Goal: Answer question/provide support: Share knowledge or assist other users

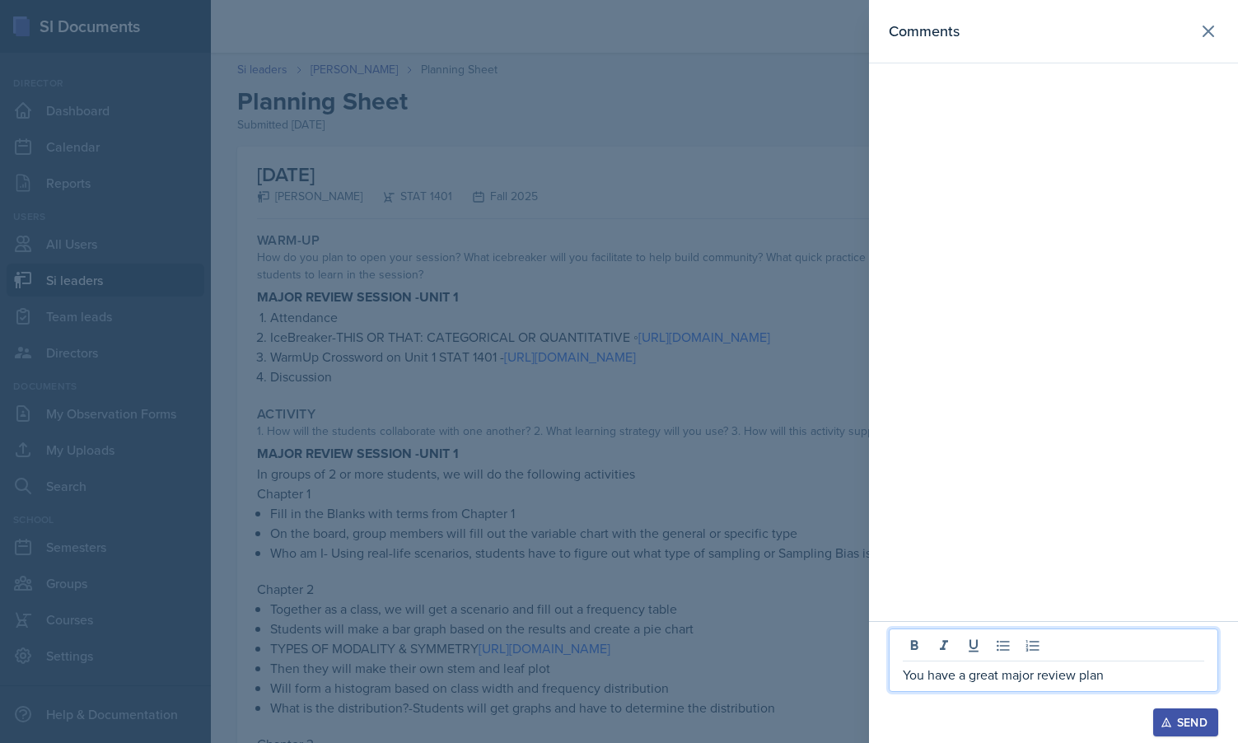
click at [1113, 670] on p "You have a great major review plan" at bounding box center [1053, 675] width 301 height 20
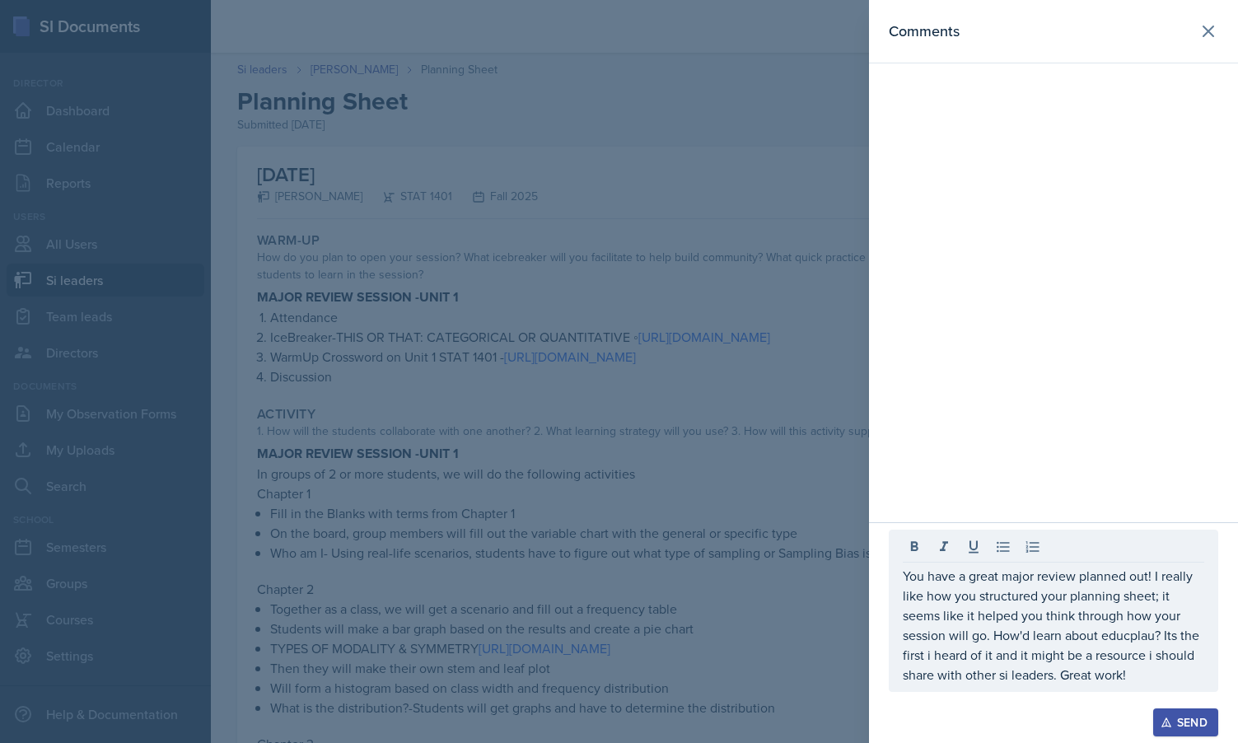
click at [761, 459] on div at bounding box center [619, 371] width 1238 height 743
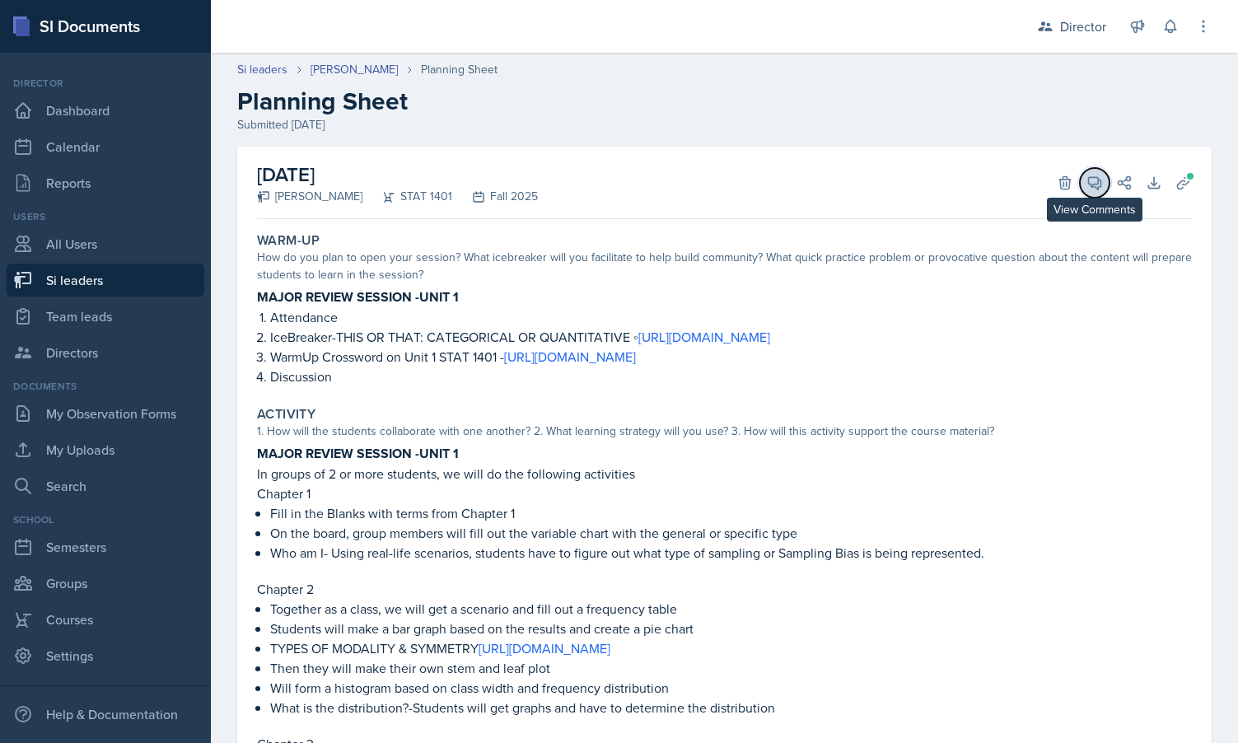
click at [1096, 189] on icon at bounding box center [1095, 183] width 12 height 12
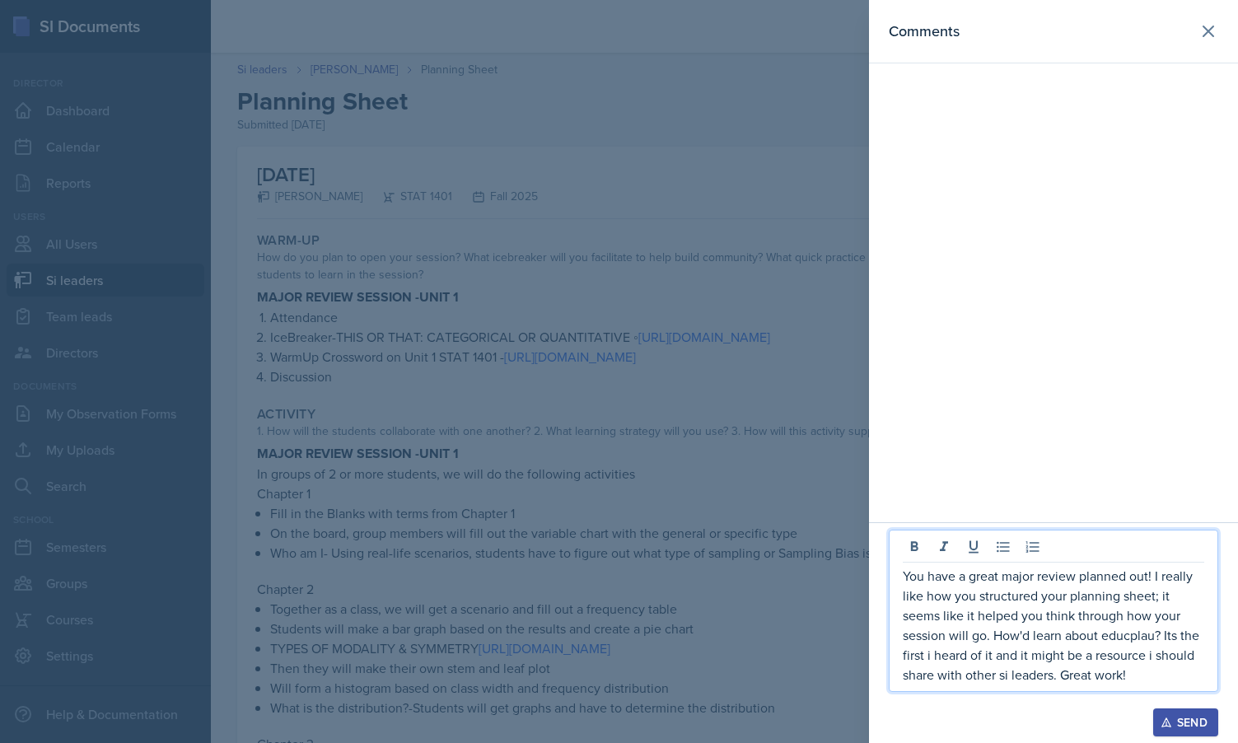
click at [1026, 630] on p "You have a great major review planned out! I really like how you structured you…" at bounding box center [1053, 625] width 301 height 119
click at [1197, 673] on div "Open Grammarly." at bounding box center [1196, 674] width 8 height 8
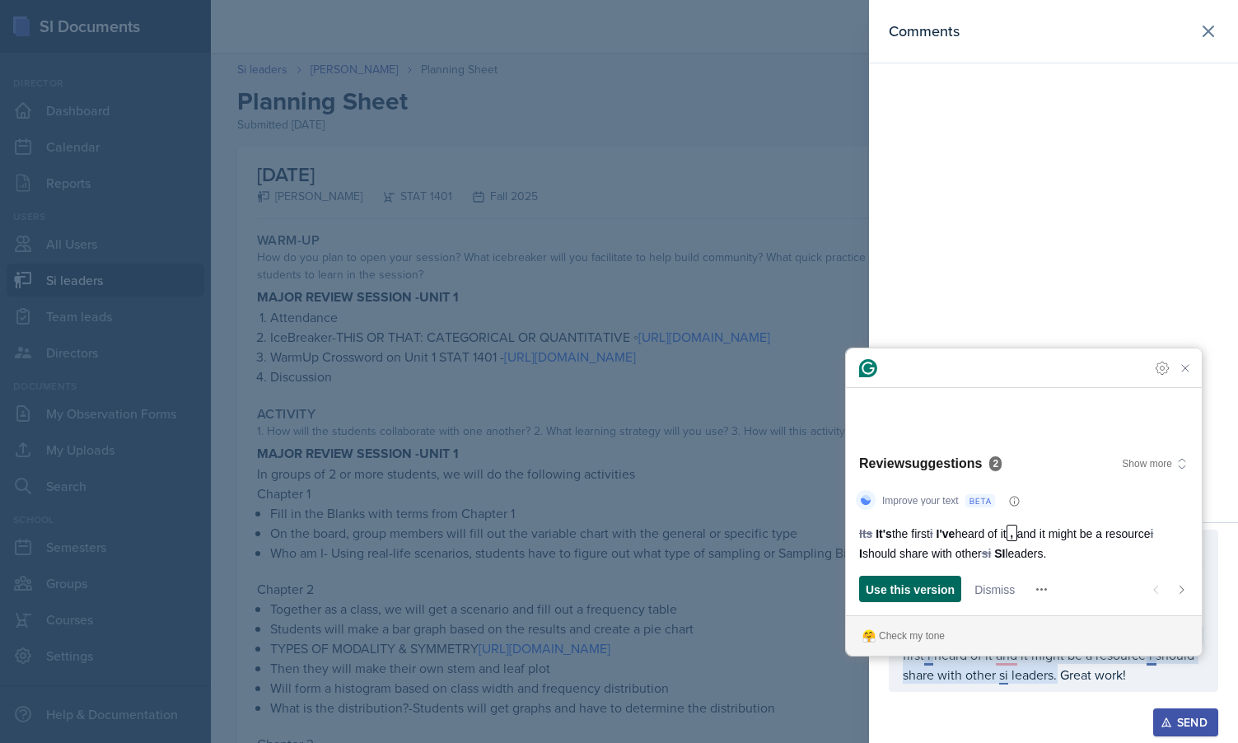
click at [913, 589] on span "Use this version" at bounding box center [910, 589] width 89 height 17
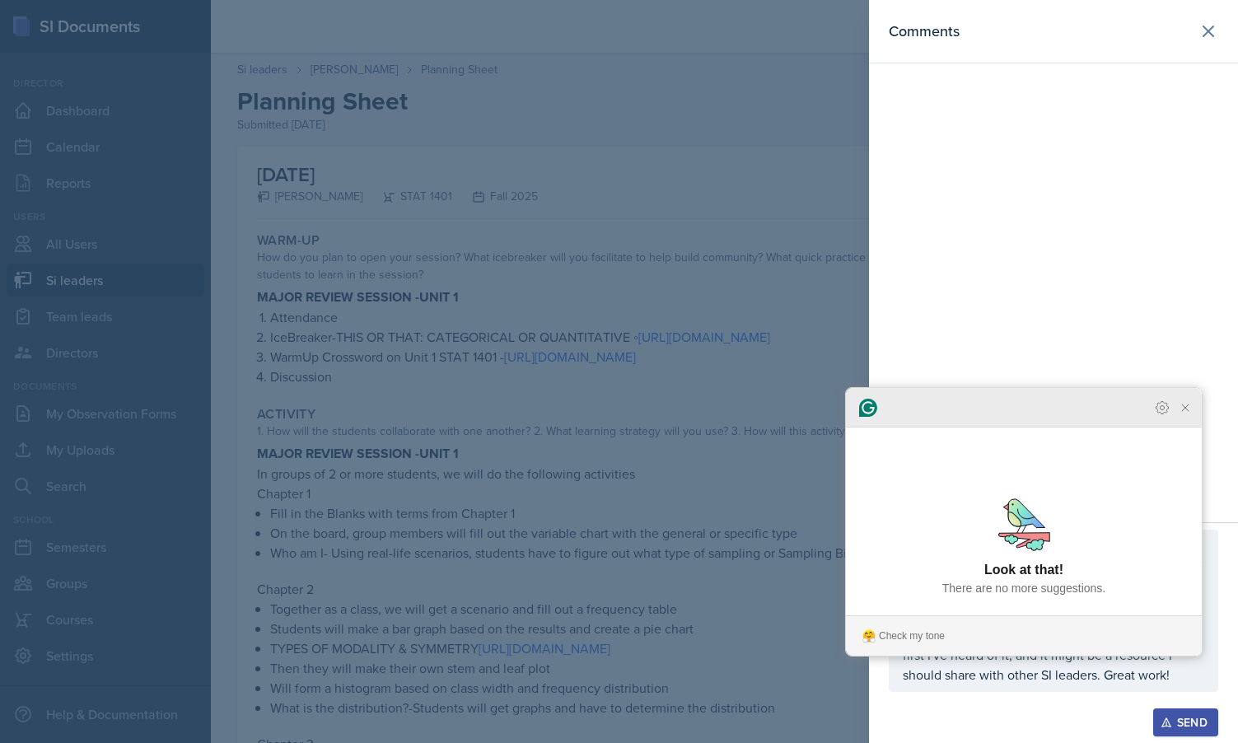
click at [1185, 414] on icon "Close Grammarly Assistant" at bounding box center [1185, 407] width 13 height 13
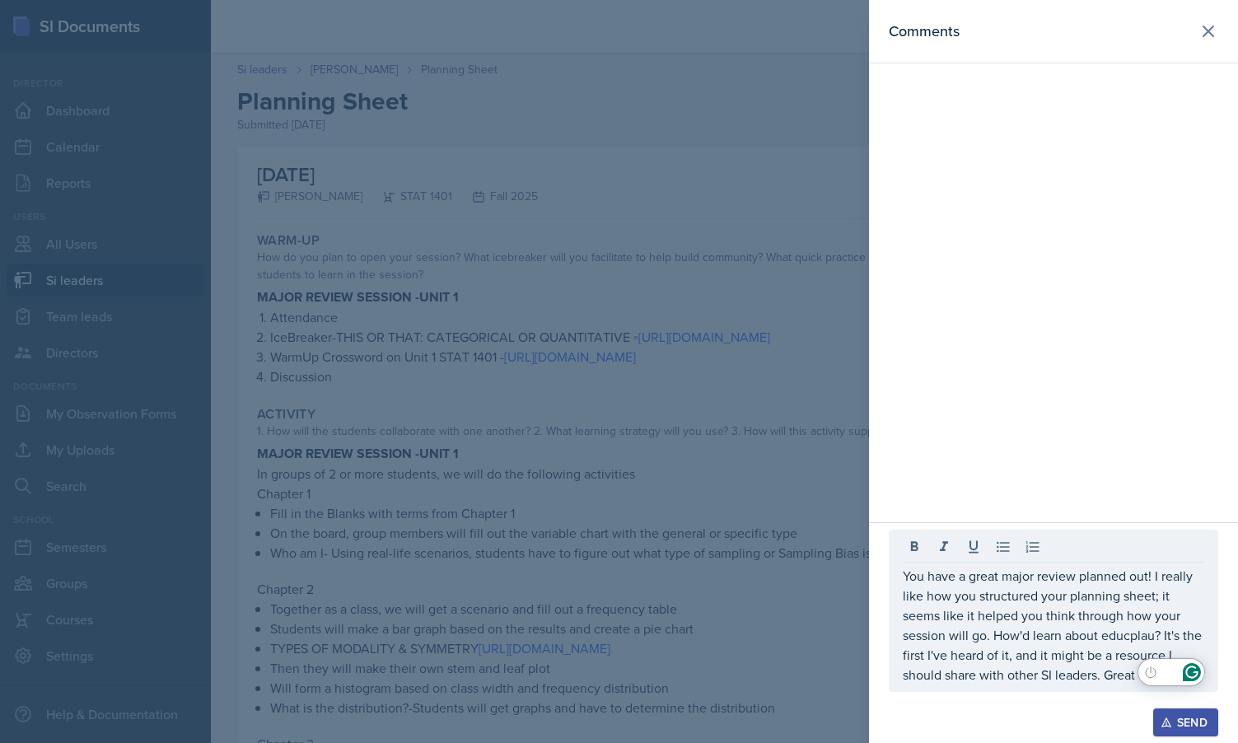
drag, startPoint x: 1188, startPoint y: 680, endPoint x: 1105, endPoint y: 586, distance: 126.1
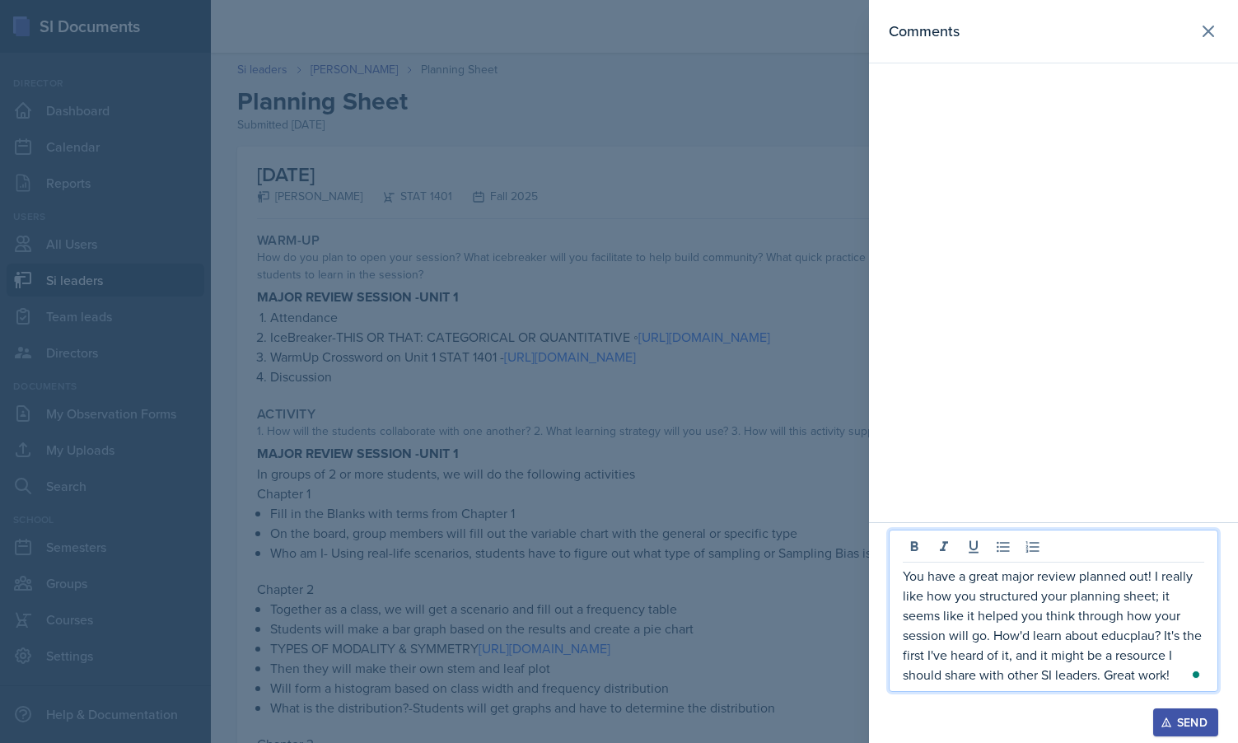
drag, startPoint x: 906, startPoint y: 575, endPoint x: 1140, endPoint y: 704, distance: 267.3
click at [1140, 704] on div "You have a great major review planned out! I really like how you structured you…" at bounding box center [1053, 619] width 329 height 179
click at [1007, 632] on p "You have a great major review planned out! I really like how you structured you…" at bounding box center [1053, 625] width 301 height 119
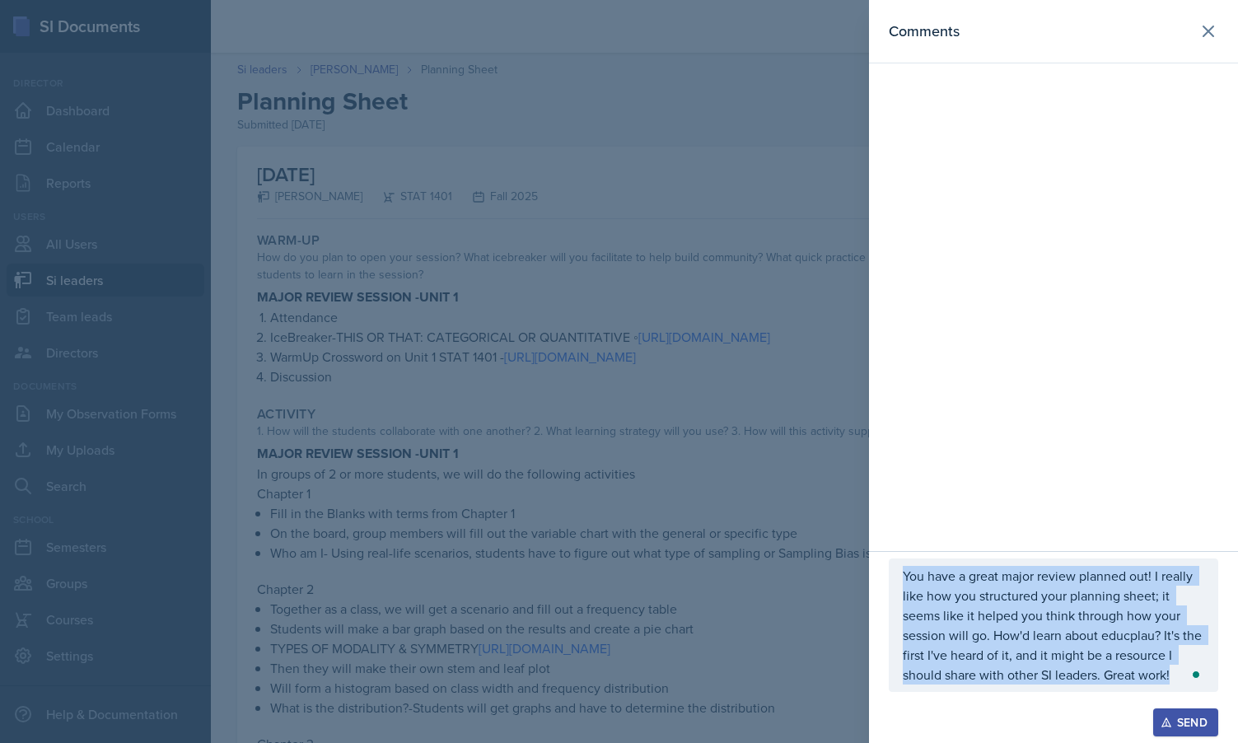
drag, startPoint x: 901, startPoint y: 575, endPoint x: 1112, endPoint y: 687, distance: 238.7
click at [1112, 687] on div "You have a great major review planned out! I really like how you structured you…" at bounding box center [1053, 624] width 329 height 133
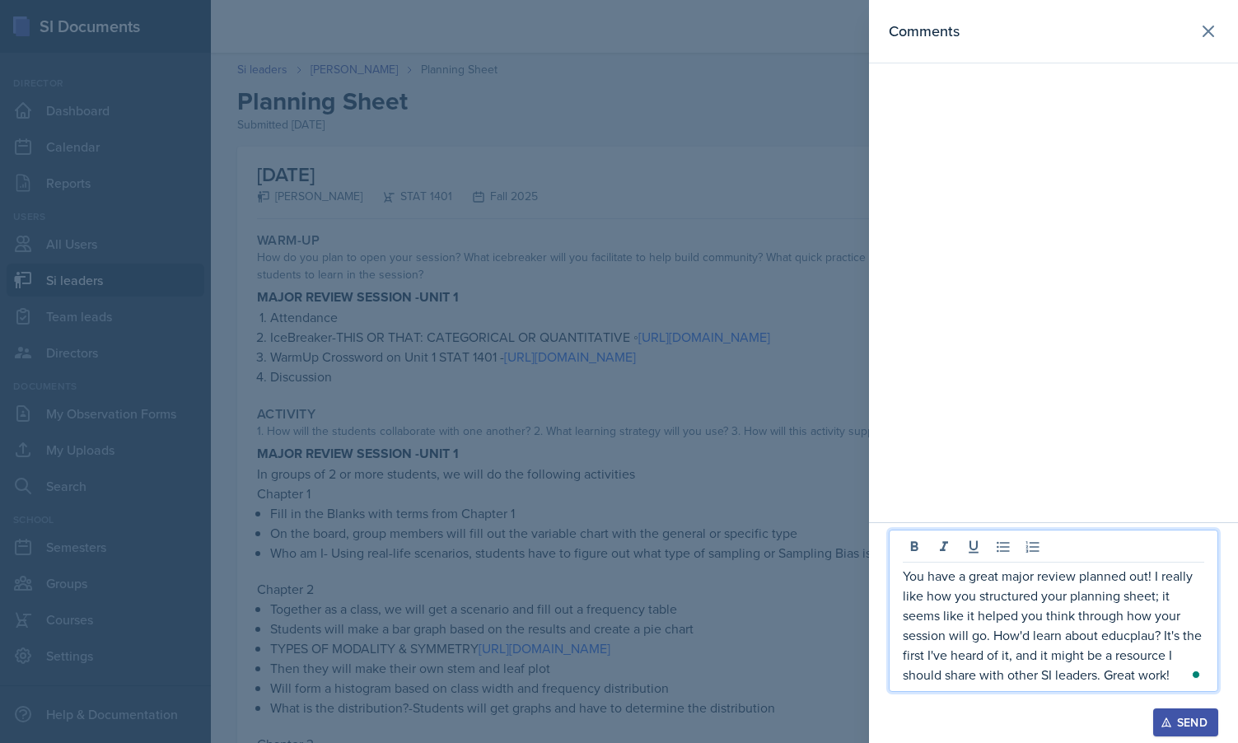
click at [1169, 670] on p "You have a great major review planned out! I really like how you structured you…" at bounding box center [1053, 625] width 301 height 119
drag, startPoint x: 1175, startPoint y: 670, endPoint x: 835, endPoint y: 506, distance: 377.6
click at [835, 506] on div "Comments You have a great major review planned out! I really like how you struc…" at bounding box center [619, 371] width 1238 height 743
copy p "You have a great major review planned out! I really like how you structured you…"
click at [1181, 716] on div "Send" at bounding box center [1186, 722] width 44 height 13
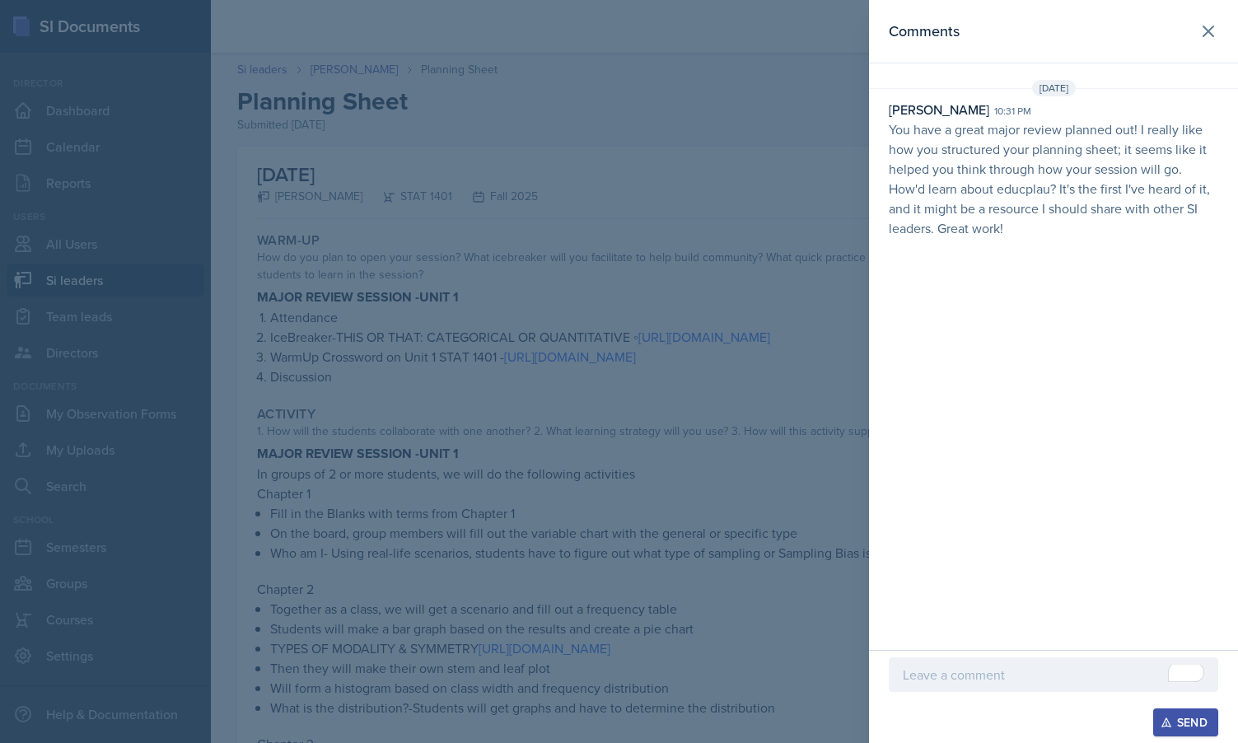
click at [558, 54] on div at bounding box center [619, 371] width 1238 height 743
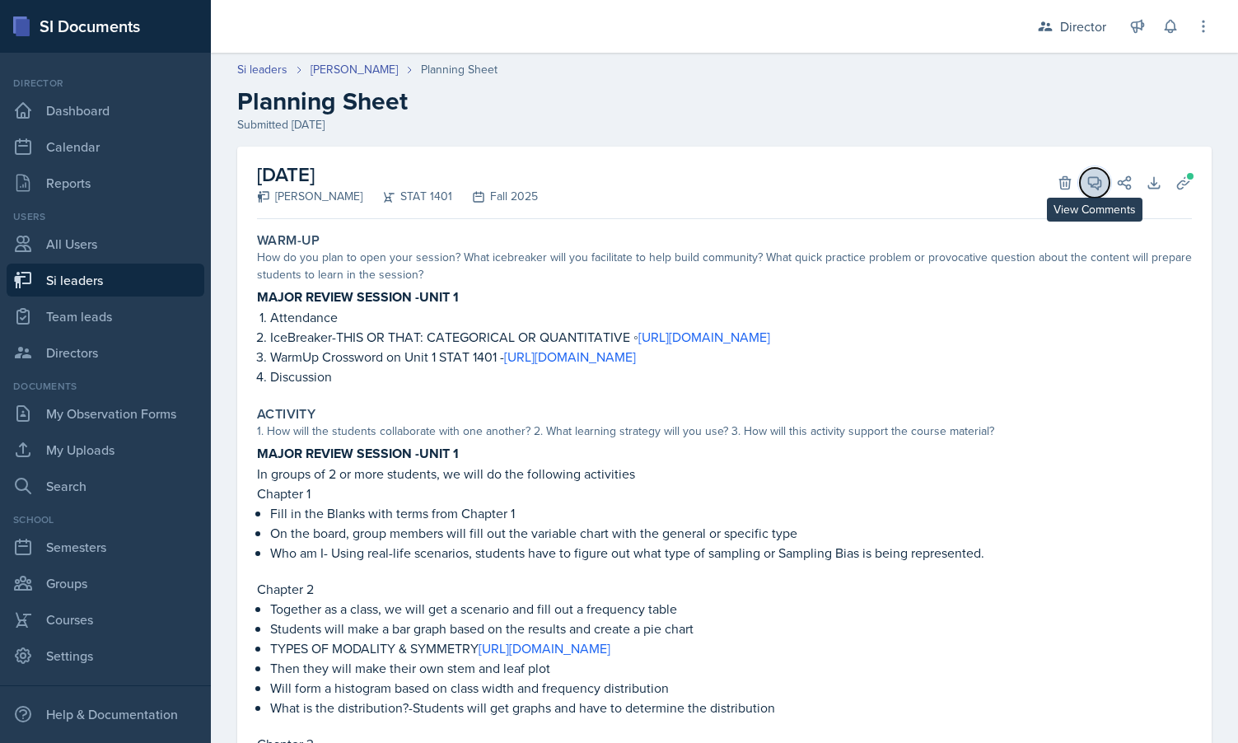
click at [1098, 182] on icon at bounding box center [1095, 183] width 12 height 12
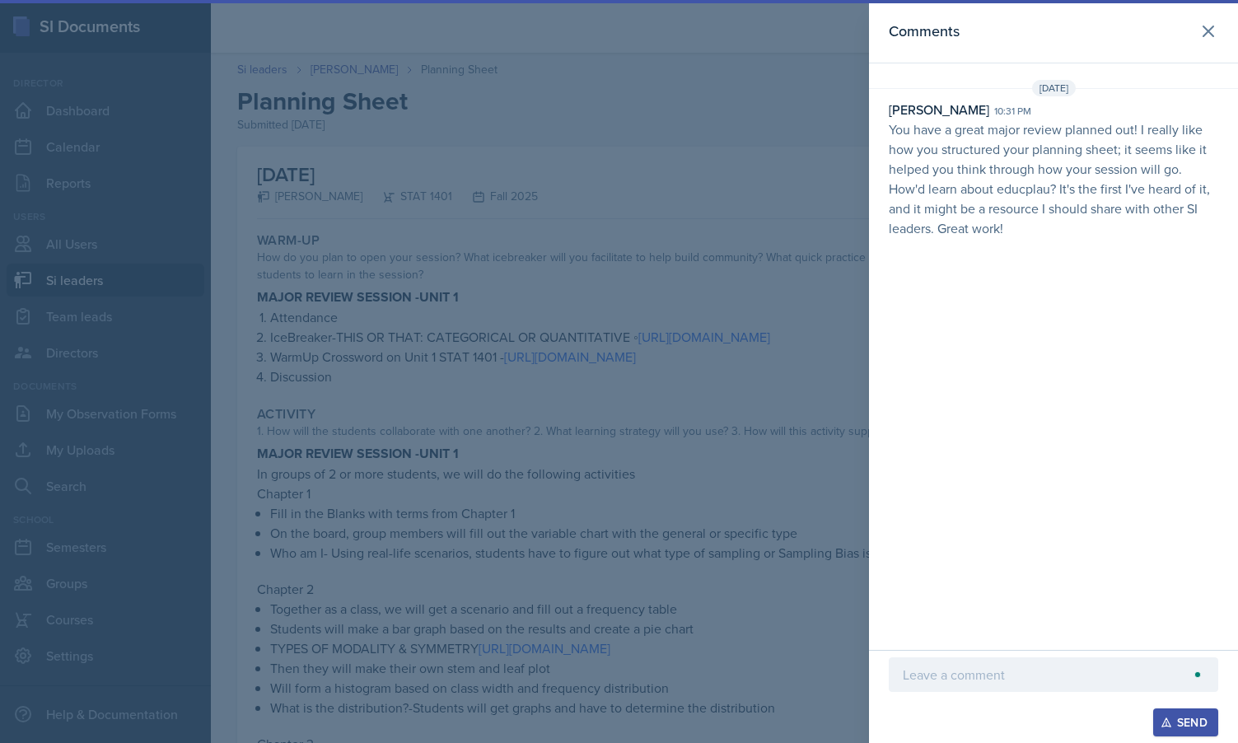
click at [676, 139] on div at bounding box center [619, 371] width 1238 height 743
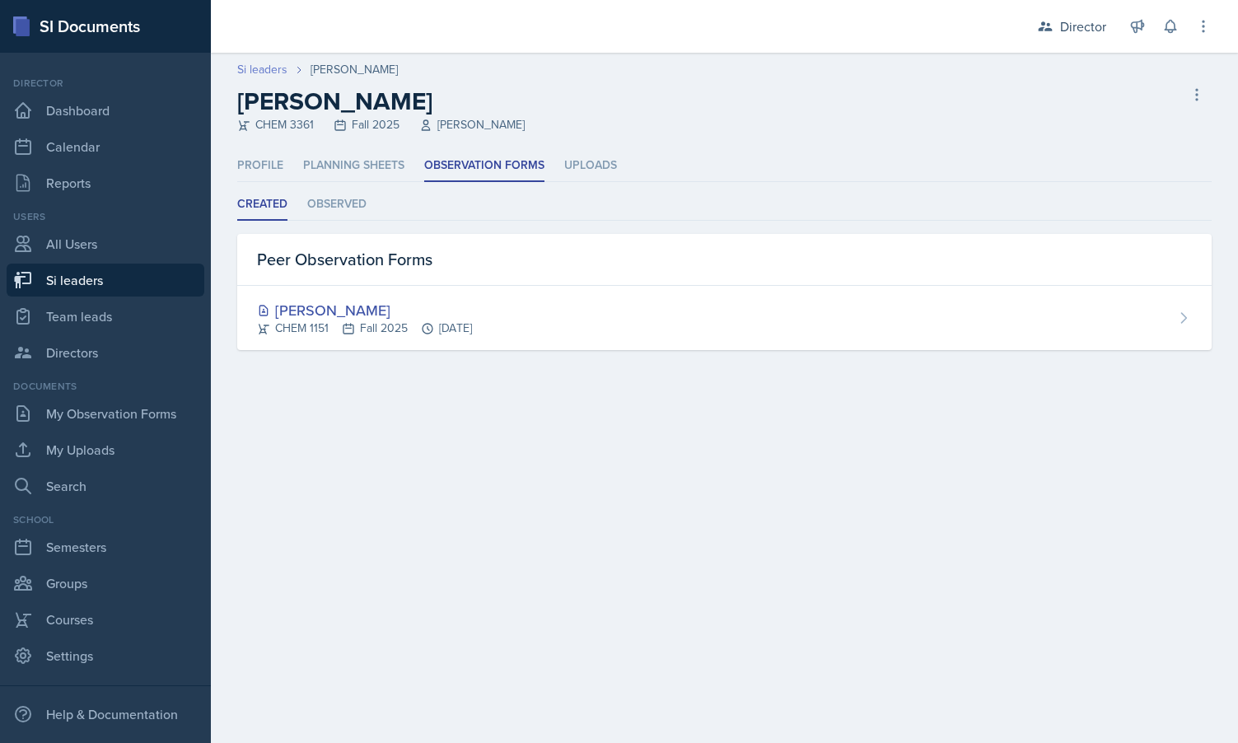
click at [272, 67] on link "Si leaders" at bounding box center [262, 69] width 50 height 17
select select "2bed604d-1099-4043-b1bc-2365e8740244"
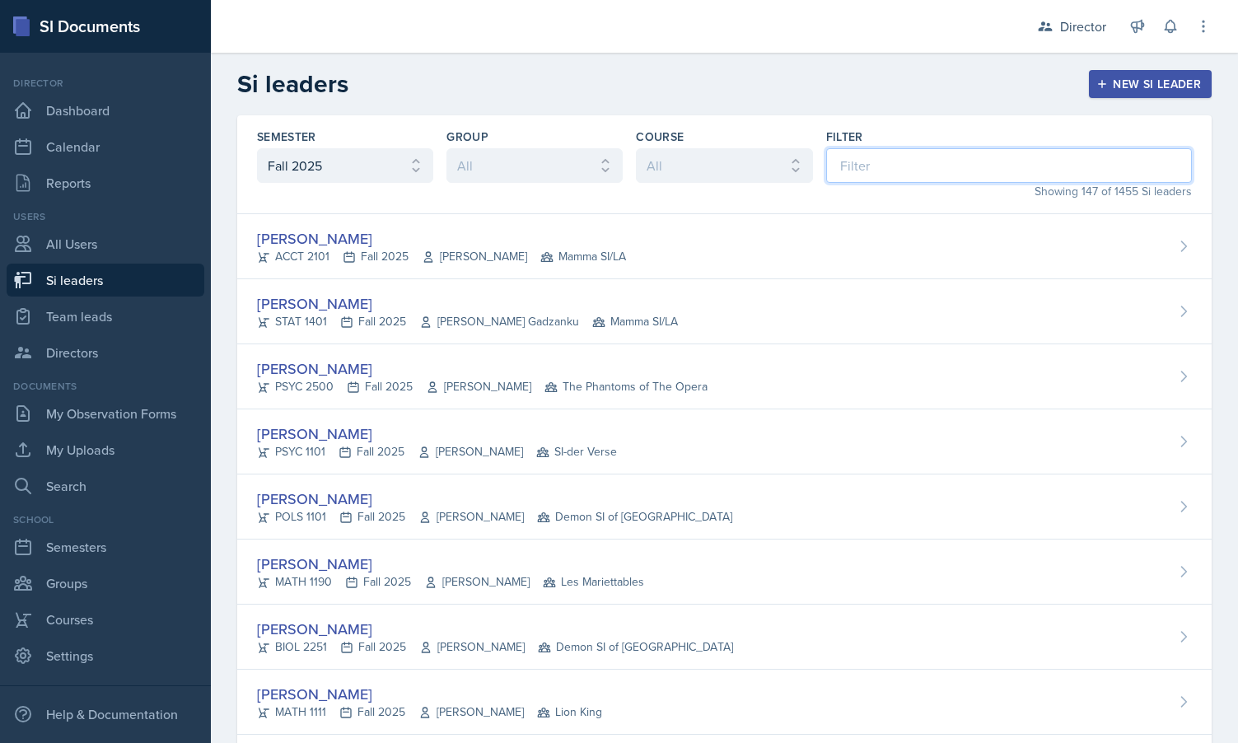
click at [875, 174] on input at bounding box center [1009, 165] width 366 height 35
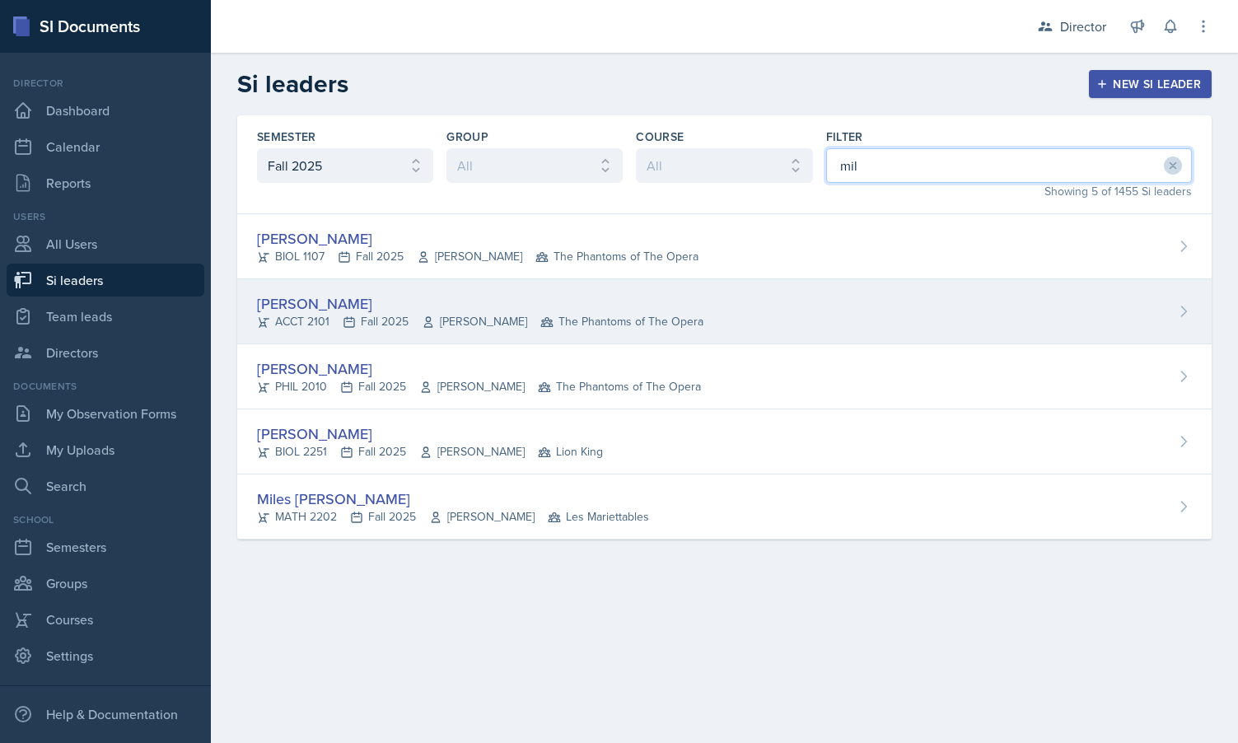
type input "mil"
click at [409, 308] on div "[PERSON_NAME]" at bounding box center [480, 303] width 446 height 22
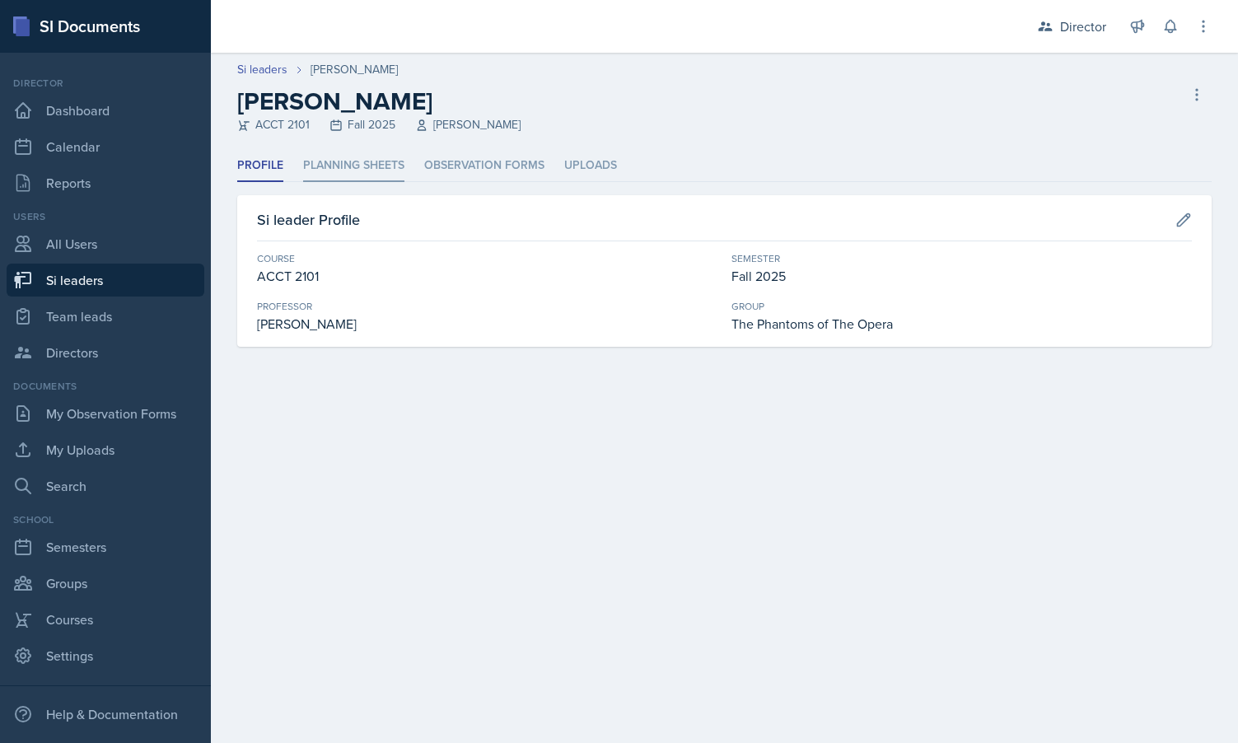
click at [330, 166] on li "Planning Sheets" at bounding box center [353, 166] width 101 height 32
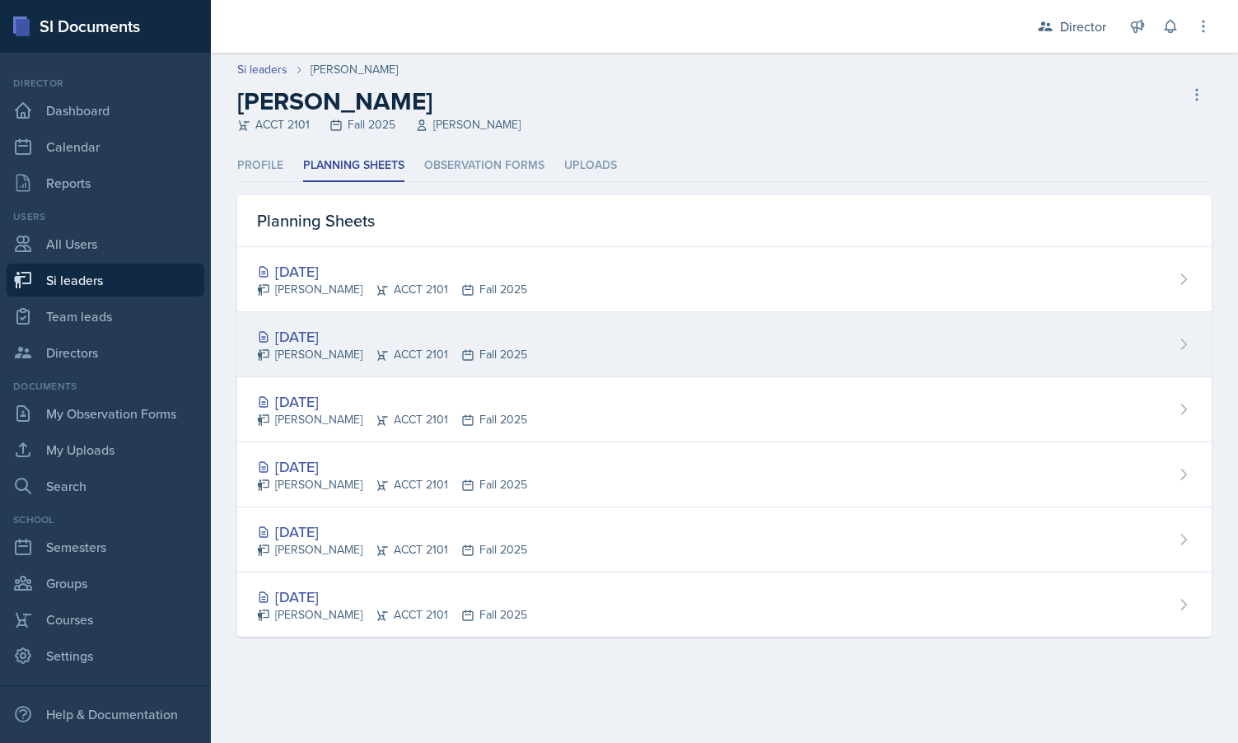
click at [327, 334] on div "[DATE]" at bounding box center [392, 336] width 270 height 22
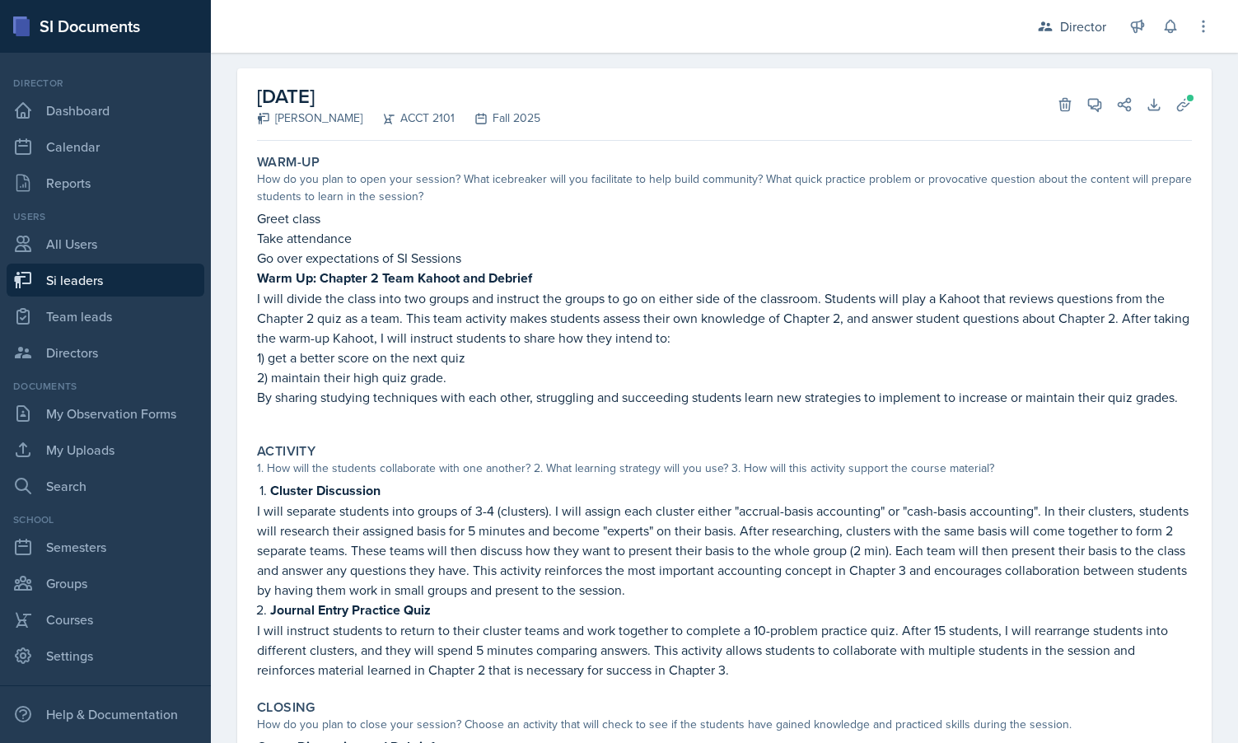
scroll to position [46, 0]
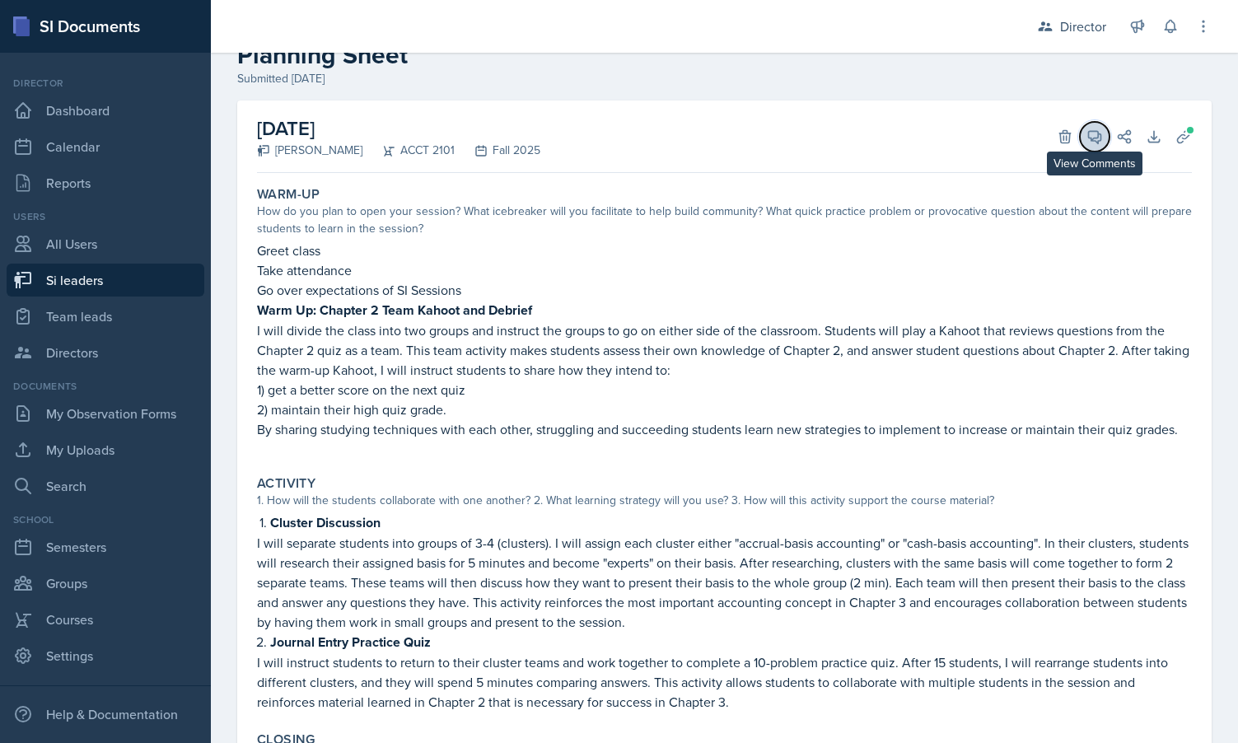
click at [1098, 136] on icon at bounding box center [1095, 137] width 12 height 12
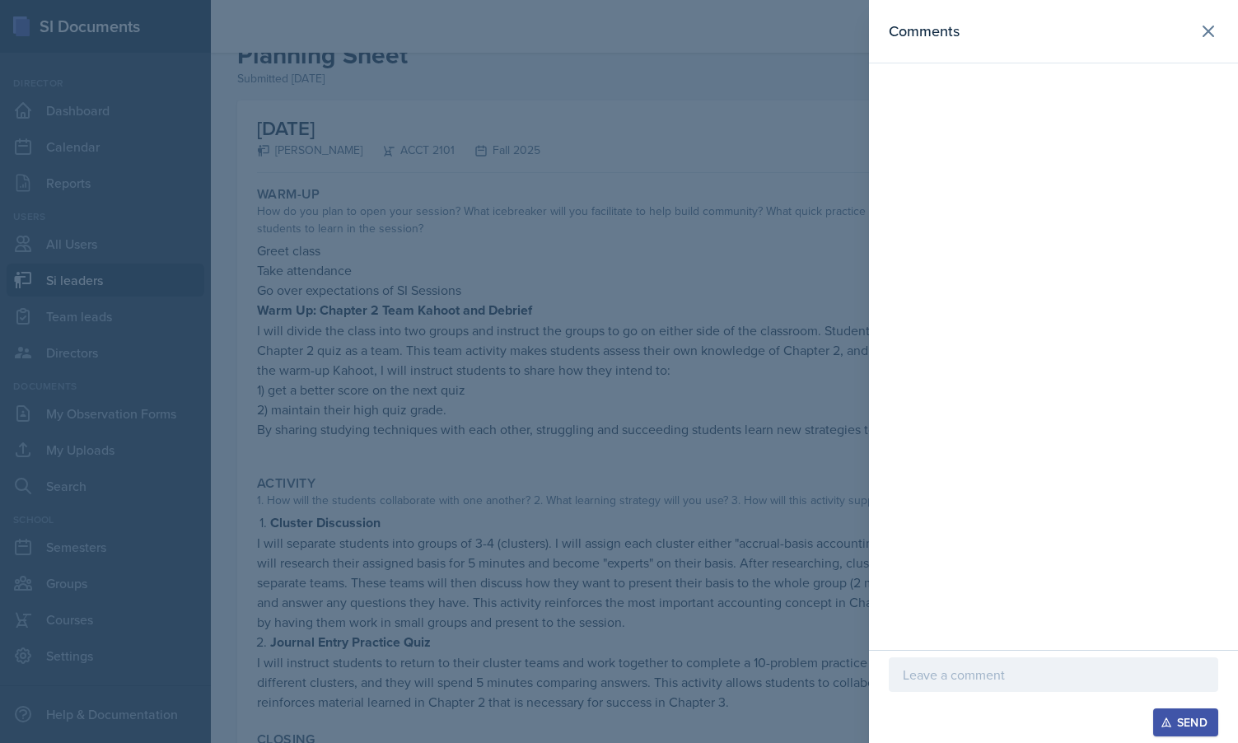
click at [931, 679] on p at bounding box center [1053, 675] width 301 height 20
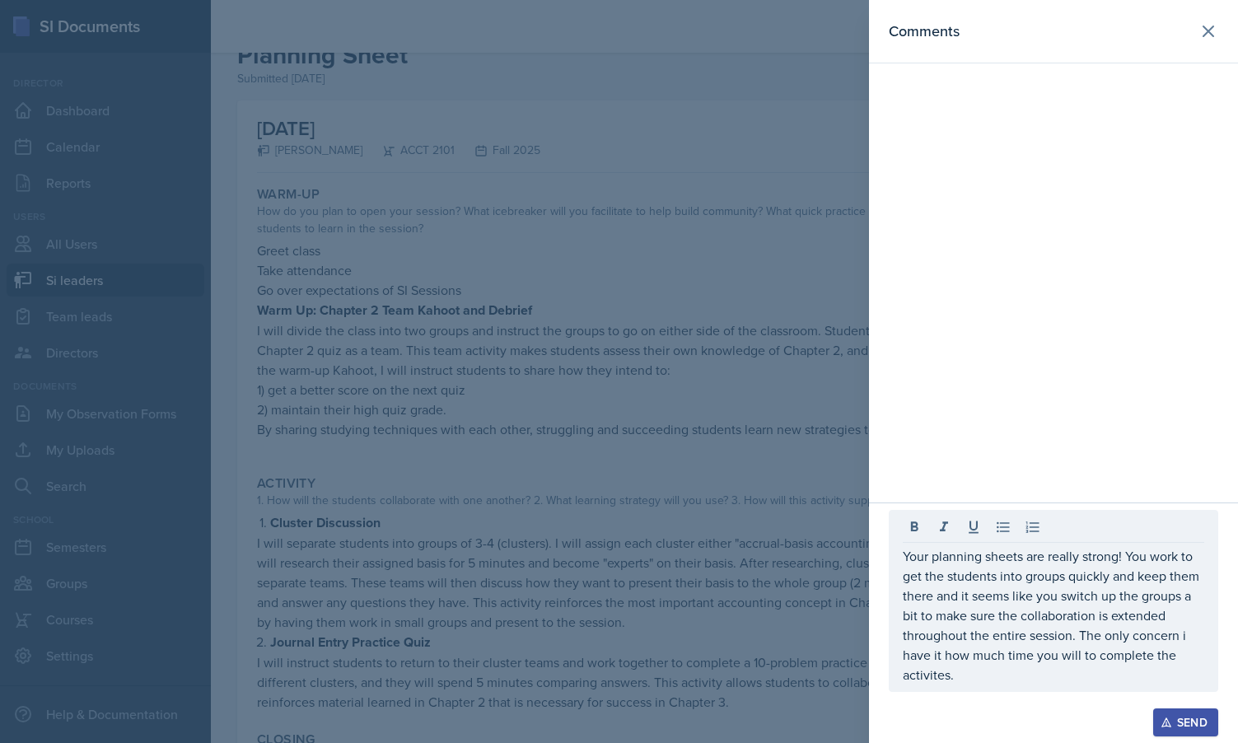
click at [715, 466] on div at bounding box center [619, 371] width 1238 height 743
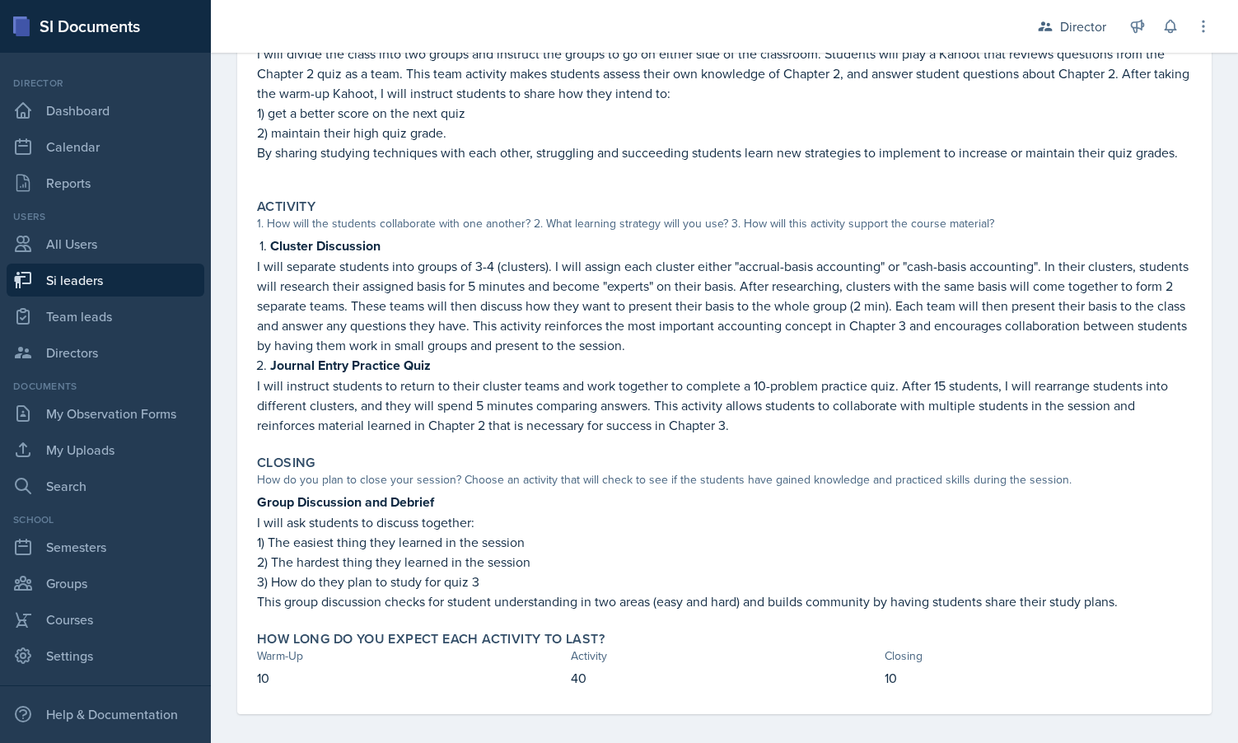
scroll to position [332, 0]
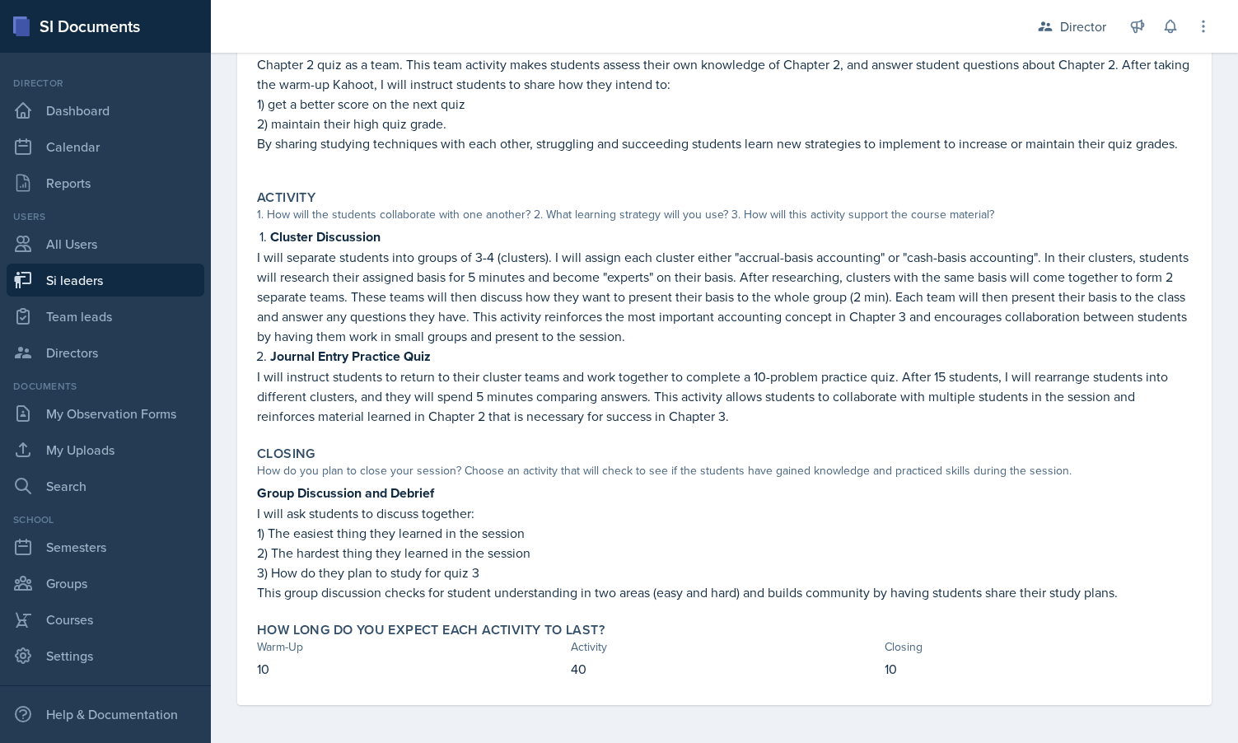
click at [857, 167] on p at bounding box center [724, 161] width 935 height 16
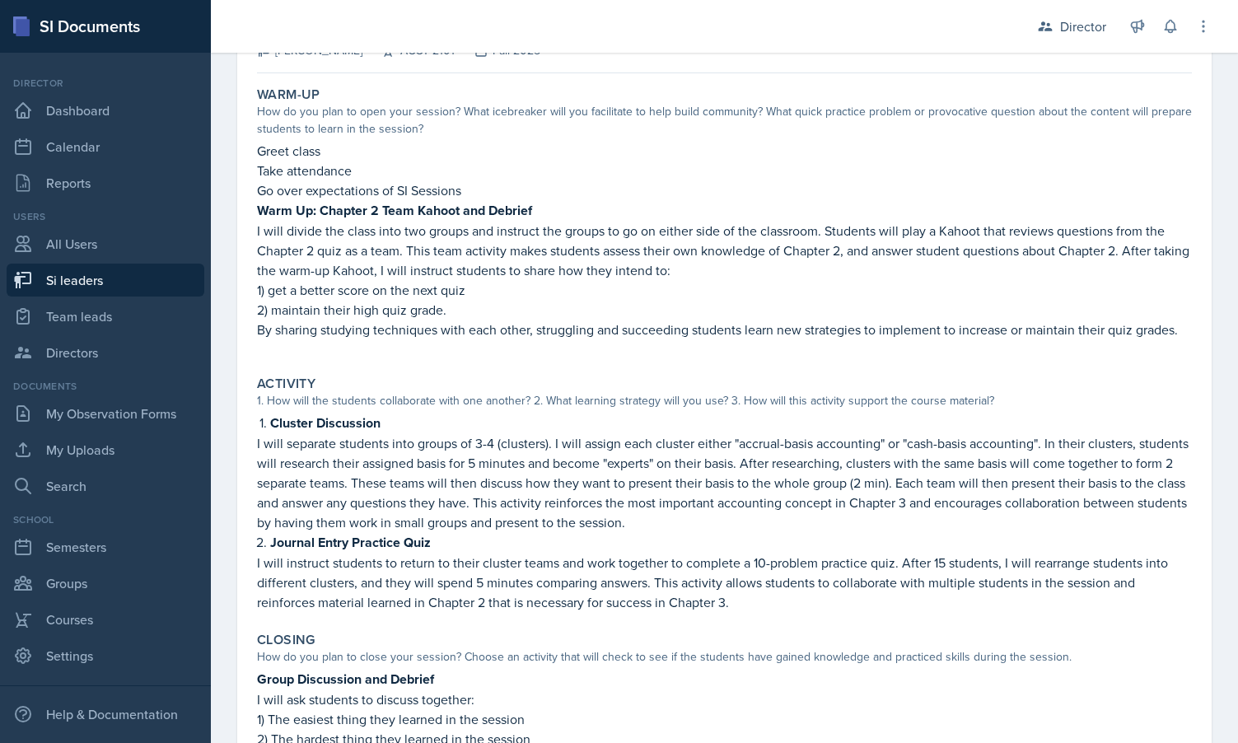
scroll to position [105, 0]
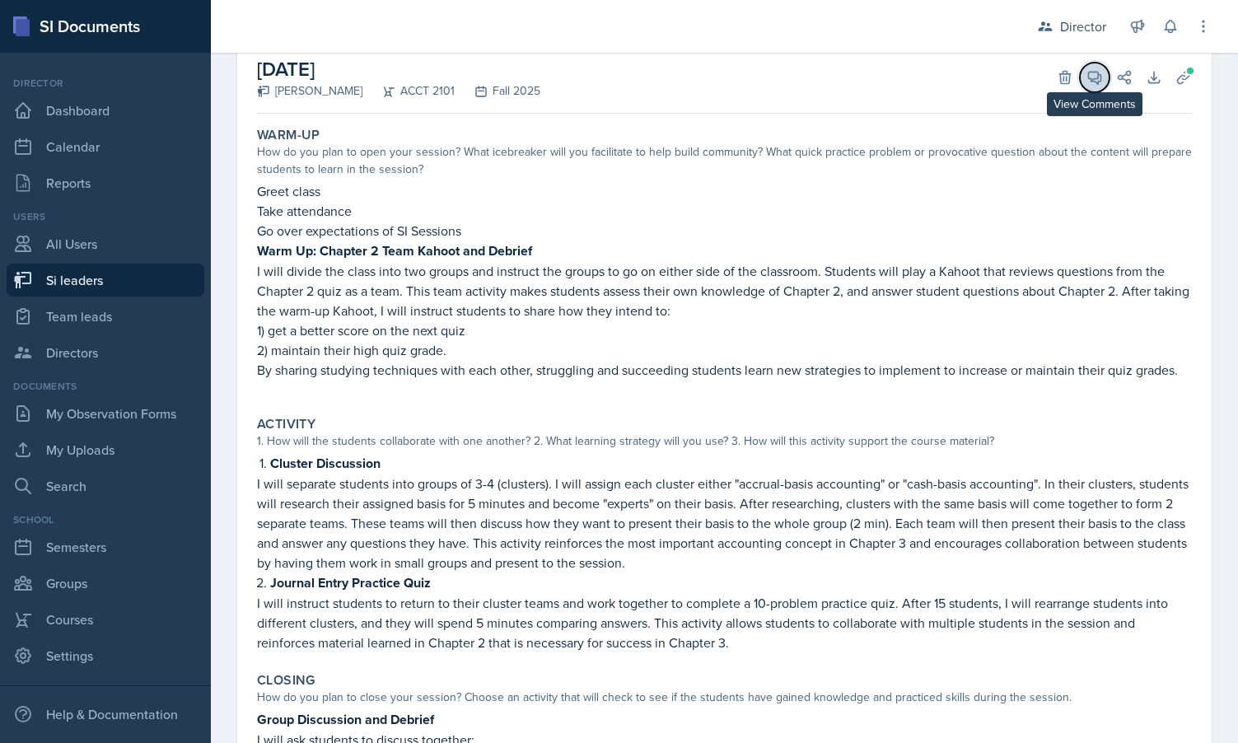
click at [1098, 84] on icon at bounding box center [1095, 78] width 12 height 12
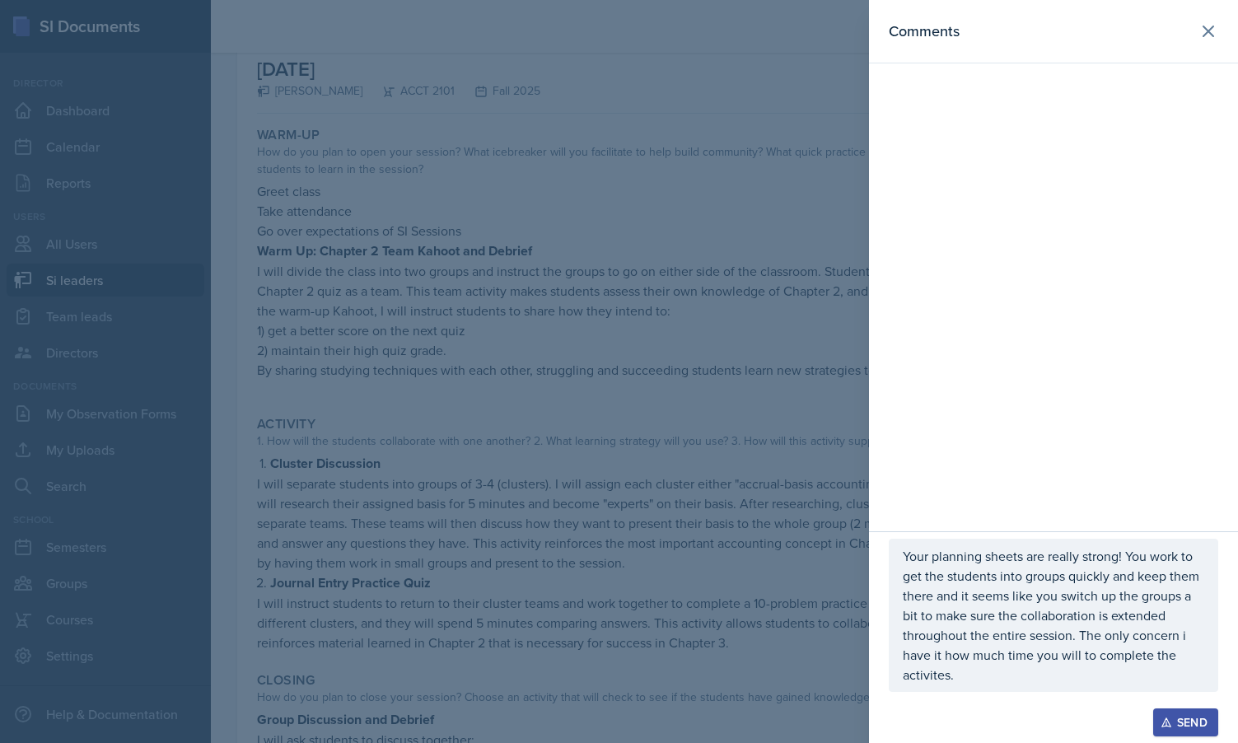
click at [758, 502] on div at bounding box center [619, 371] width 1238 height 743
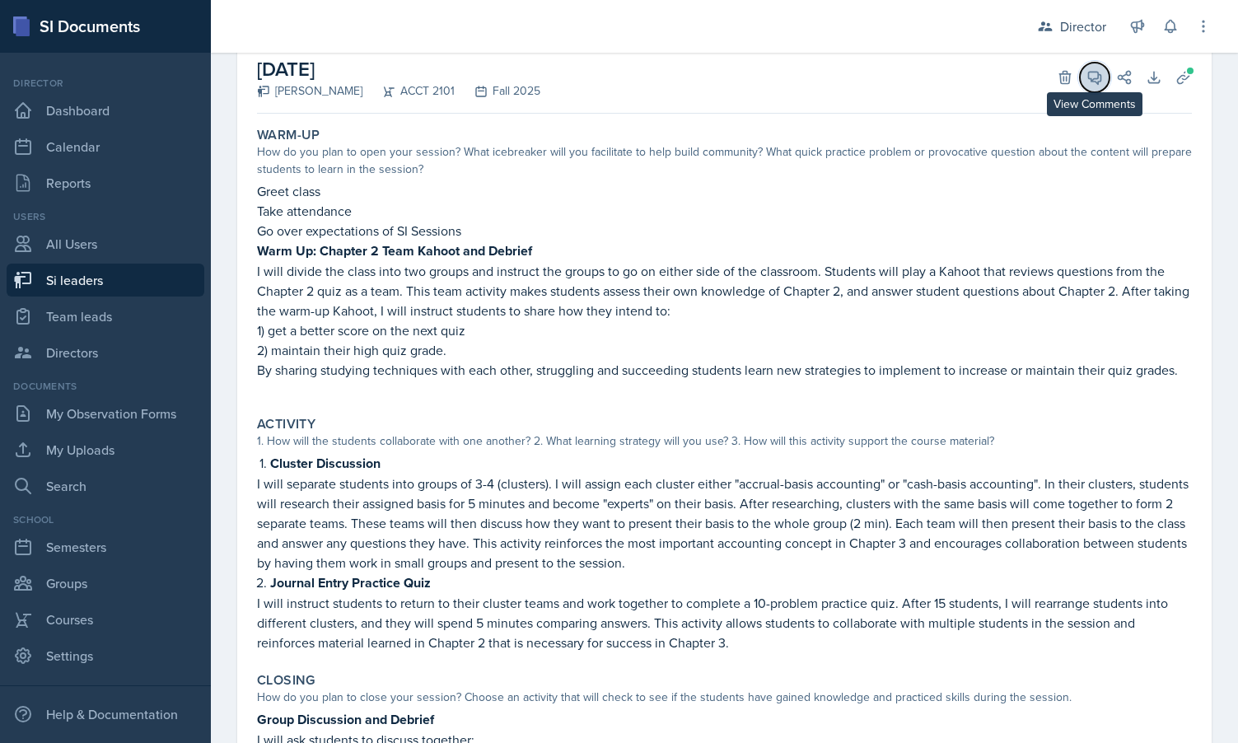
click at [1095, 83] on icon at bounding box center [1094, 77] width 16 height 16
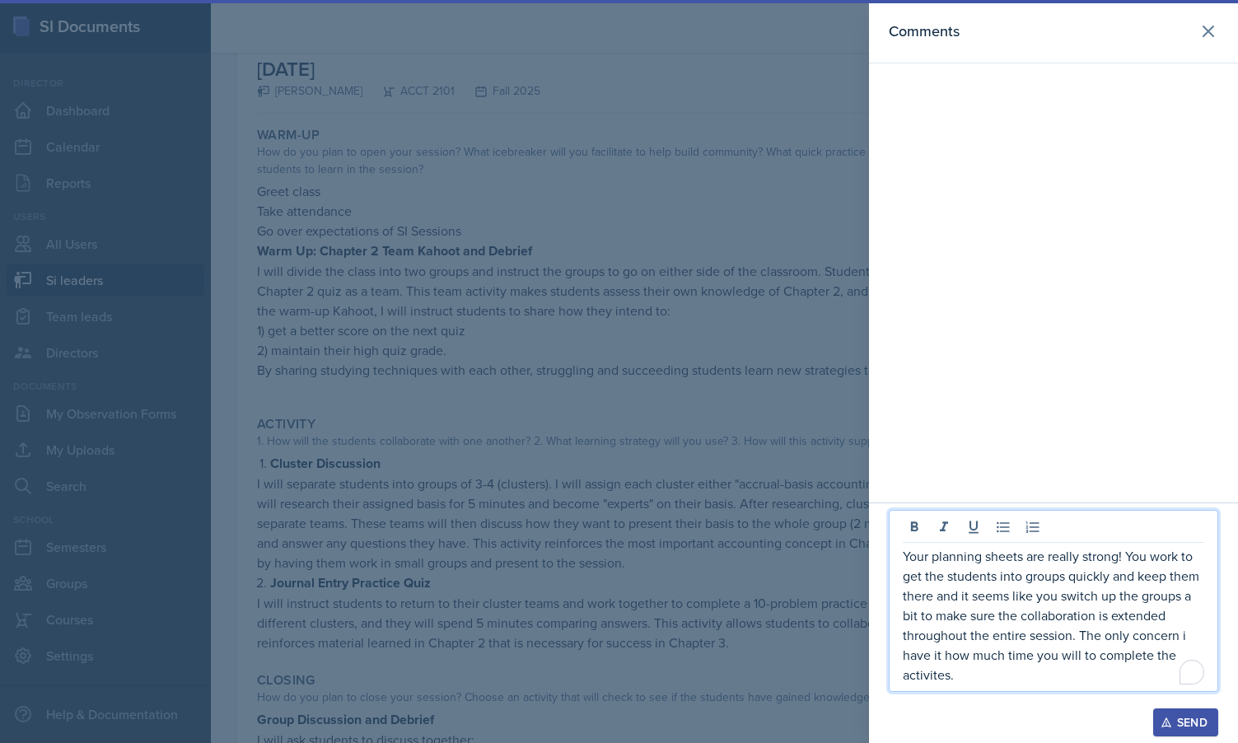
click at [1044, 661] on p "Your planning sheets are really strong! You work to get the students into group…" at bounding box center [1053, 615] width 301 height 138
click at [1155, 647] on p "Your planning sheets are really strong! You work to get the students into group…" at bounding box center [1053, 615] width 301 height 138
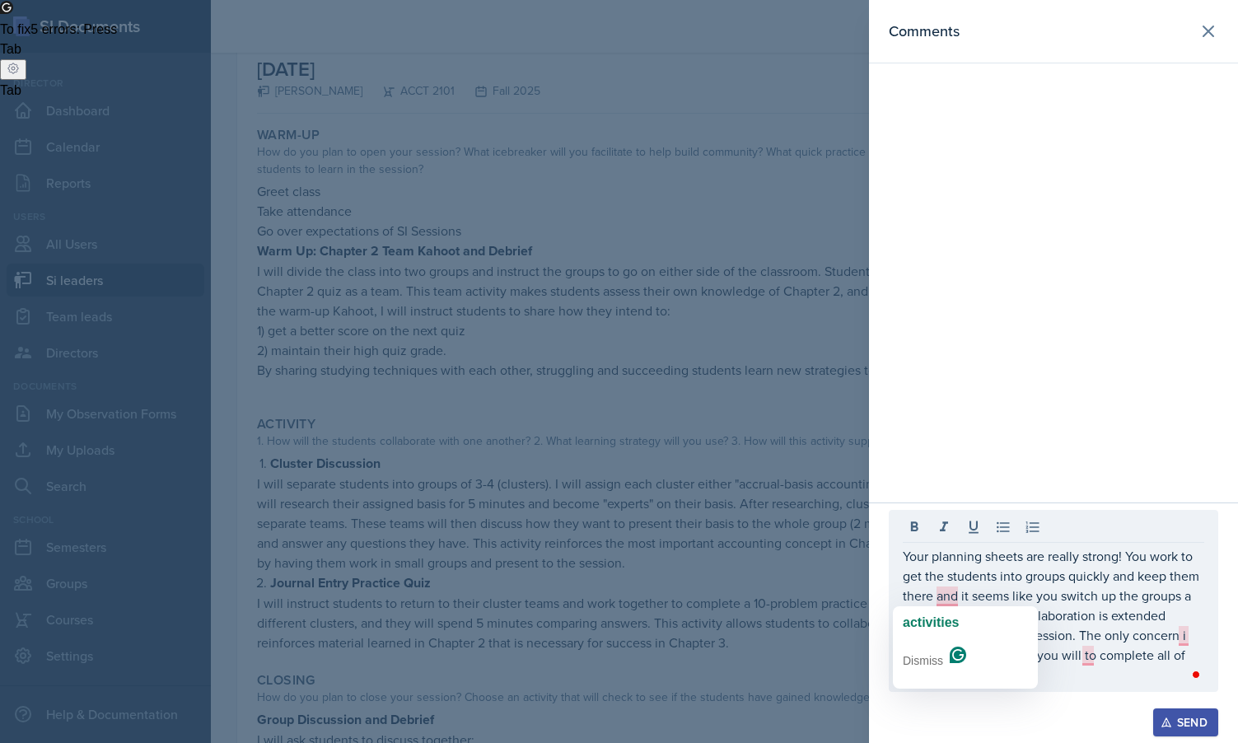
drag, startPoint x: 758, startPoint y: 513, endPoint x: 766, endPoint y: 554, distance: 42.0
click at [757, 509] on div at bounding box center [619, 371] width 1238 height 743
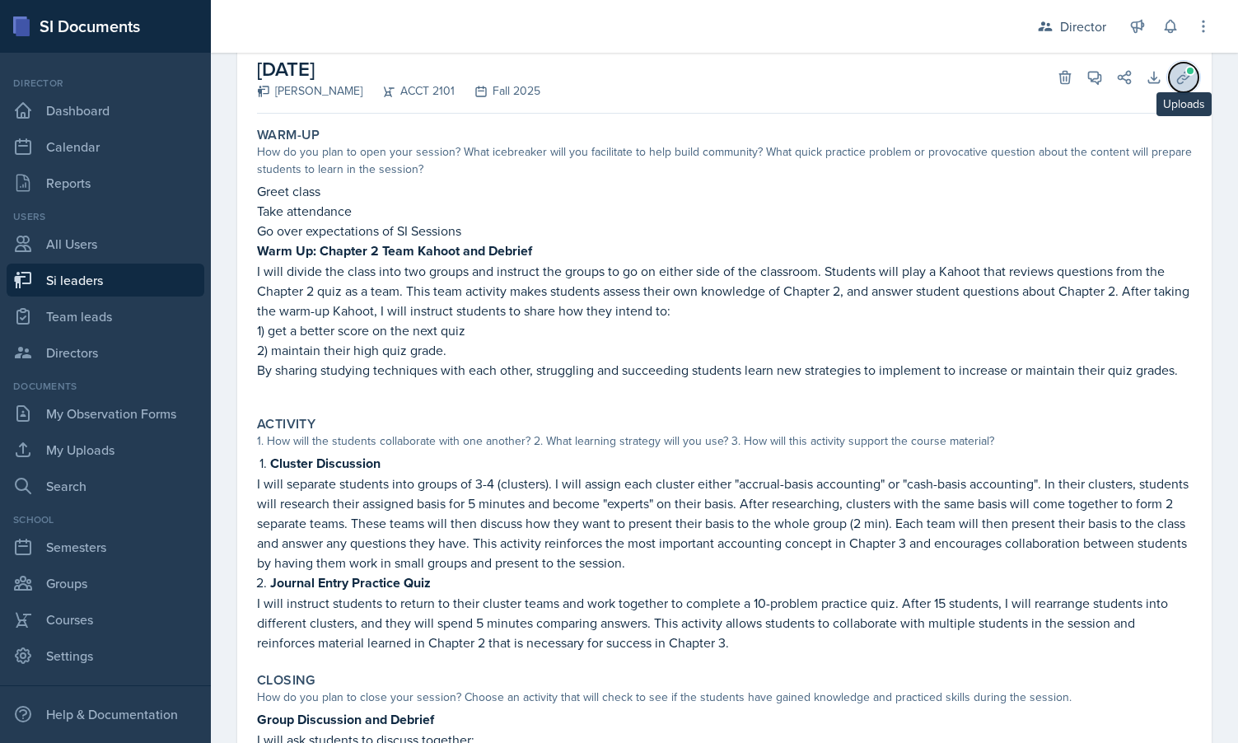
click at [1186, 73] on span at bounding box center [1190, 71] width 10 height 10
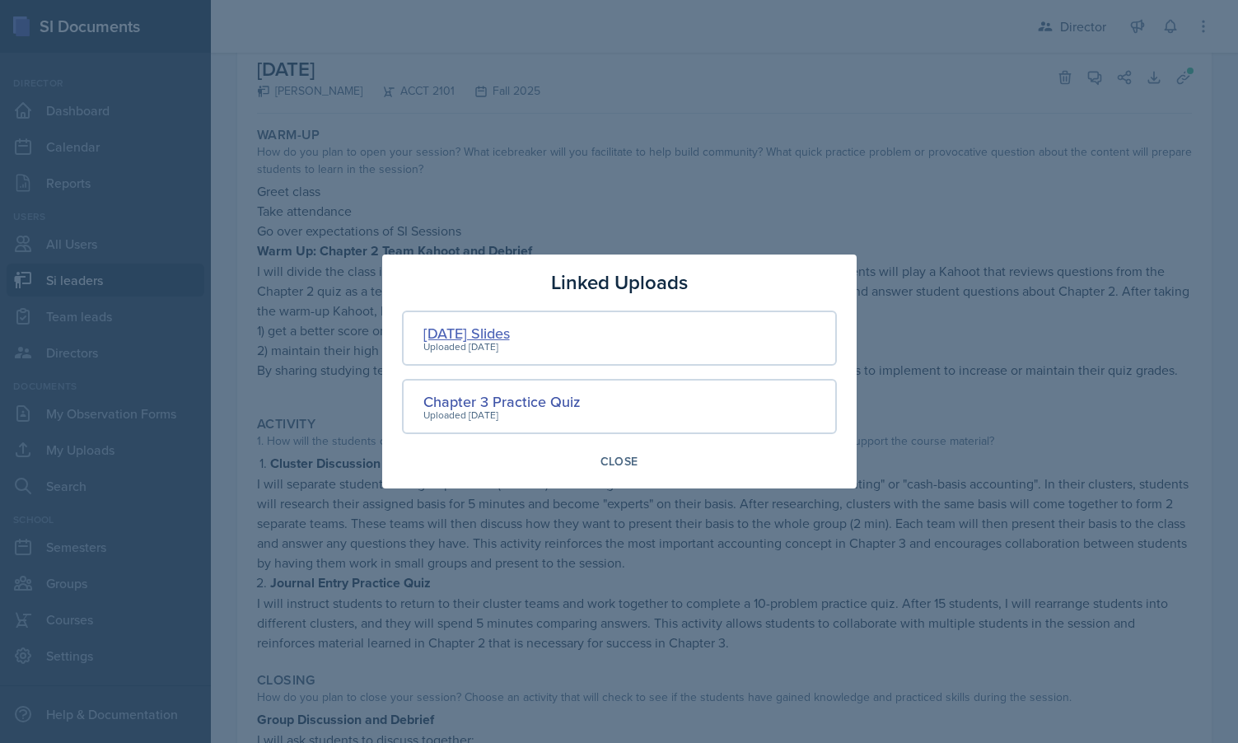
click at [456, 331] on div "Sep 9th Slides" at bounding box center [466, 333] width 86 height 22
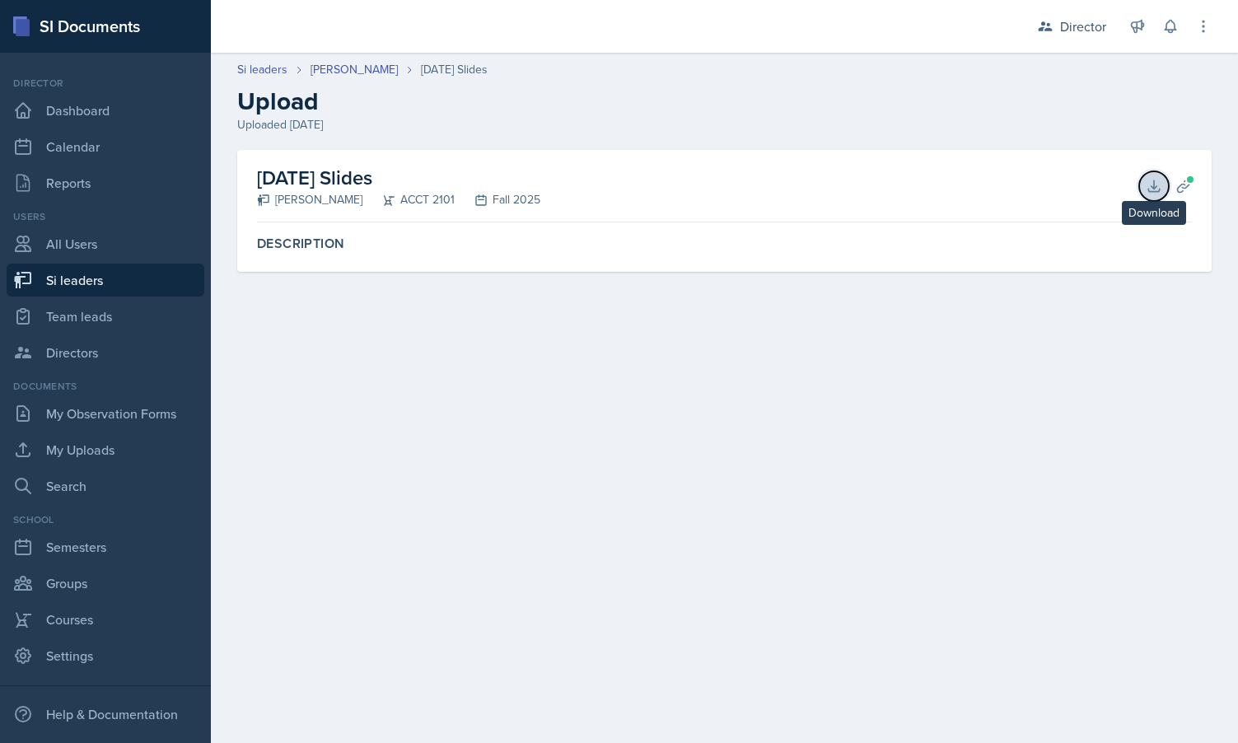
click at [1155, 175] on button "Download" at bounding box center [1154, 186] width 30 height 30
click at [1188, 178] on span at bounding box center [1190, 180] width 10 height 10
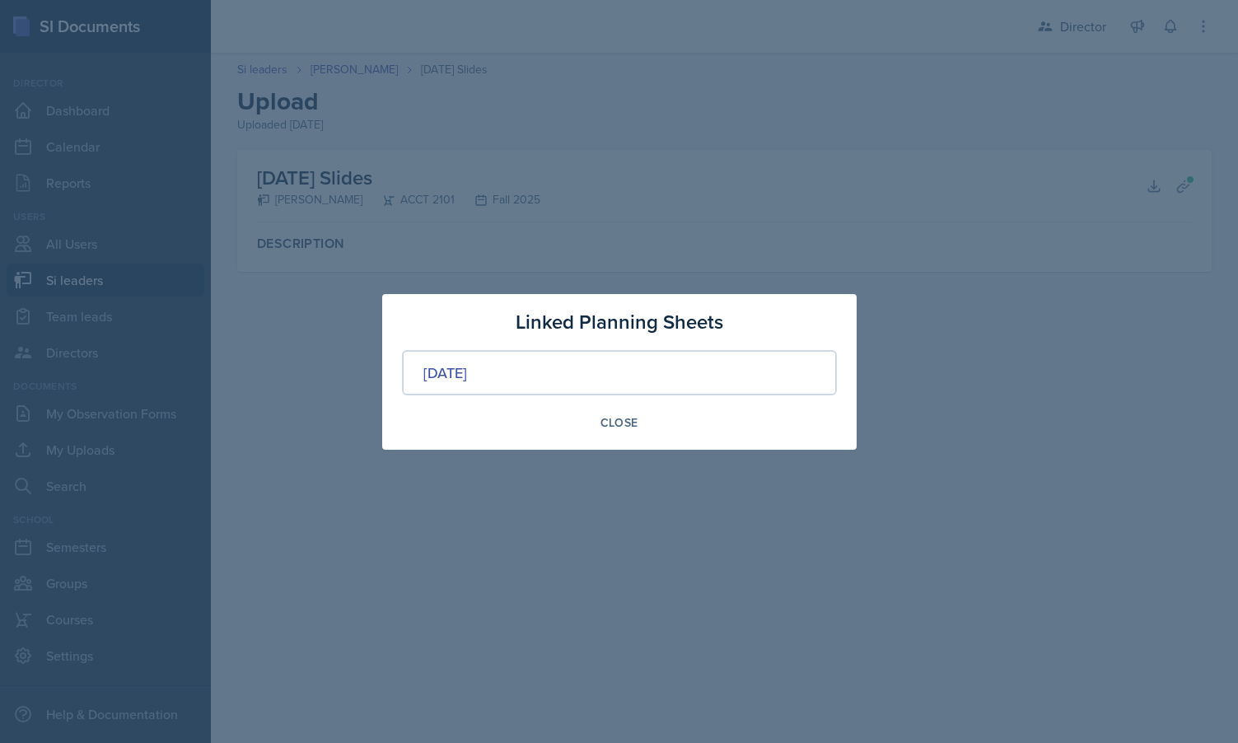
click at [604, 203] on div at bounding box center [619, 371] width 1238 height 743
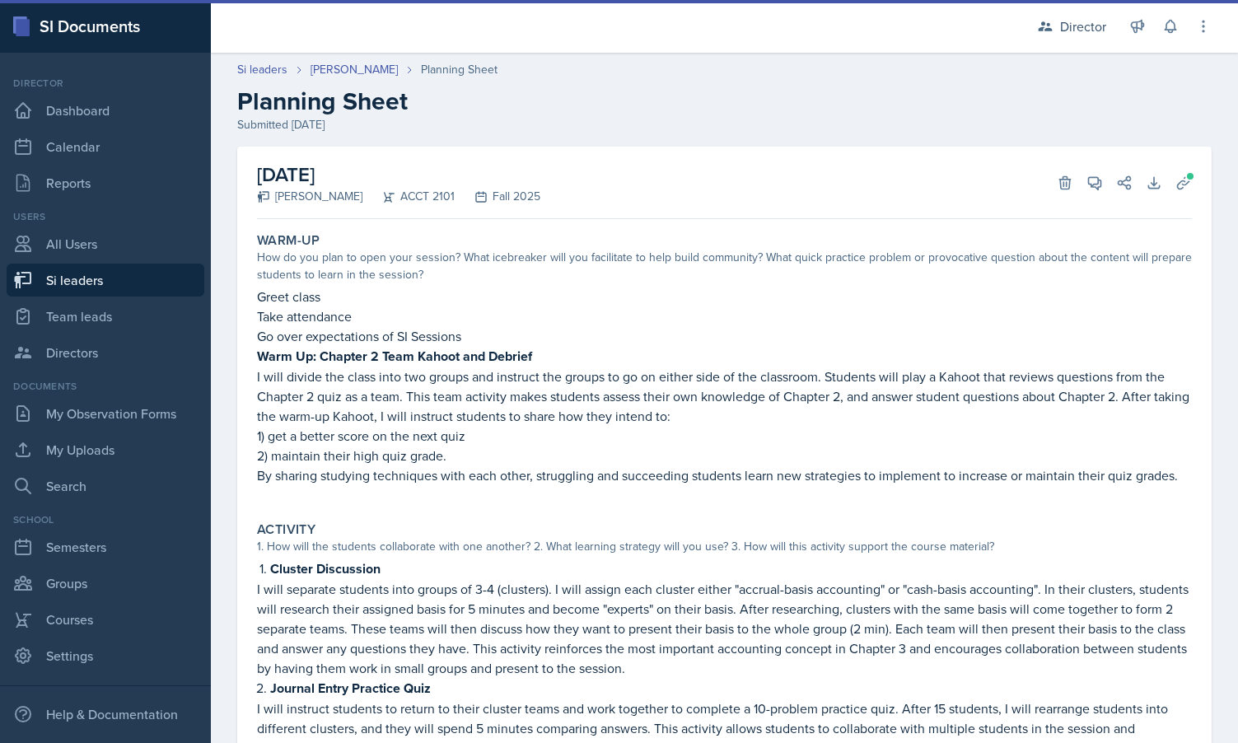
click at [1197, 170] on div "September 9th, 2025 Milla Eldridge ACCT 2101 Fall 2025 Delete View Comments Com…" at bounding box center [724, 592] width 974 height 890
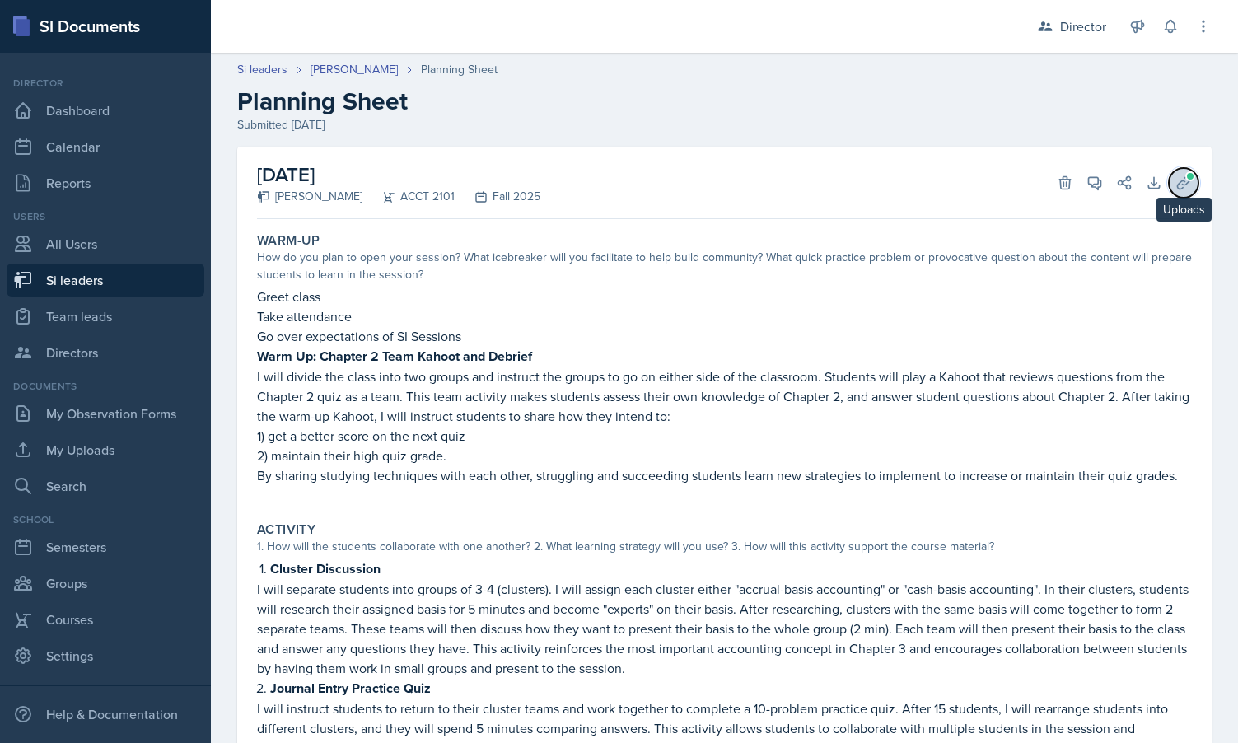
click at [1184, 177] on span at bounding box center [1183, 183] width 16 height 16
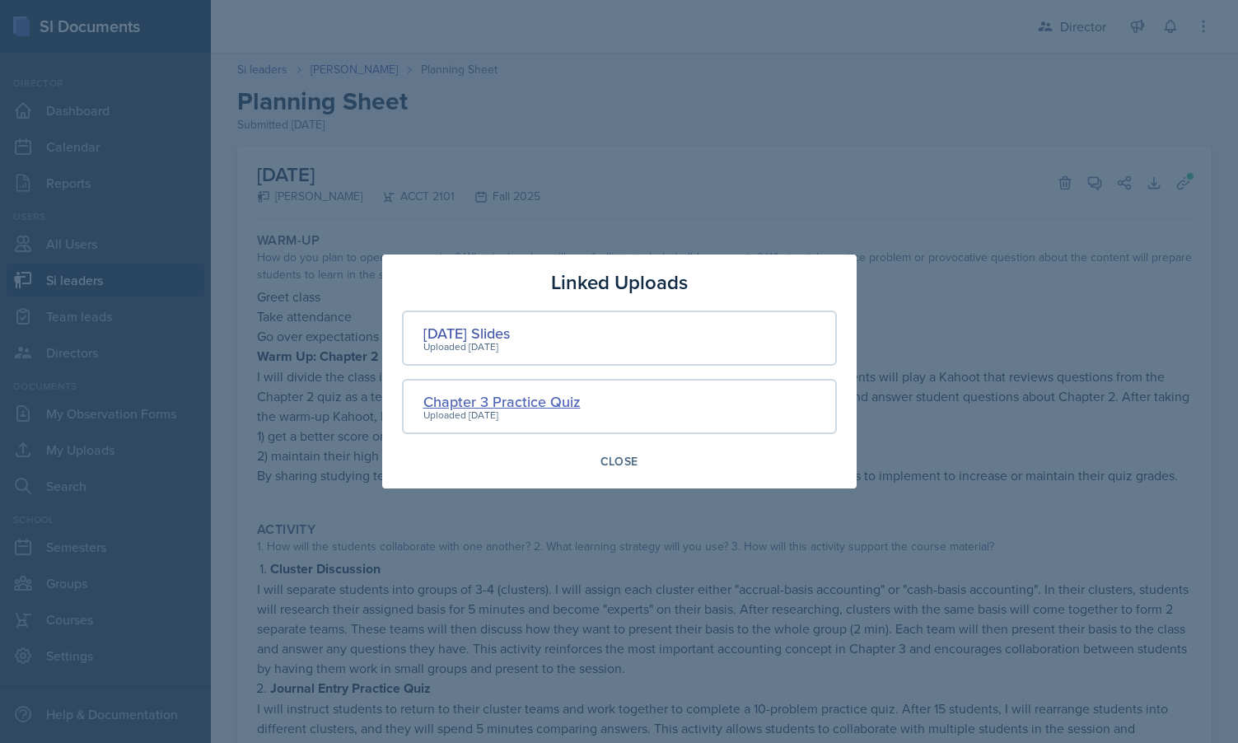
click at [513, 395] on div "Chapter 3 Practice Quiz" at bounding box center [501, 401] width 157 height 22
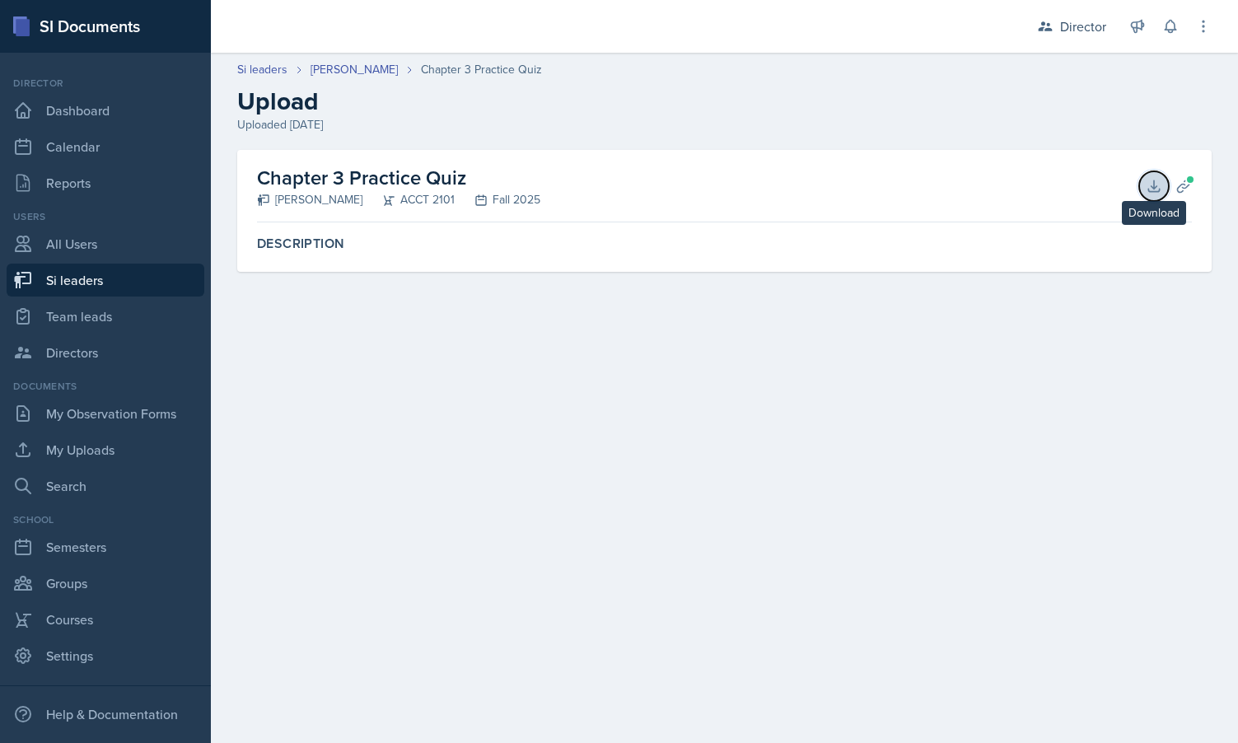
click at [1158, 191] on icon at bounding box center [1153, 185] width 11 height 11
click at [343, 68] on link "Milla Eldridge" at bounding box center [353, 69] width 87 height 17
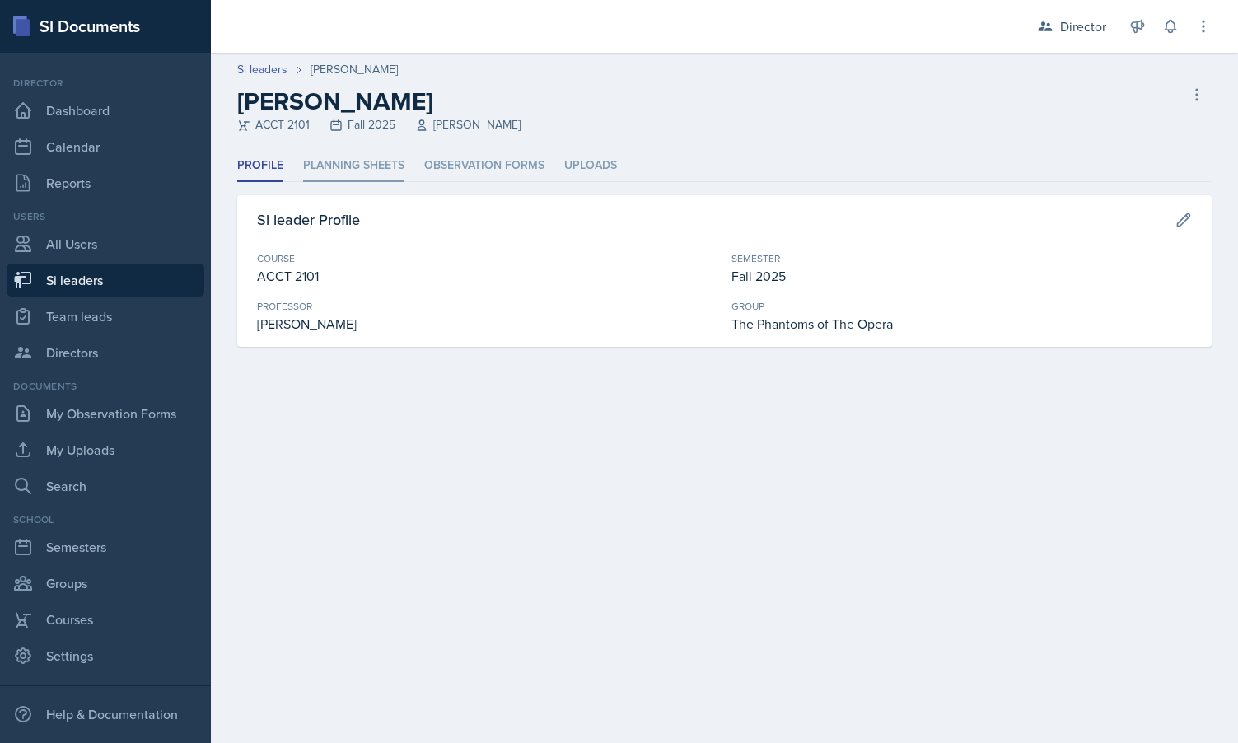
click at [336, 168] on li "Planning Sheets" at bounding box center [353, 166] width 101 height 32
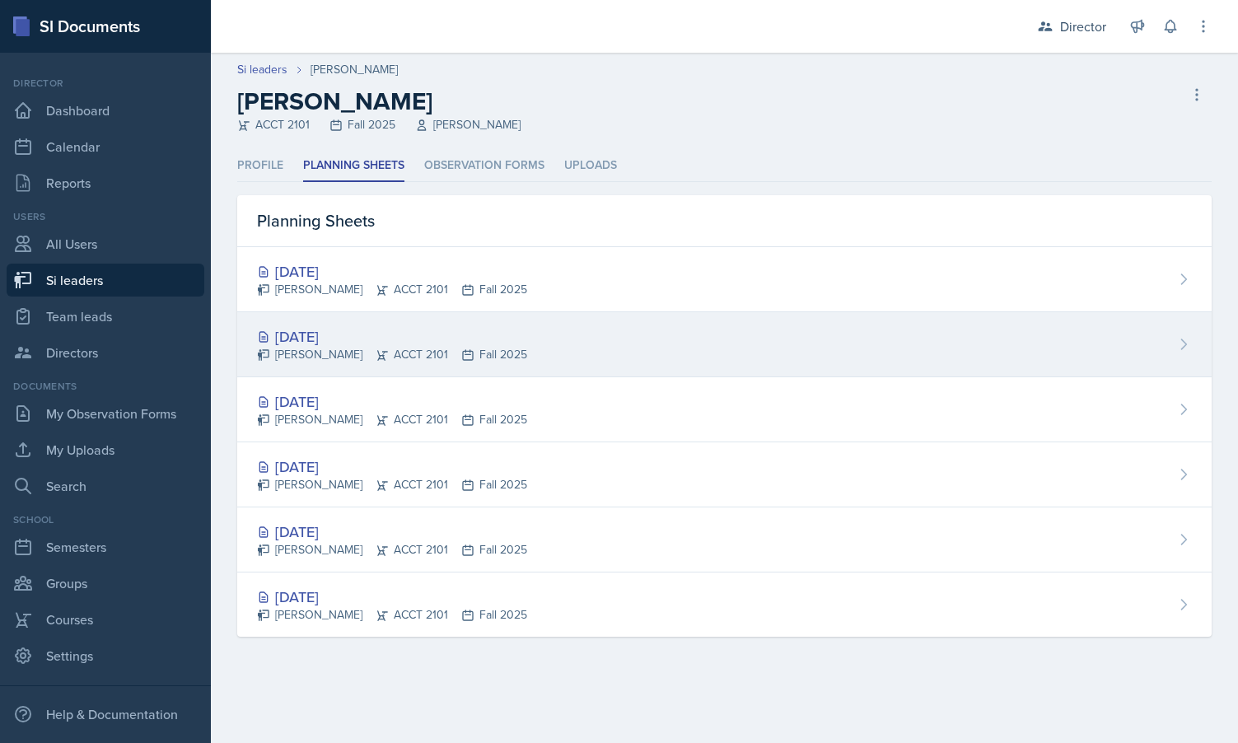
click at [413, 339] on div "Sep 9th, 2025" at bounding box center [392, 336] width 270 height 22
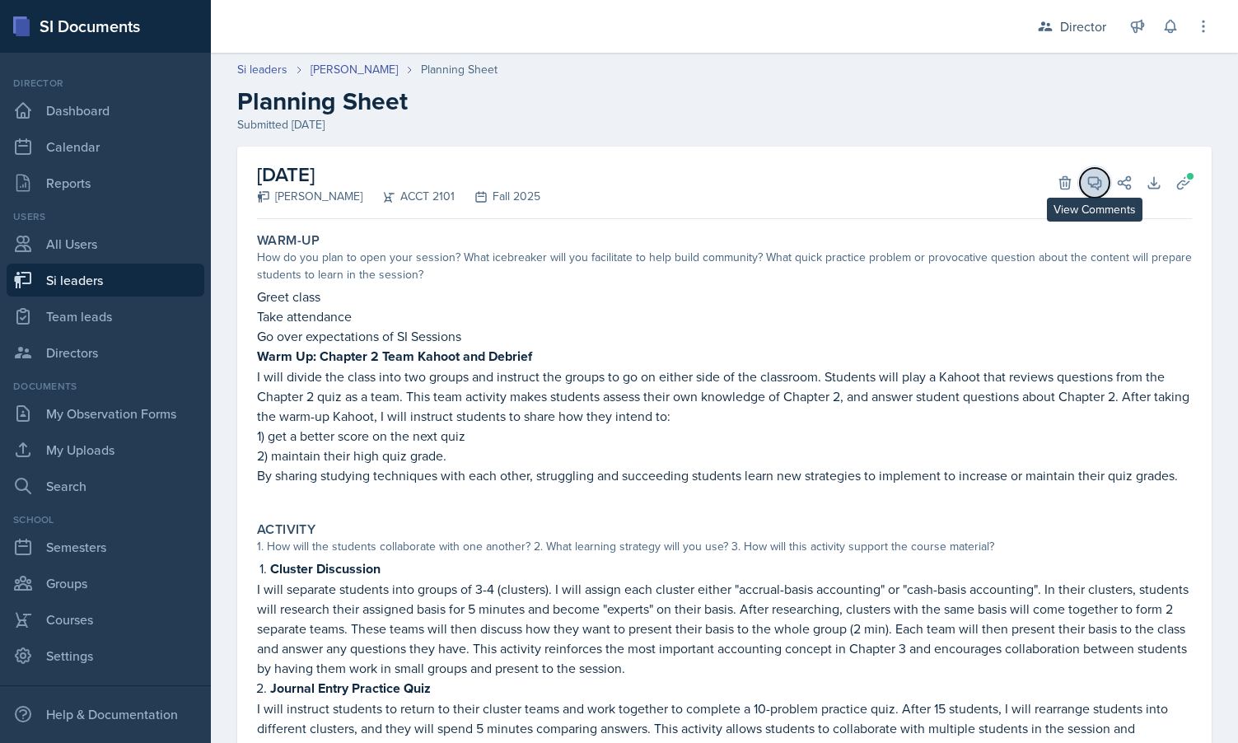
click at [1092, 178] on icon at bounding box center [1094, 183] width 16 height 16
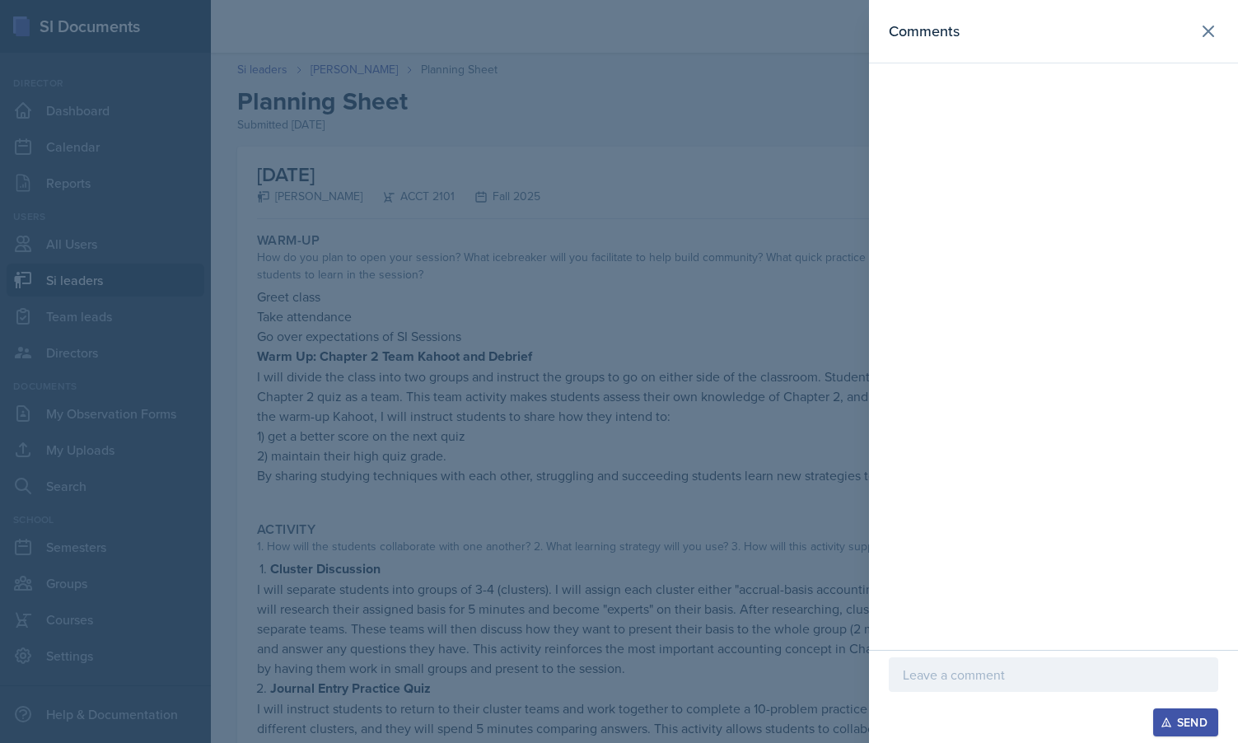
click at [744, 390] on div at bounding box center [619, 371] width 1238 height 743
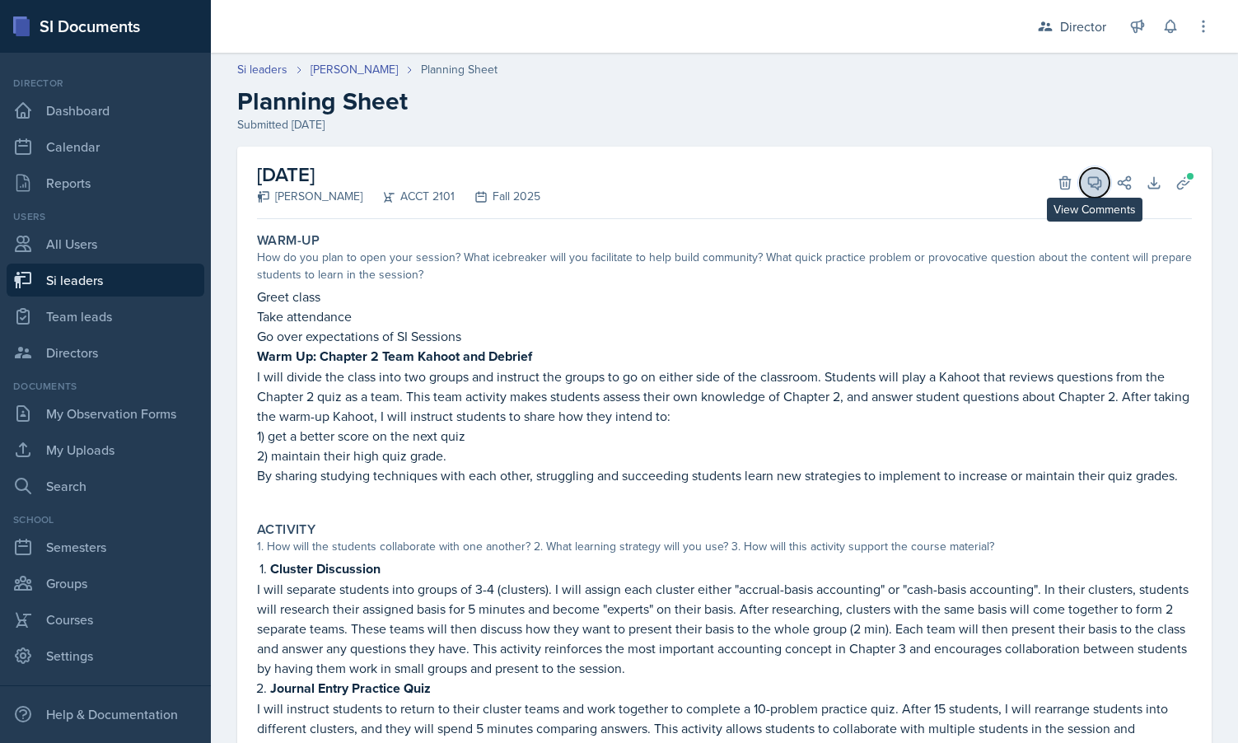
click at [1094, 178] on icon at bounding box center [1094, 183] width 16 height 16
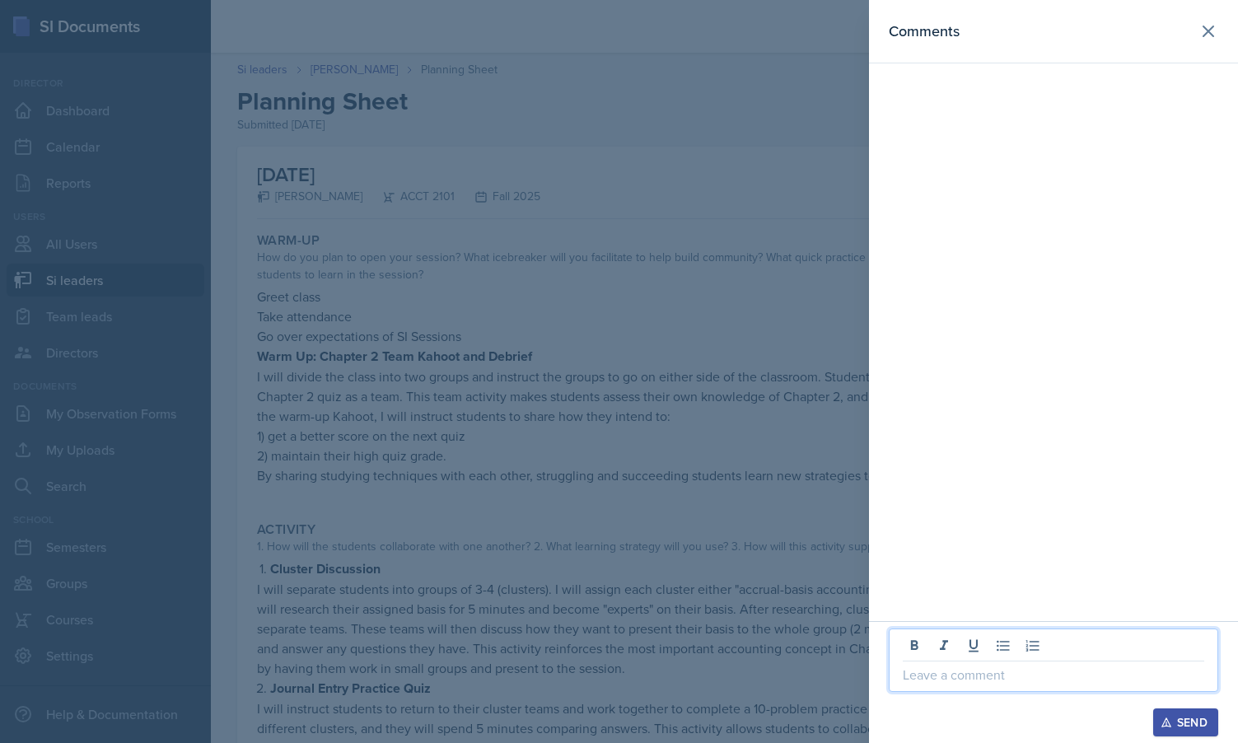
click at [1006, 675] on p at bounding box center [1053, 675] width 301 height 20
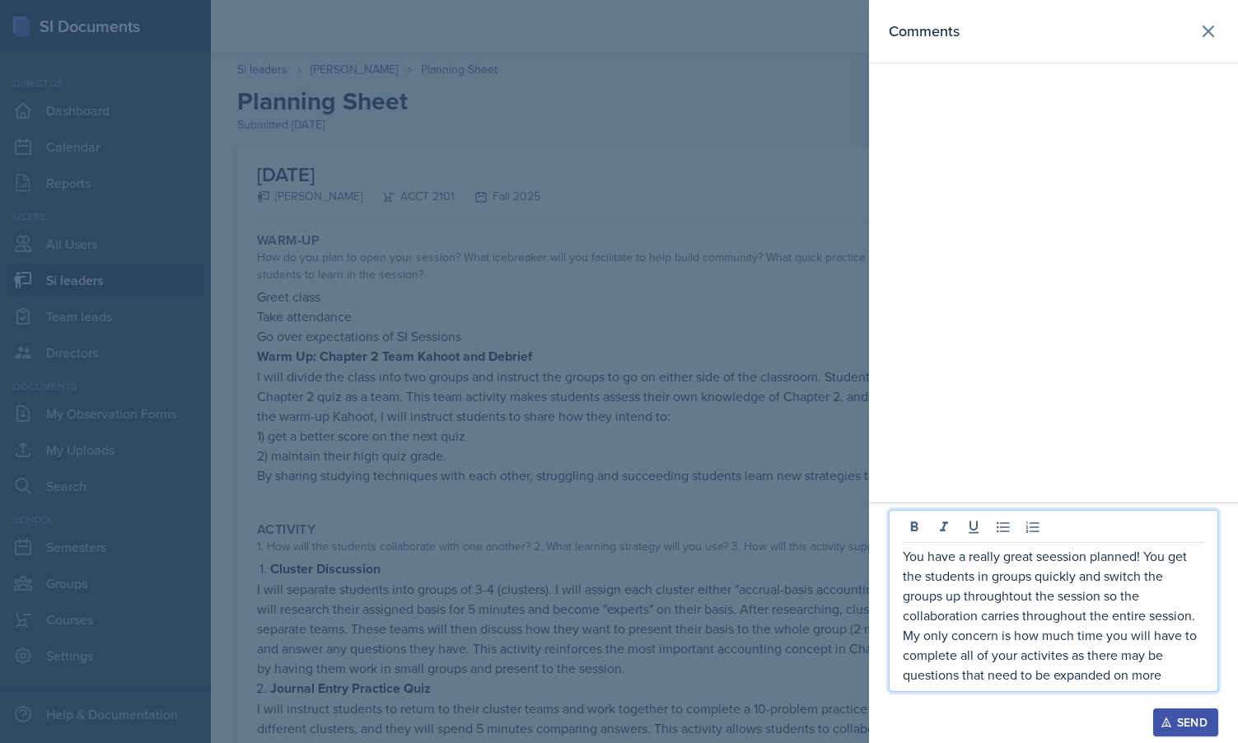
click at [1074, 551] on p "You have a really great seession planned! You get the students in groups quickl…" at bounding box center [1053, 615] width 301 height 138
click at [941, 664] on p "You have a really great session planned! You get the students in groups quickly…" at bounding box center [1053, 615] width 301 height 138
click at [947, 652] on p "You have a really great session planned! You get the students in groups quickly…" at bounding box center [1053, 615] width 301 height 138
click at [1020, 665] on p "You have a really great session planned! You get the students in groups quickly…" at bounding box center [1053, 615] width 301 height 138
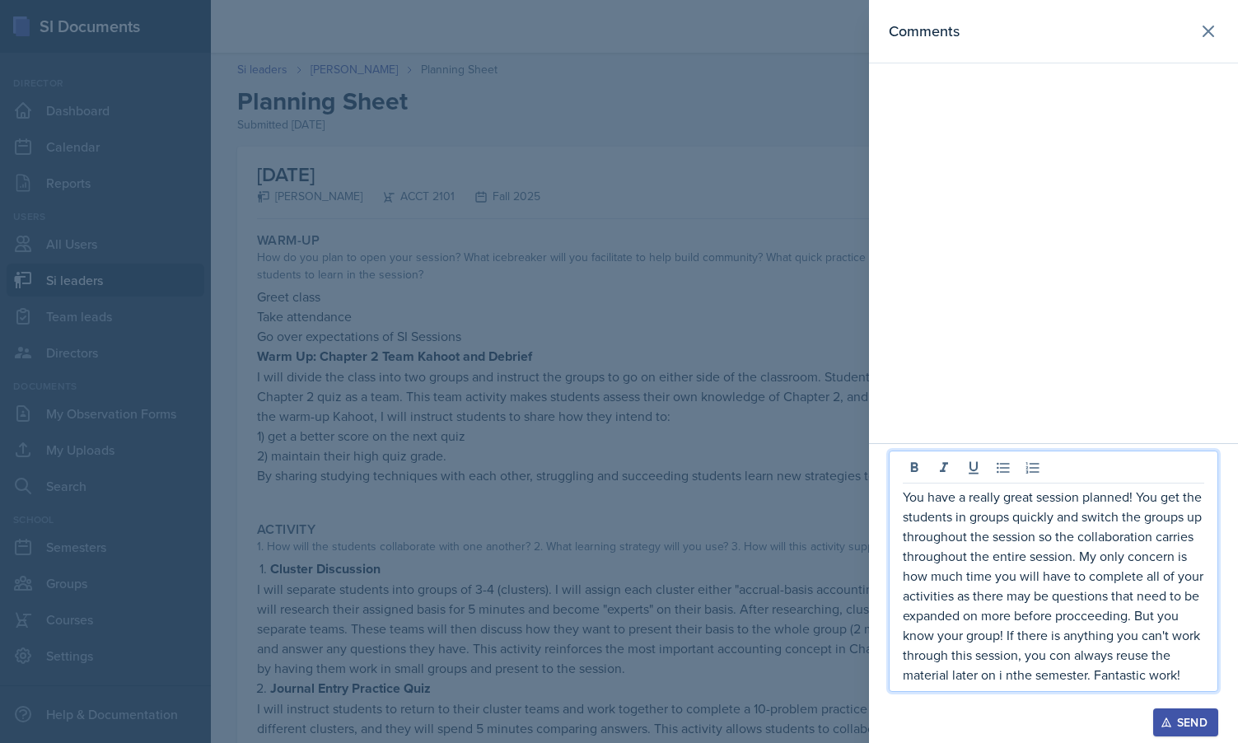
click at [744, 394] on div at bounding box center [619, 371] width 1238 height 743
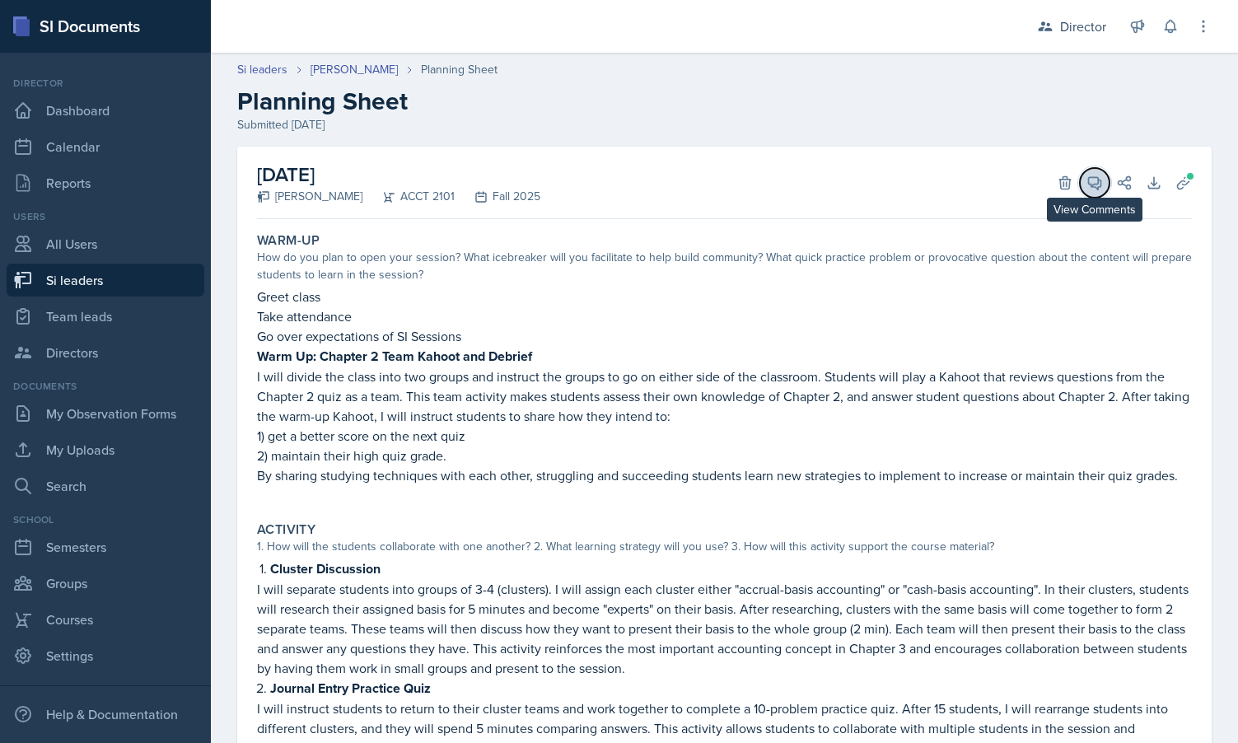
click at [1091, 179] on icon at bounding box center [1094, 183] width 16 height 16
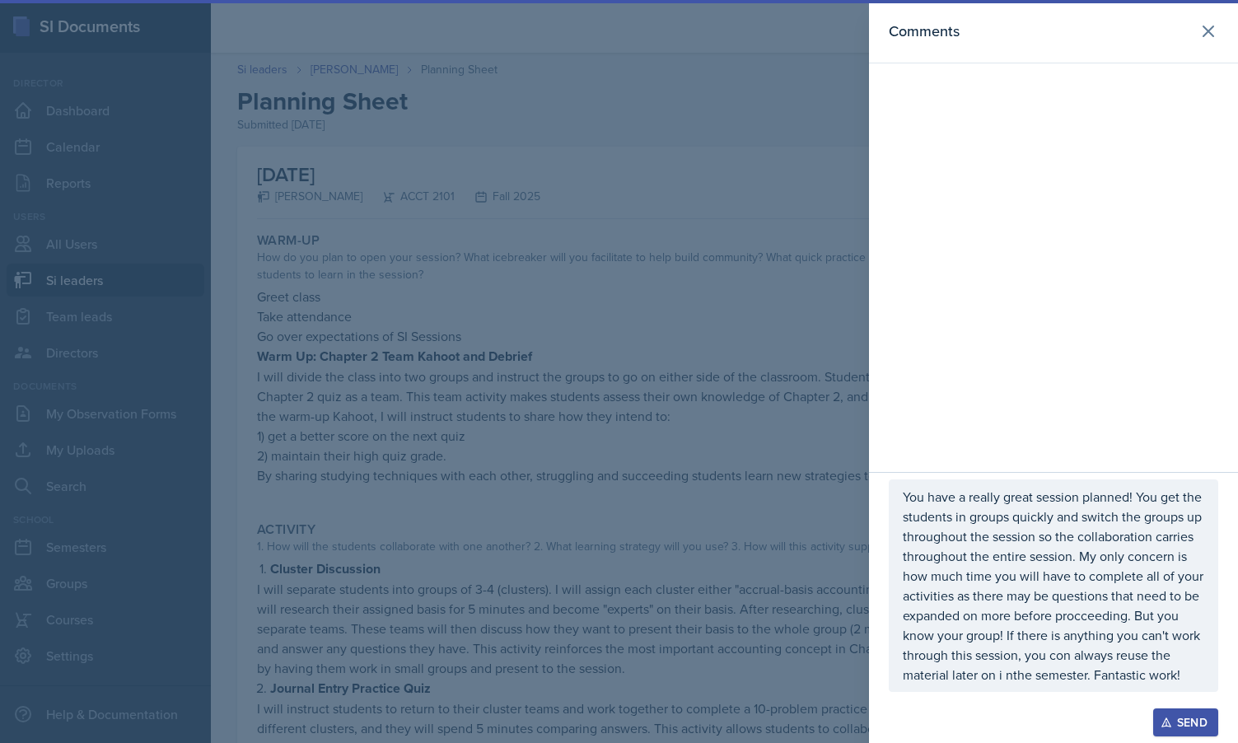
click at [1039, 525] on p "You have a really great session planned! You get the students in groups quickly…" at bounding box center [1053, 586] width 301 height 198
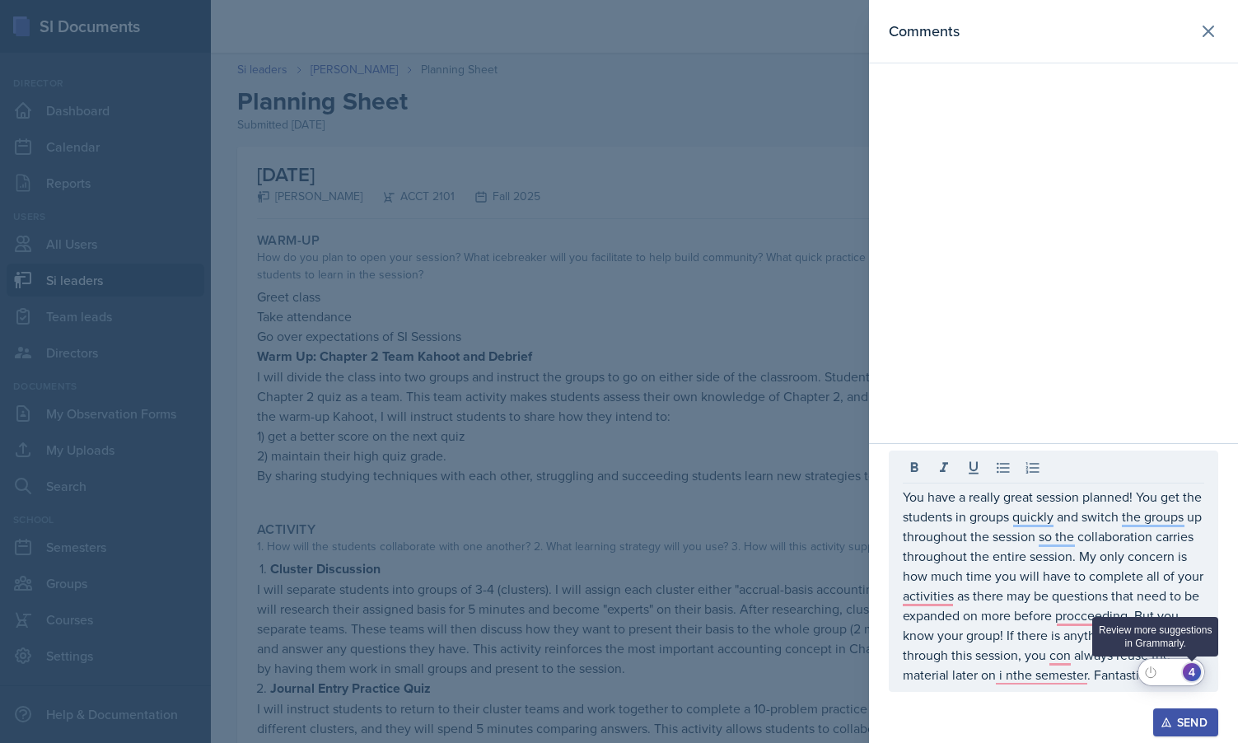
click at [1197, 674] on div "4" at bounding box center [1192, 672] width 18 height 18
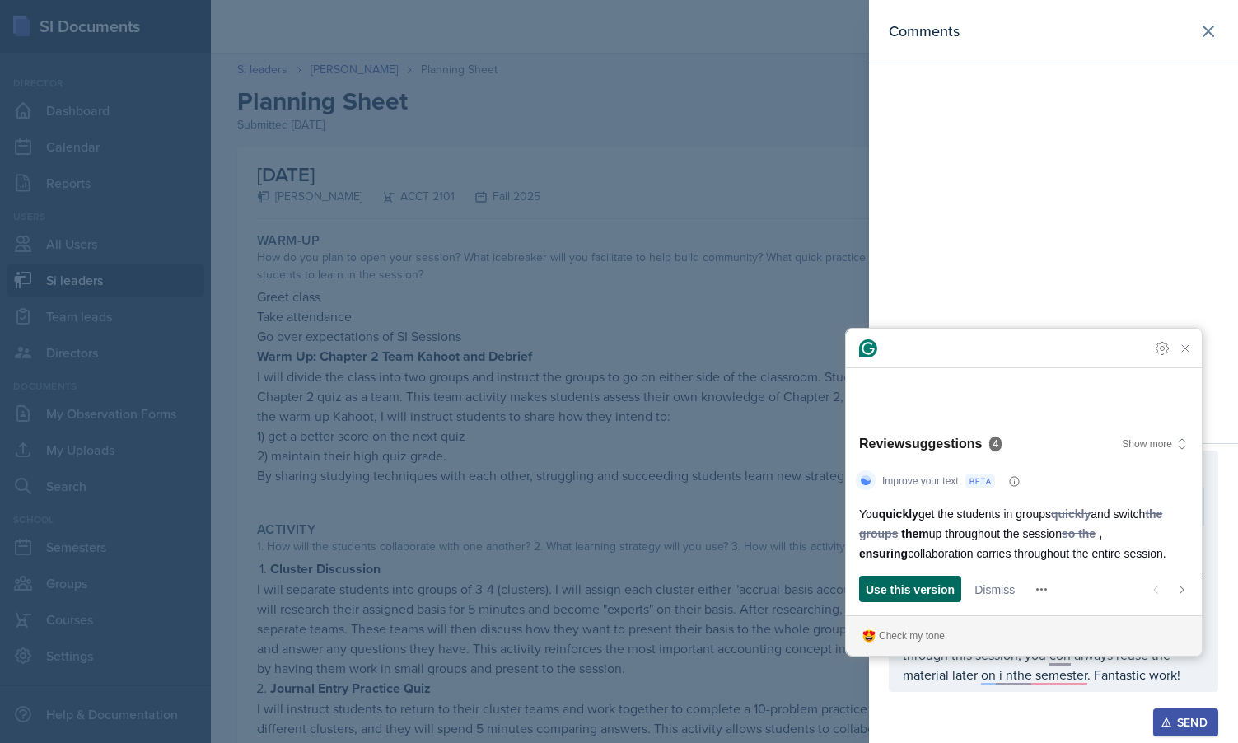
click at [914, 589] on span "Use this version" at bounding box center [910, 589] width 89 height 17
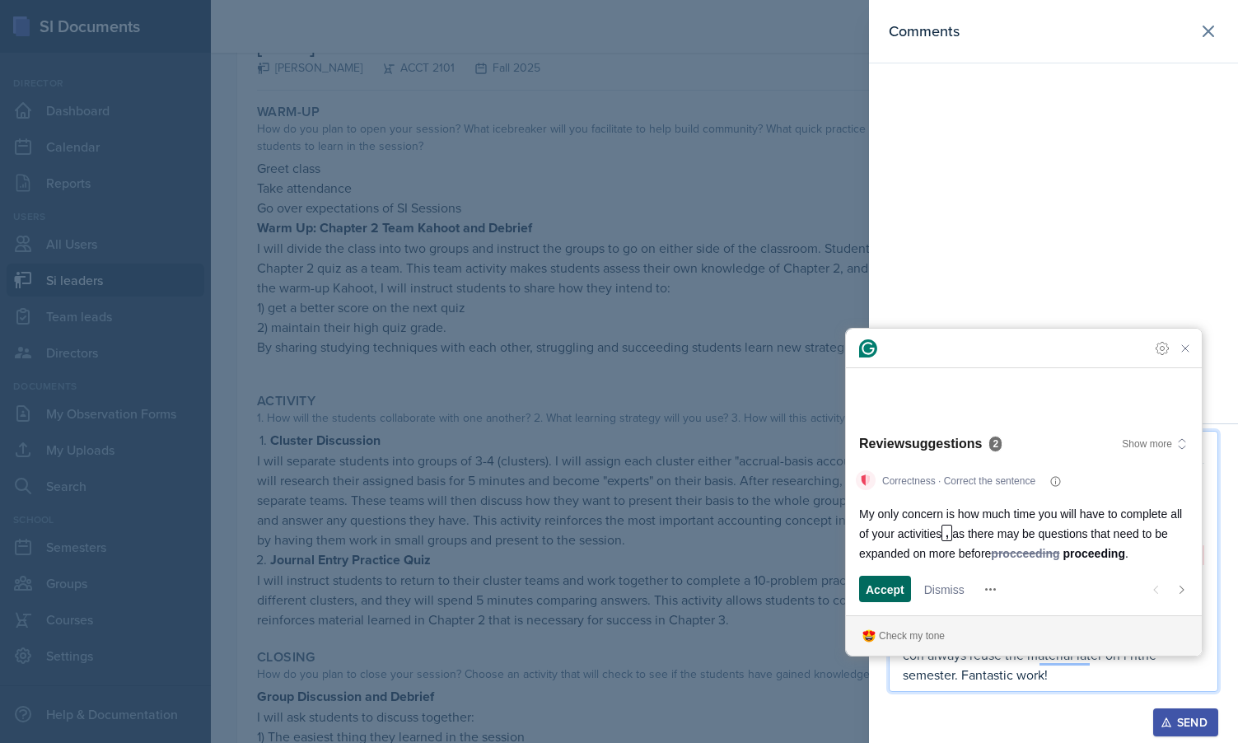
click at [907, 582] on button "Accept and open next suggestion" at bounding box center [885, 589] width 52 height 26
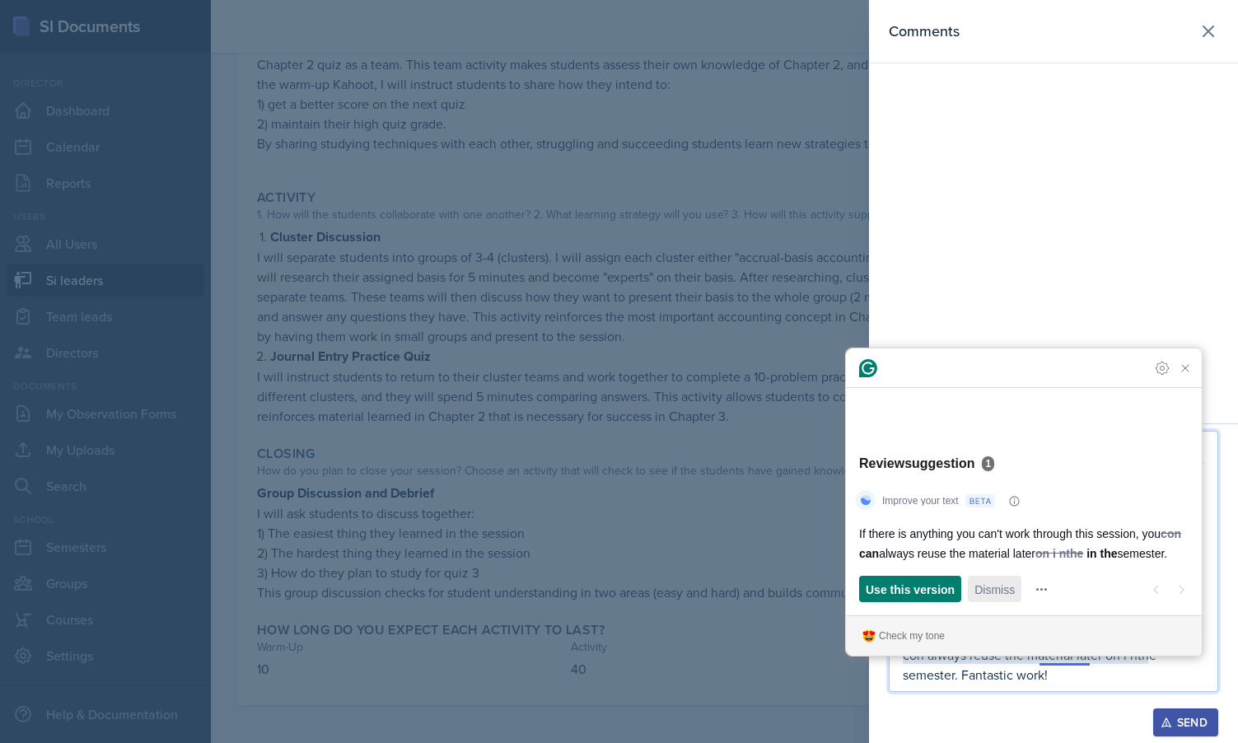
click at [981, 589] on span "Dismiss" at bounding box center [994, 589] width 40 height 17
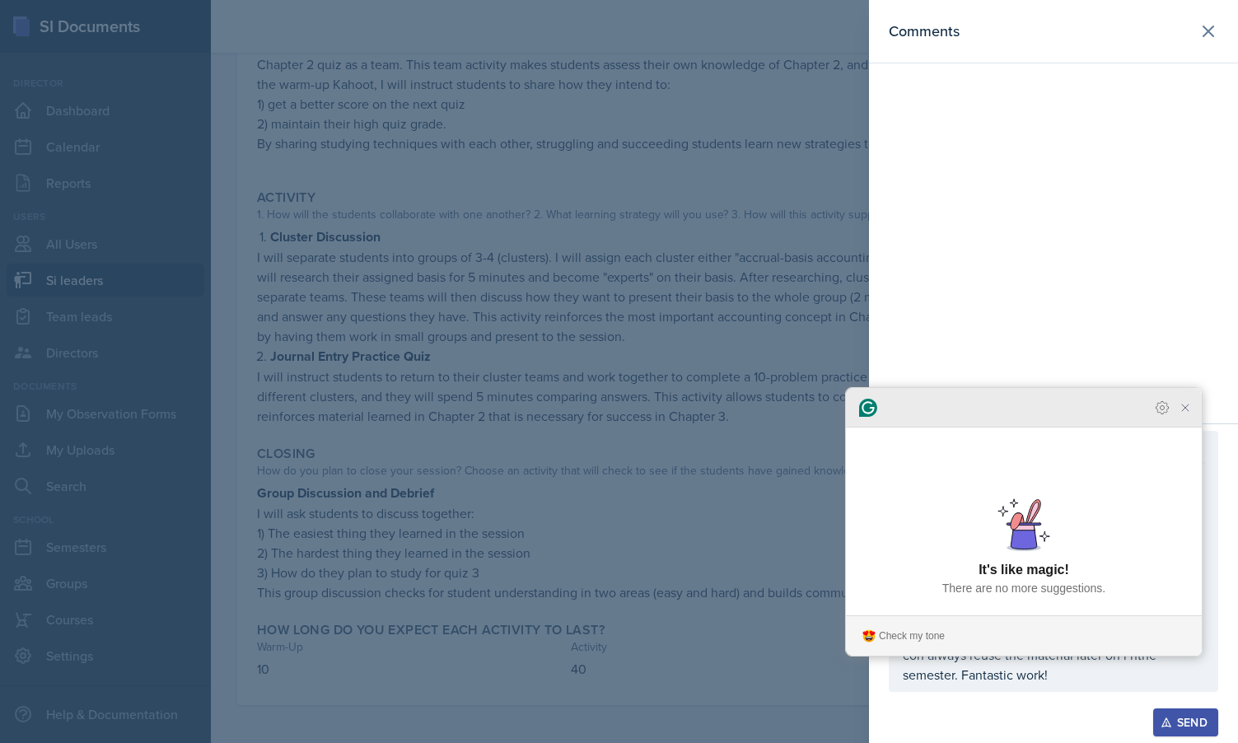
click at [1181, 414] on icon "Close Grammarly Assistant" at bounding box center [1185, 407] width 13 height 13
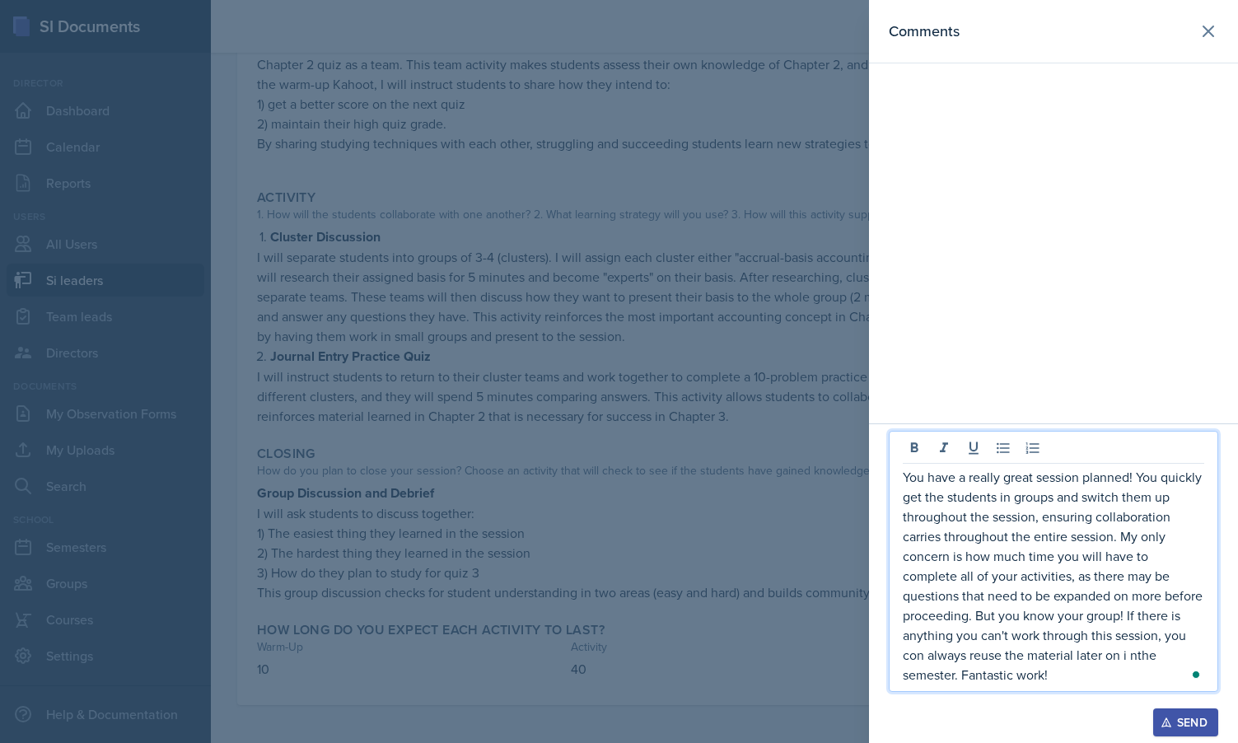
click at [1197, 672] on div "Open Grammarly." at bounding box center [1196, 674] width 8 height 8
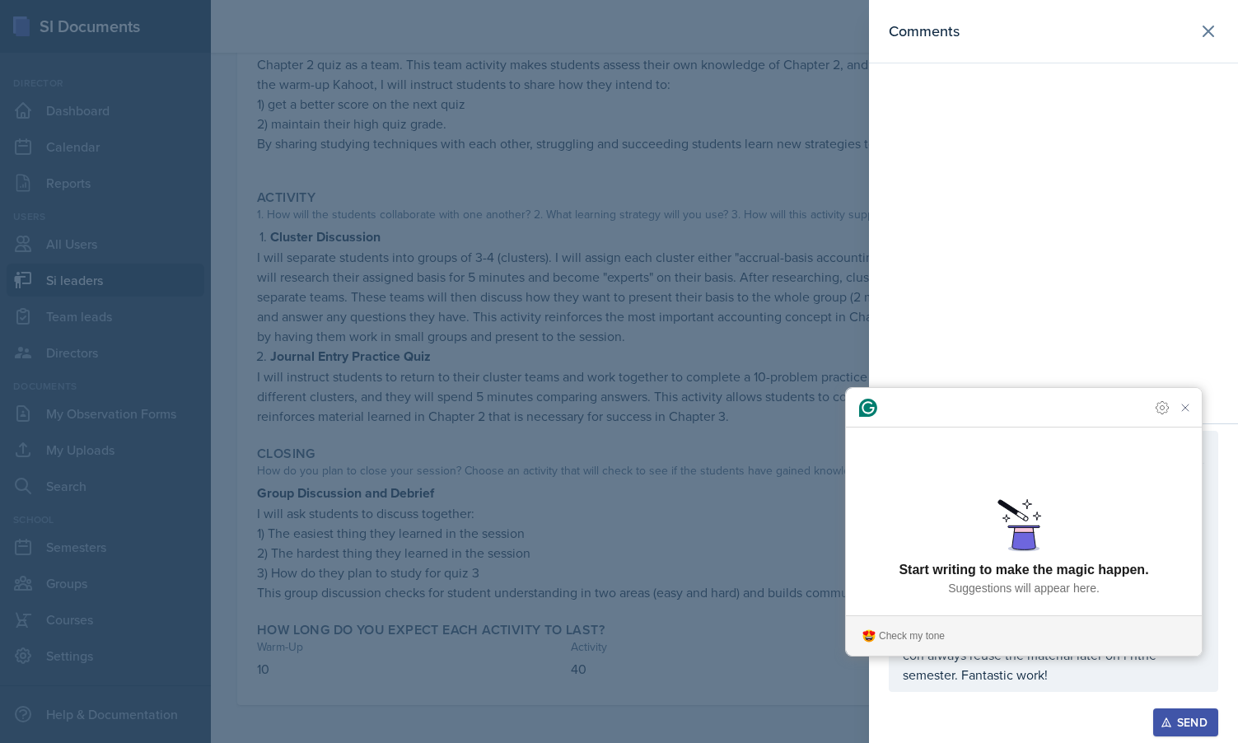
click at [1043, 686] on div "You have a really great session planned! You quickly get the students in groups…" at bounding box center [1053, 561] width 329 height 261
click at [1191, 414] on icon "Close Grammarly Assistant" at bounding box center [1185, 407] width 13 height 13
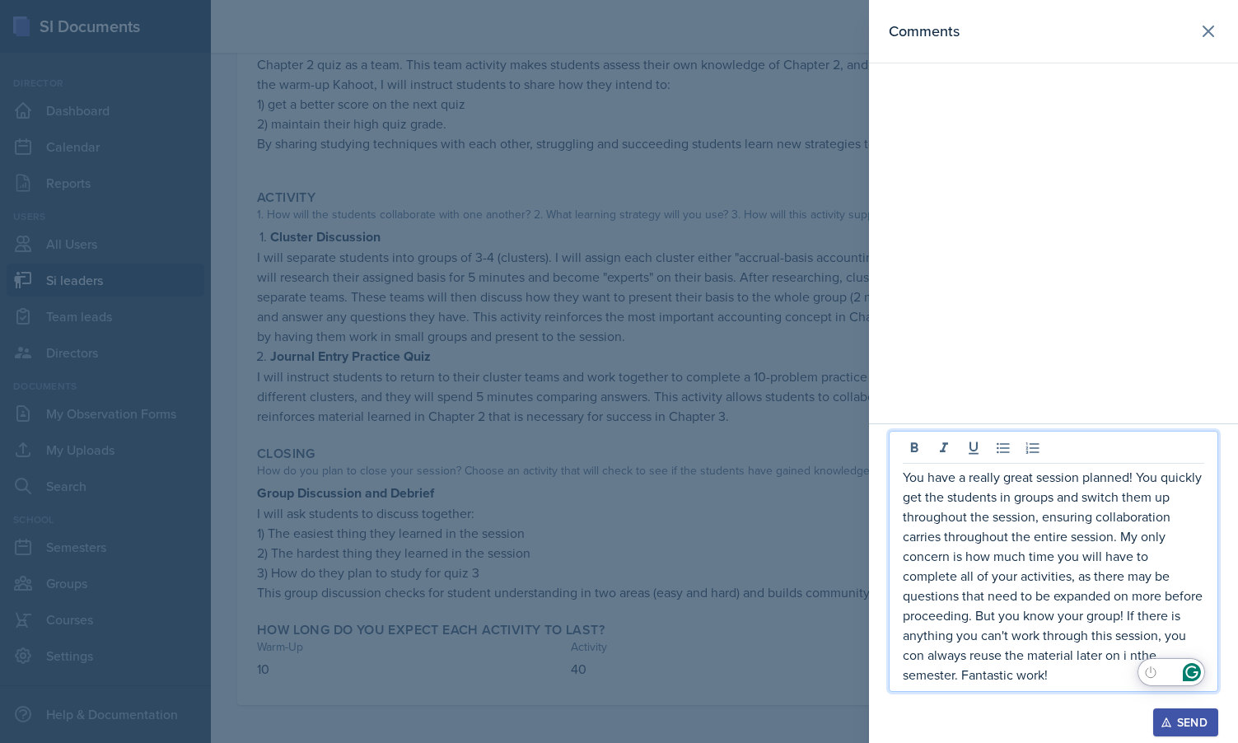
click at [1062, 653] on p "You have a really great session planned! You quickly get the students in groups…" at bounding box center [1053, 575] width 301 height 217
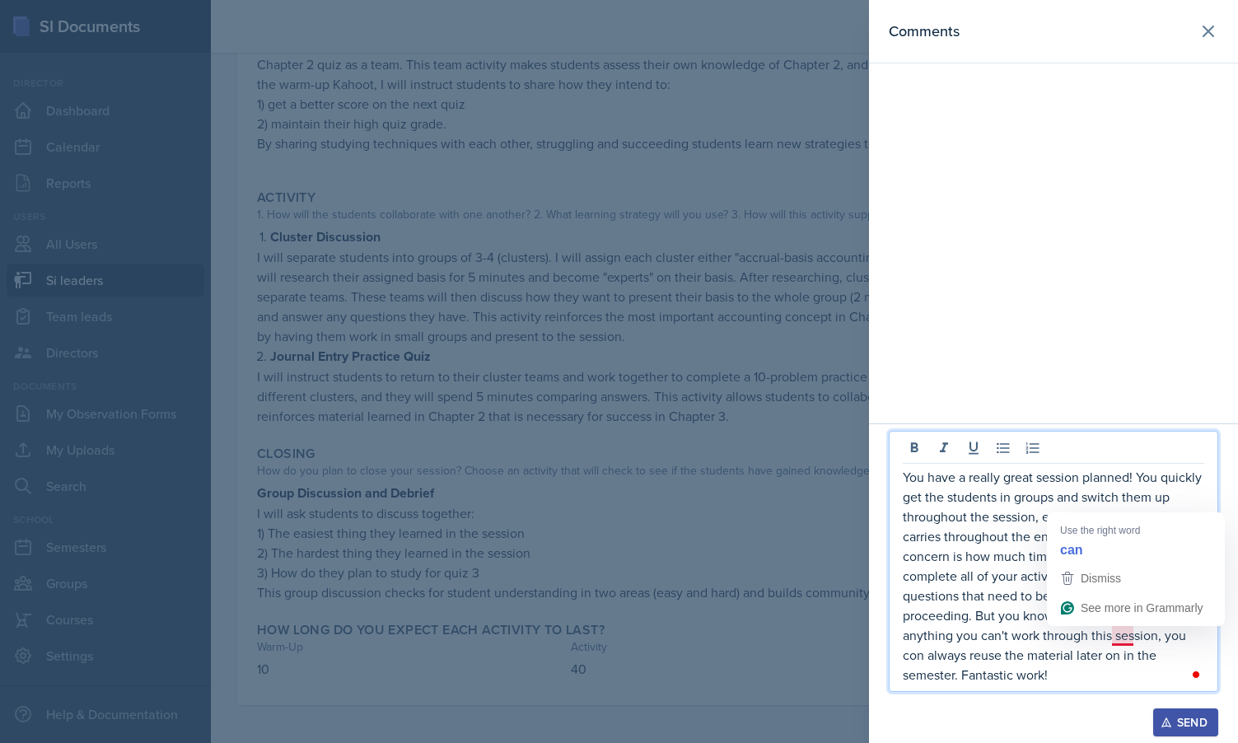
click at [1126, 637] on p "You have a really great session planned! You quickly get the students in groups…" at bounding box center [1053, 575] width 301 height 217
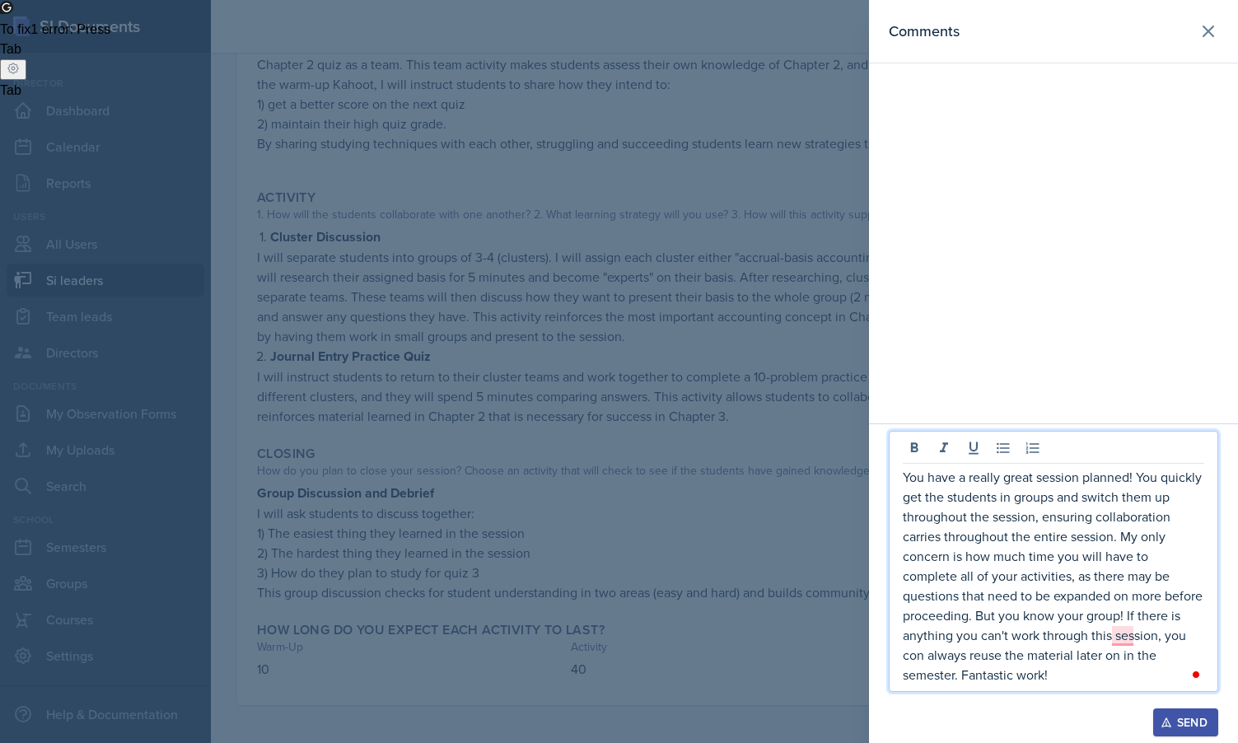
click at [1122, 538] on p "You have a really great session planned! You quickly get the students in groups…" at bounding box center [1053, 575] width 301 height 217
click at [1195, 683] on span at bounding box center [1196, 675] width 15 height 20
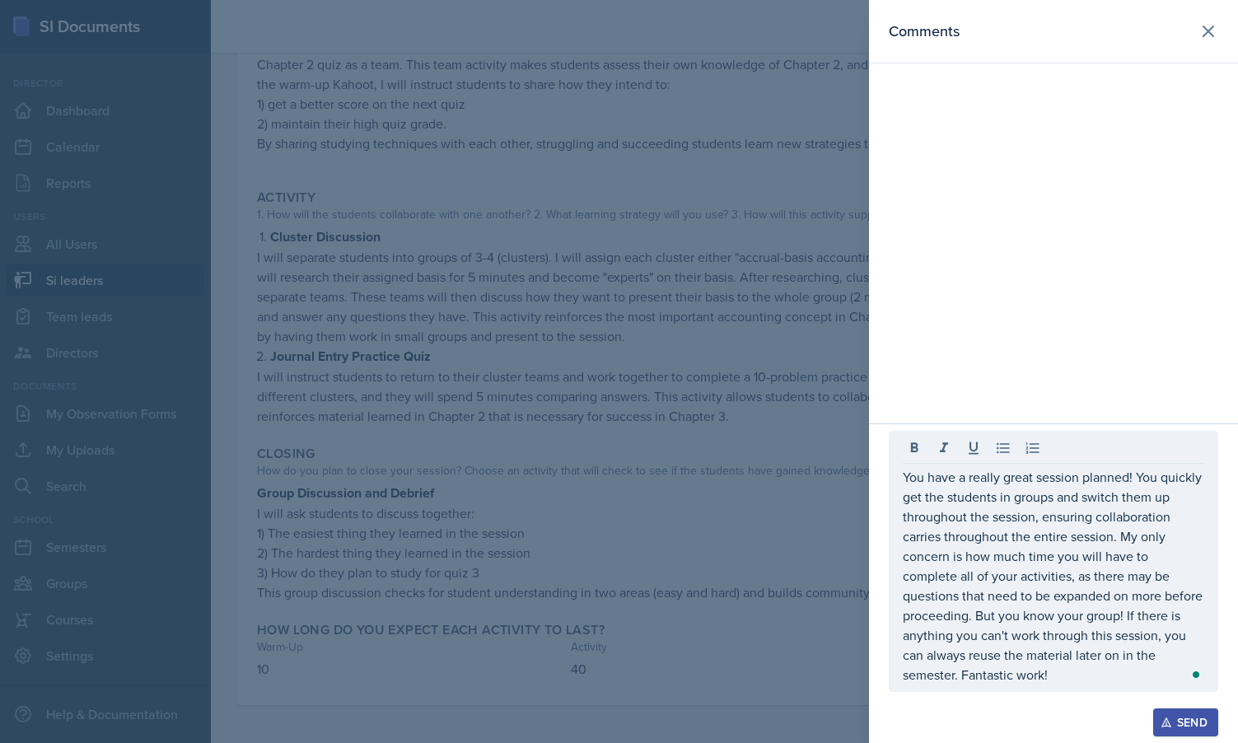
click at [1196, 678] on div "Open Grammarly." at bounding box center [1196, 674] width 8 height 8
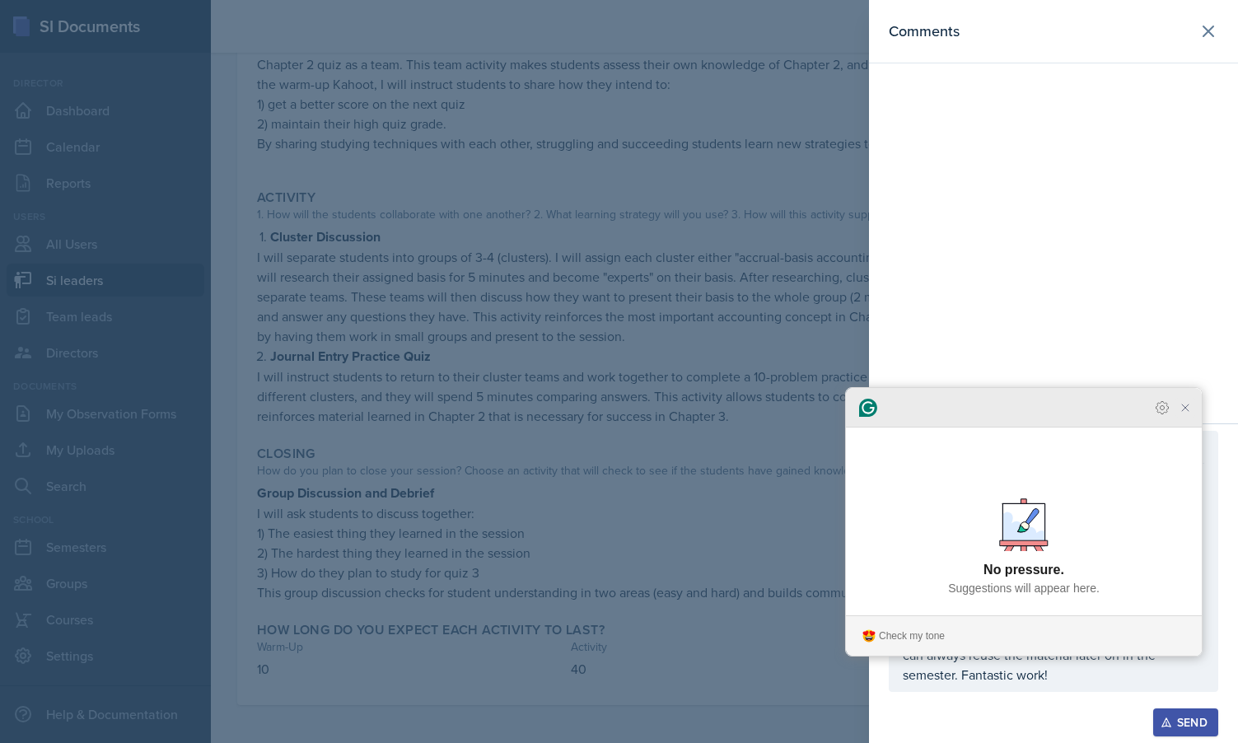
click at [1190, 414] on icon "Close Grammarly Assistant" at bounding box center [1185, 407] width 13 height 13
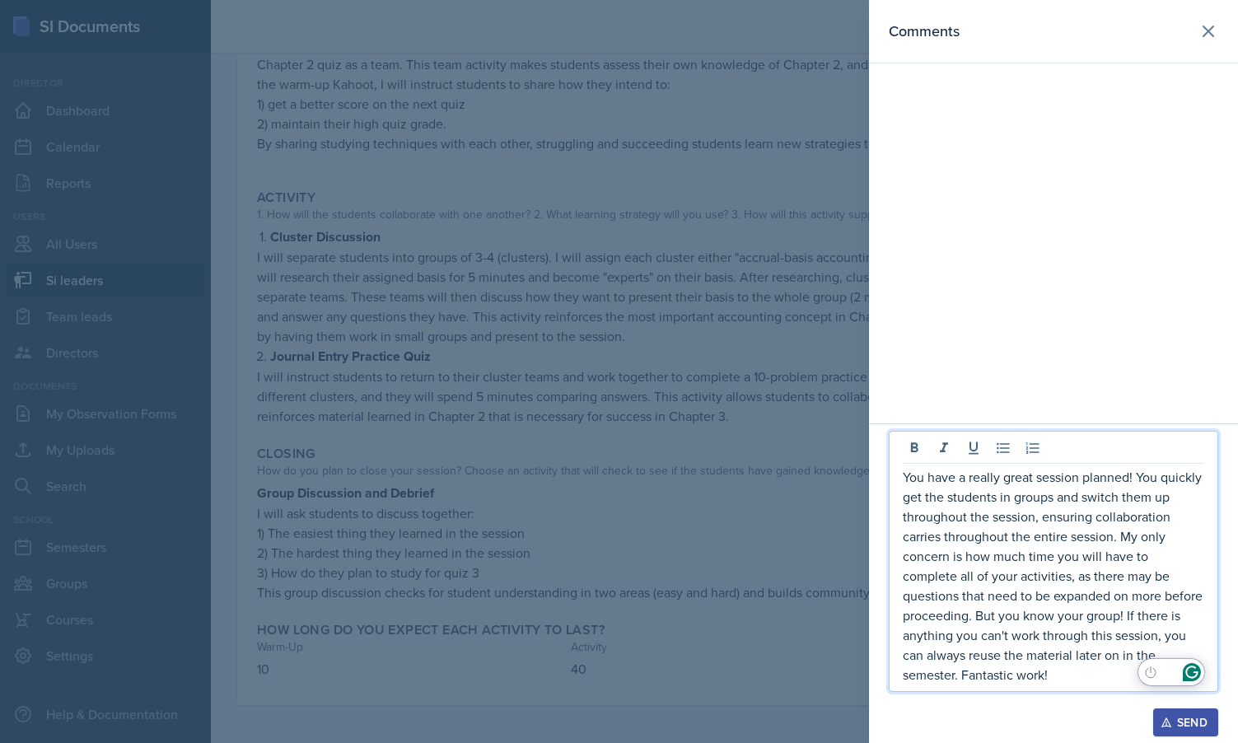
drag, startPoint x: 950, startPoint y: 679, endPoint x: 920, endPoint y: 463, distance: 218.6
click at [920, 463] on div "You have a really great session planned! You quickly get the students in groups…" at bounding box center [1053, 561] width 329 height 261
copy p "You have a really great session planned! You quickly get the students in groups…"
click at [1197, 726] on div "Send" at bounding box center [1186, 722] width 44 height 13
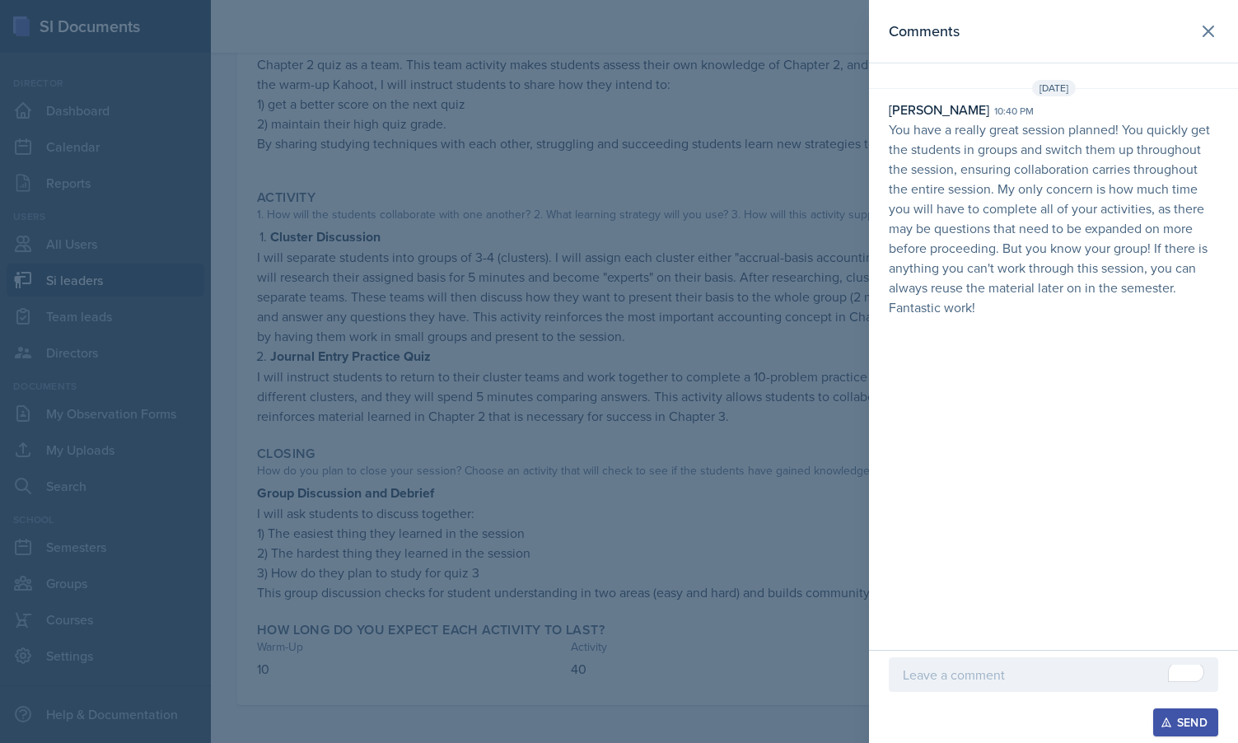
click at [402, 350] on div at bounding box center [619, 371] width 1238 height 743
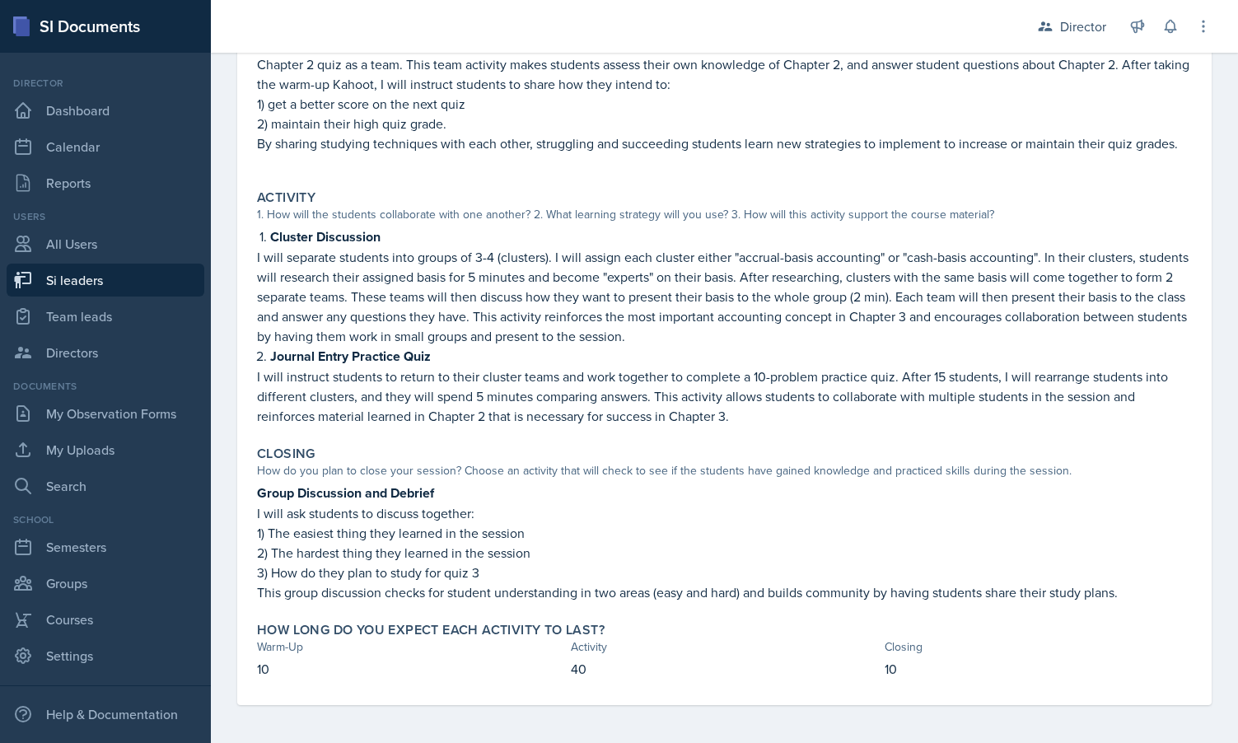
scroll to position [0, 0]
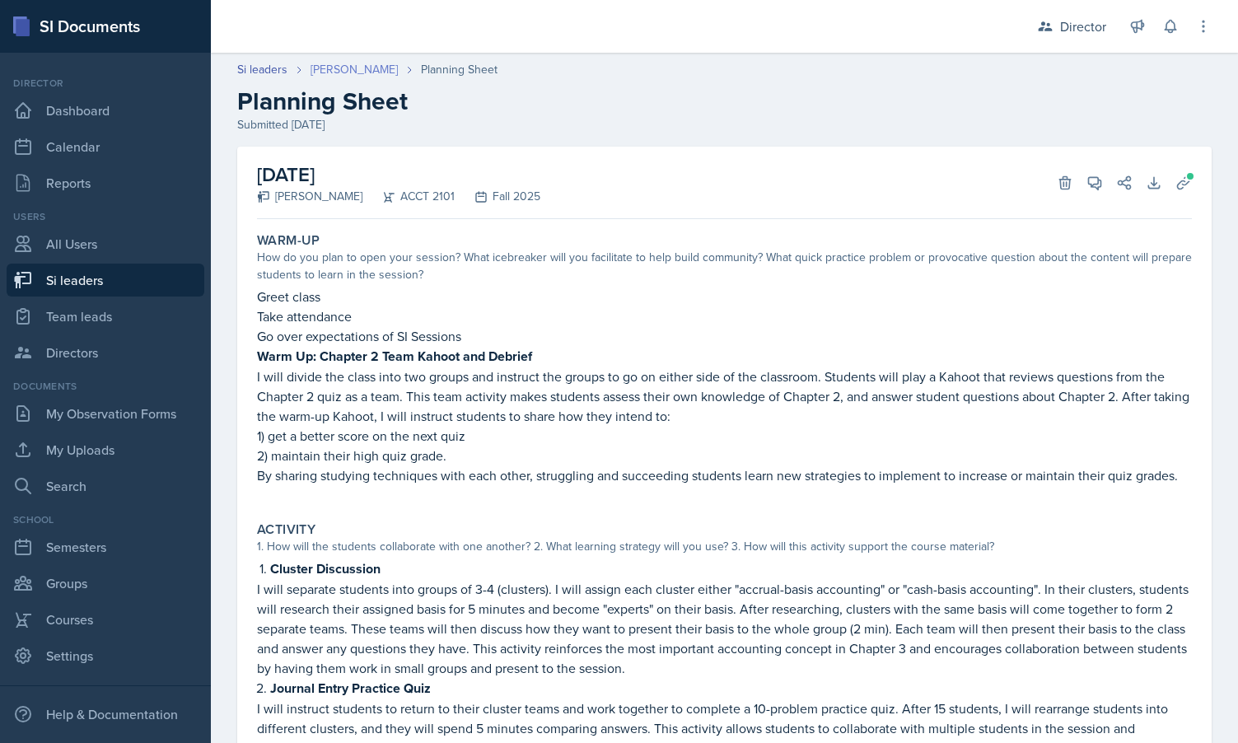
click at [354, 70] on link "Milla Eldridge" at bounding box center [353, 69] width 87 height 17
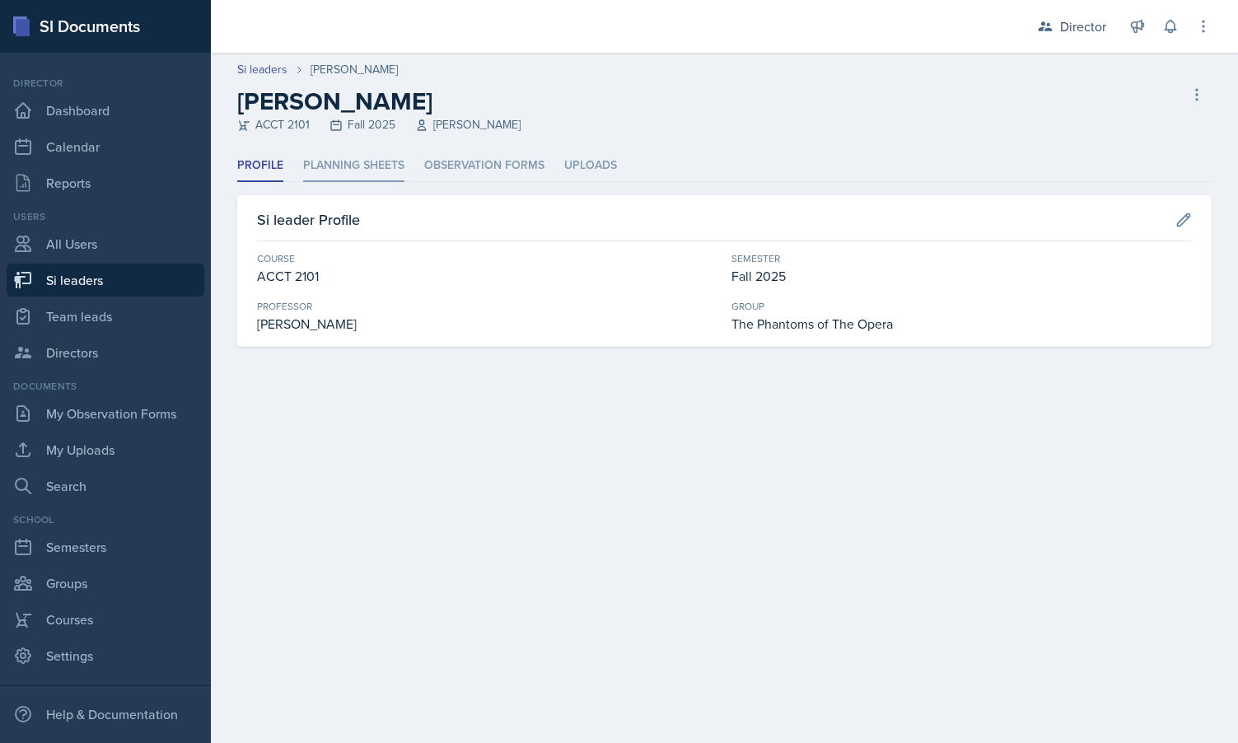
click at [383, 164] on li "Planning Sheets" at bounding box center [353, 166] width 101 height 32
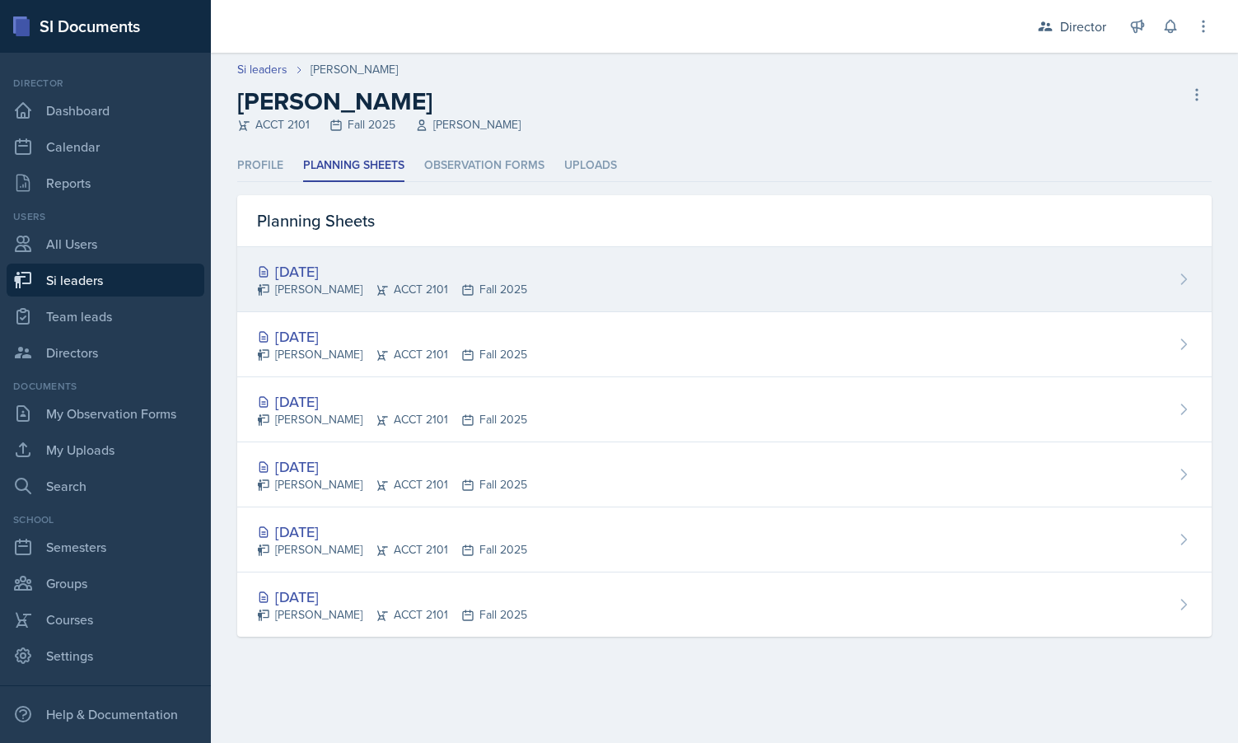
click at [352, 292] on div "Milla Eldridge ACCT 2101 Fall 2025" at bounding box center [392, 289] width 270 height 17
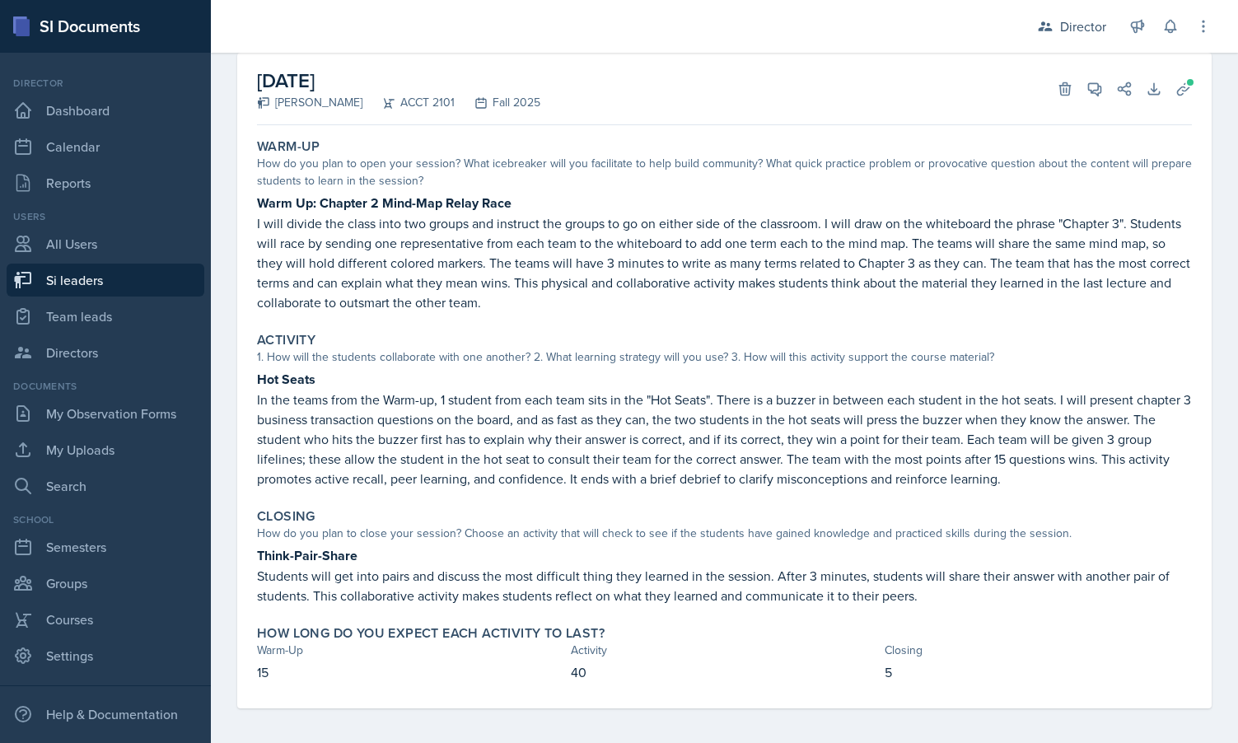
scroll to position [97, 0]
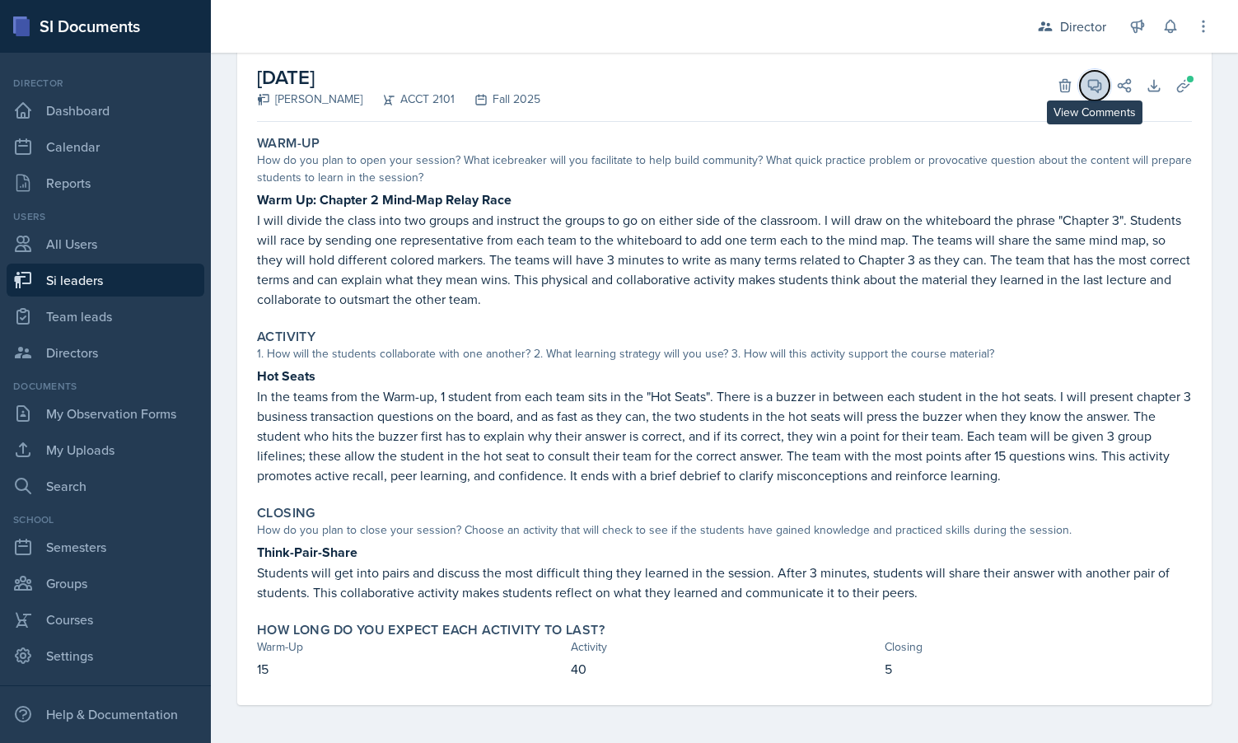
click at [1095, 90] on icon at bounding box center [1094, 85] width 16 height 16
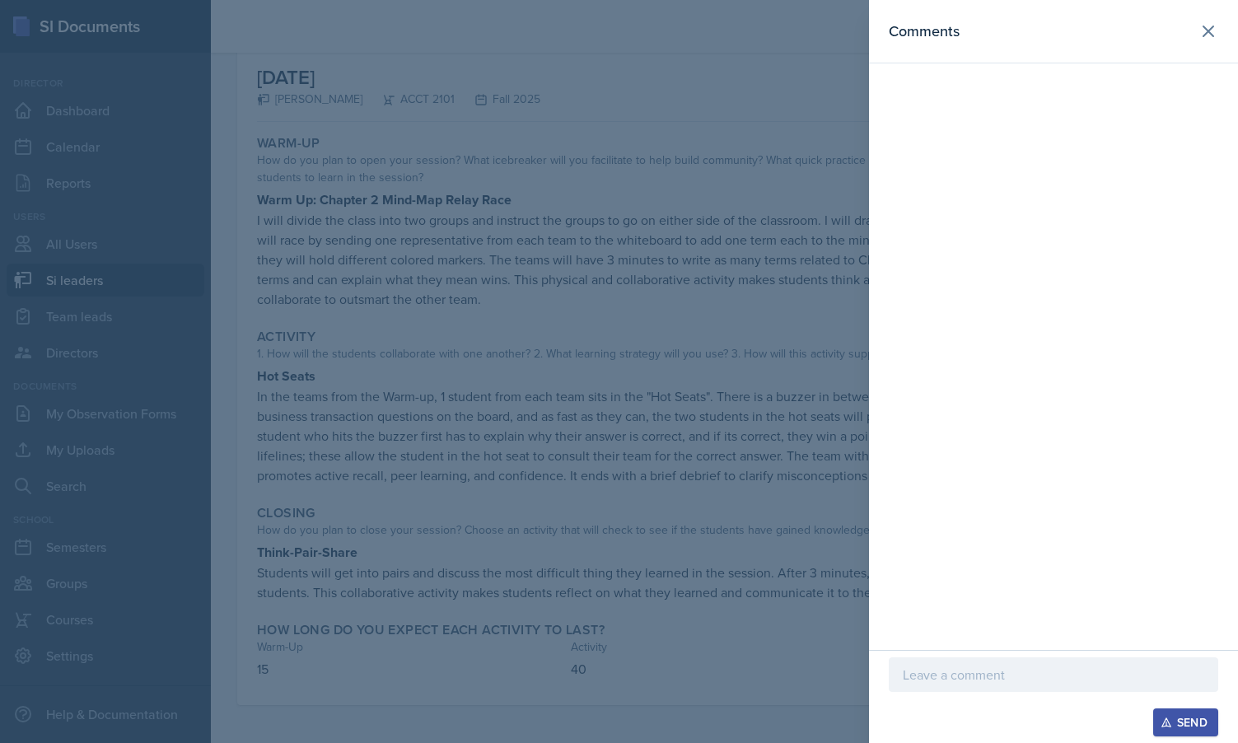
click at [919, 677] on p at bounding box center [1053, 675] width 301 height 20
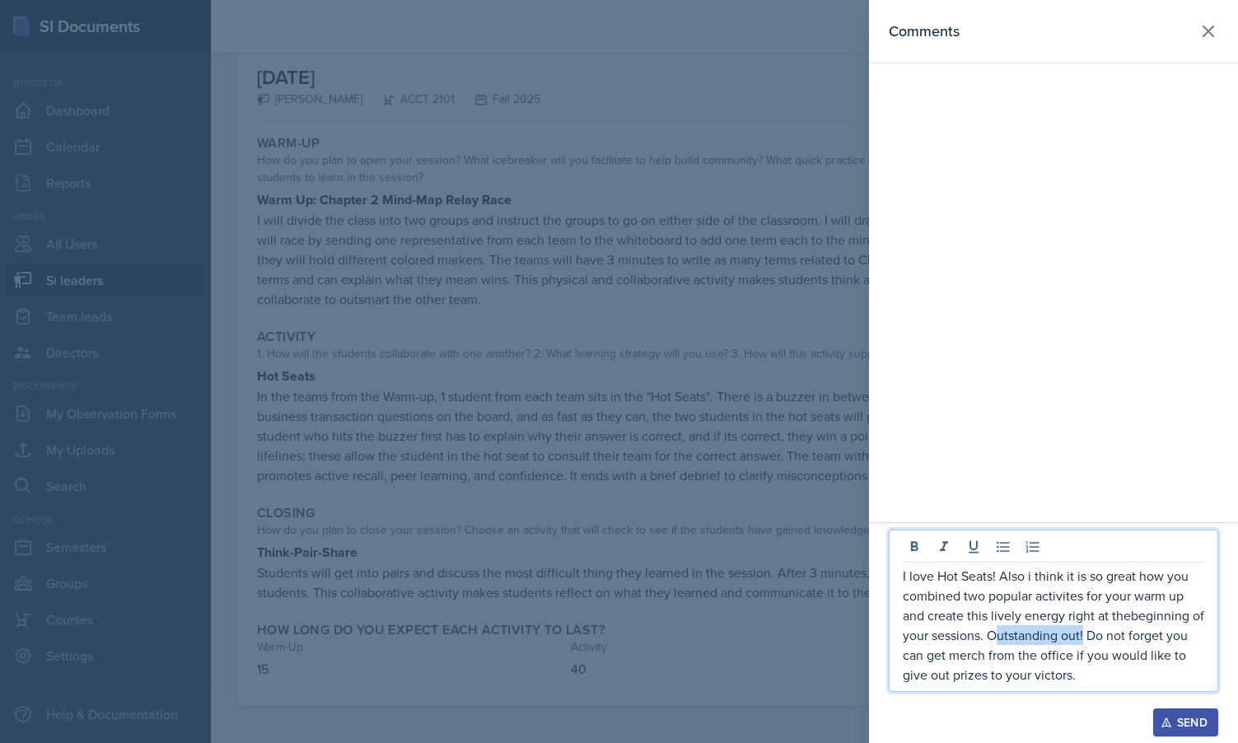
drag, startPoint x: 1084, startPoint y: 631, endPoint x: 996, endPoint y: 629, distance: 88.1
click at [996, 629] on p "I love Hot Seats! Also i think it is so great how you combined two popular acti…" at bounding box center [1053, 625] width 301 height 119
click at [990, 675] on p "I love Hot Seats! Also i think it is so great how you combined two popular acti…" at bounding box center [1053, 625] width 301 height 119
click at [753, 580] on div at bounding box center [619, 371] width 1238 height 743
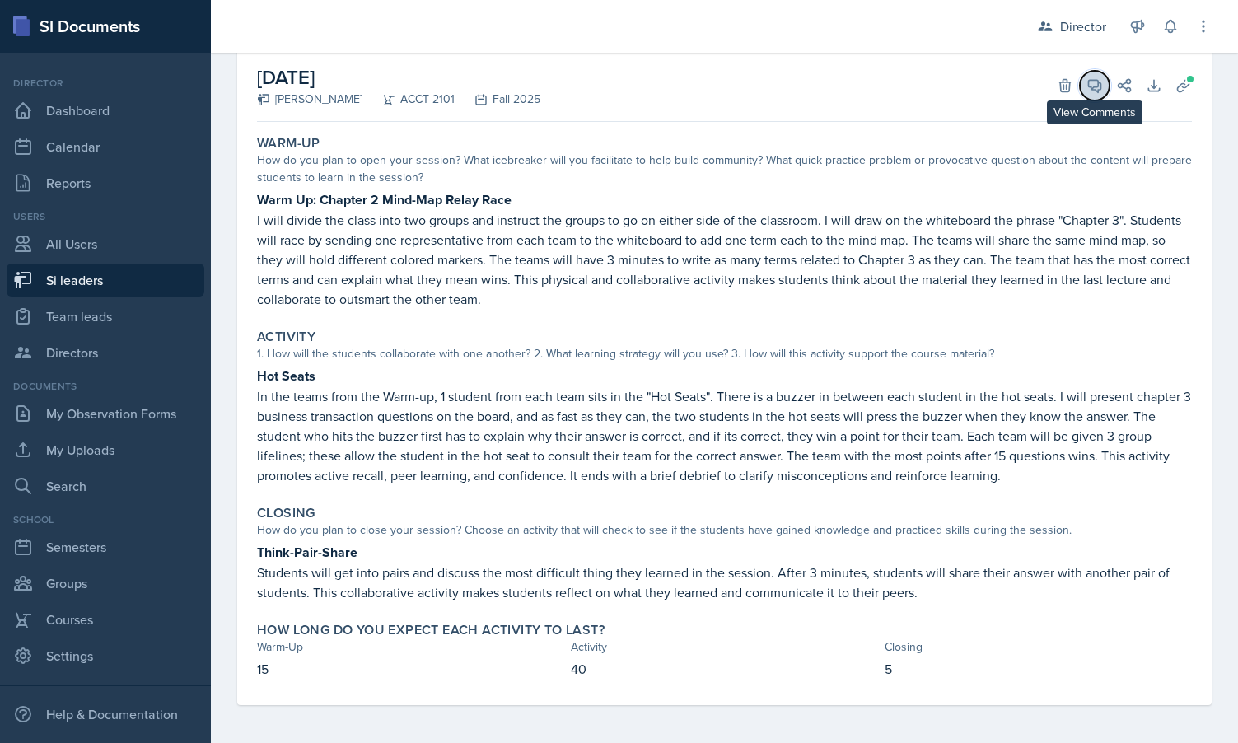
click at [1104, 86] on button "View Comments" at bounding box center [1095, 86] width 30 height 30
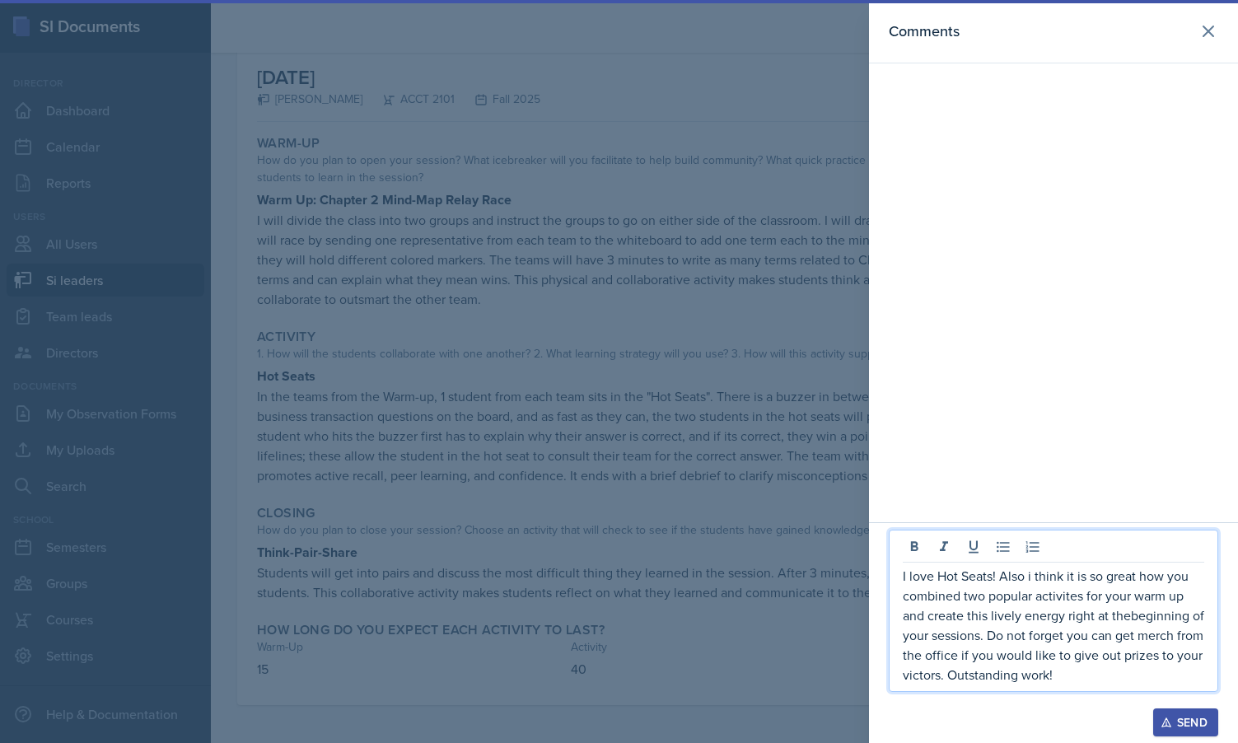
click at [1044, 614] on p "I love Hot Seats! Also i think it is so great how you combined two popular acti…" at bounding box center [1053, 625] width 301 height 119
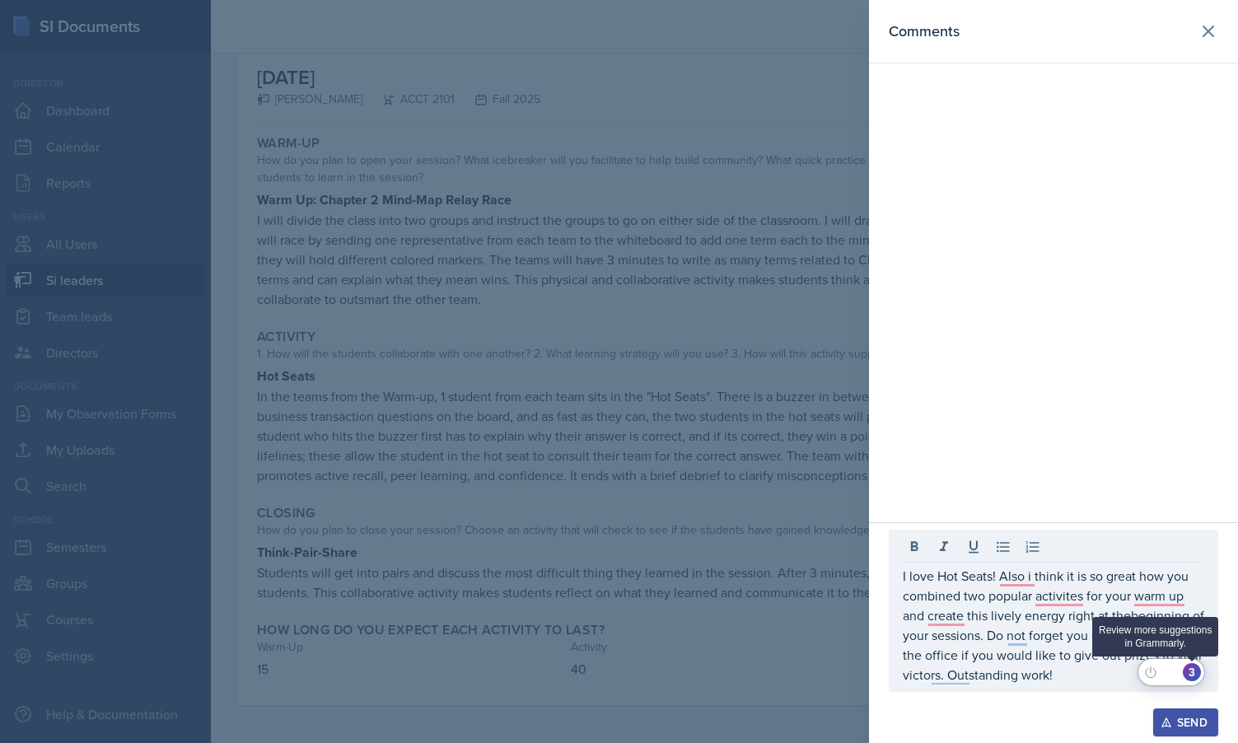
click at [1195, 677] on div "3" at bounding box center [1192, 672] width 18 height 18
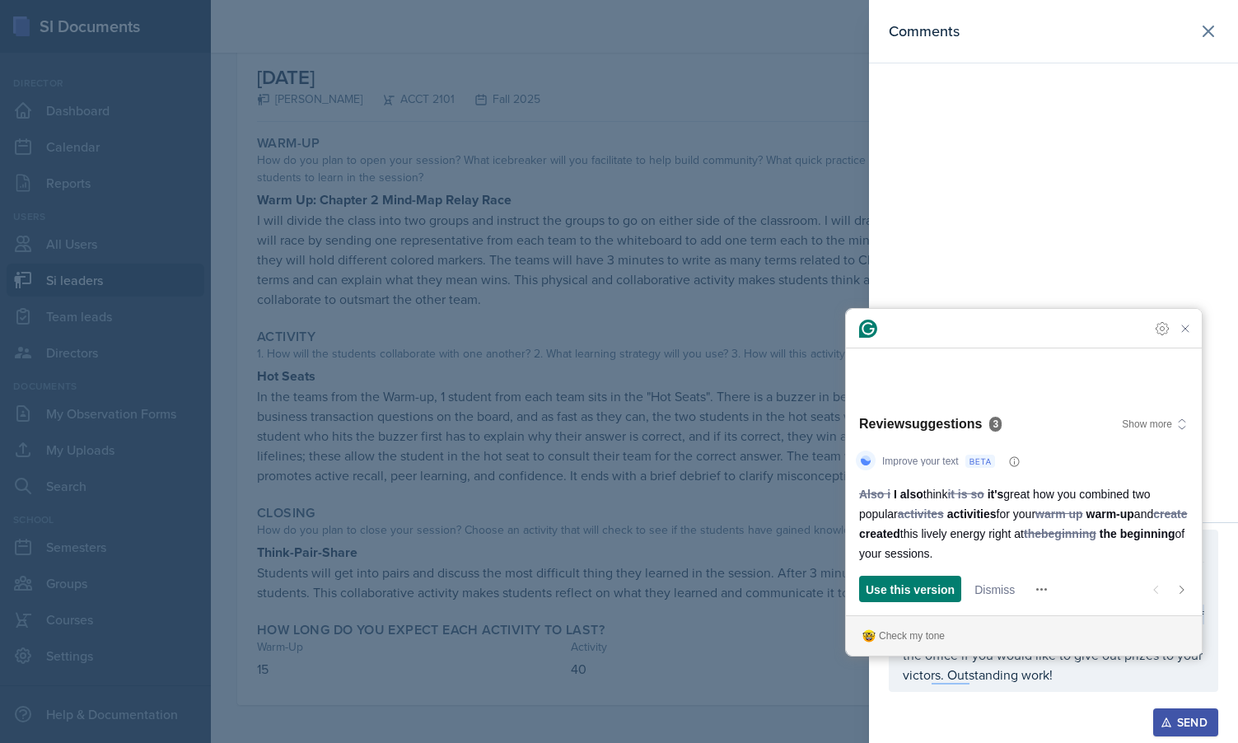
click at [907, 575] on div "Improve your text Also i I also think it is so it's great how you combined two …" at bounding box center [1024, 528] width 356 height 175
click at [914, 581] on span "Use this version" at bounding box center [910, 589] width 89 height 17
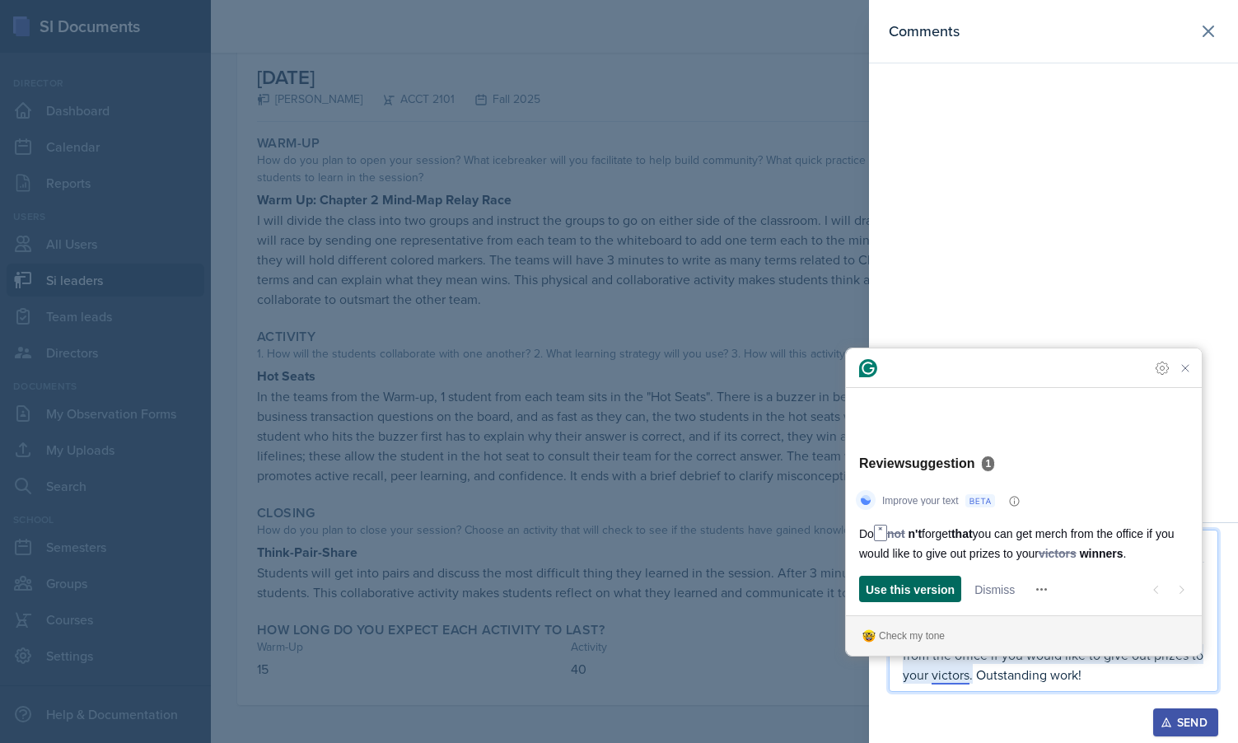
click at [938, 589] on span "Use this version" at bounding box center [910, 589] width 89 height 17
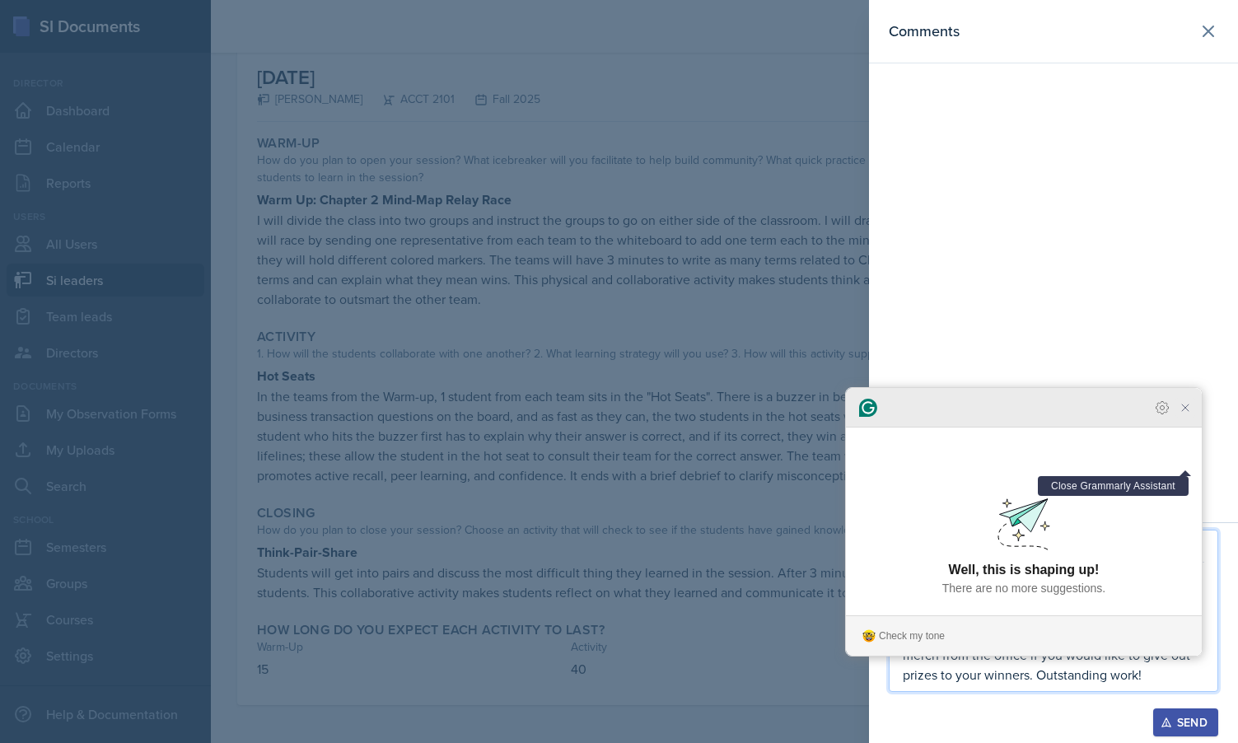
click at [1187, 414] on icon "Close Grammarly Assistant" at bounding box center [1185, 407] width 13 height 13
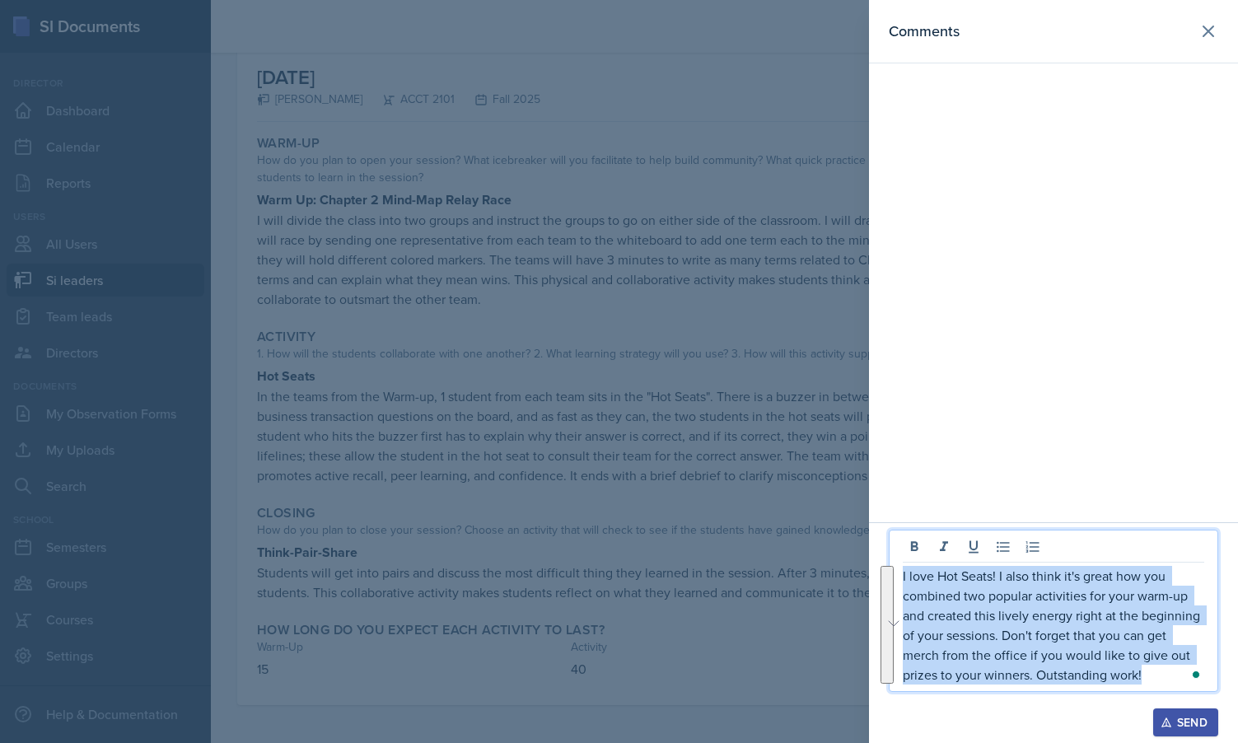
drag, startPoint x: 1149, startPoint y: 679, endPoint x: 868, endPoint y: 572, distance: 300.3
click at [868, 572] on div "Comments I love Hot Seats! I also think it's great how you combined two popular…" at bounding box center [619, 371] width 1238 height 743
copy p "I love Hot Seats! I also think it's great how you combined two popular activiti…"
click at [1197, 728] on div "Send" at bounding box center [1186, 722] width 44 height 13
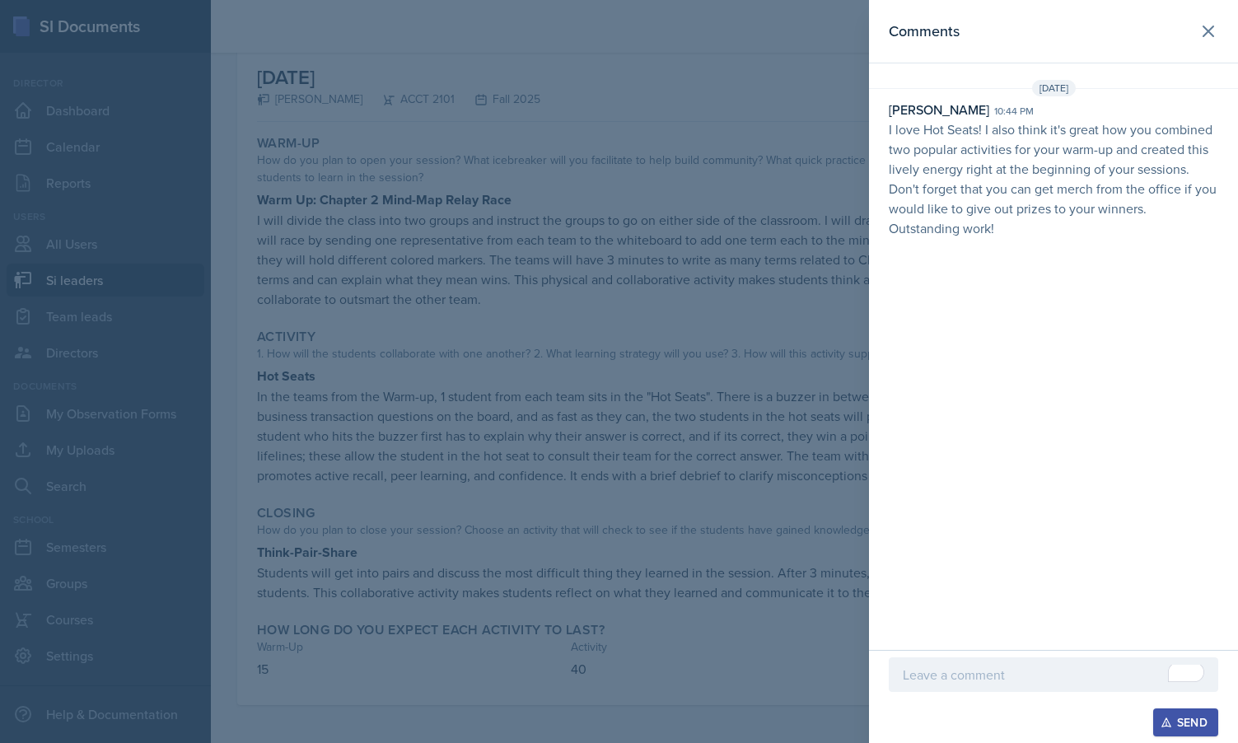
click at [532, 378] on div at bounding box center [619, 371] width 1238 height 743
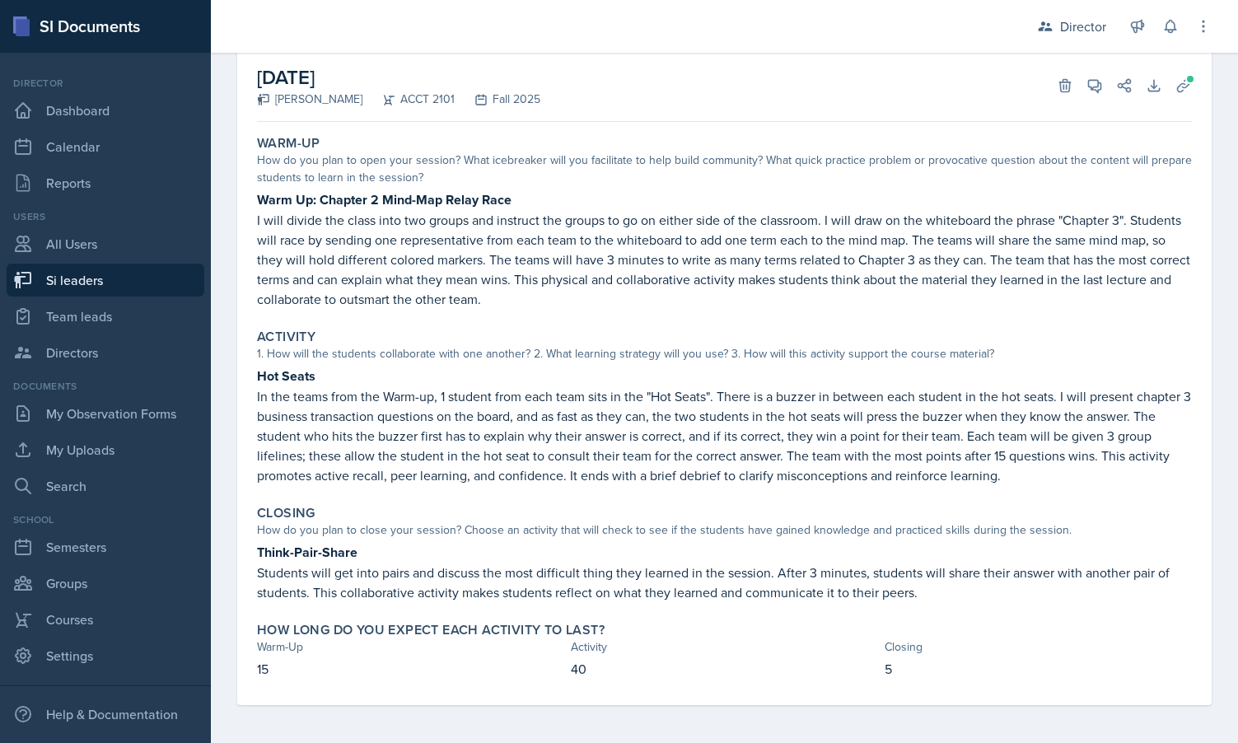
click at [119, 278] on link "Si leaders" at bounding box center [106, 280] width 198 height 33
select select "2bed604d-1099-4043-b1bc-2365e8740244"
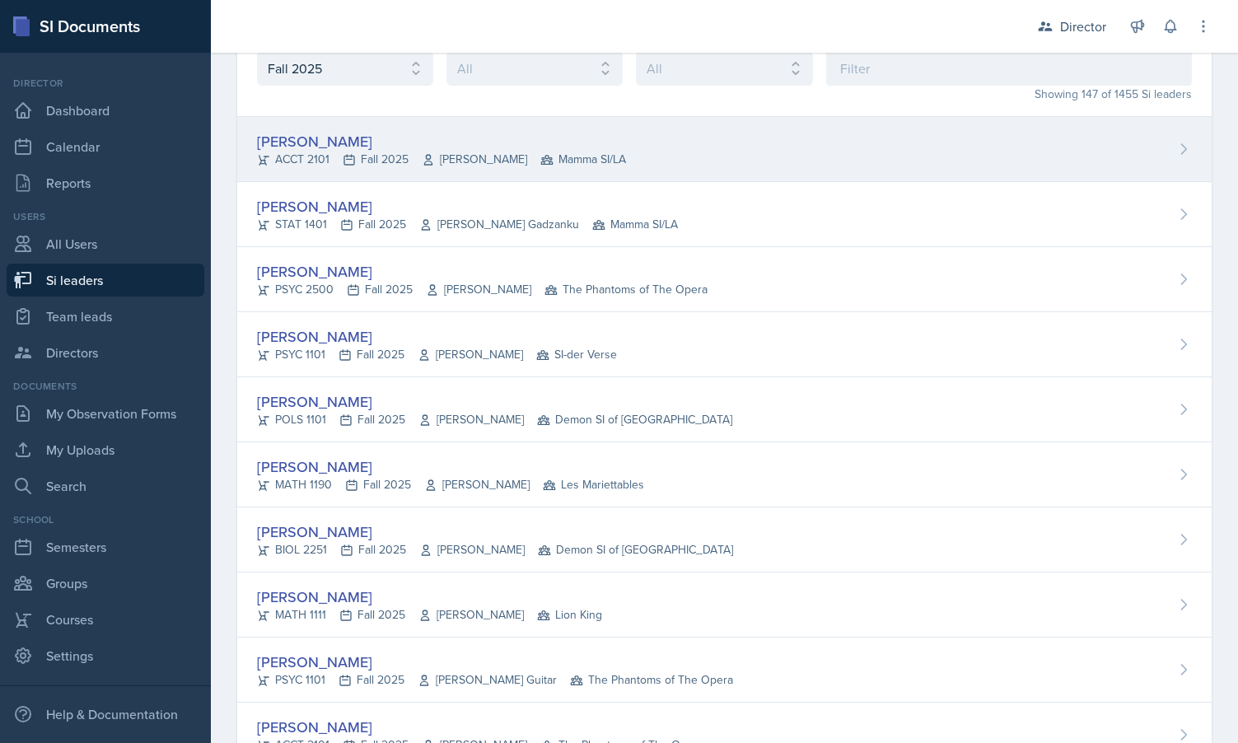
scroll to position [13, 0]
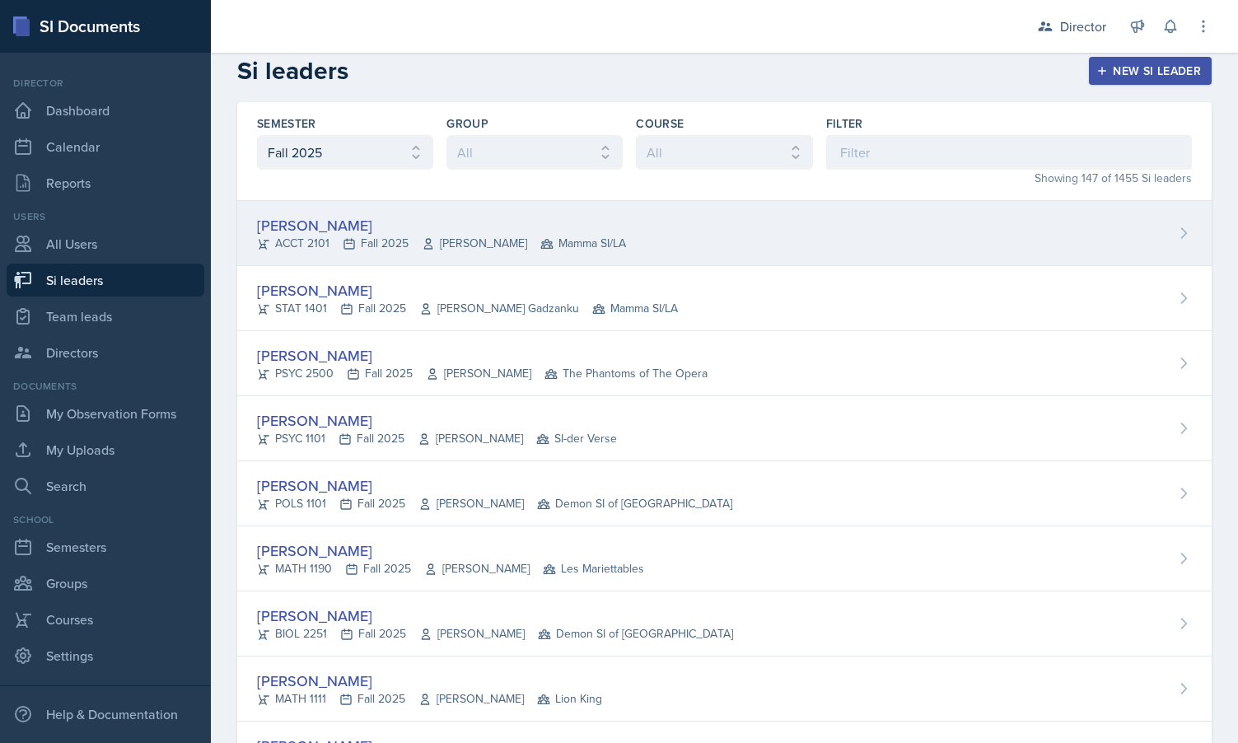
click at [338, 217] on div "Becca Adams" at bounding box center [441, 225] width 369 height 22
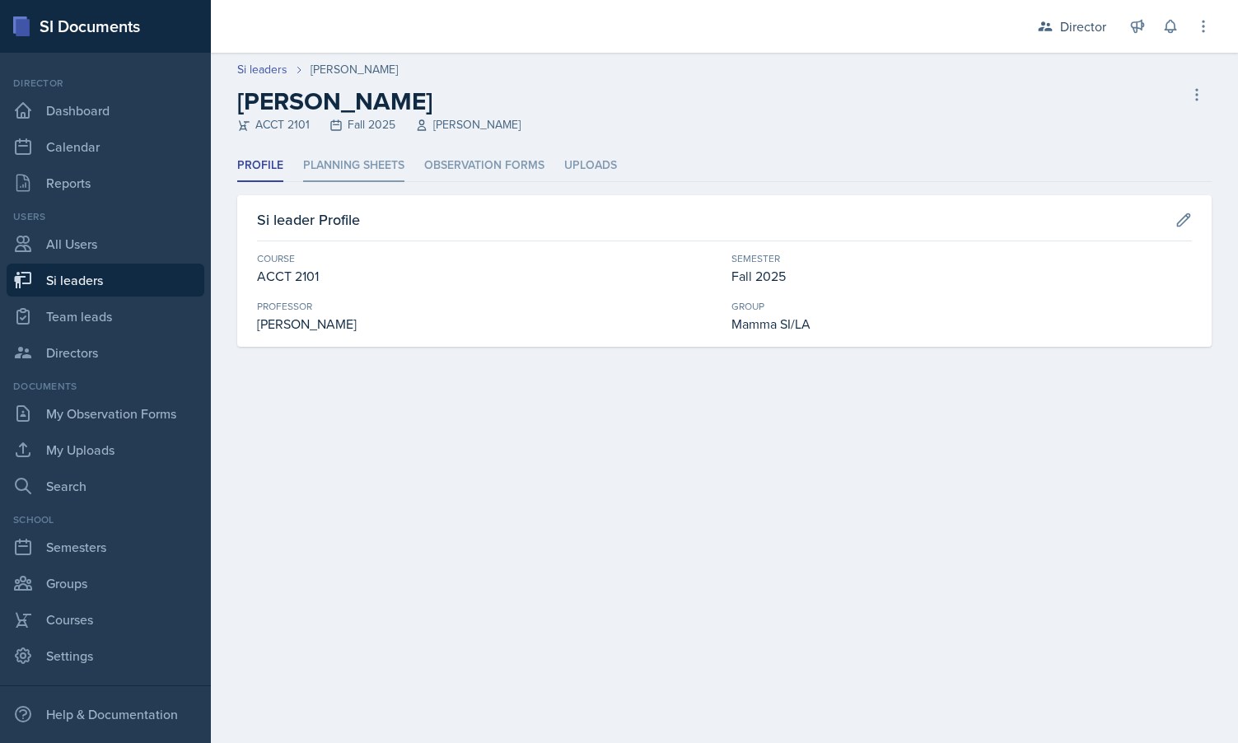
click at [374, 170] on li "Planning Sheets" at bounding box center [353, 166] width 101 height 32
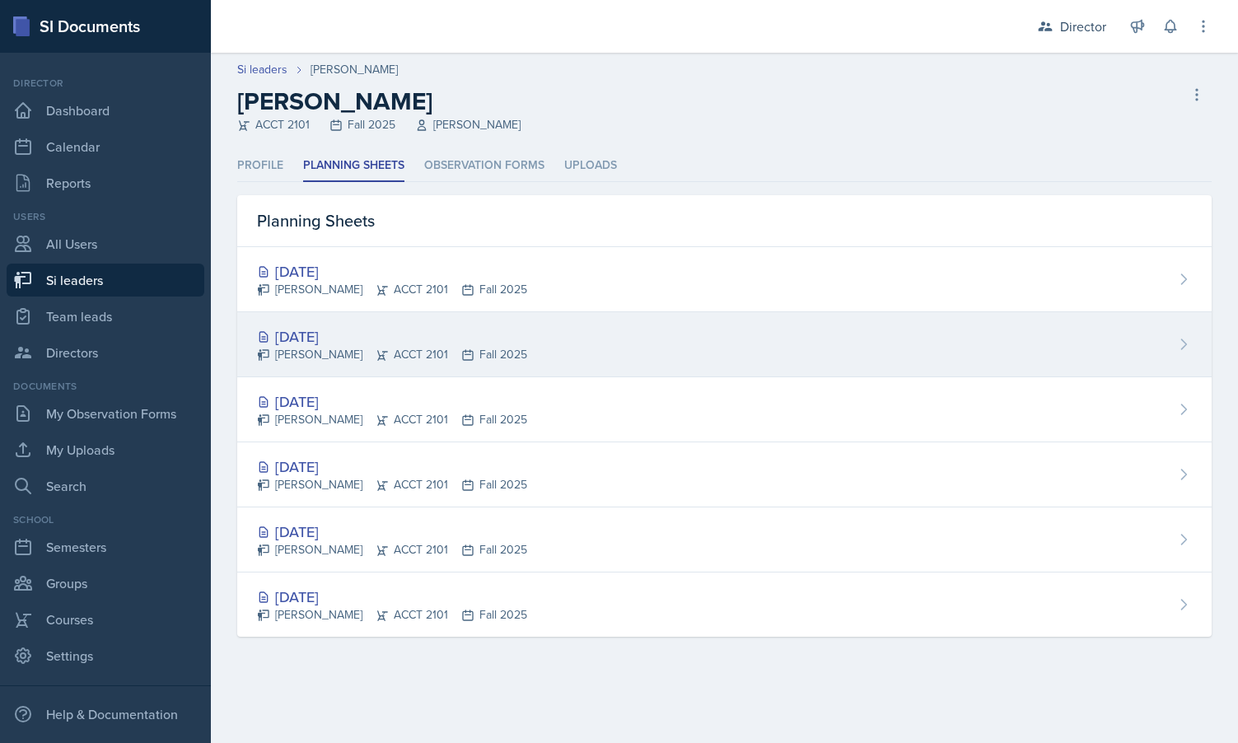
click at [344, 347] on div "[DATE]" at bounding box center [392, 336] width 270 height 22
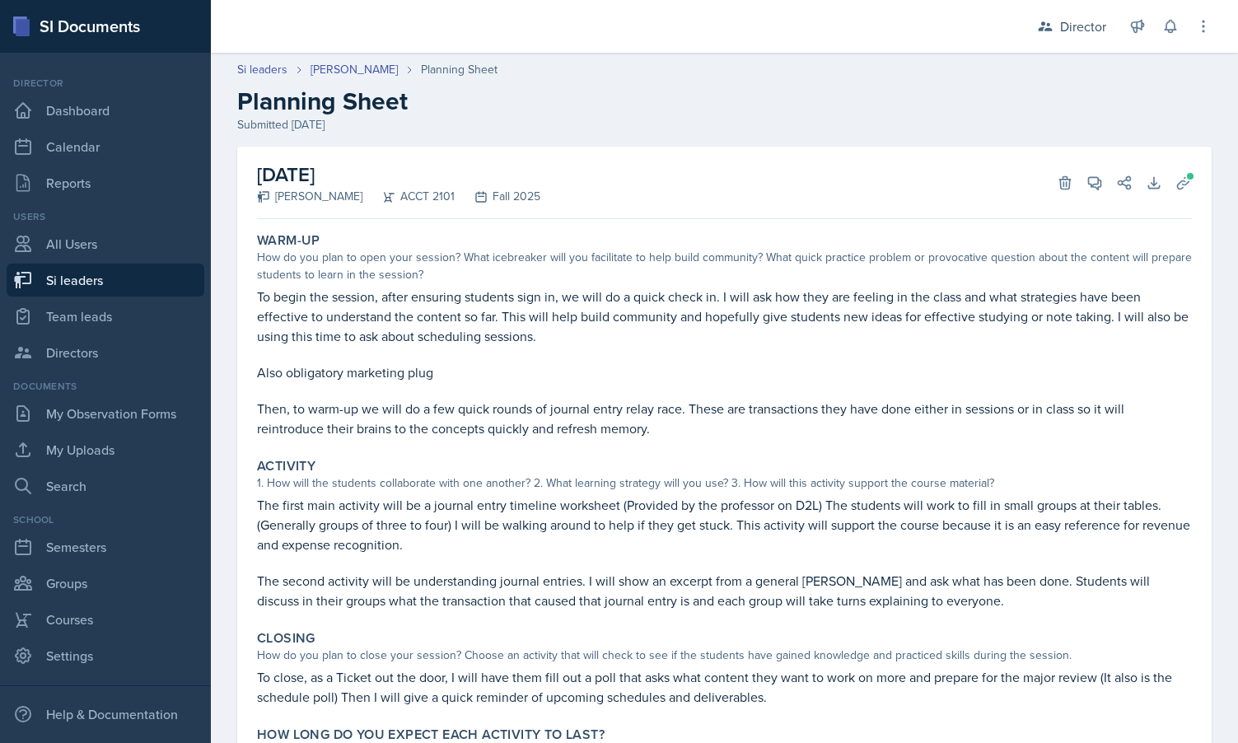
scroll to position [106, 0]
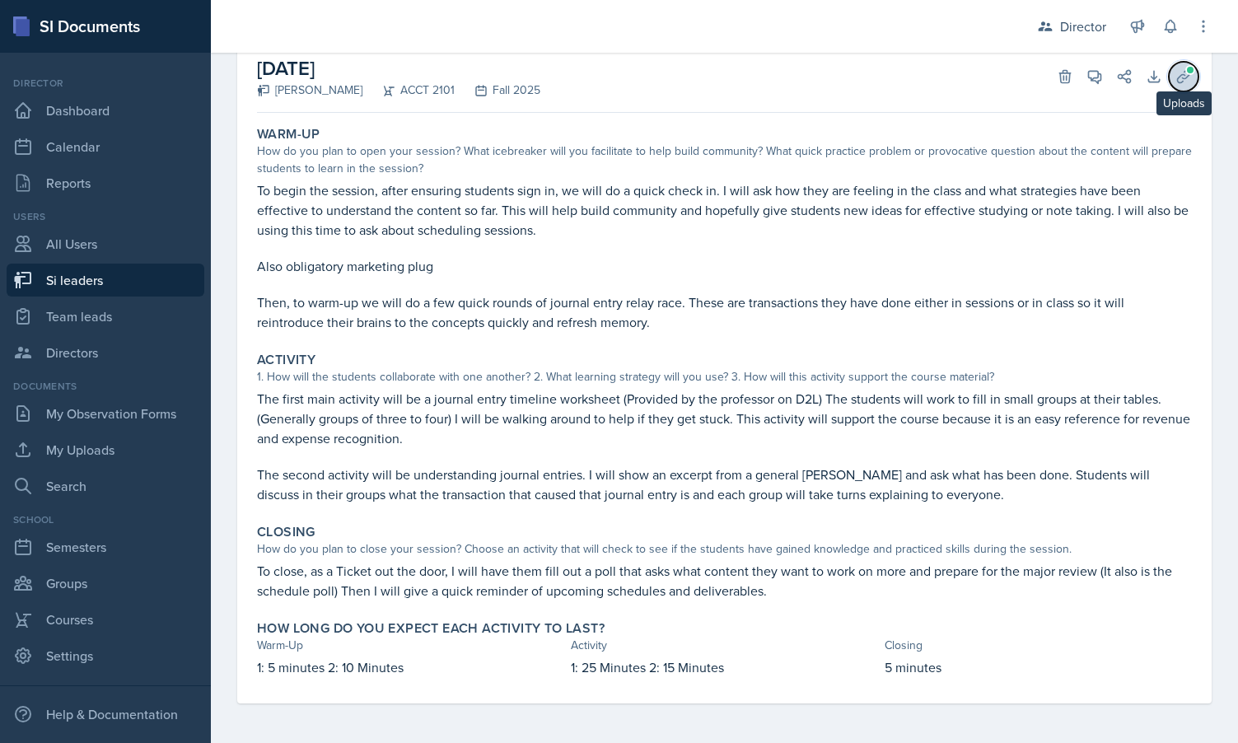
click at [1188, 84] on icon at bounding box center [1183, 76] width 16 height 16
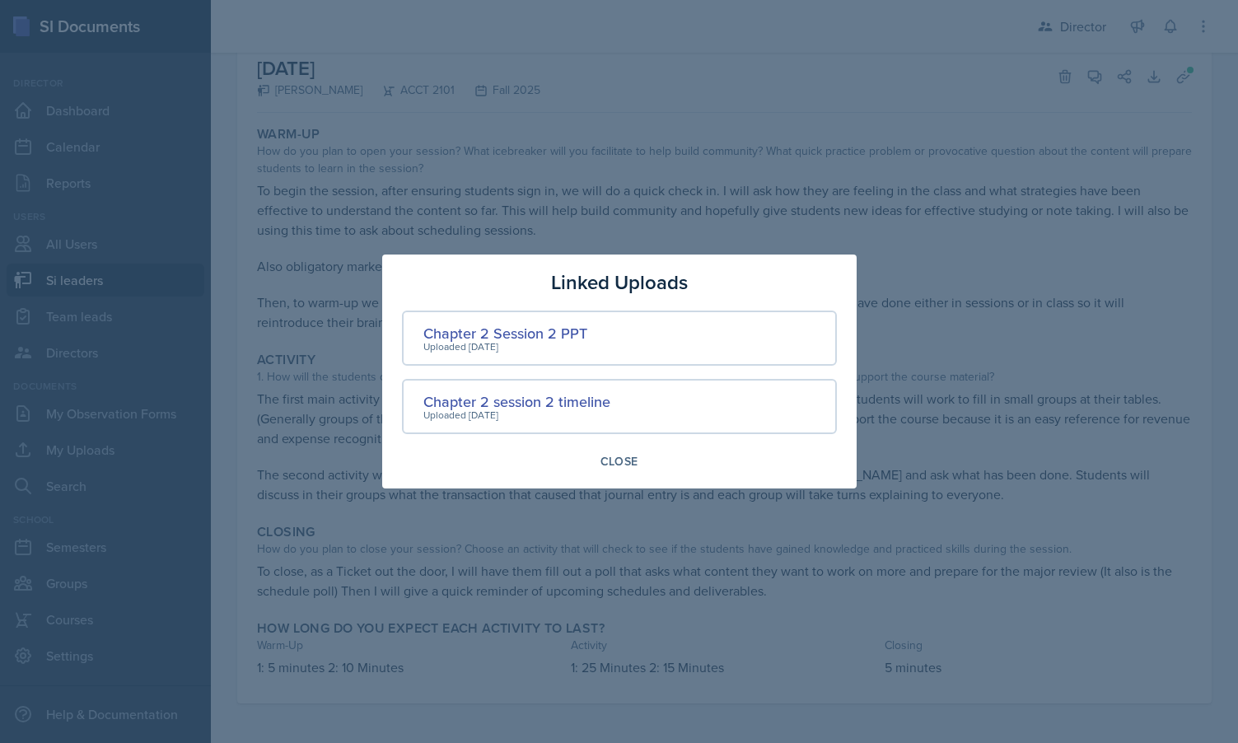
click at [529, 341] on div "Uploaded Sep 6th, 2025" at bounding box center [505, 346] width 164 height 15
click at [539, 330] on div "Chapter 2 Session 2 PPT" at bounding box center [505, 333] width 164 height 22
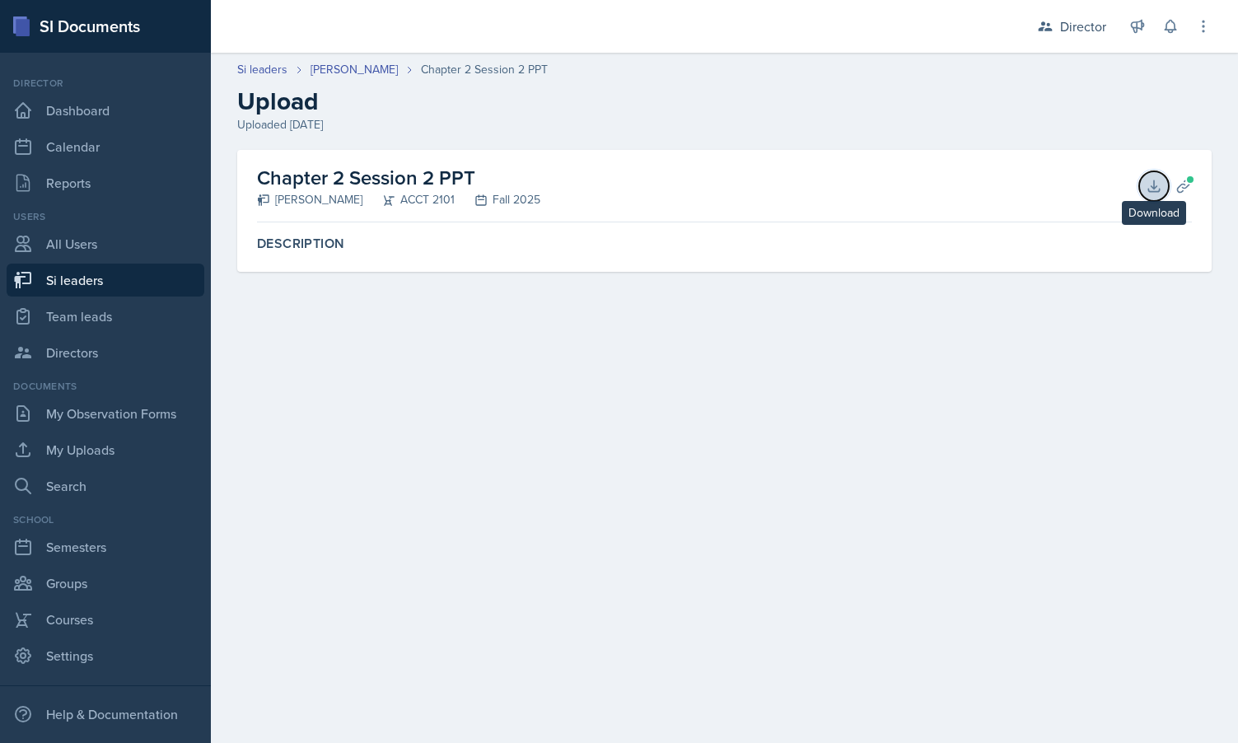
click at [1153, 188] on icon at bounding box center [1153, 185] width 11 height 11
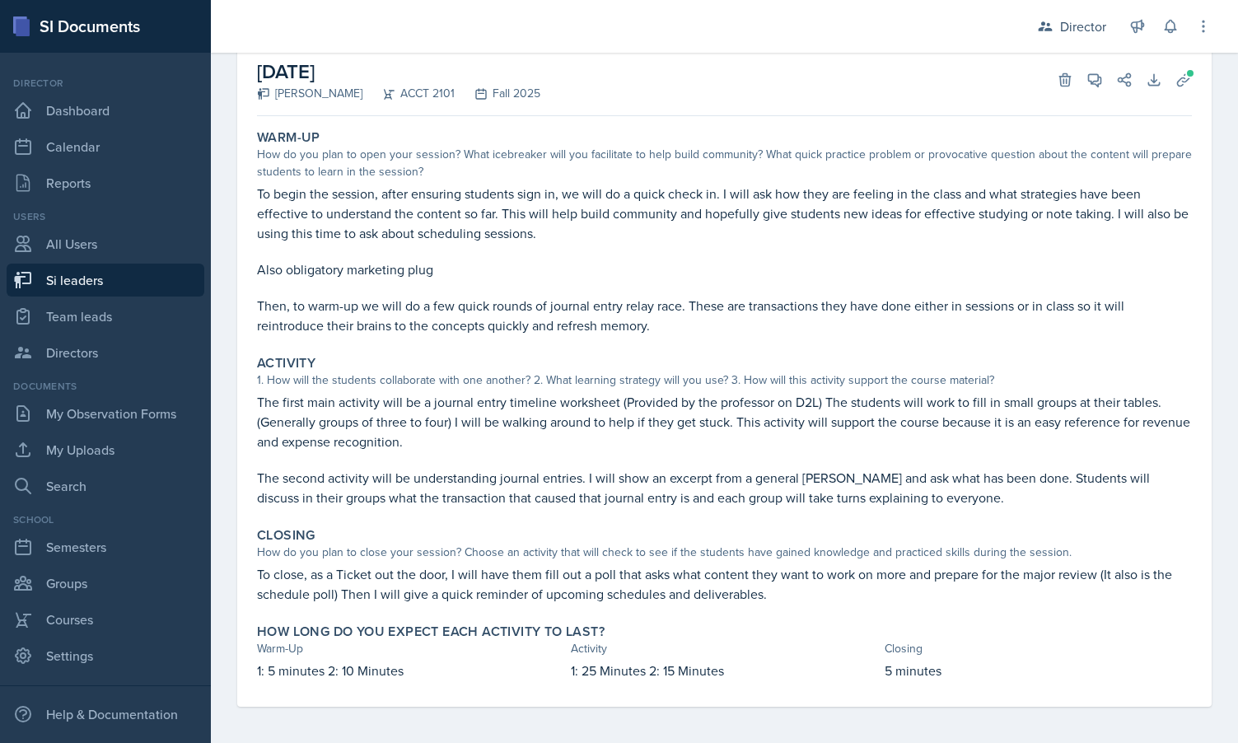
scroll to position [106, 0]
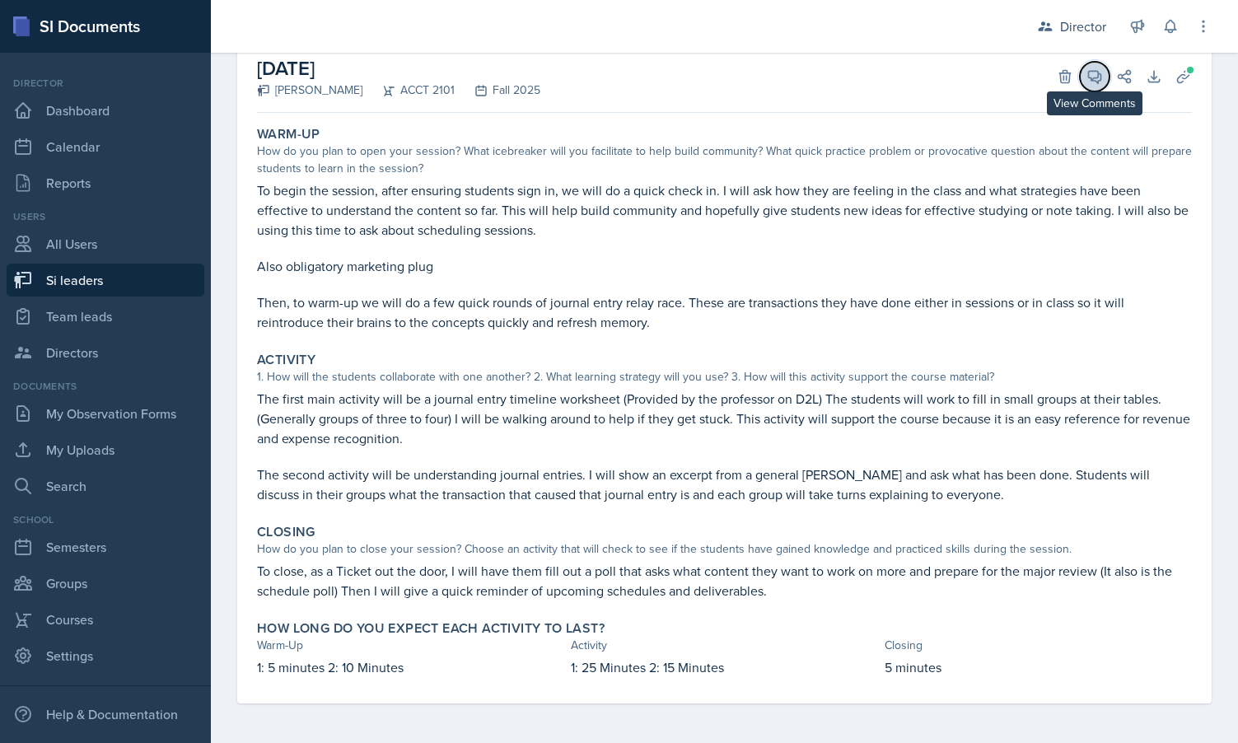
click at [1093, 80] on icon at bounding box center [1095, 77] width 12 height 12
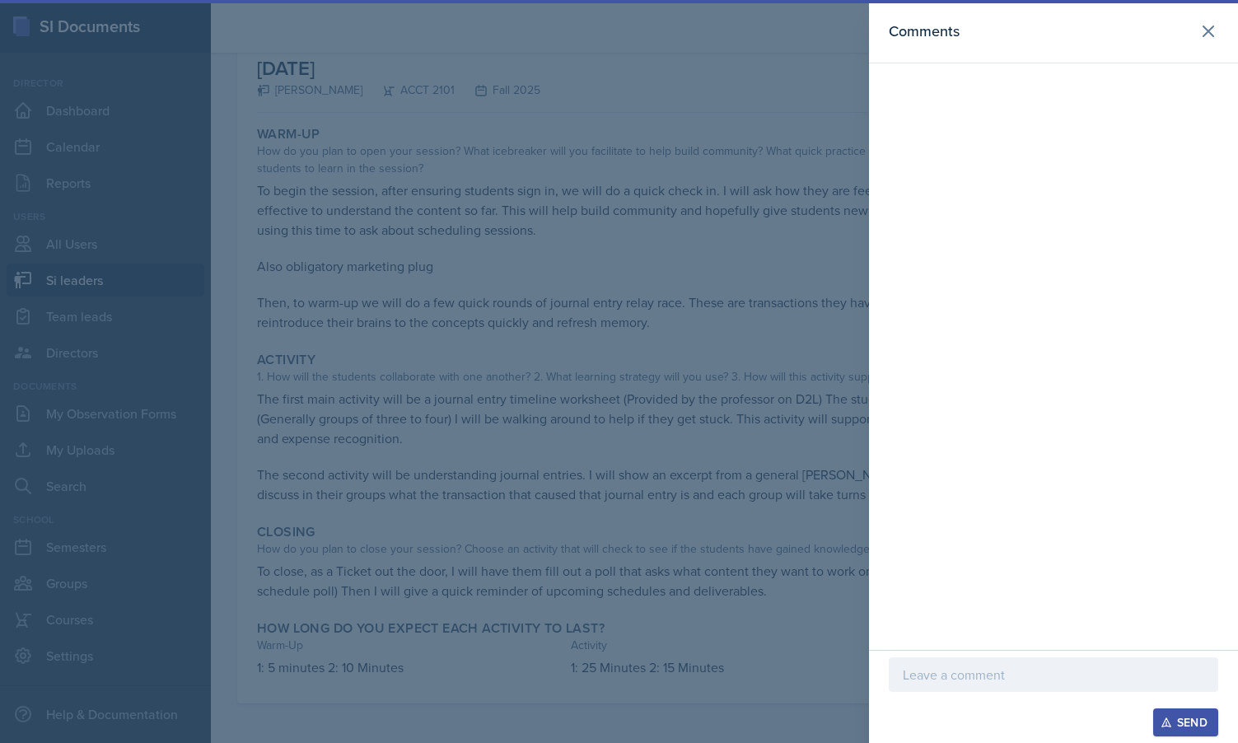
click at [983, 687] on div at bounding box center [1053, 674] width 329 height 35
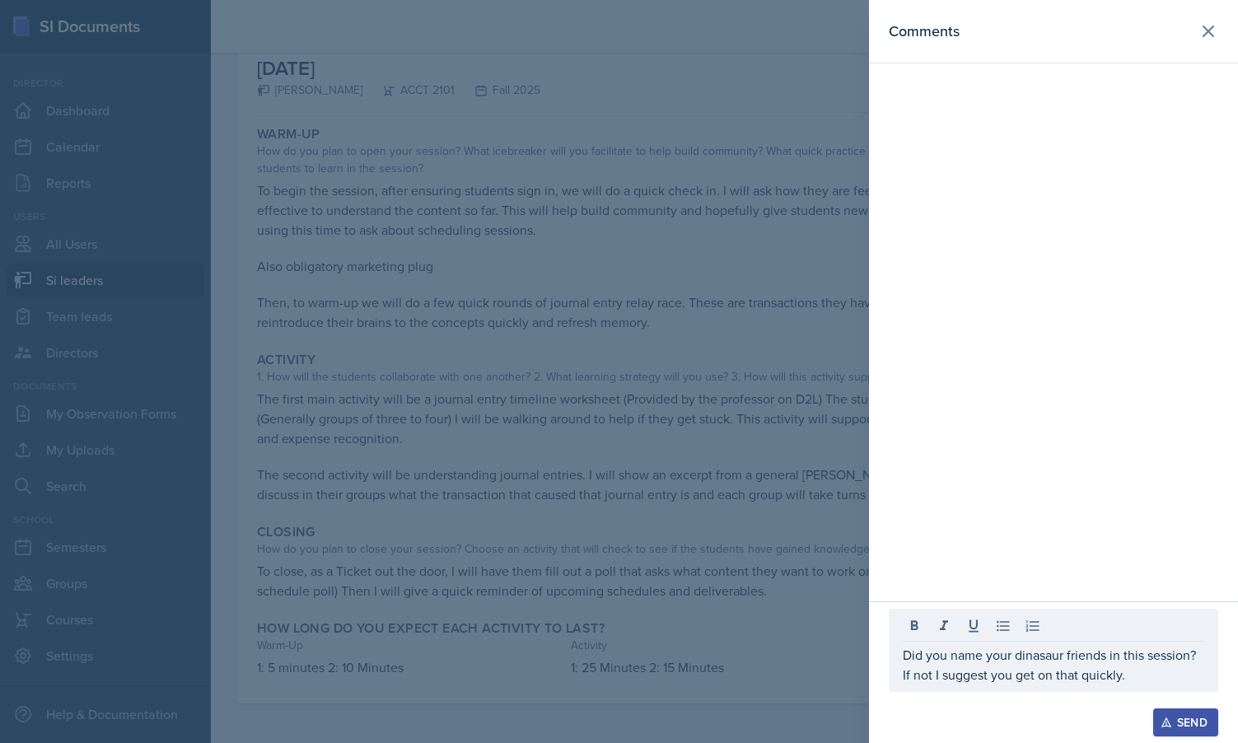
click at [804, 228] on div at bounding box center [619, 371] width 1238 height 743
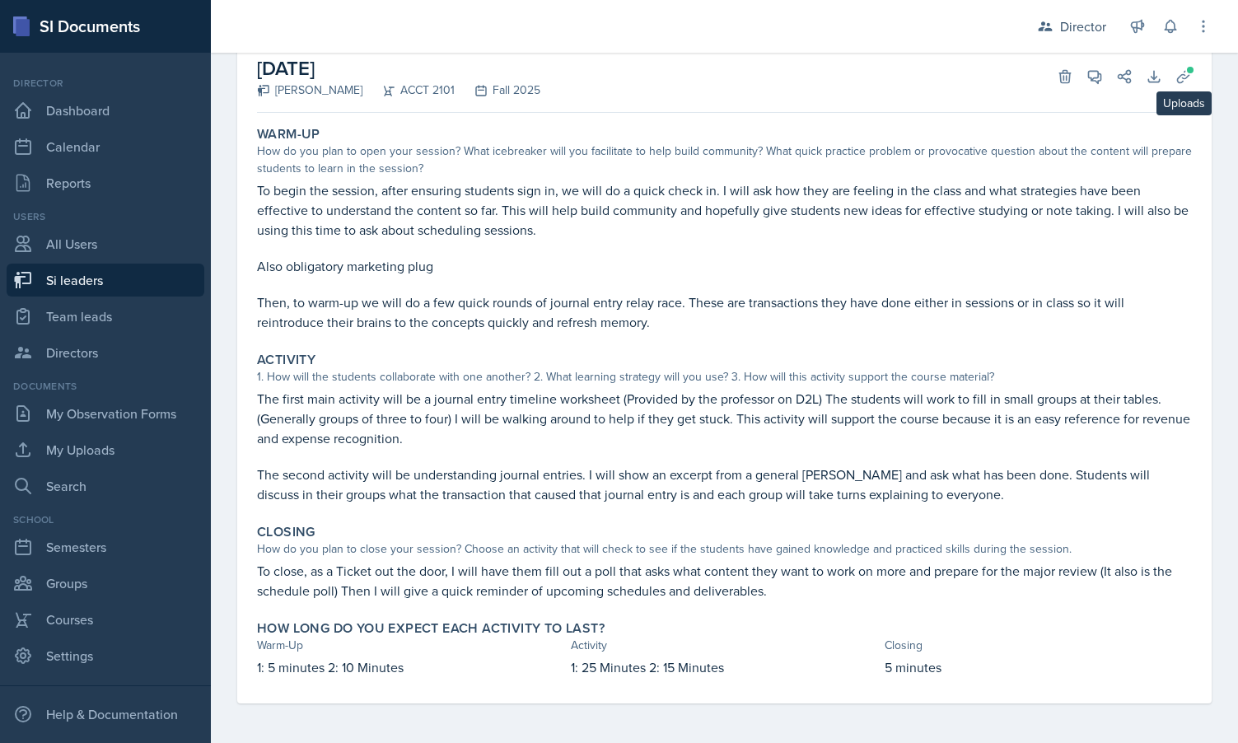
click at [1193, 90] on div "September 8th, 2025 Becca Adams ACCT 2101 Fall 2025 Delete View Comments Commen…" at bounding box center [724, 371] width 974 height 663
click at [1192, 61] on div "September 8th, 2025 Becca Adams ACCT 2101 Fall 2025 Delete View Comments Commen…" at bounding box center [724, 371] width 974 height 663
click at [1187, 65] on span at bounding box center [1190, 70] width 10 height 10
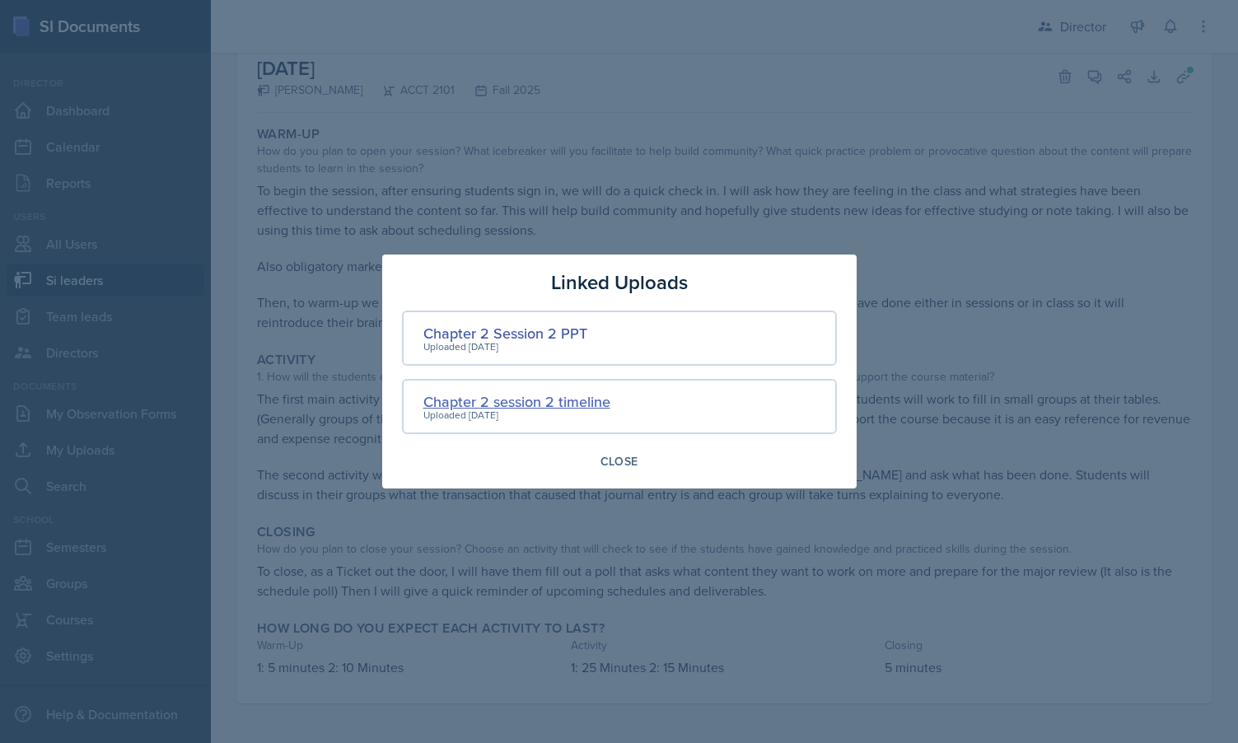
click at [507, 403] on div "Chapter 2 session 2 timeline" at bounding box center [516, 401] width 187 height 22
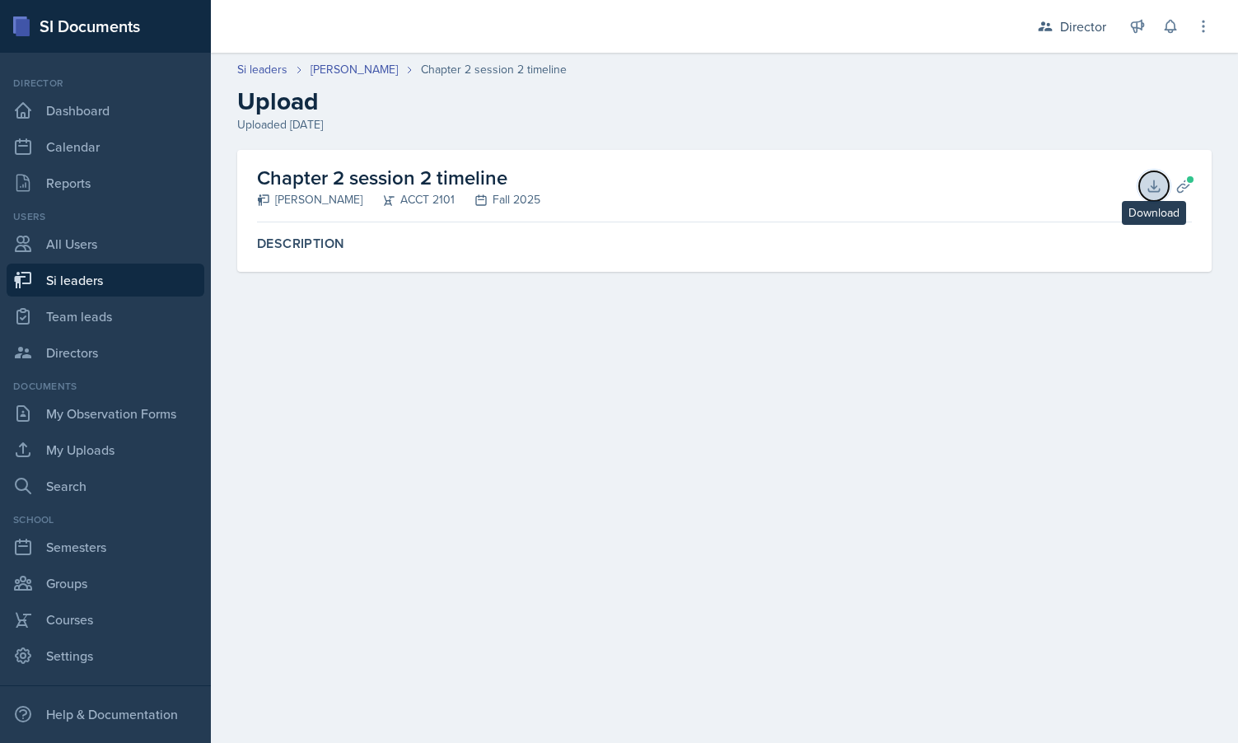
click at [1151, 186] on icon at bounding box center [1153, 185] width 11 height 11
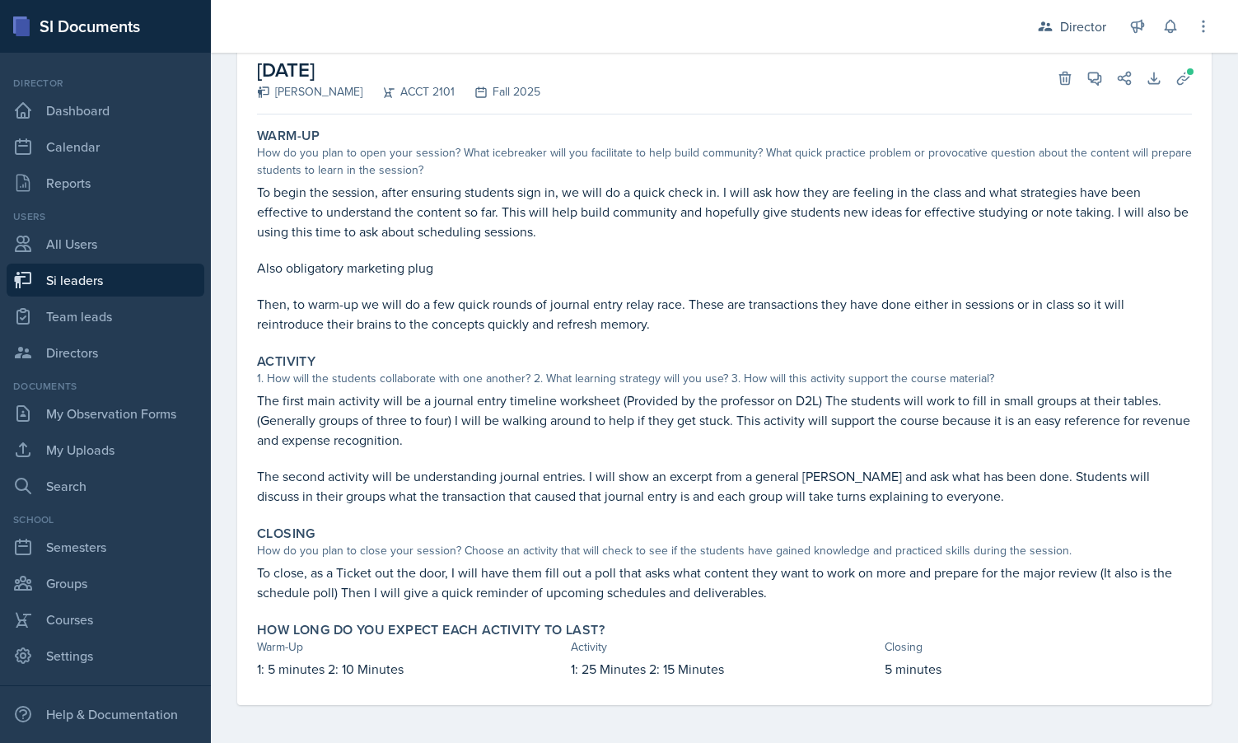
scroll to position [104, 0]
click at [1104, 84] on button "View Comments" at bounding box center [1095, 79] width 30 height 30
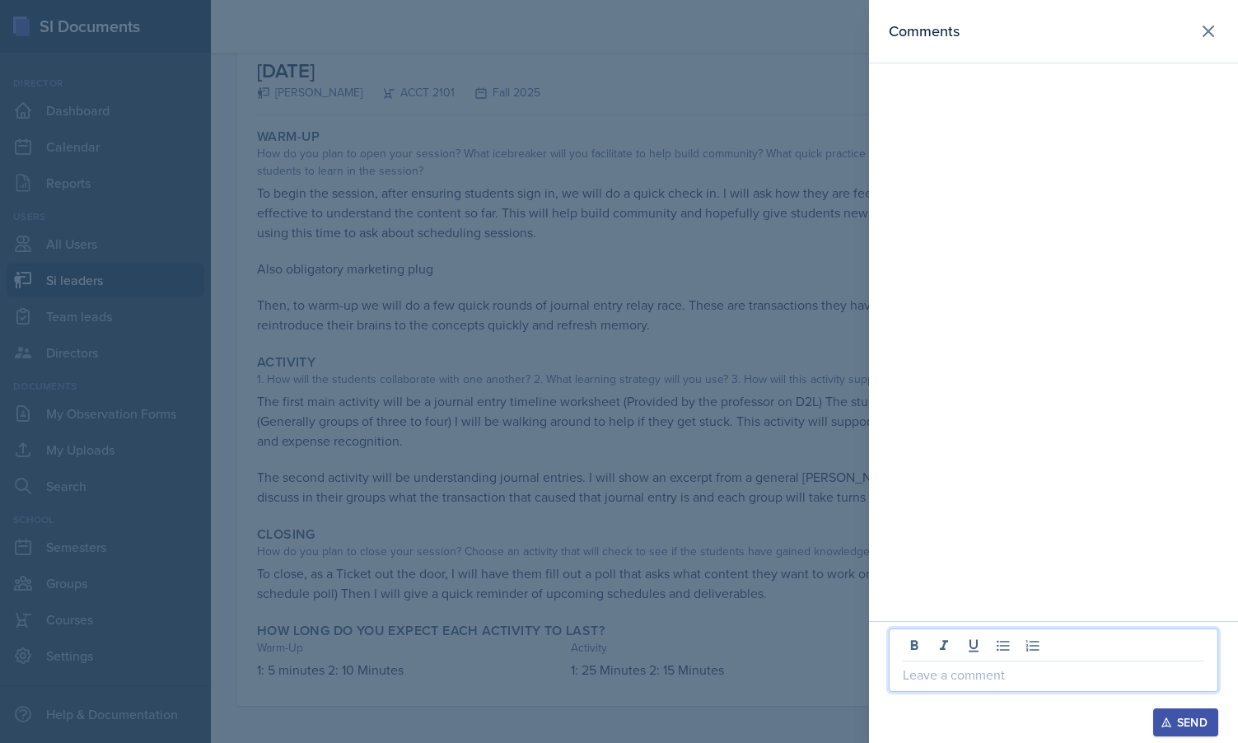
click at [938, 670] on p at bounding box center [1053, 675] width 301 height 20
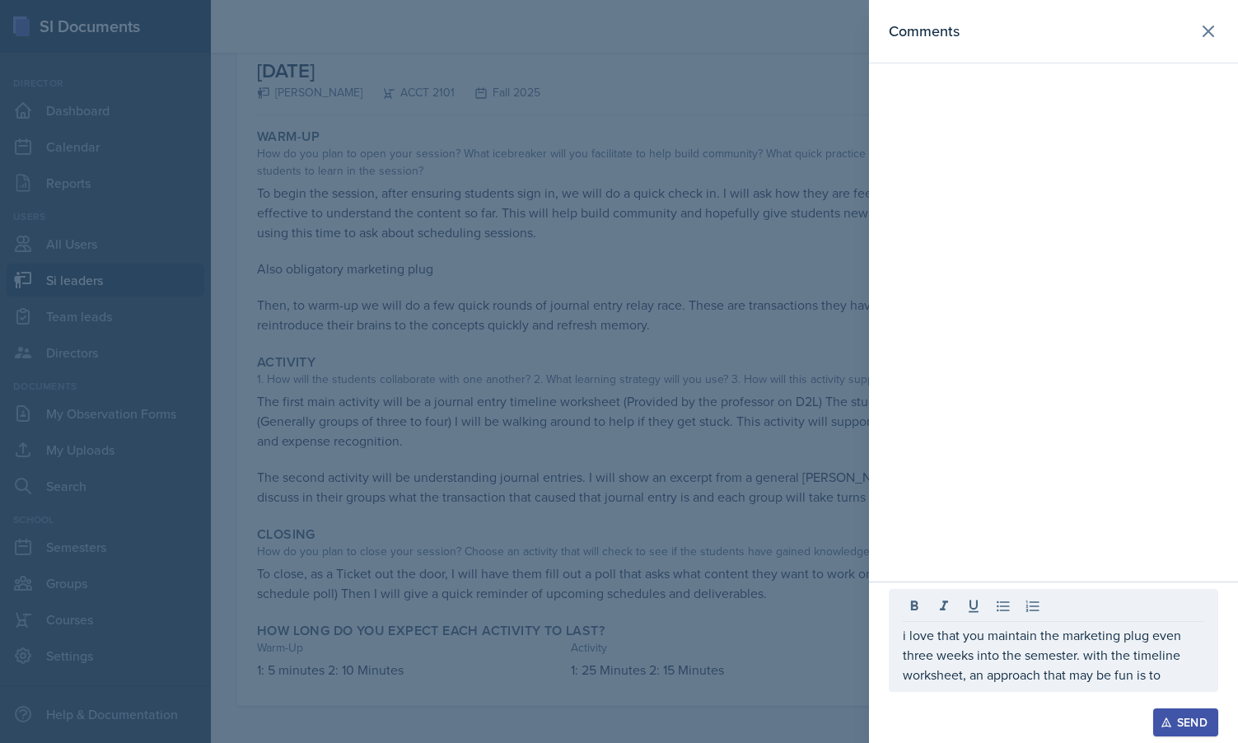
click at [715, 583] on div at bounding box center [619, 371] width 1238 height 743
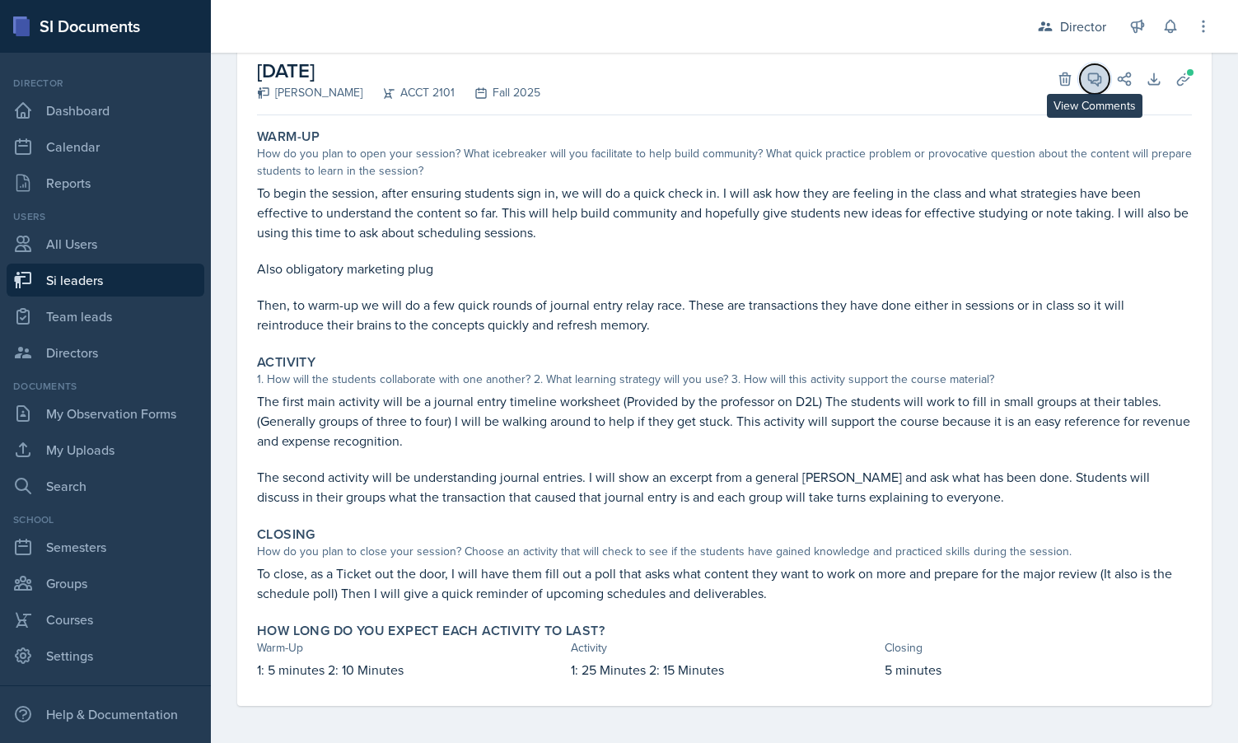
click at [1095, 68] on button "View Comments" at bounding box center [1095, 79] width 30 height 30
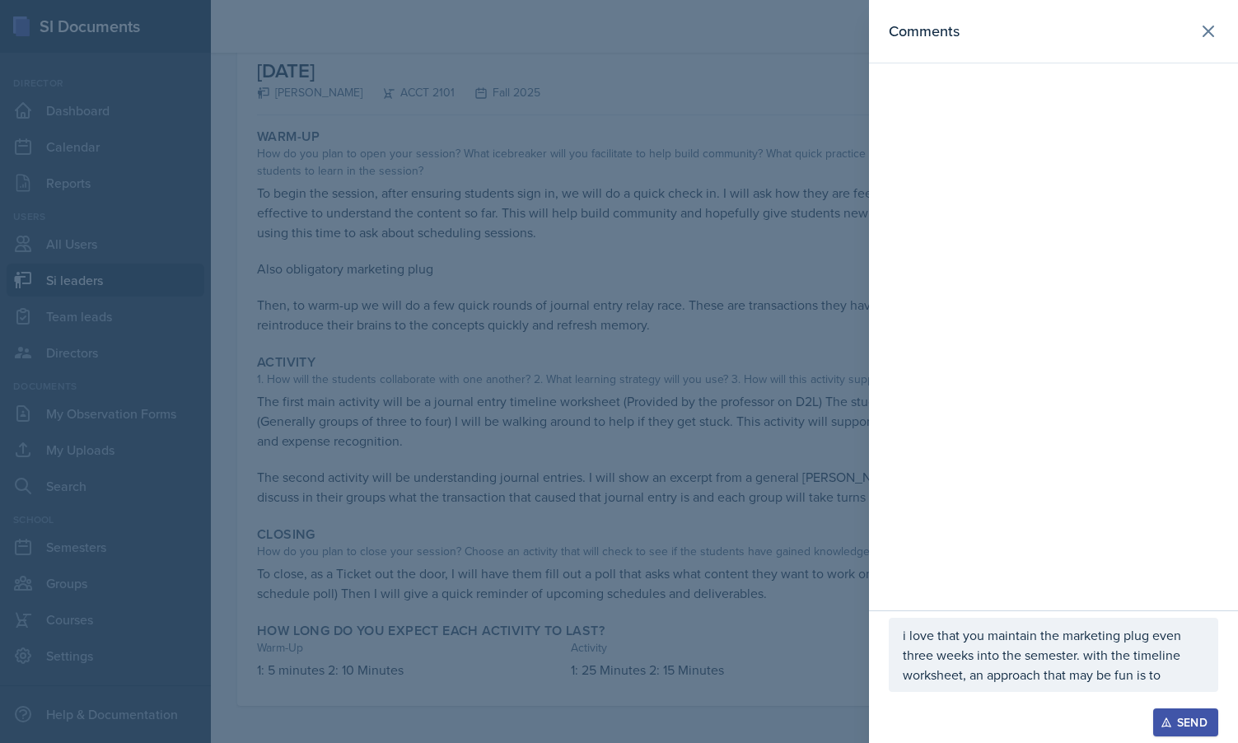
click at [1179, 684] on p "i love that you maintain the marketing plug even three weeks into the semester.…" at bounding box center [1053, 654] width 301 height 59
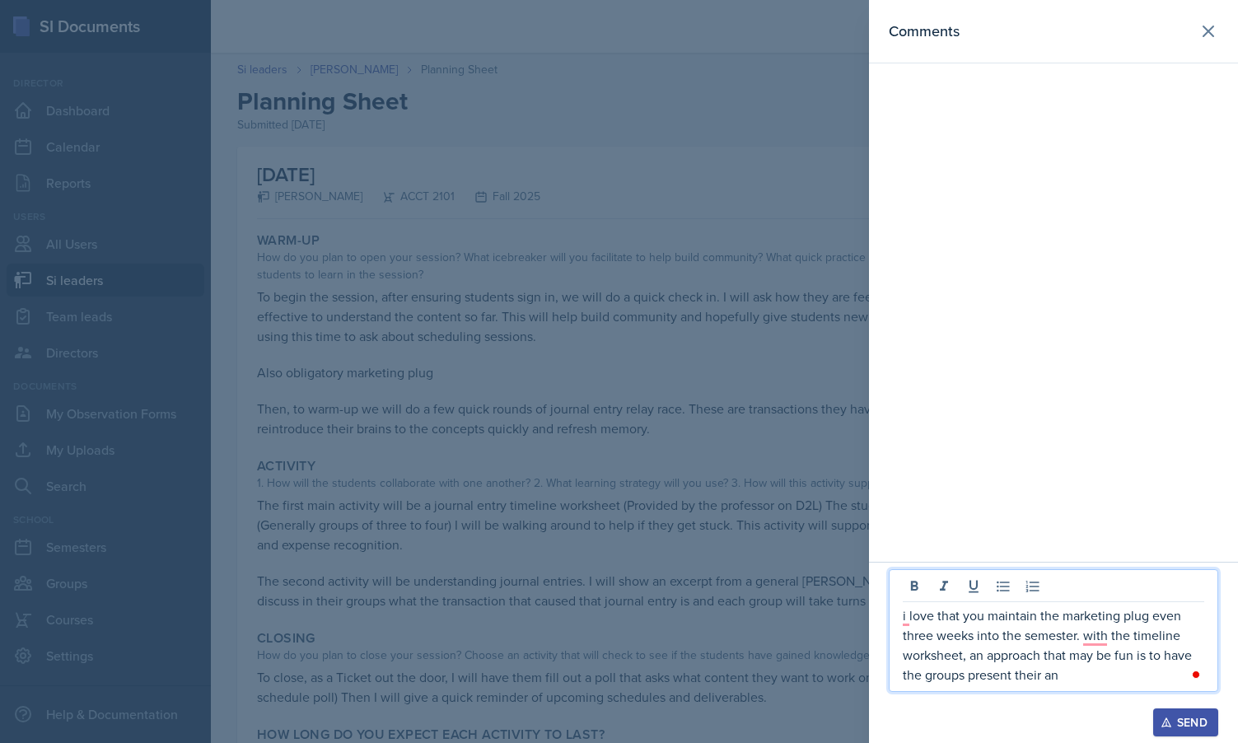
scroll to position [104, 0]
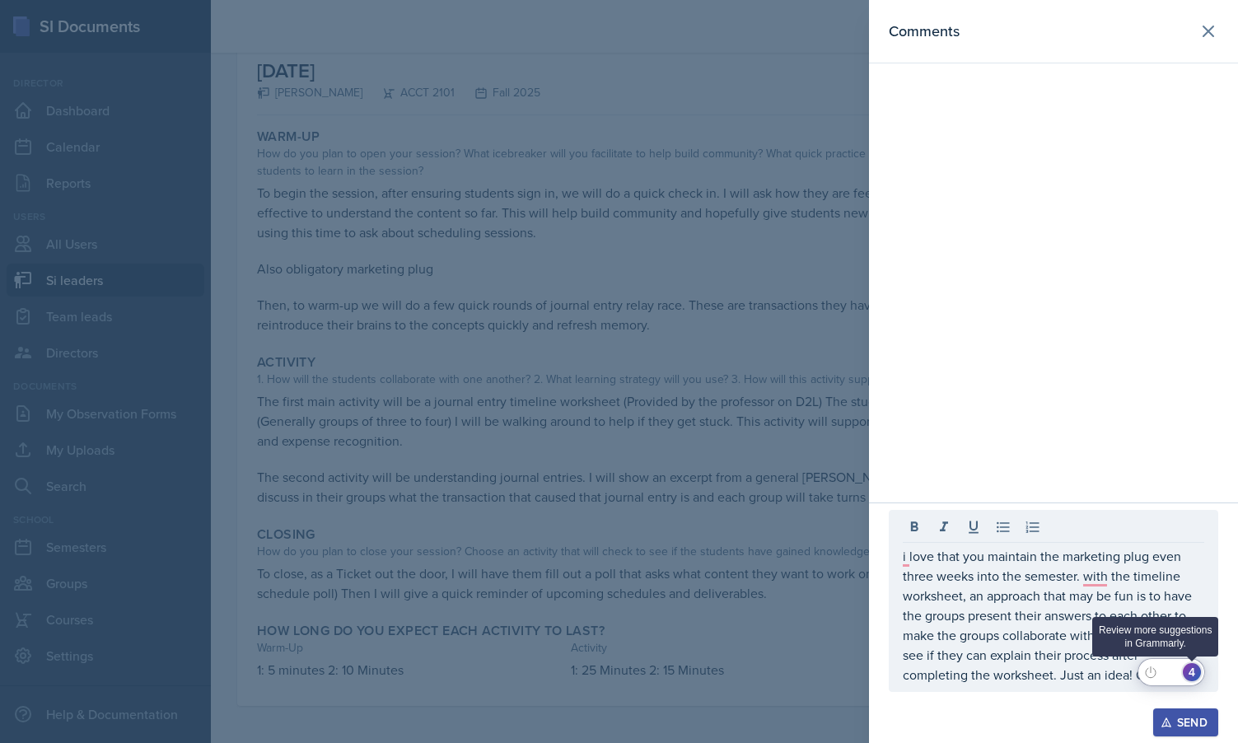
click at [1193, 669] on div "4" at bounding box center [1192, 672] width 18 height 18
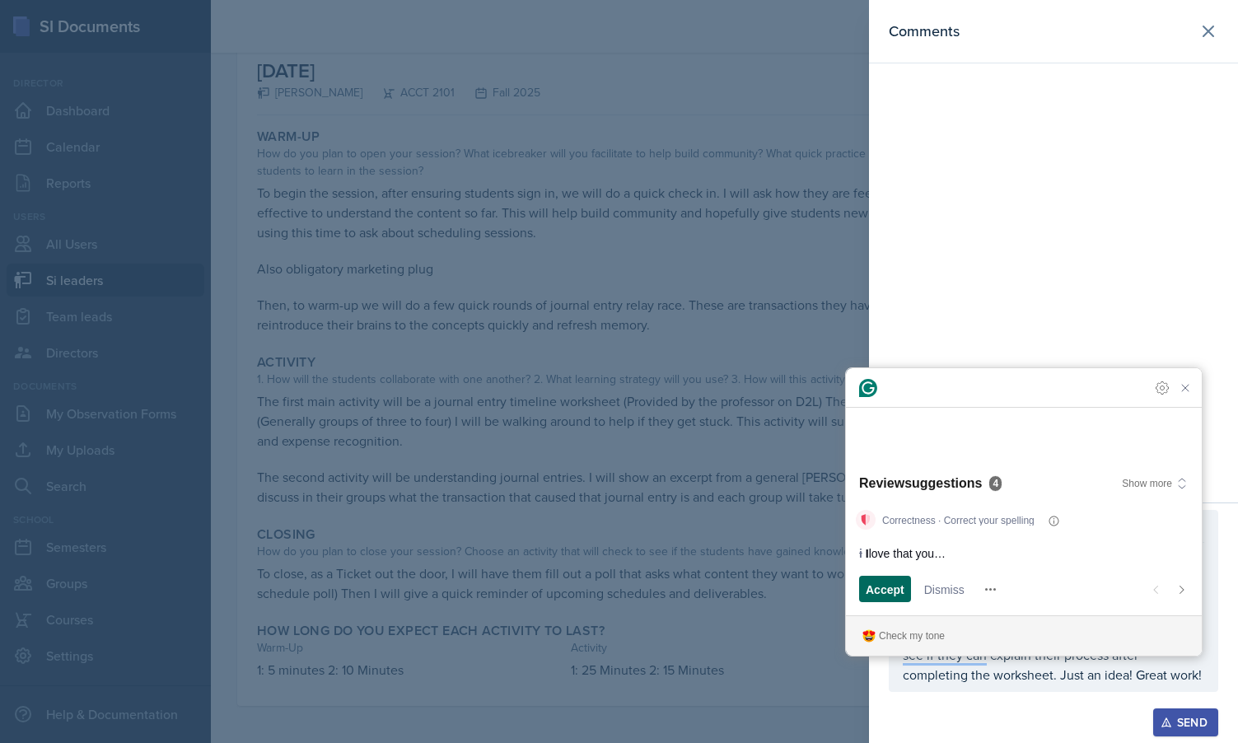
click at [867, 578] on div "Accept" at bounding box center [885, 589] width 39 height 26
click at [902, 592] on span "Accept" at bounding box center [885, 589] width 39 height 17
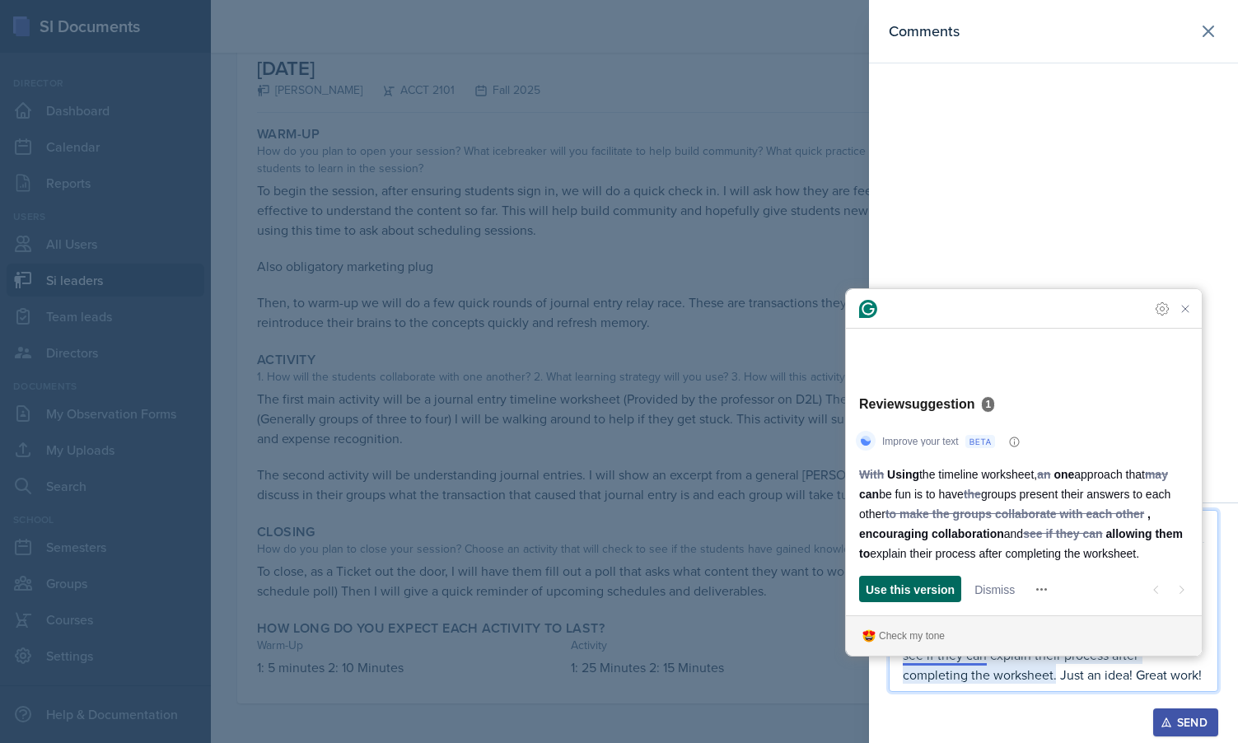
click at [950, 586] on span "Use this version" at bounding box center [910, 589] width 89 height 17
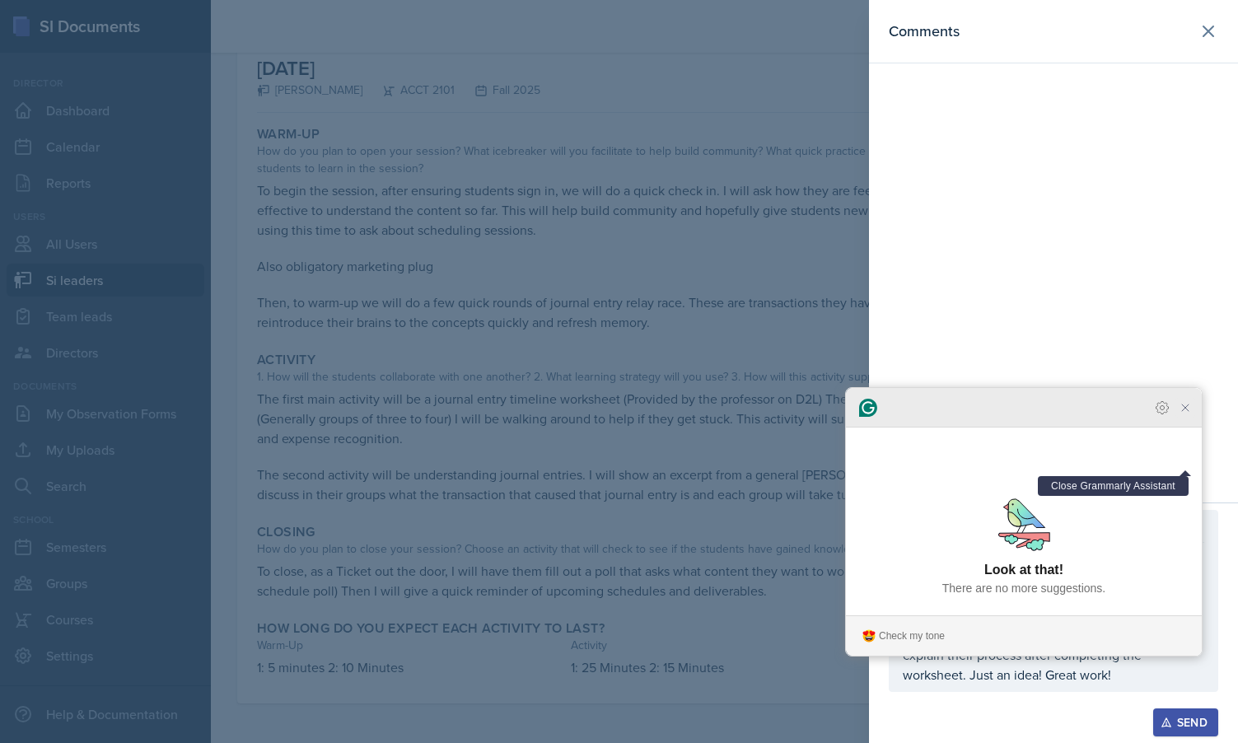
click at [1181, 414] on icon "Close Grammarly Assistant" at bounding box center [1185, 407] width 13 height 13
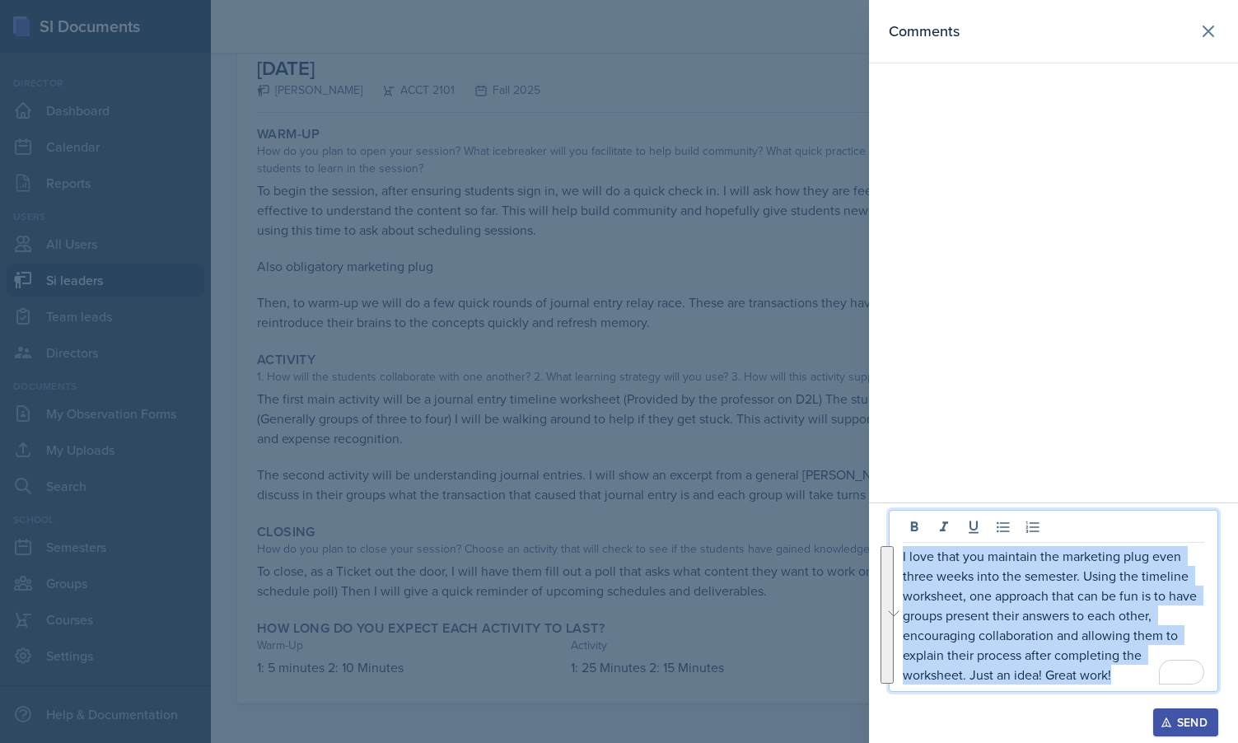
drag, startPoint x: 1126, startPoint y: 668, endPoint x: 821, endPoint y: 433, distance: 384.6
click at [821, 433] on div "Comments I love that you maintain the marketing plug even three weeks into the …" at bounding box center [619, 371] width 1238 height 743
copy p "I love that you maintain the marketing plug even three weeks into the semester.…"
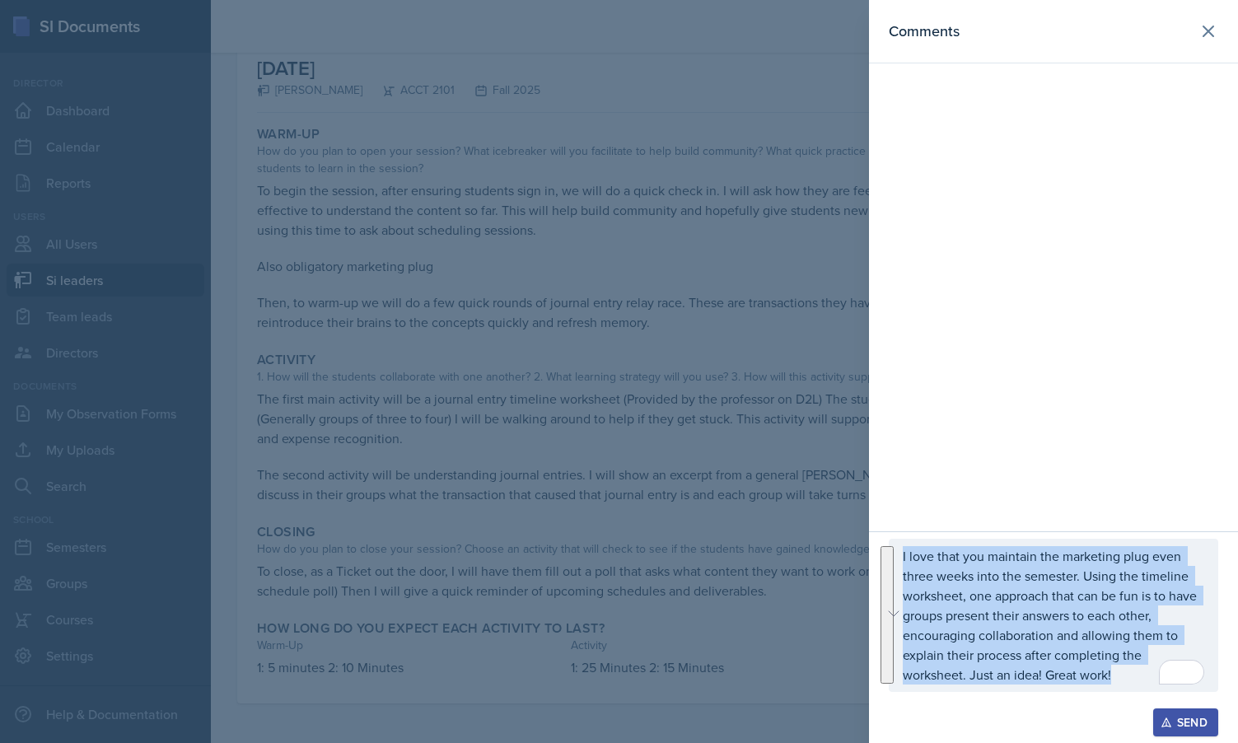
click at [1197, 713] on button "Send" at bounding box center [1185, 722] width 65 height 28
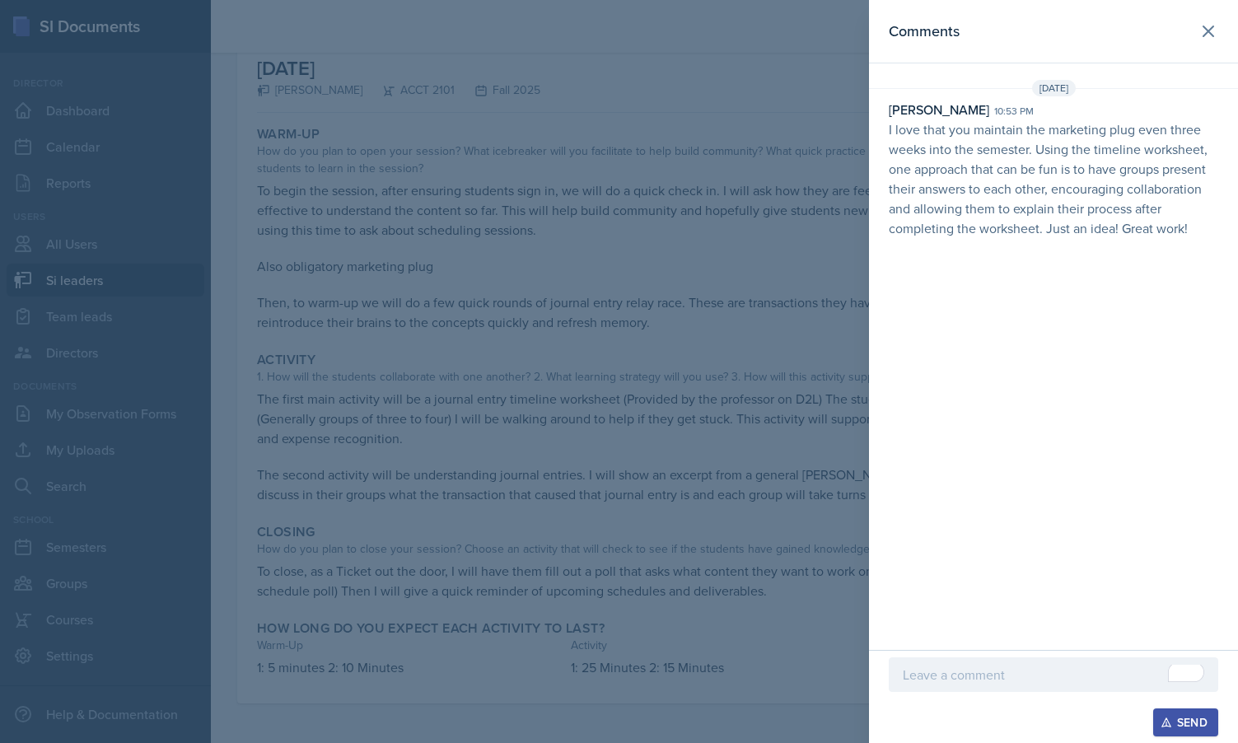
click at [506, 294] on div at bounding box center [619, 371] width 1238 height 743
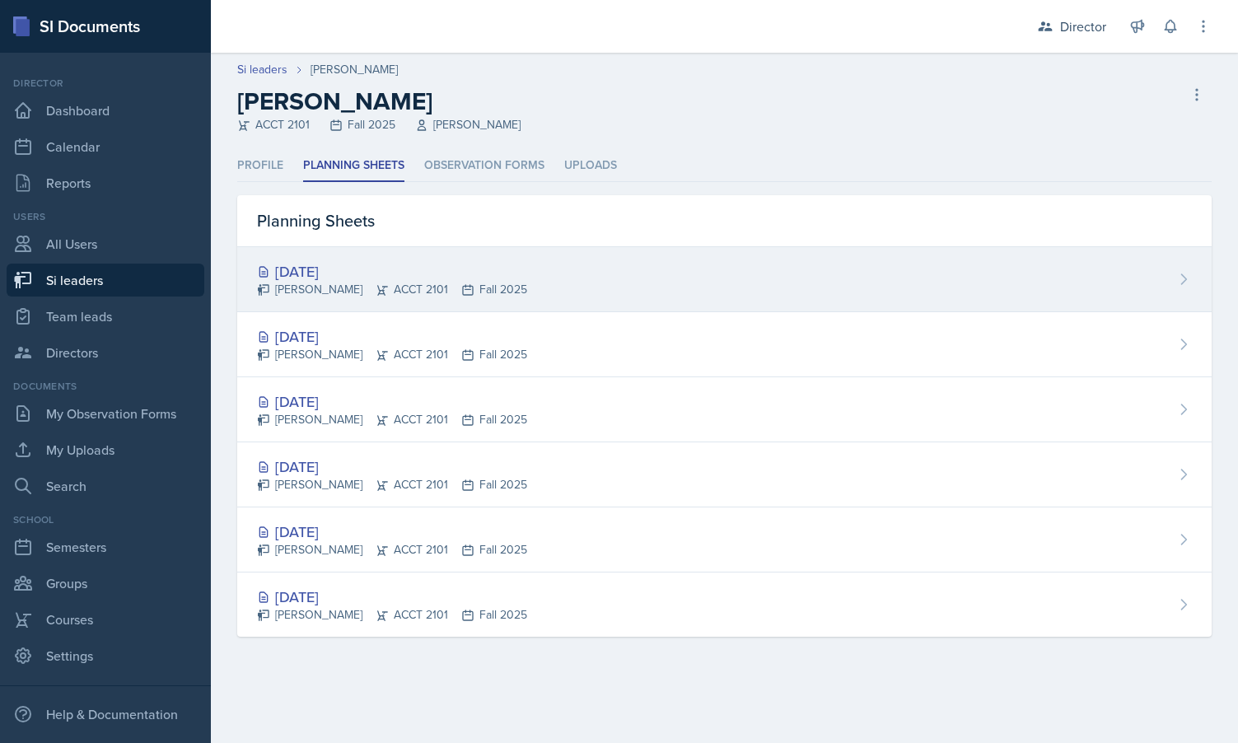
click at [352, 284] on div "Becca Adams ACCT 2101 Fall 2025" at bounding box center [392, 289] width 270 height 17
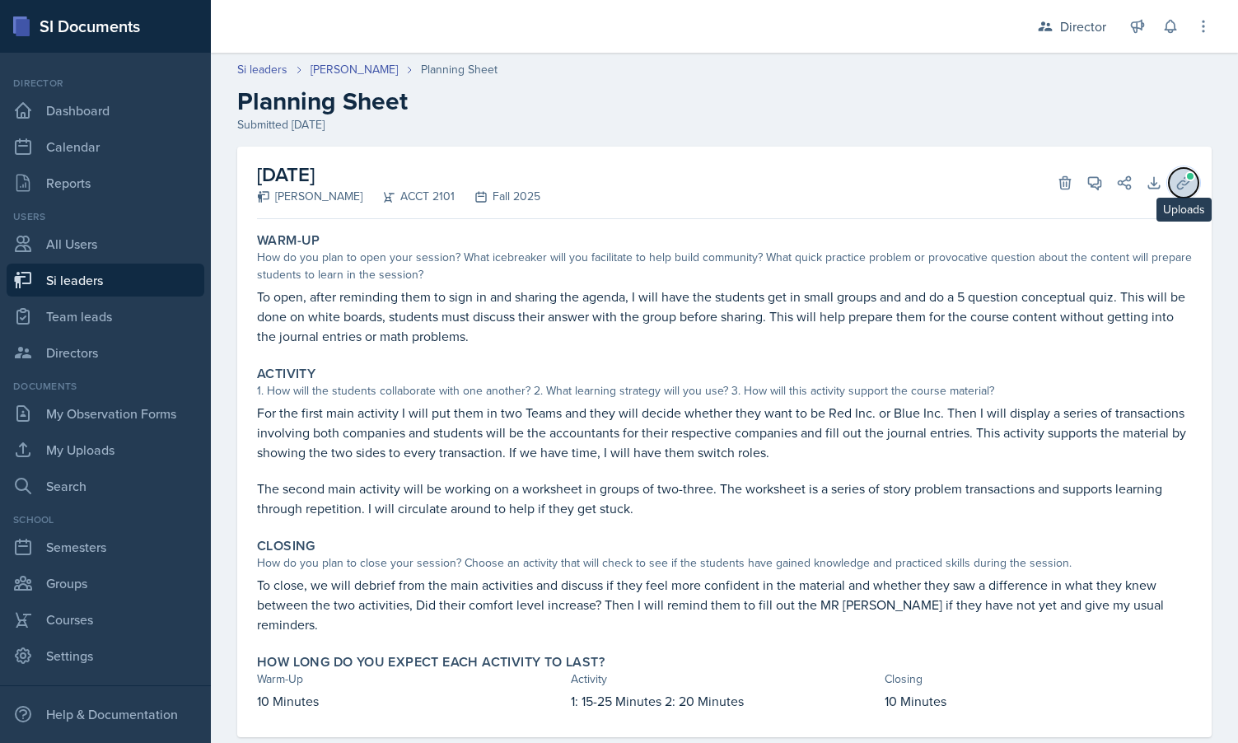
click at [1186, 179] on span at bounding box center [1190, 176] width 10 height 10
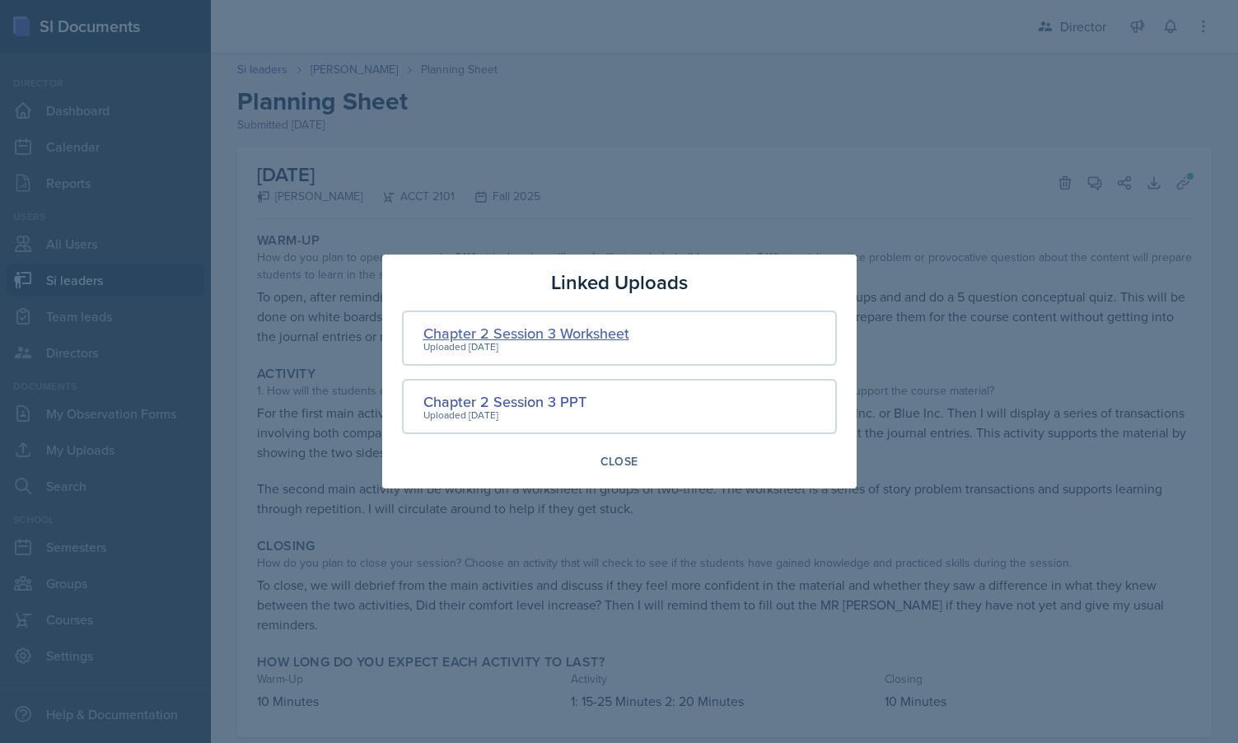
click at [576, 337] on div "Chapter 2 Session 3 Worksheet" at bounding box center [526, 333] width 206 height 22
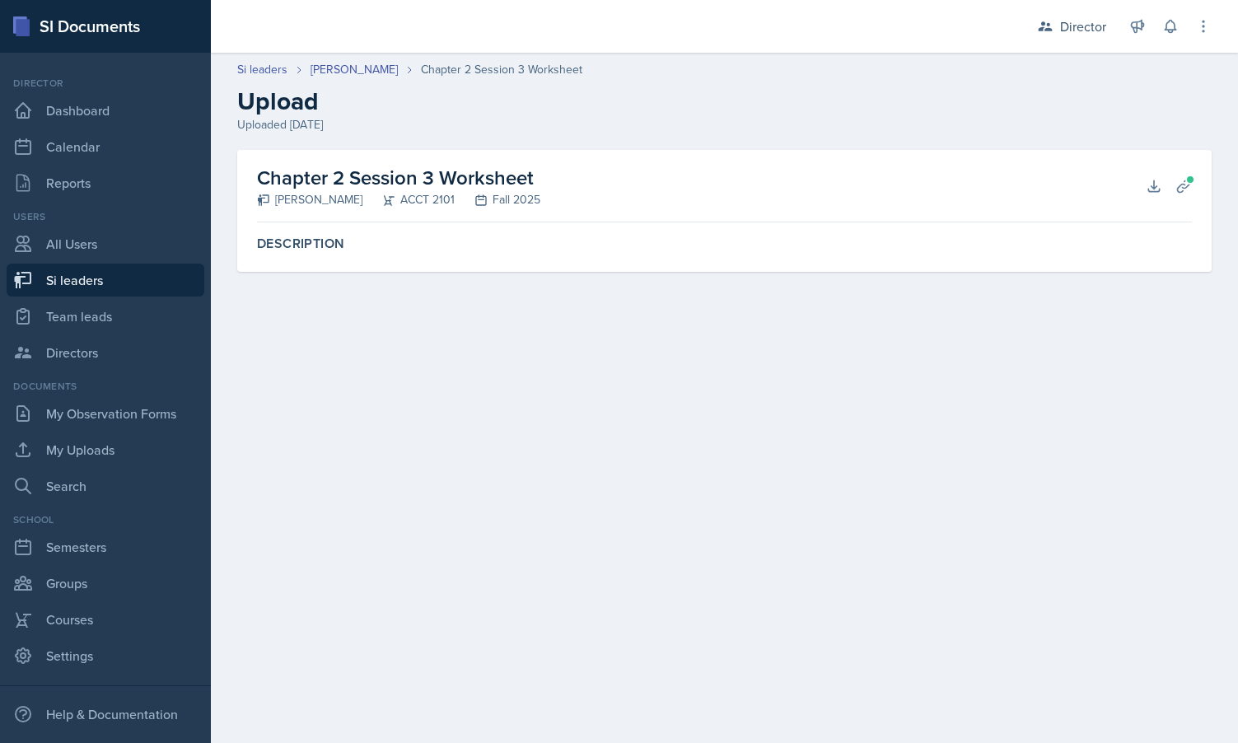
click at [1136, 186] on div "Chapter 2 Session 3 Worksheet Becca Adams ACCT 2101 Fall 2025 Download Planning…" at bounding box center [724, 186] width 935 height 72
click at [1147, 187] on icon at bounding box center [1154, 186] width 16 height 16
click at [1189, 176] on span at bounding box center [1190, 180] width 10 height 10
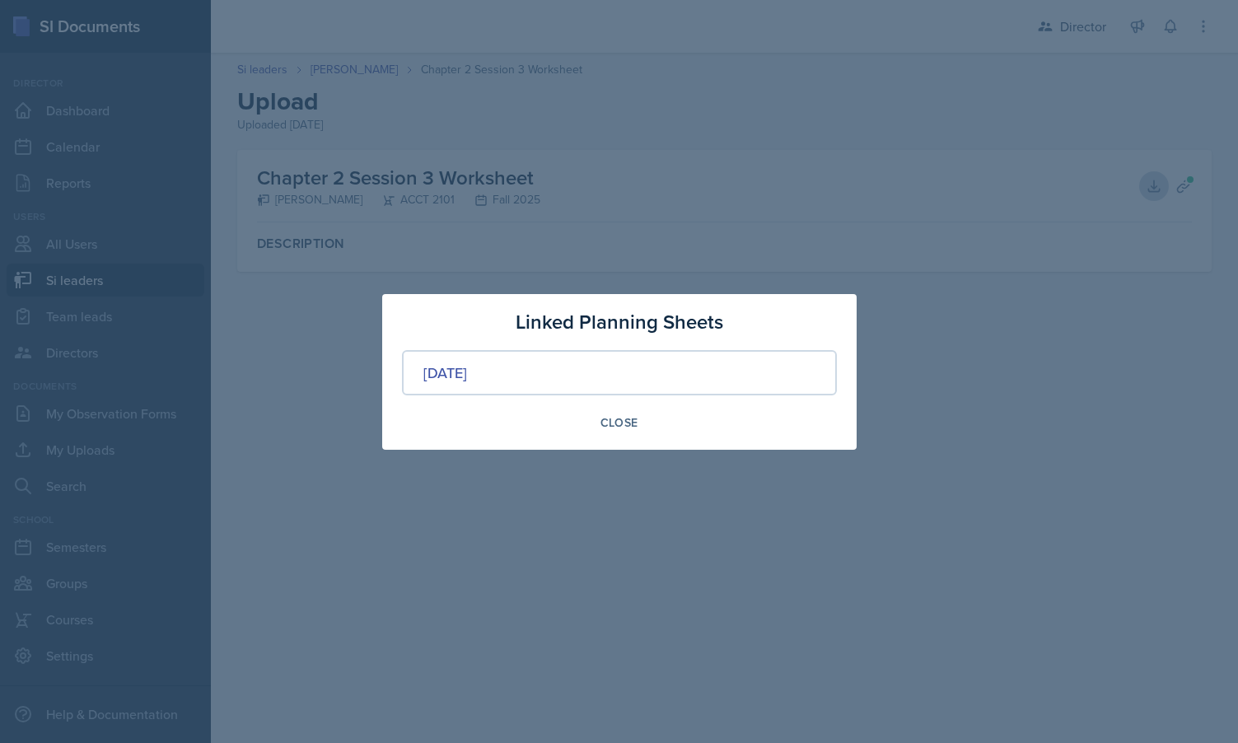
click at [637, 229] on div at bounding box center [619, 371] width 1238 height 743
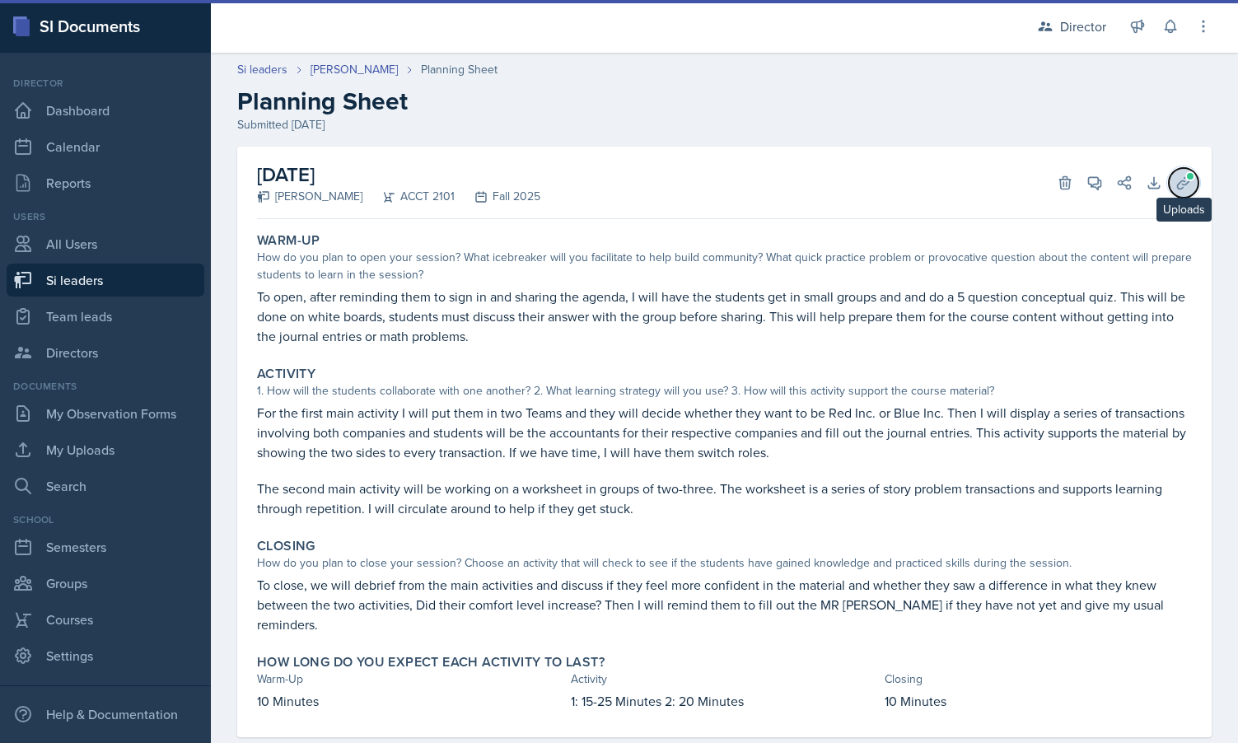
click at [1186, 185] on icon at bounding box center [1183, 183] width 16 height 16
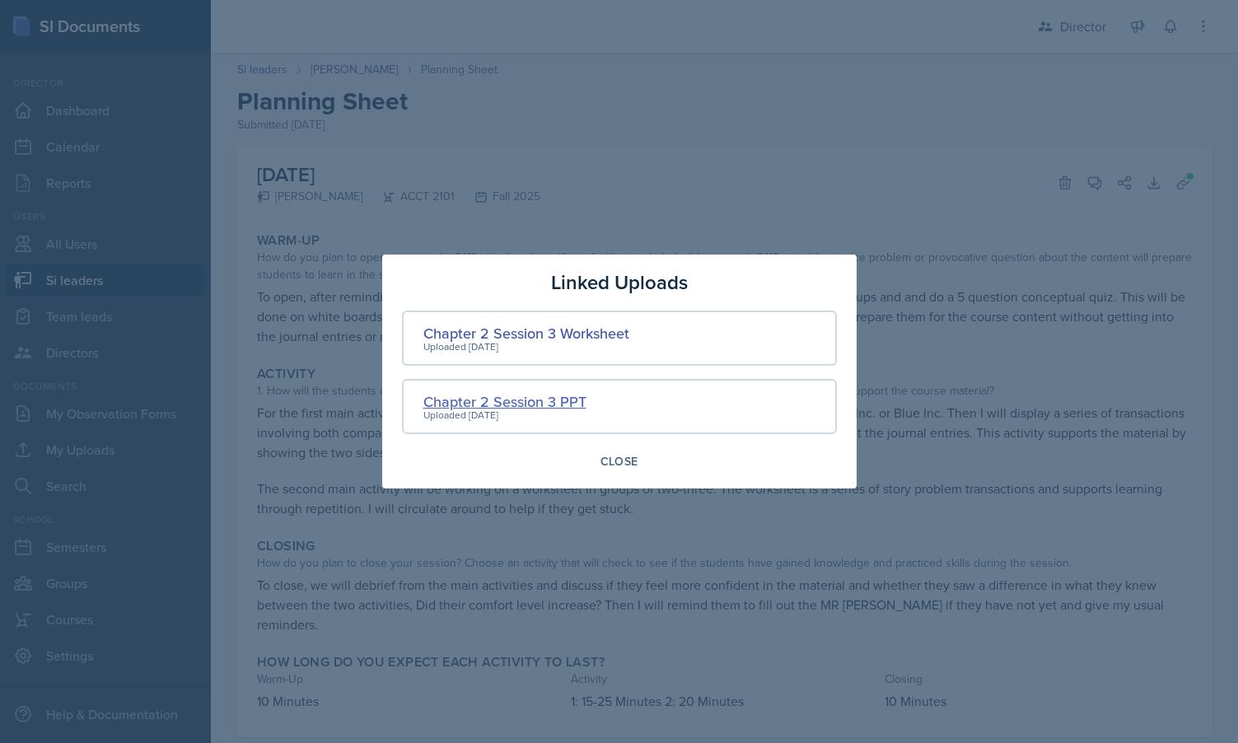
click at [544, 403] on div "Chapter 2 Session 3 PPT" at bounding box center [504, 401] width 163 height 22
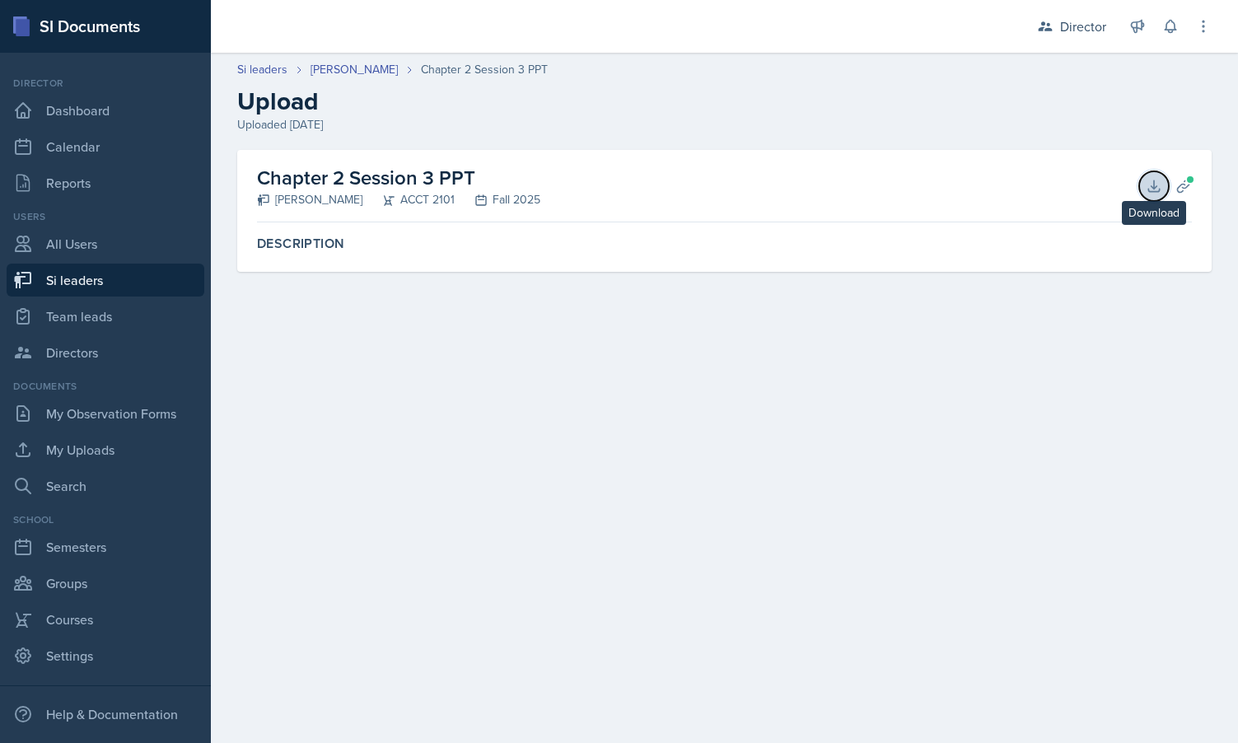
click at [1159, 185] on icon at bounding box center [1154, 186] width 16 height 16
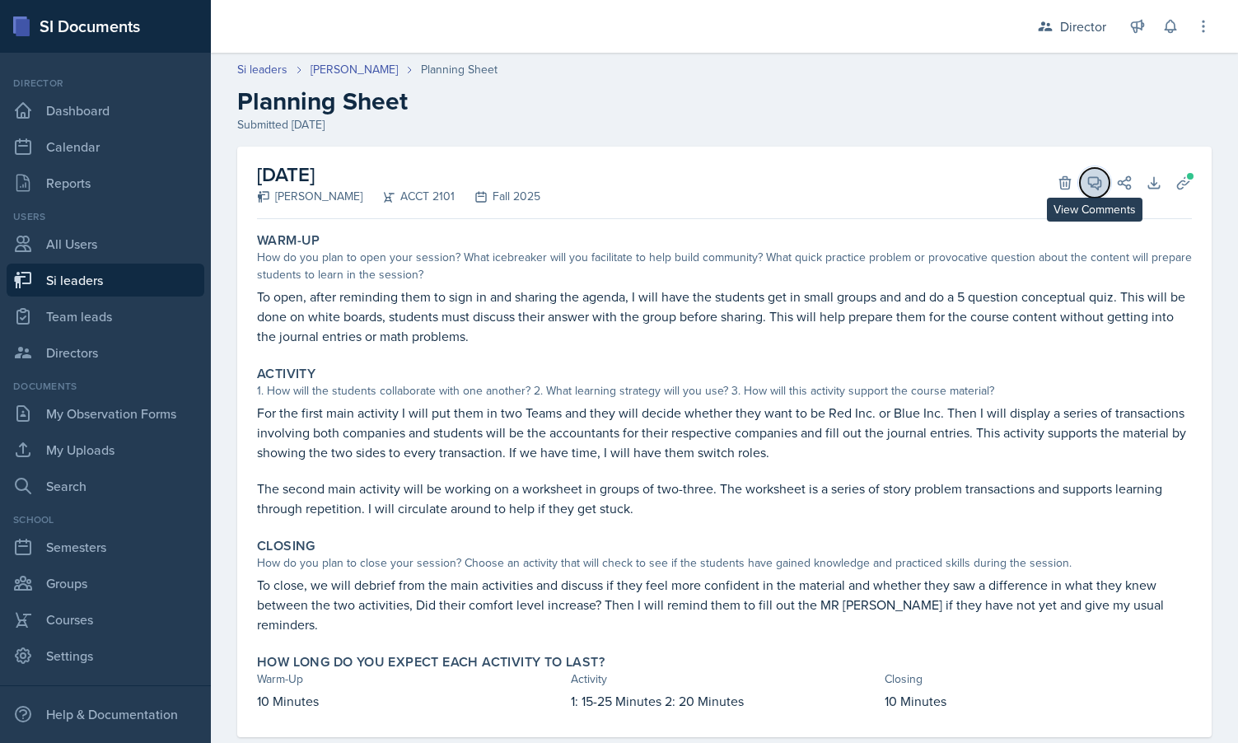
click at [1095, 181] on icon at bounding box center [1094, 183] width 16 height 16
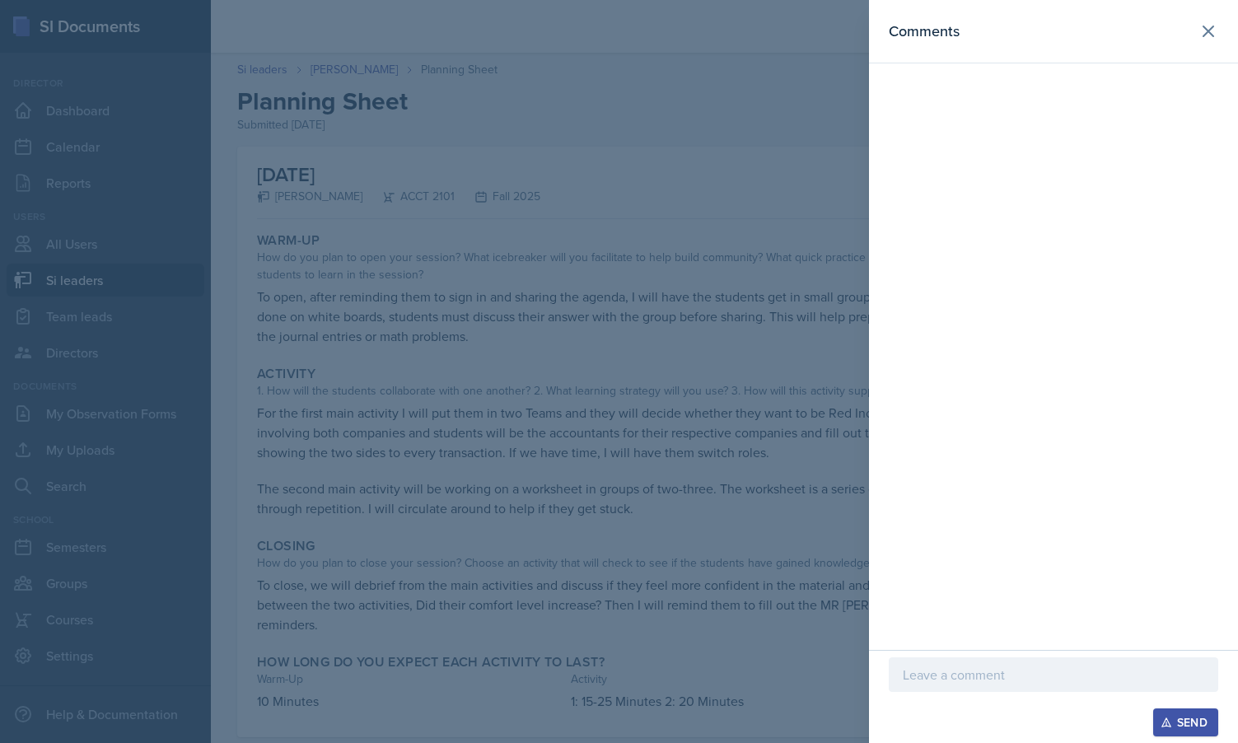
click at [935, 673] on p at bounding box center [1053, 675] width 301 height 20
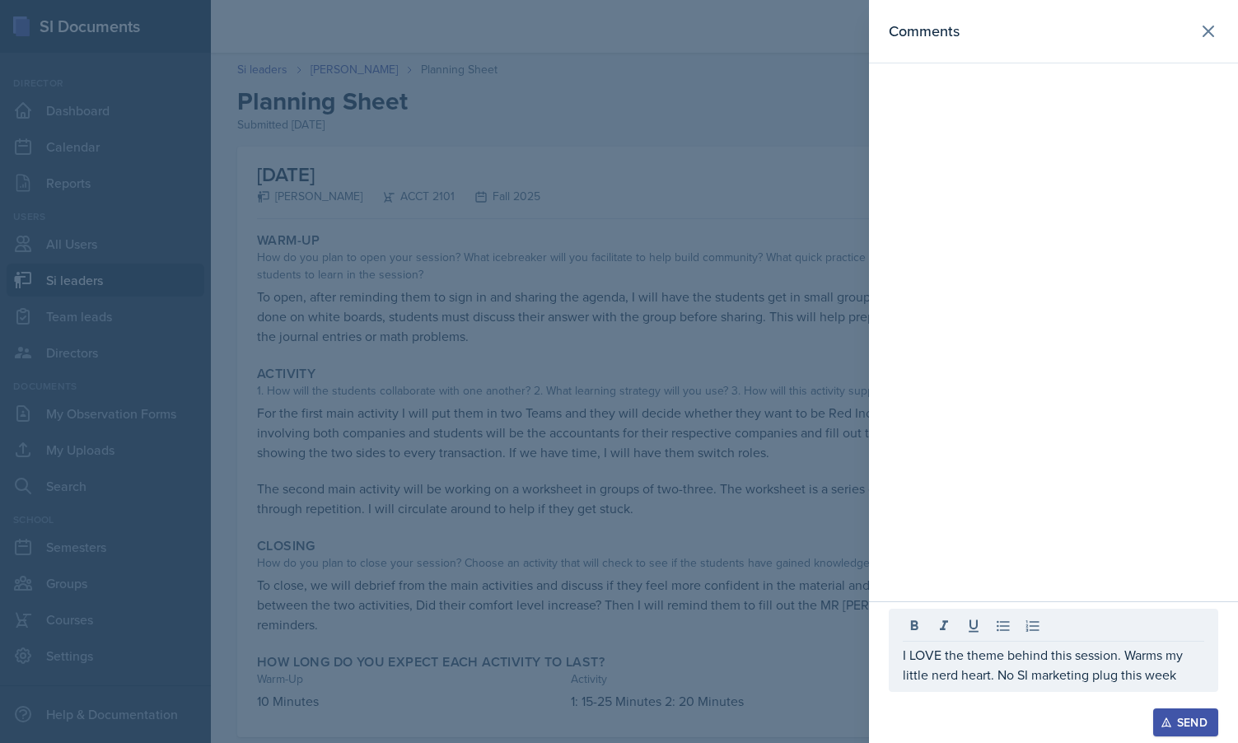
click at [671, 382] on div at bounding box center [619, 371] width 1238 height 743
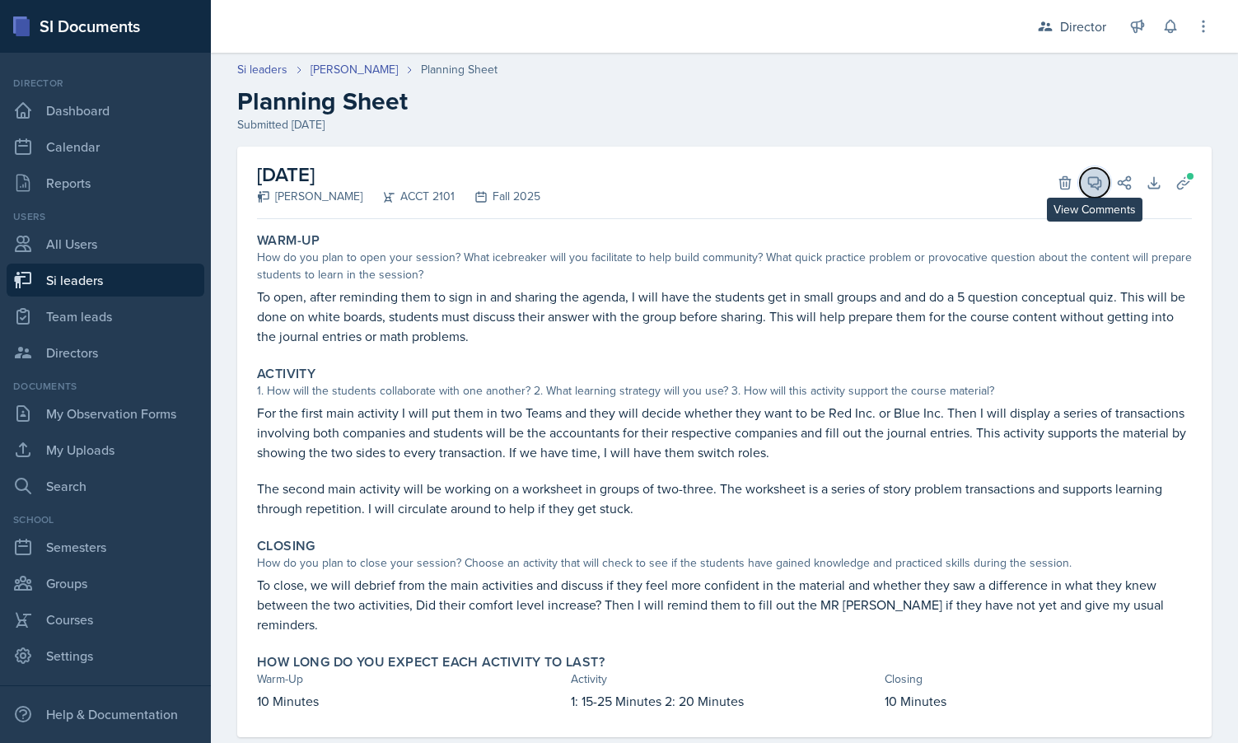
click at [1099, 175] on span at bounding box center [1100, 177] width 8 height 8
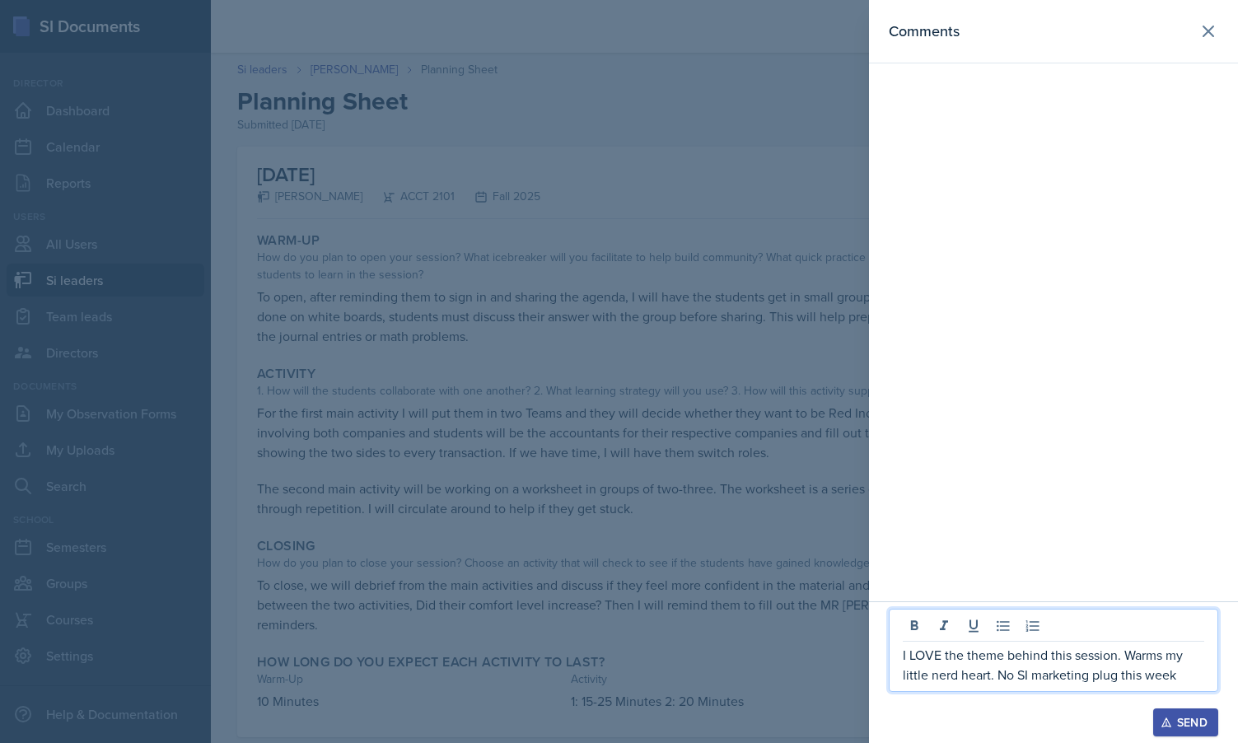
click at [1179, 679] on p "I LOVE the theme behind this session. Warms my little nerd heart. No SI marketi…" at bounding box center [1053, 665] width 301 height 40
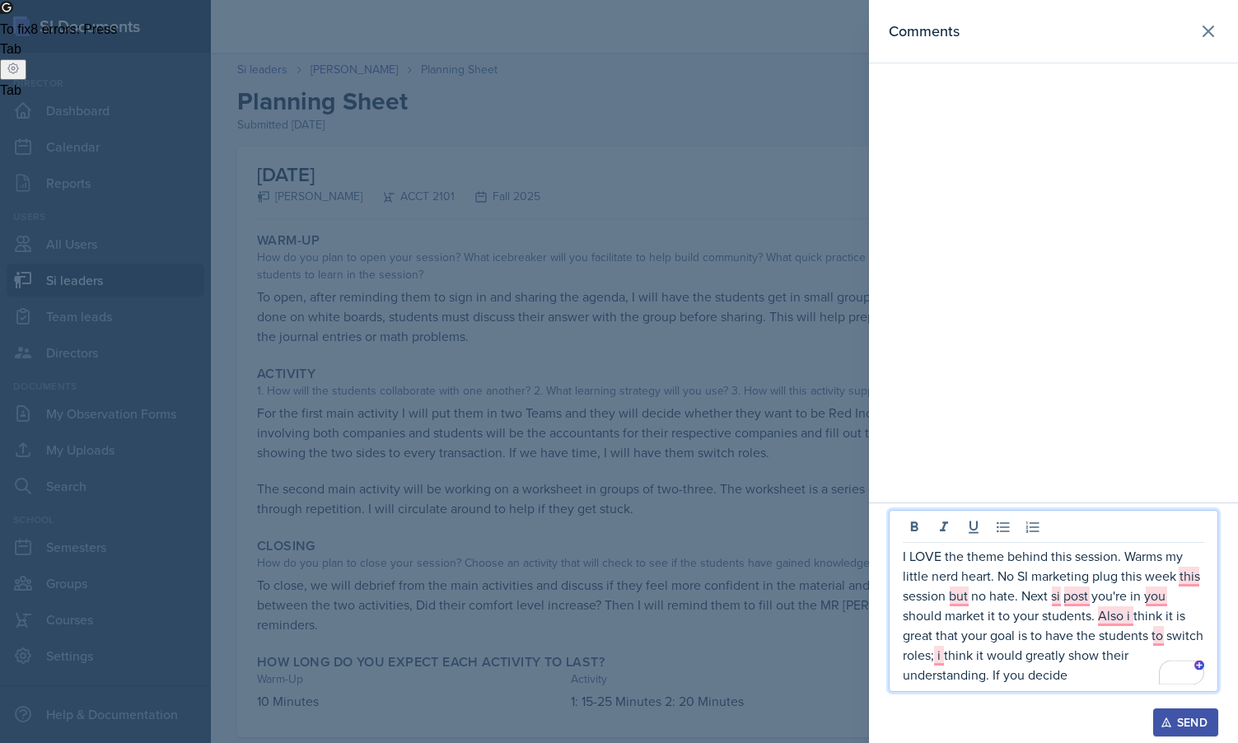
click at [744, 534] on div at bounding box center [619, 371] width 1238 height 743
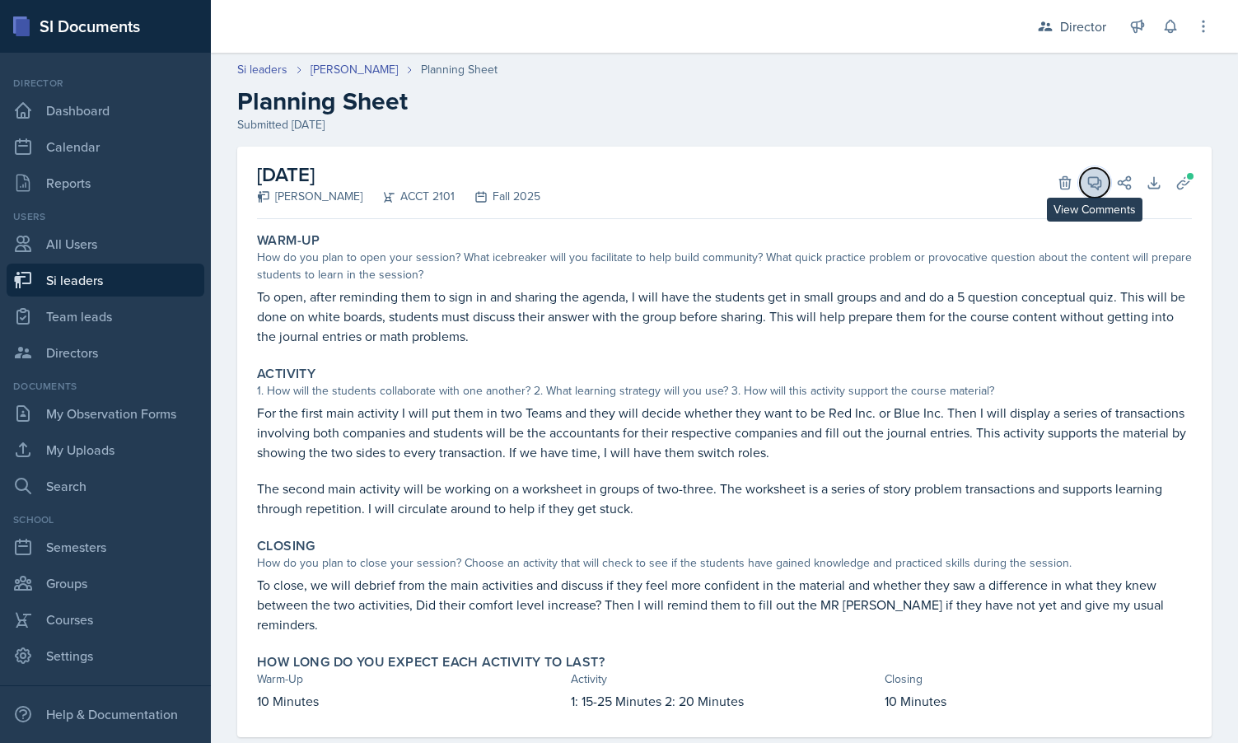
click at [1095, 187] on icon at bounding box center [1094, 183] width 16 height 16
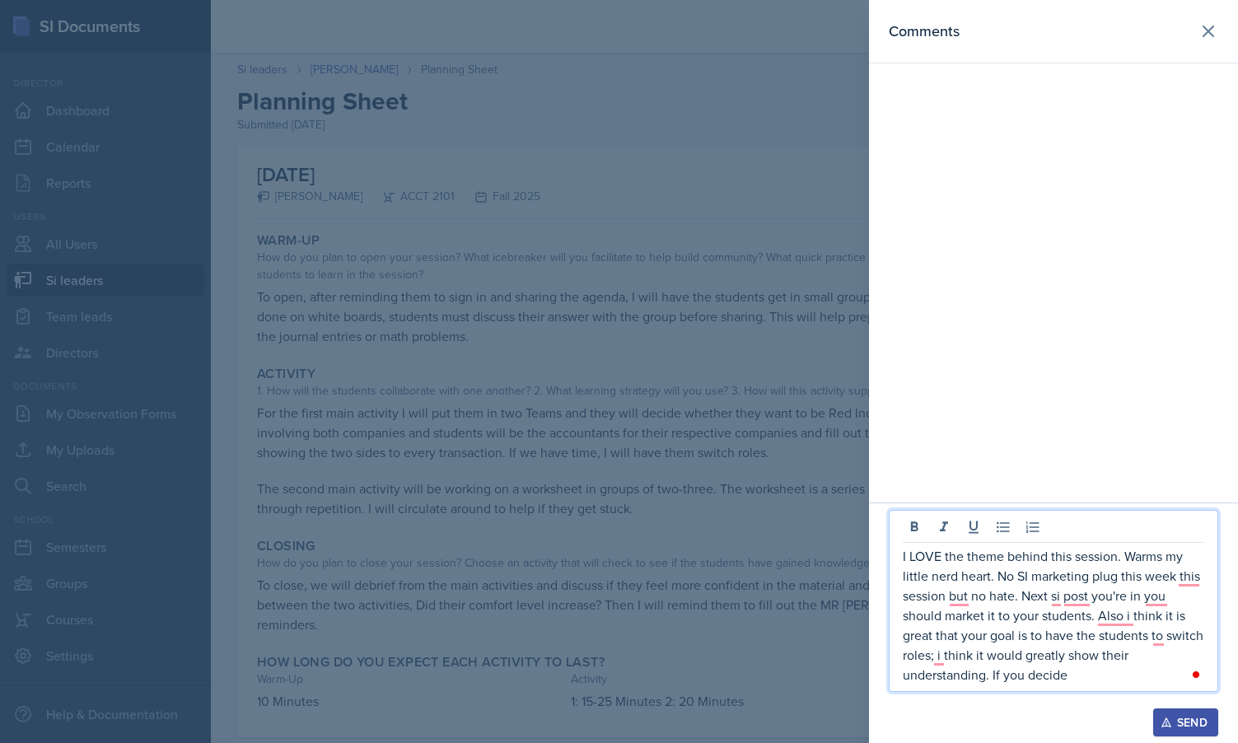
click at [1080, 665] on p "I LOVE the theme behind this session. Warms my little nerd heart. No SI marketi…" at bounding box center [1053, 615] width 301 height 138
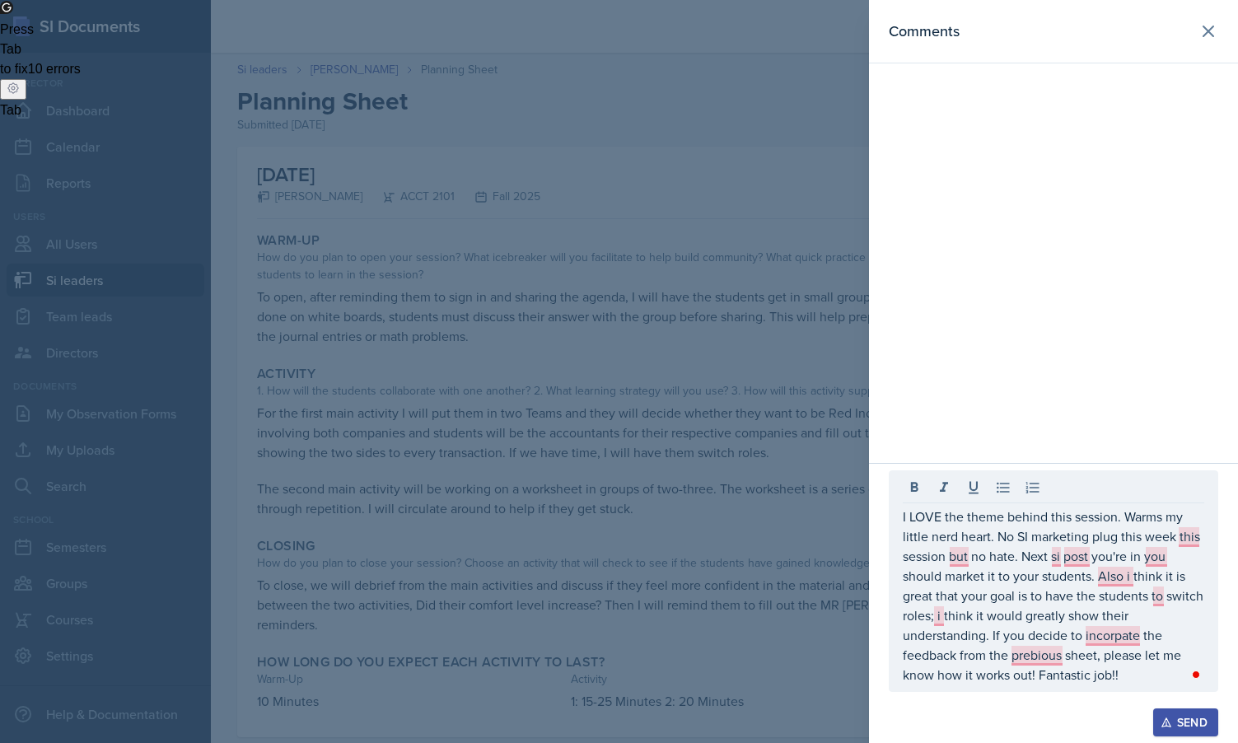
click at [697, 506] on div at bounding box center [619, 371] width 1238 height 743
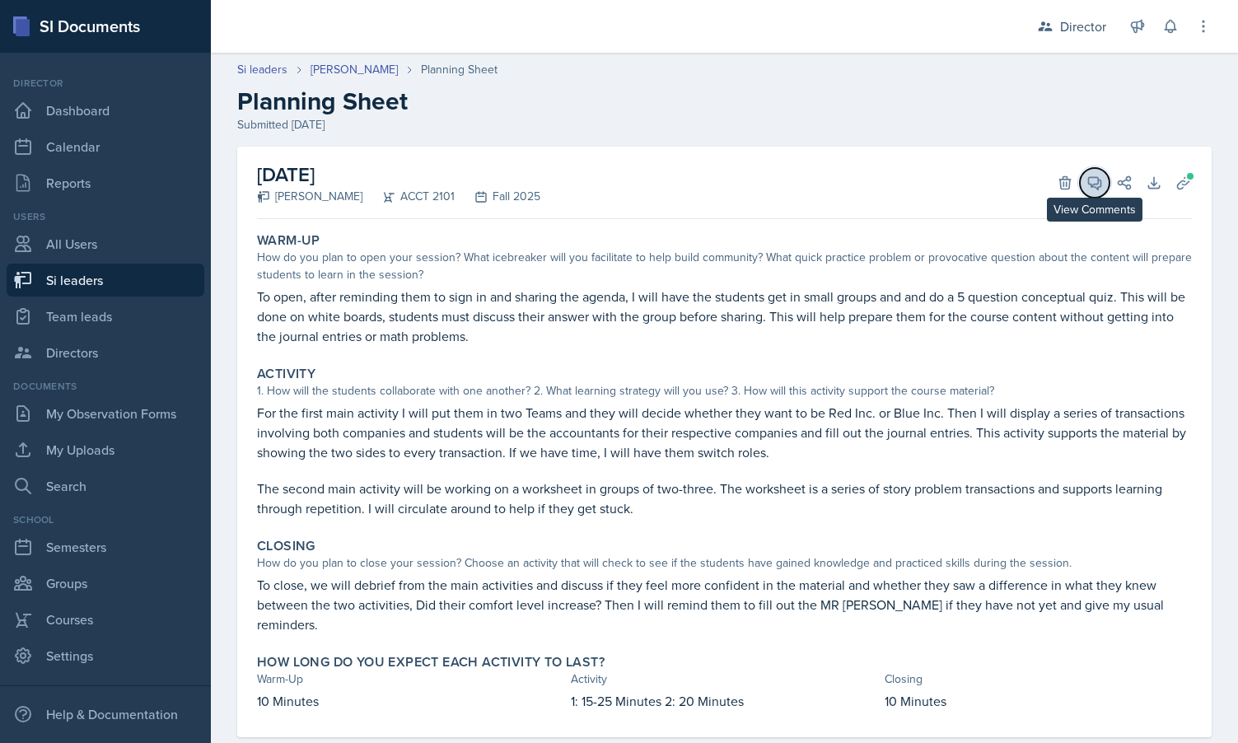
click at [1089, 182] on icon at bounding box center [1095, 183] width 12 height 12
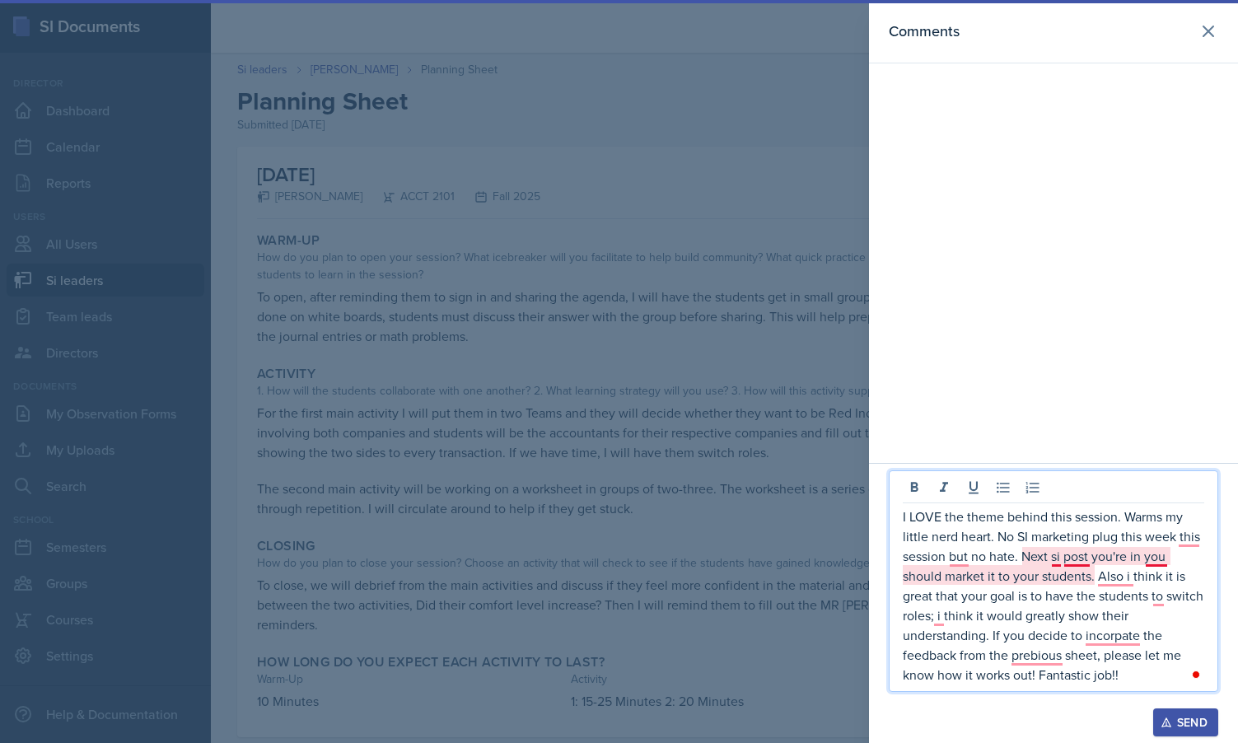
click at [1075, 558] on p "I LOVE the theme behind this session. Warms my little nerd heart. No SI marketi…" at bounding box center [1053, 595] width 301 height 178
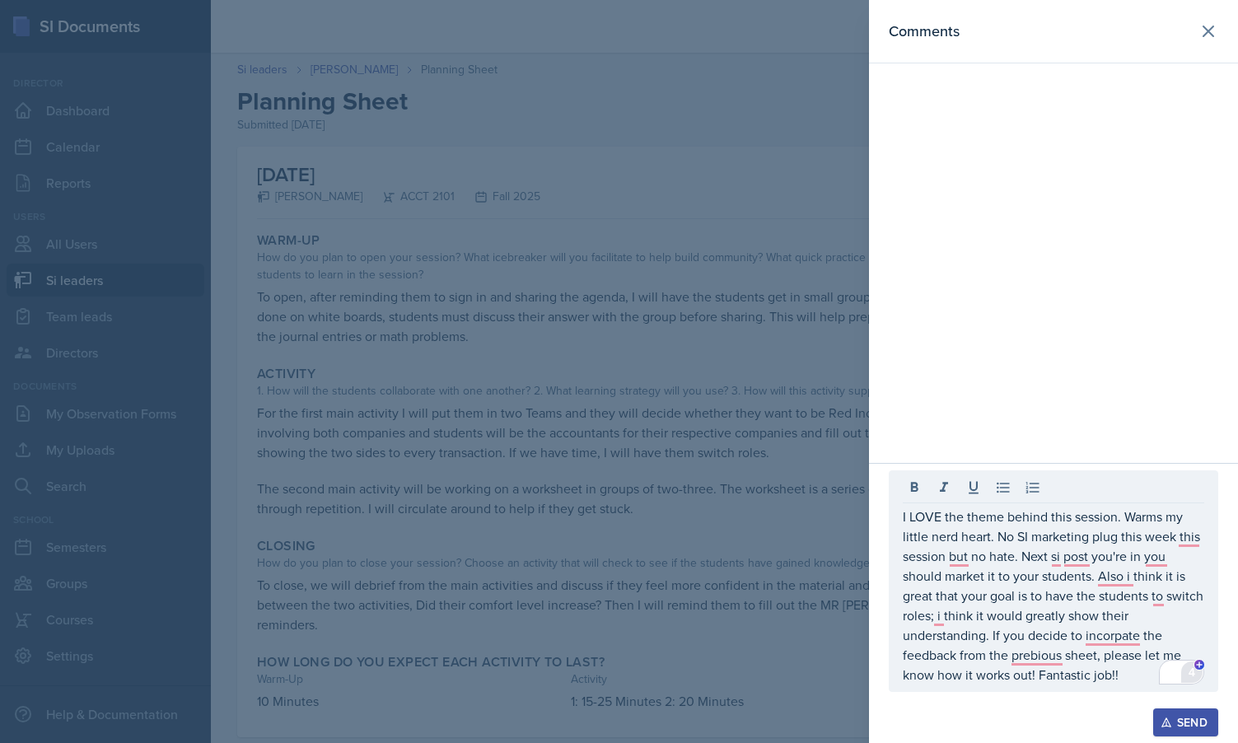
click at [1194, 679] on html "SI Documents Director Dashboard Calendar Reports Users All Users Si leaders Tea…" at bounding box center [619, 371] width 1238 height 743
click at [1191, 671] on html "SI Documents Director Dashboard Calendar Reports Users All Users Si leaders Tea…" at bounding box center [619, 371] width 1238 height 743
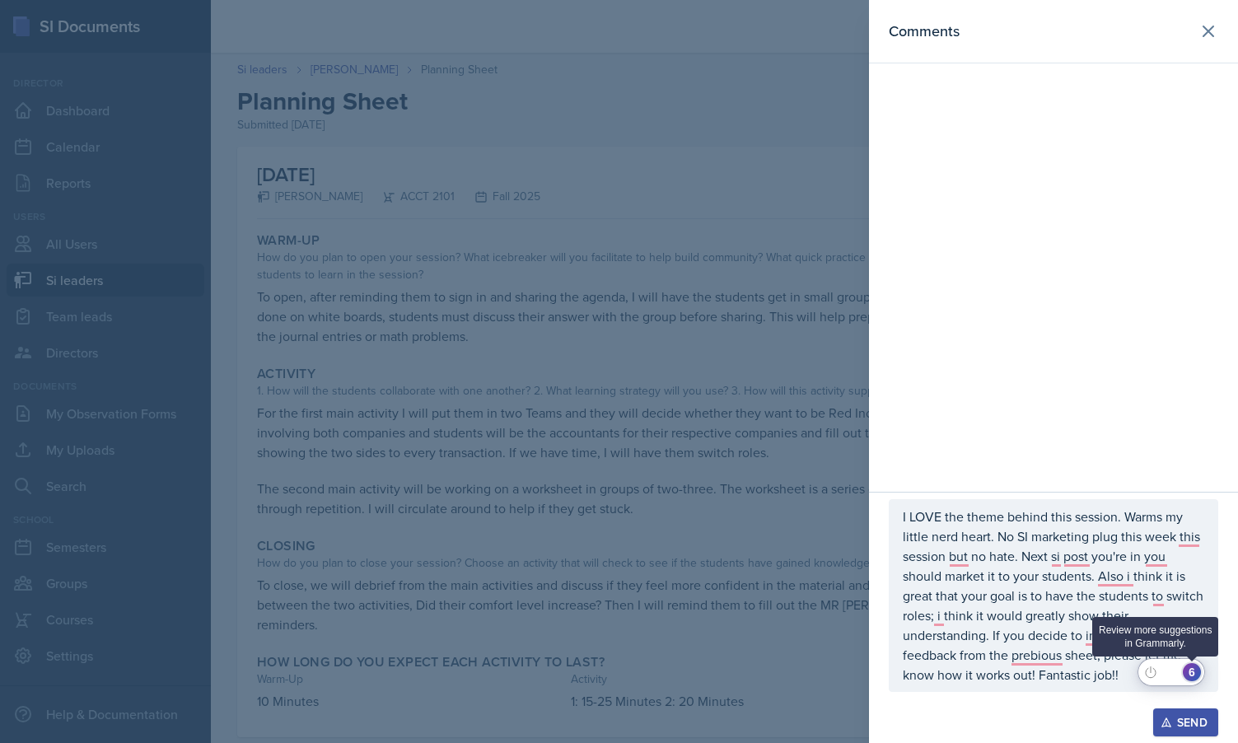
click at [1194, 665] on div "6" at bounding box center [1192, 672] width 18 height 18
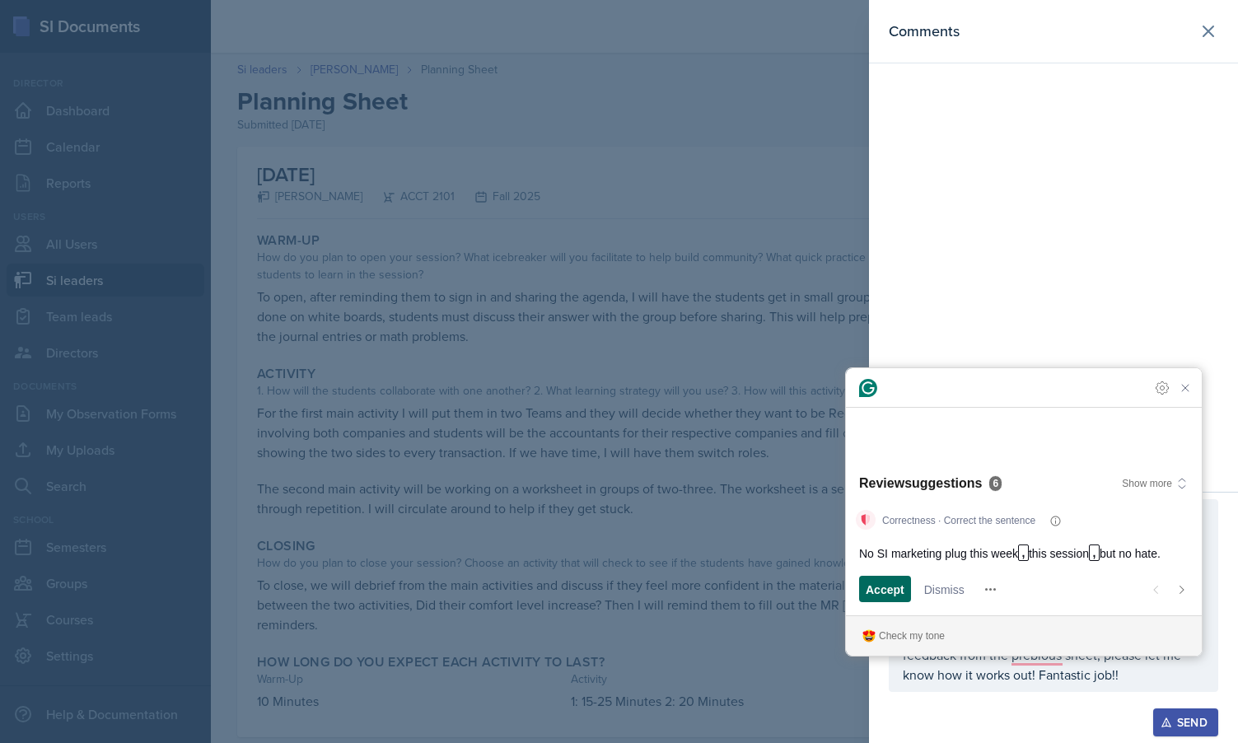
click at [886, 585] on span "Accept" at bounding box center [885, 589] width 39 height 17
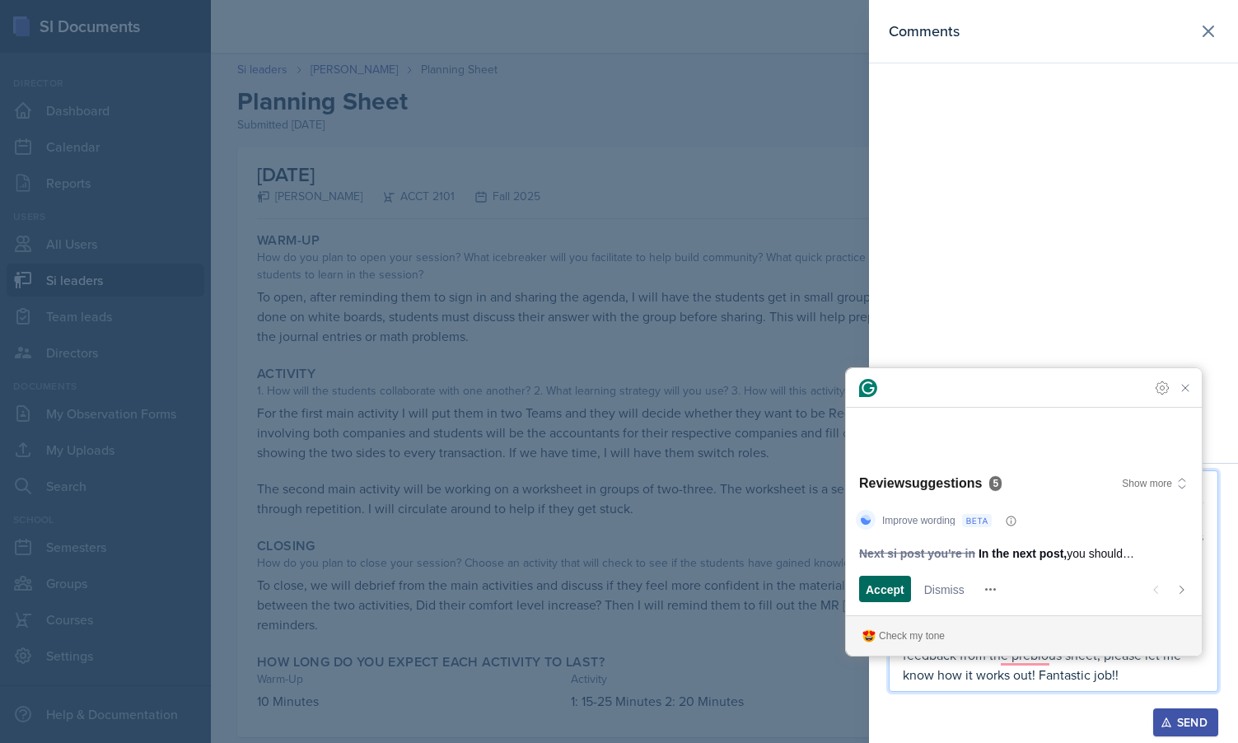
scroll to position [14, 0]
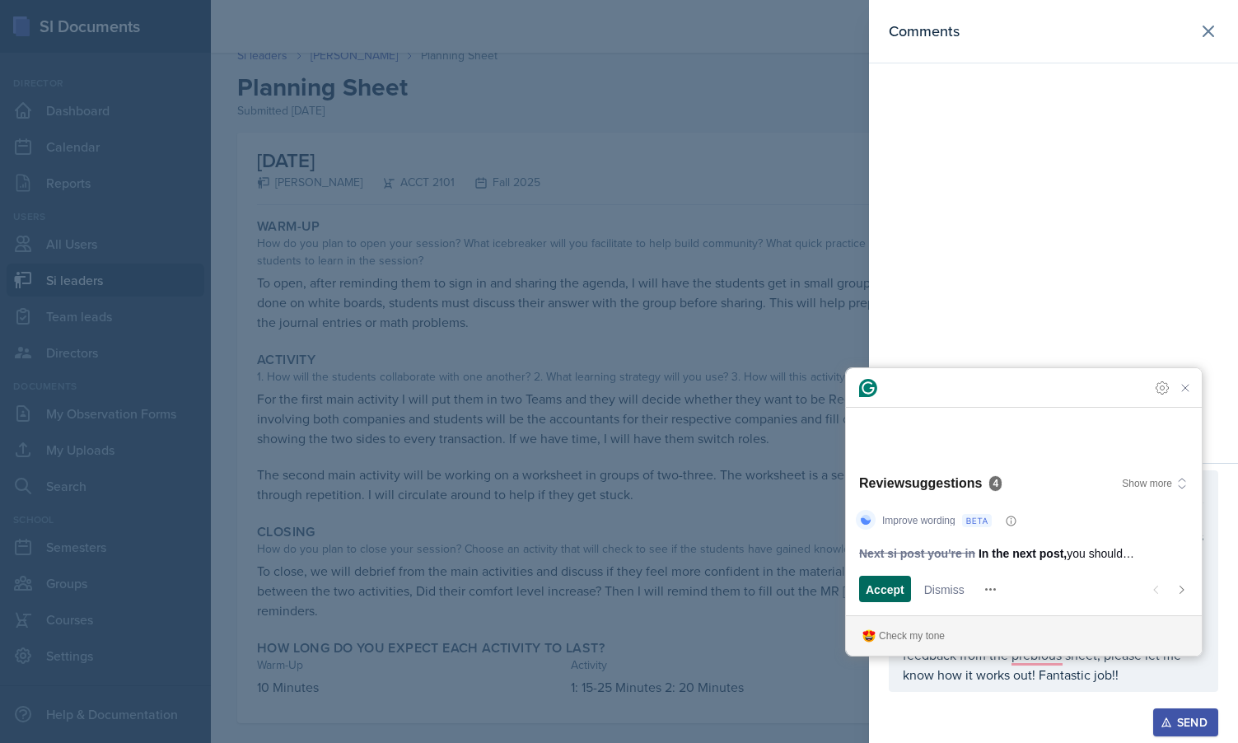
click at [897, 590] on span "Accept" at bounding box center [885, 589] width 39 height 17
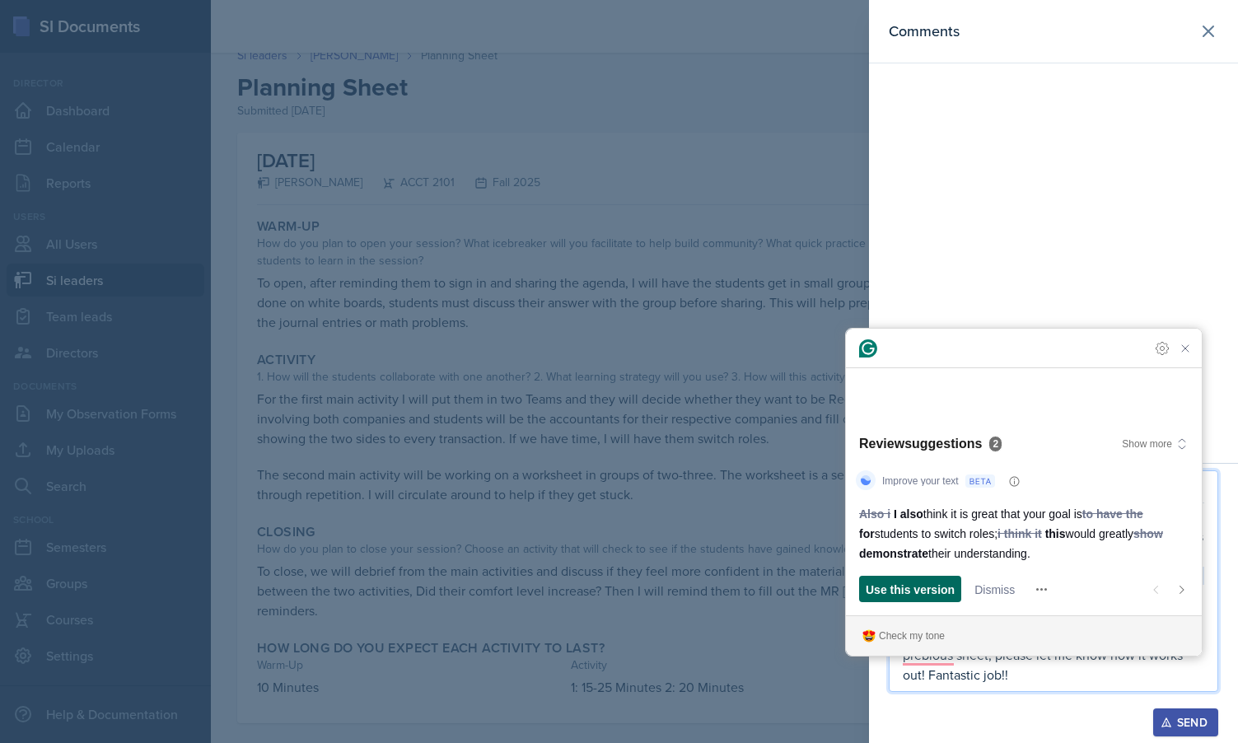
click at [898, 590] on span "Use this version" at bounding box center [910, 589] width 89 height 17
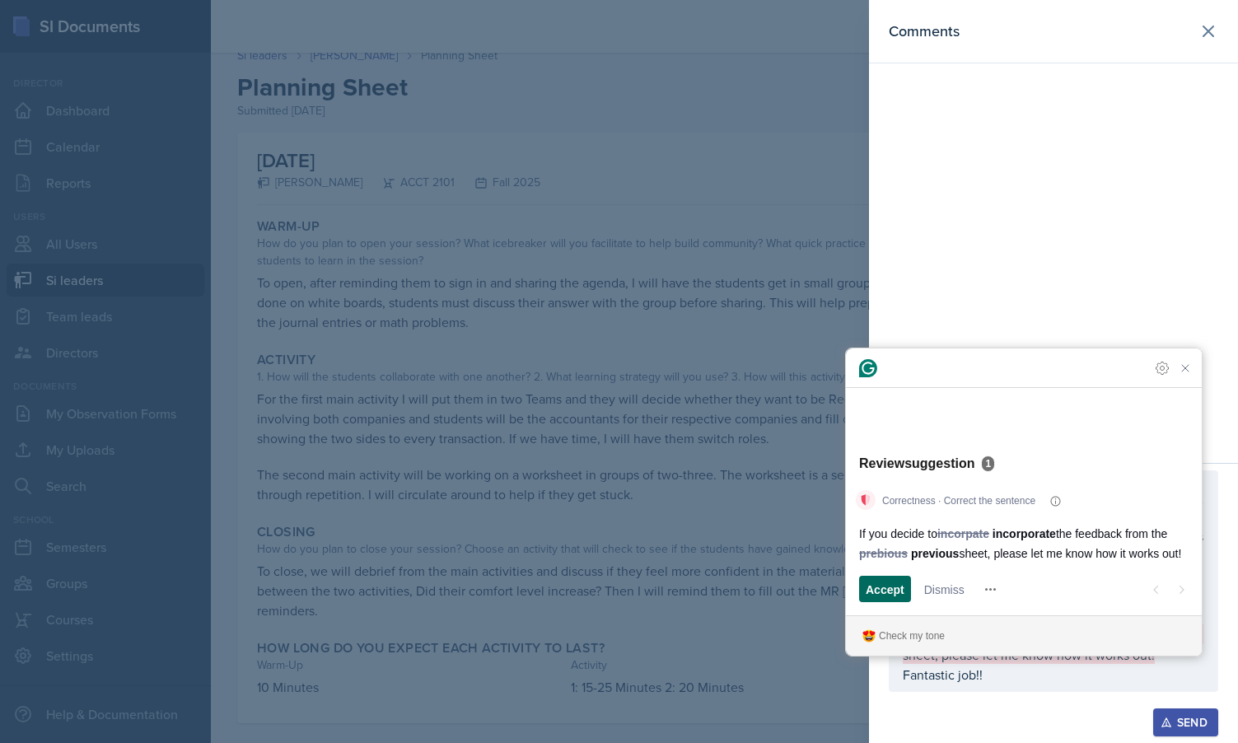
click at [901, 590] on span "Accept" at bounding box center [885, 589] width 39 height 17
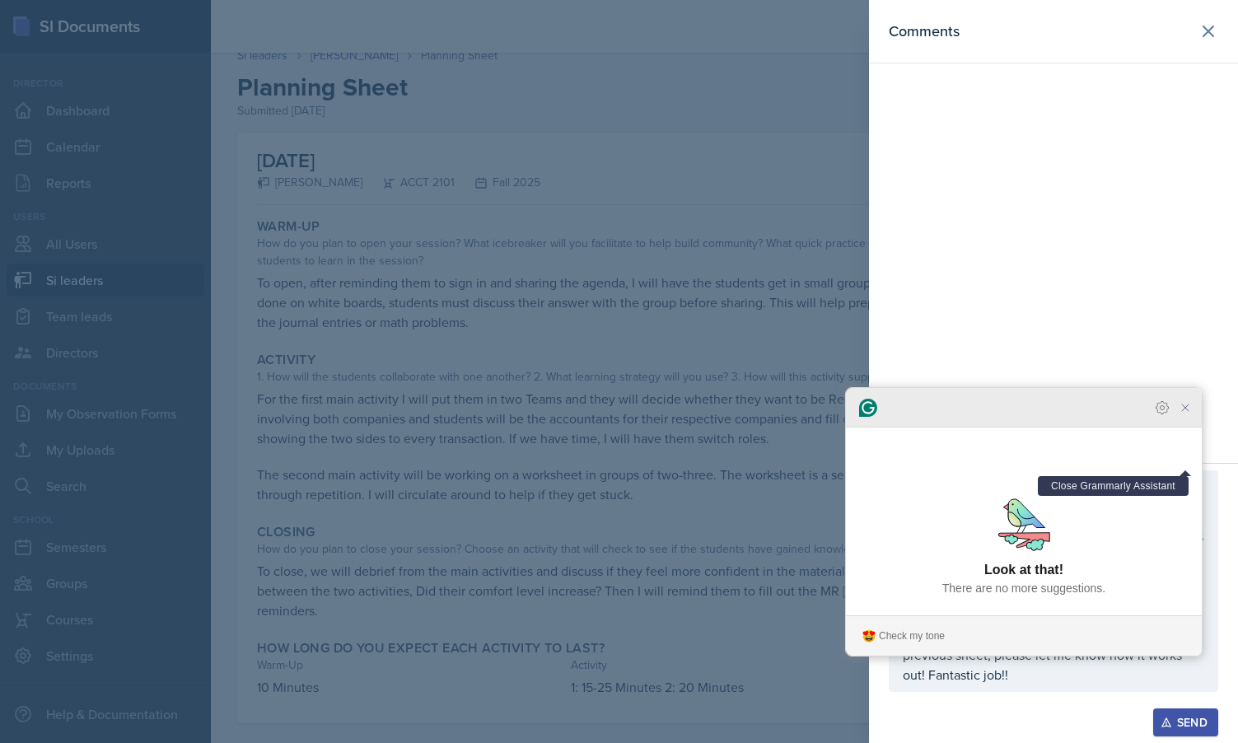
click at [1188, 414] on icon "Close Grammarly Assistant" at bounding box center [1185, 407] width 13 height 13
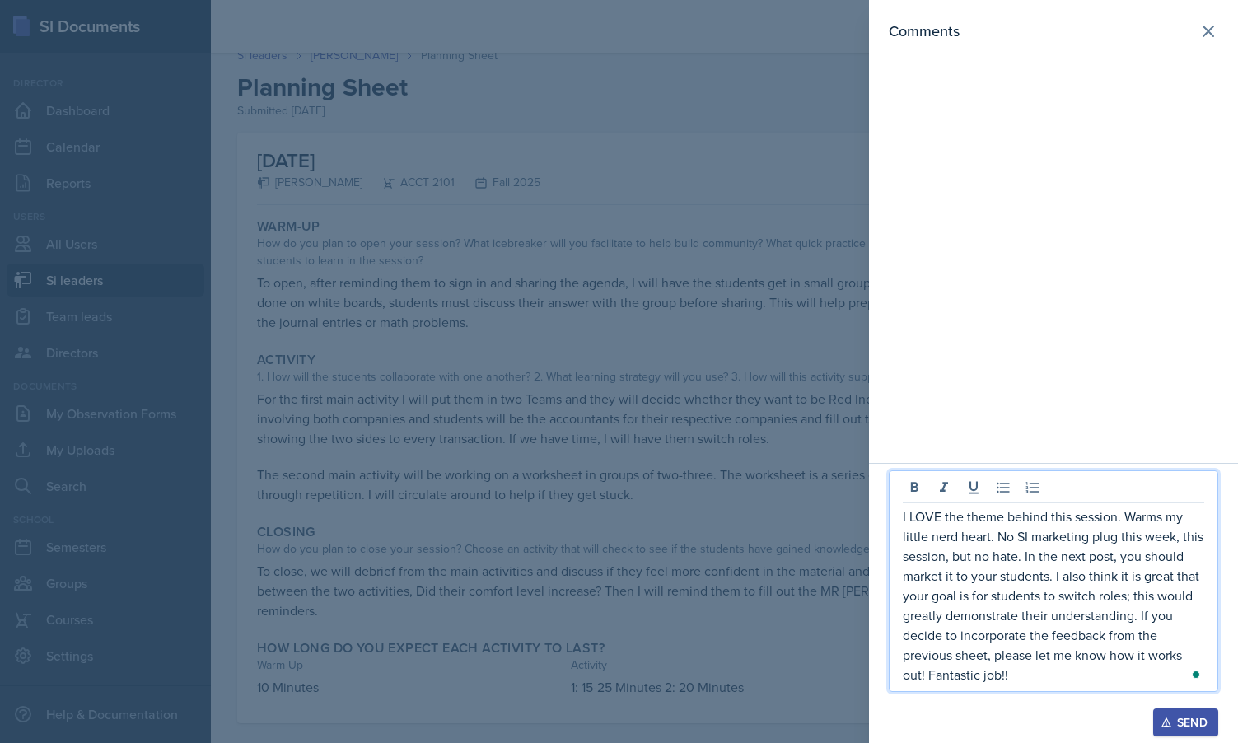
click at [1145, 532] on p "I LOVE the theme behind this session. Warms my little nerd heart. No SI marketi…" at bounding box center [1053, 595] width 301 height 178
drag, startPoint x: 1179, startPoint y: 532, endPoint x: 1119, endPoint y: 529, distance: 60.2
click at [1119, 529] on p "I LOVE the theme behind this session. Warms my little nerd heart. No SI marketi…" at bounding box center [1053, 595] width 301 height 178
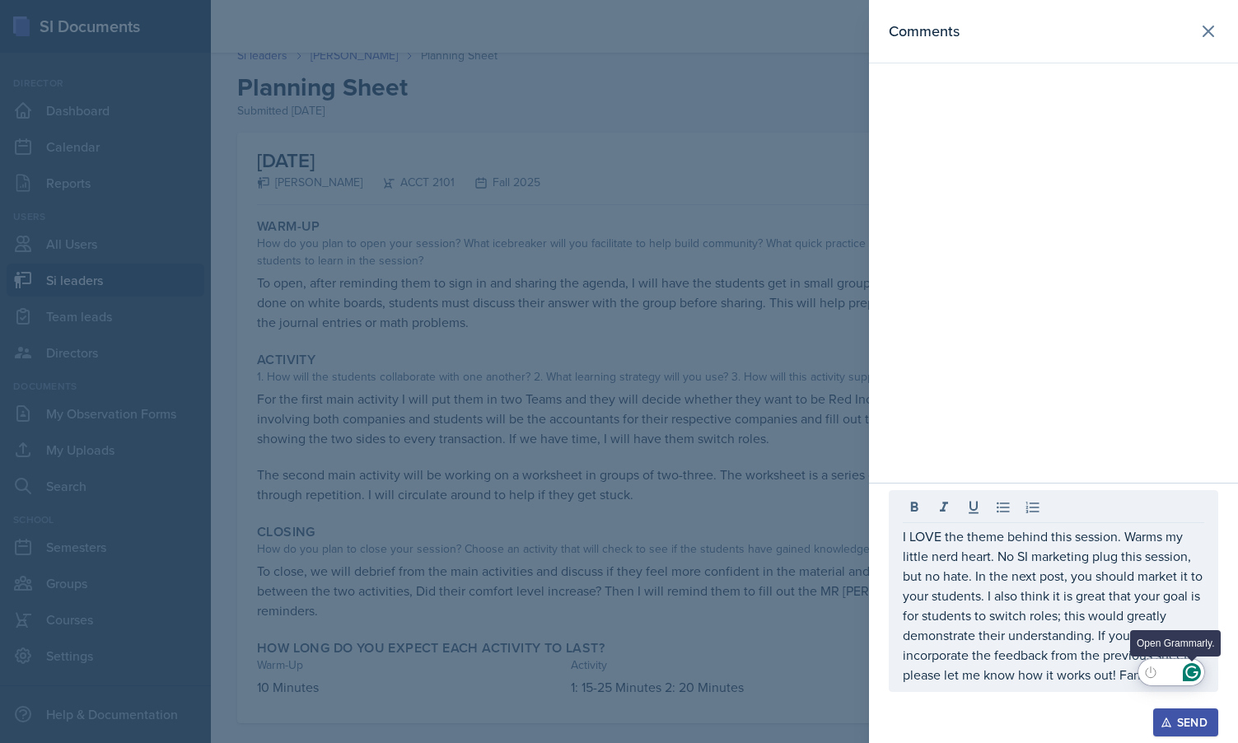
click at [1192, 674] on icon "Open Grammarly. 0 Suggestions." at bounding box center [1192, 672] width 18 height 18
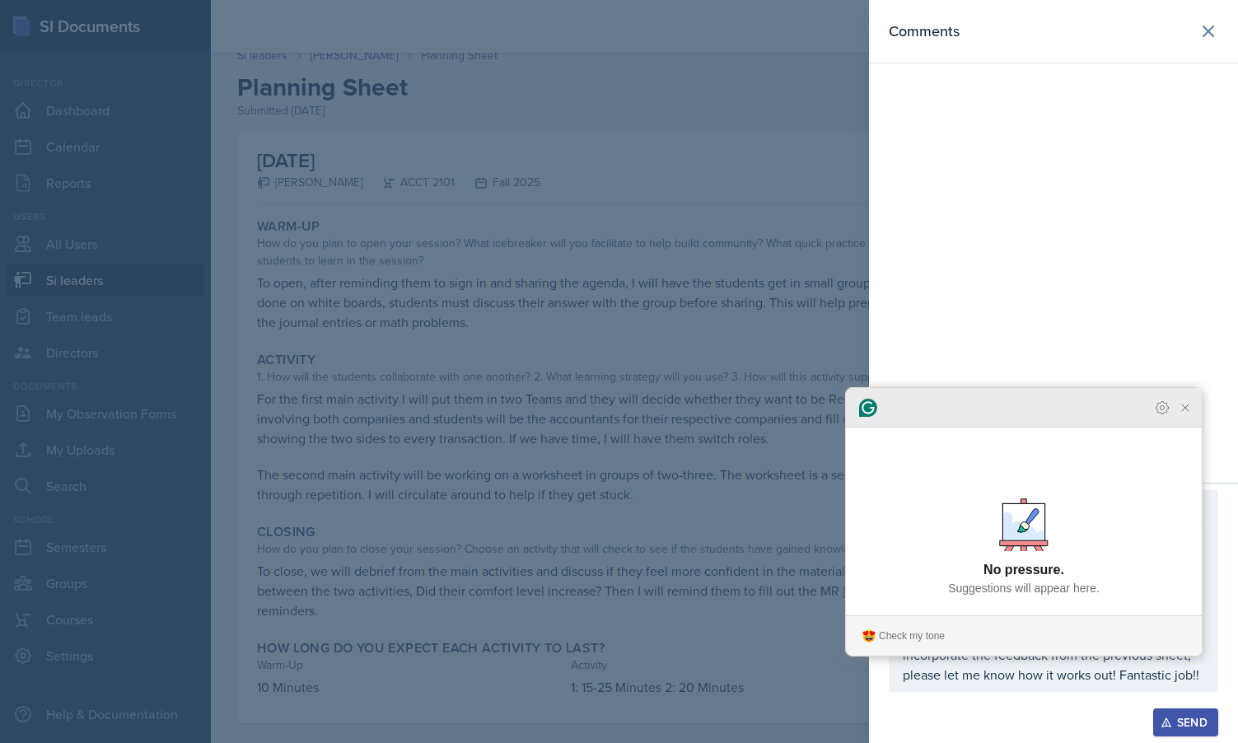
click at [1188, 414] on icon "Close Grammarly Assistant" at bounding box center [1185, 407] width 13 height 13
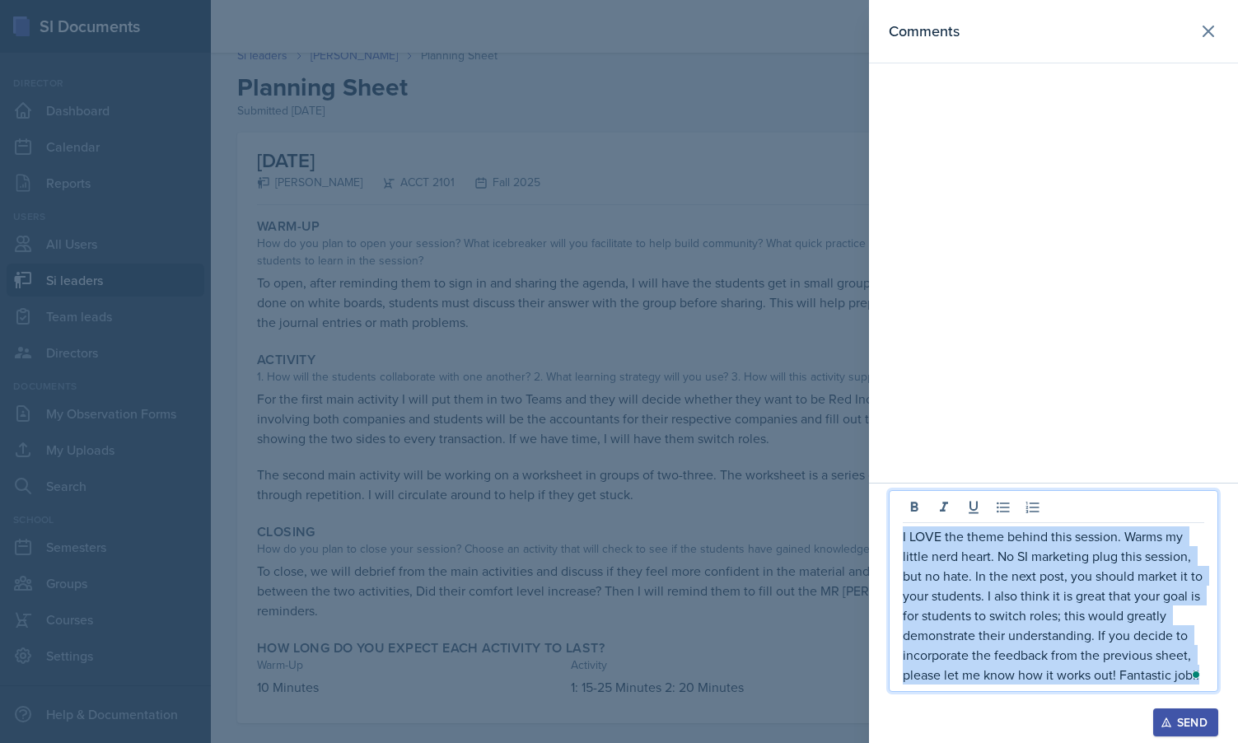
drag, startPoint x: 903, startPoint y: 534, endPoint x: 1026, endPoint y: 776, distance: 271.4
click at [1026, 742] on html "SI Documents Director Dashboard Calendar Reports Users All Users Si leaders Tea…" at bounding box center [619, 371] width 1238 height 743
copy p "I LOVE the theme behind this session. Warms my little nerd heart. No SI marketi…"
click at [1088, 605] on p "I LOVE the theme behind this session. Warms my little nerd heart. No SI marketi…" at bounding box center [1053, 605] width 301 height 158
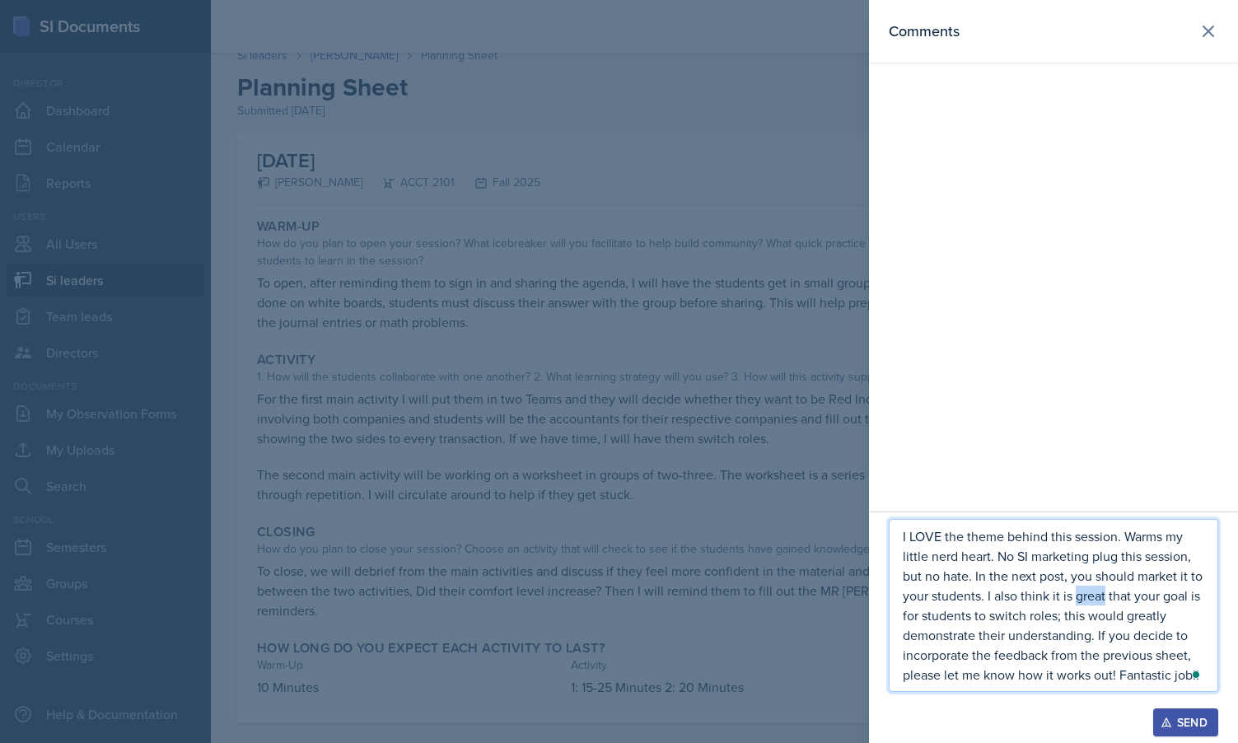
click at [1088, 604] on p "I LOVE the theme behind this session. Warms my little nerd heart. No SI marketi…" at bounding box center [1053, 605] width 301 height 158
click at [1090, 590] on p "I LOVE the theme behind this session. Warms my little nerd heart. No SI marketi…" at bounding box center [1053, 605] width 301 height 158
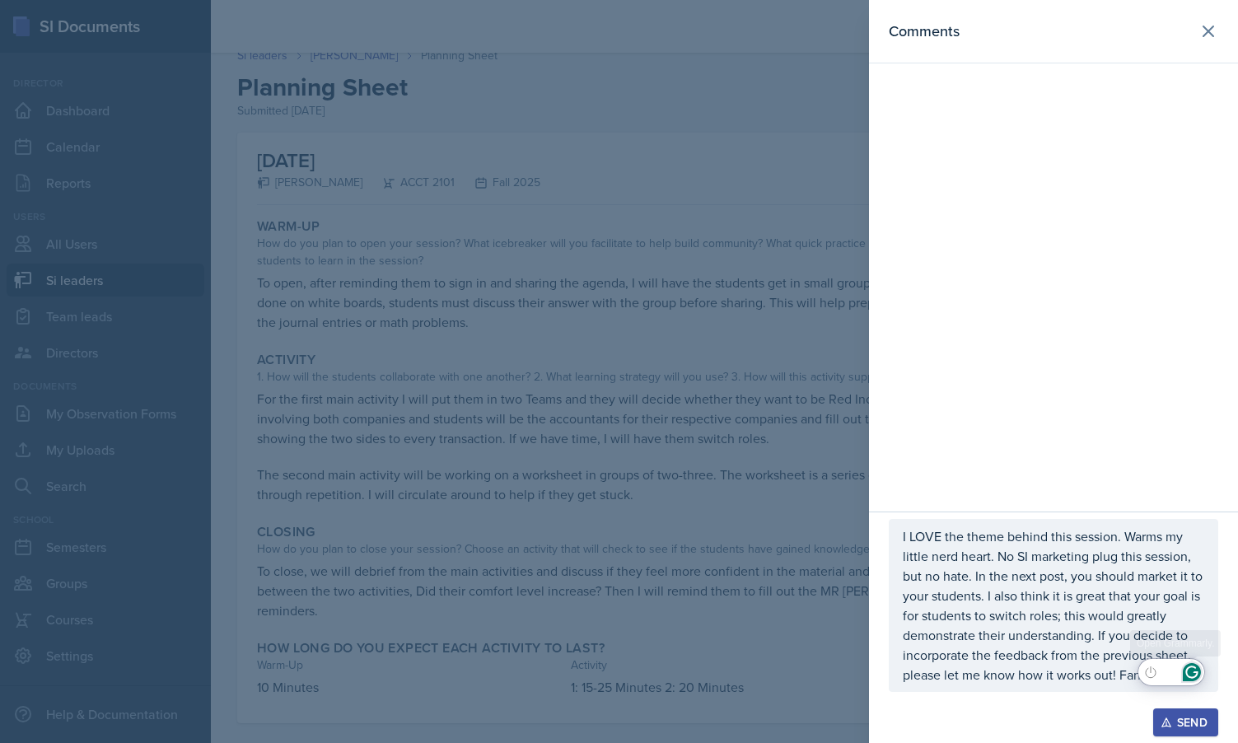
click at [1202, 674] on button "Open Grammarly. 0 Suggestions." at bounding box center [1191, 671] width 21 height 21
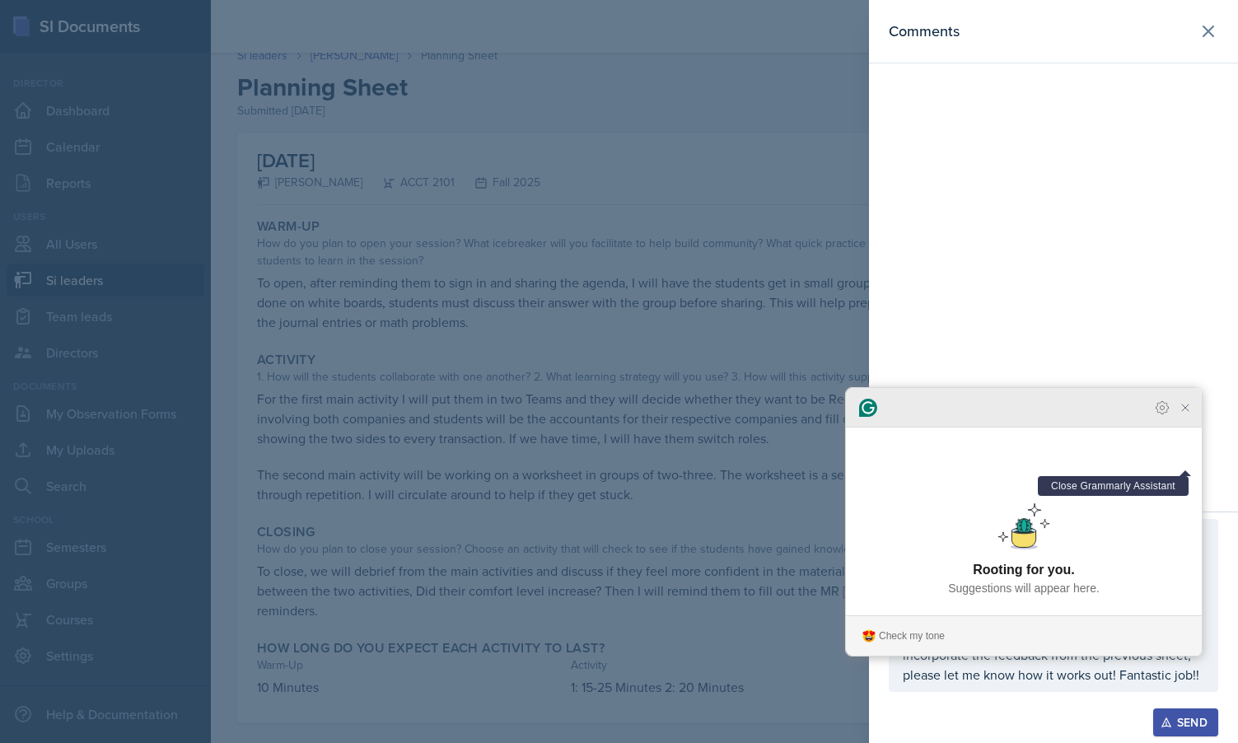
click at [1193, 418] on icon "Close Grammarly Assistant" at bounding box center [1185, 408] width 20 height 20
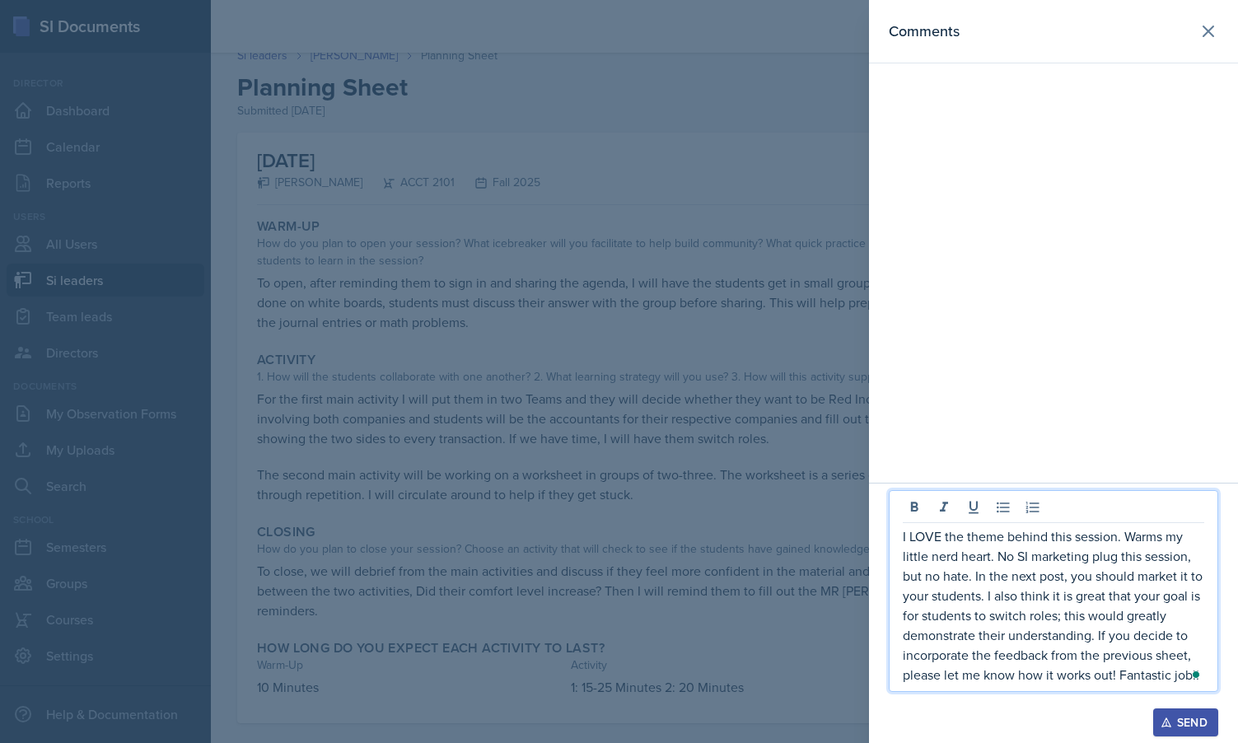
click at [1188, 716] on div "Send" at bounding box center [1186, 722] width 44 height 13
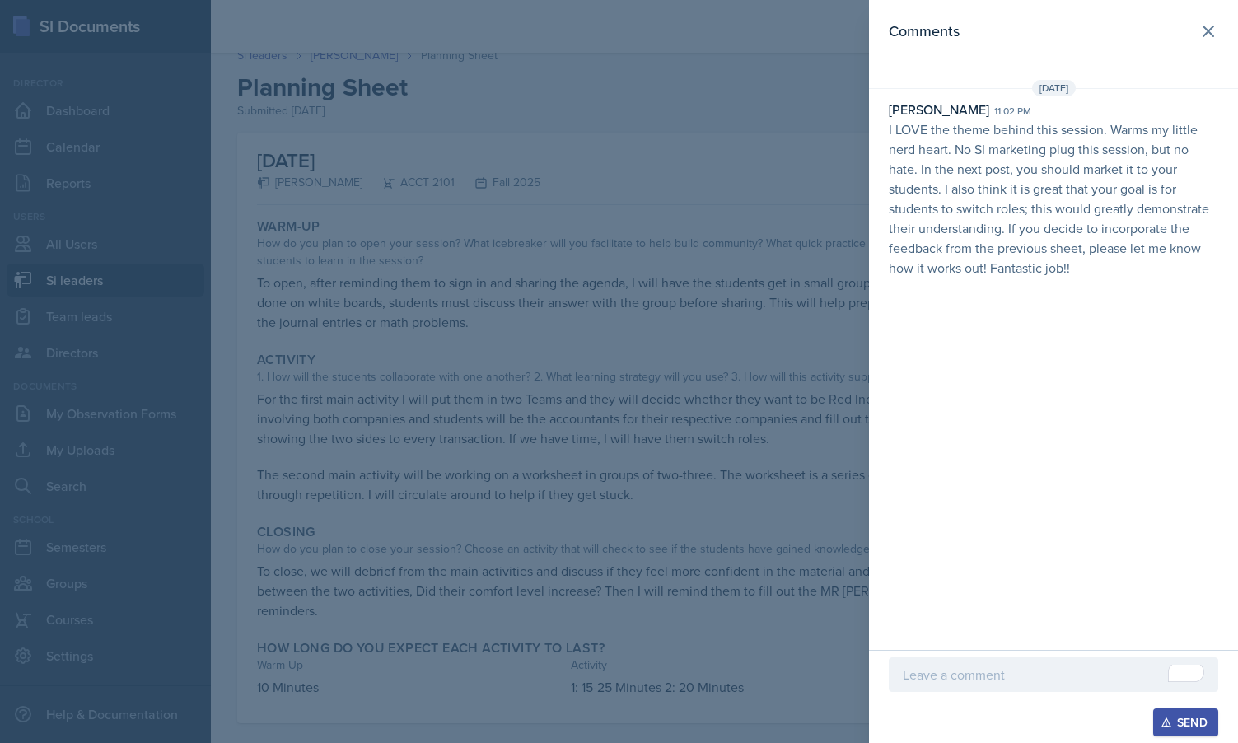
click at [520, 302] on div at bounding box center [619, 371] width 1238 height 743
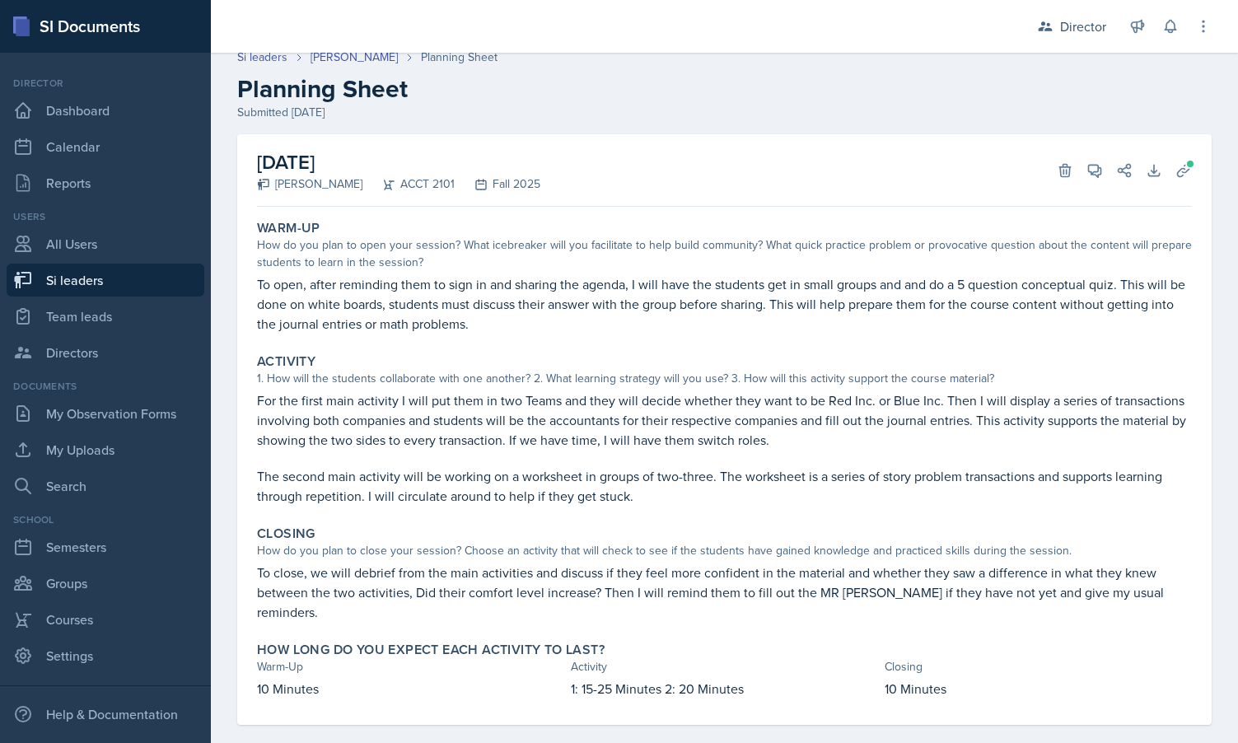
scroll to position [0, 0]
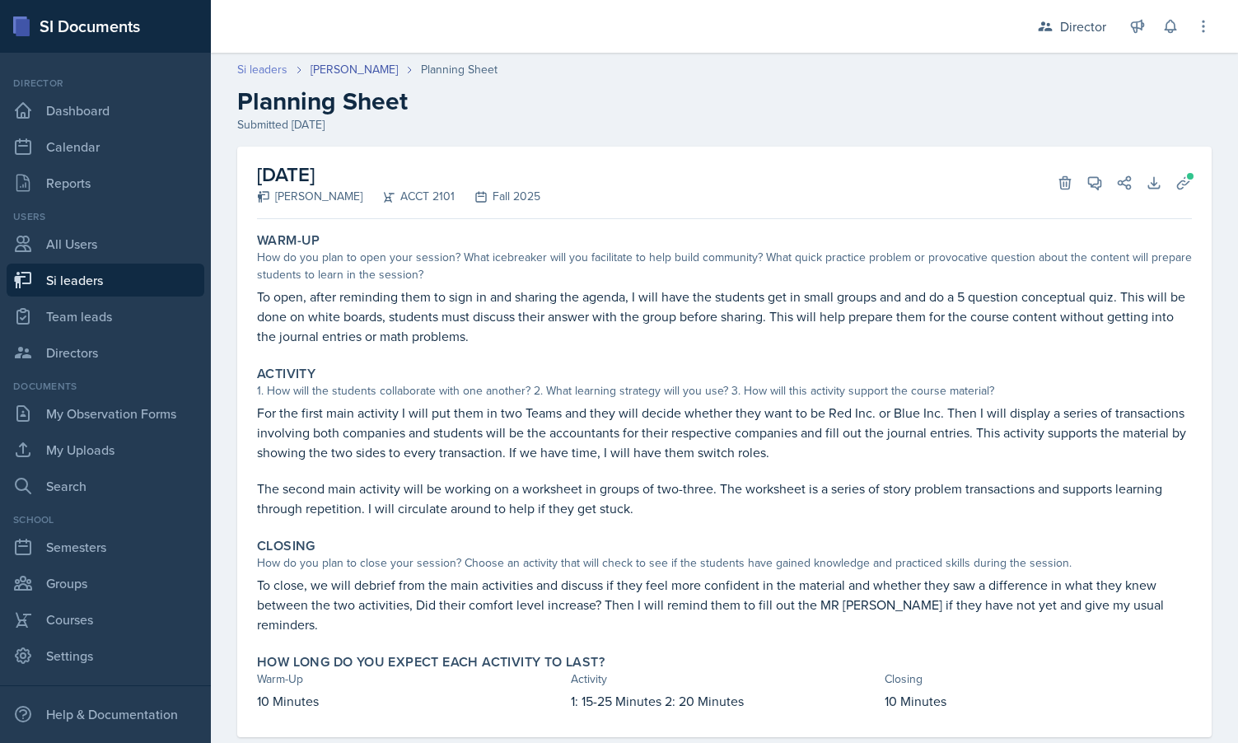
click at [253, 61] on link "Si leaders" at bounding box center [262, 69] width 50 height 17
select select "2bed604d-1099-4043-b1bc-2365e8740244"
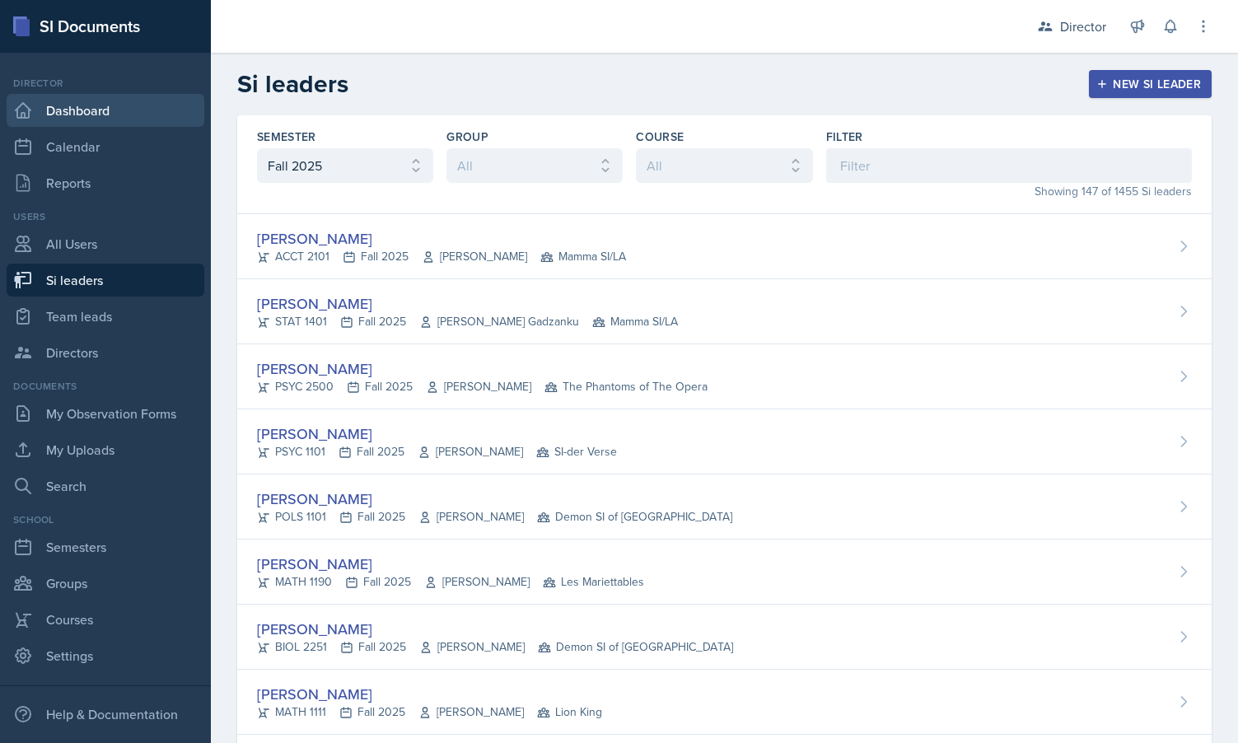
click at [65, 103] on link "Dashboard" at bounding box center [106, 110] width 198 height 33
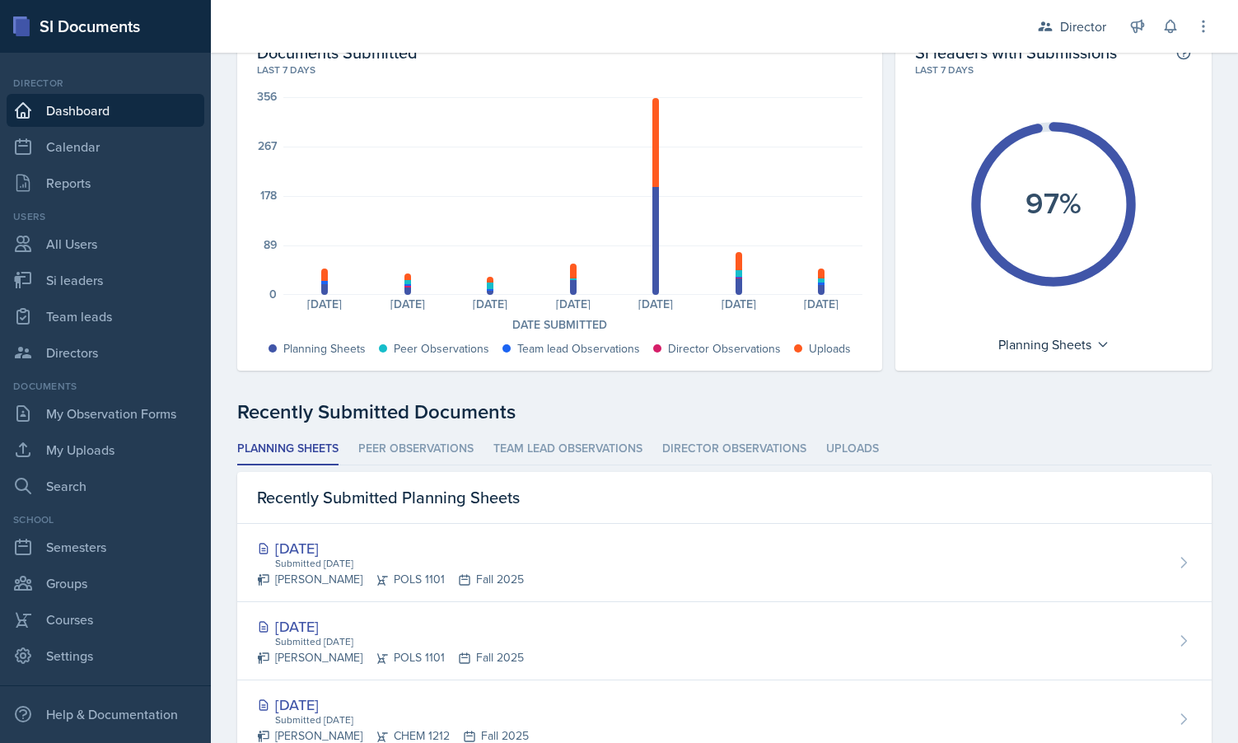
scroll to position [107, 0]
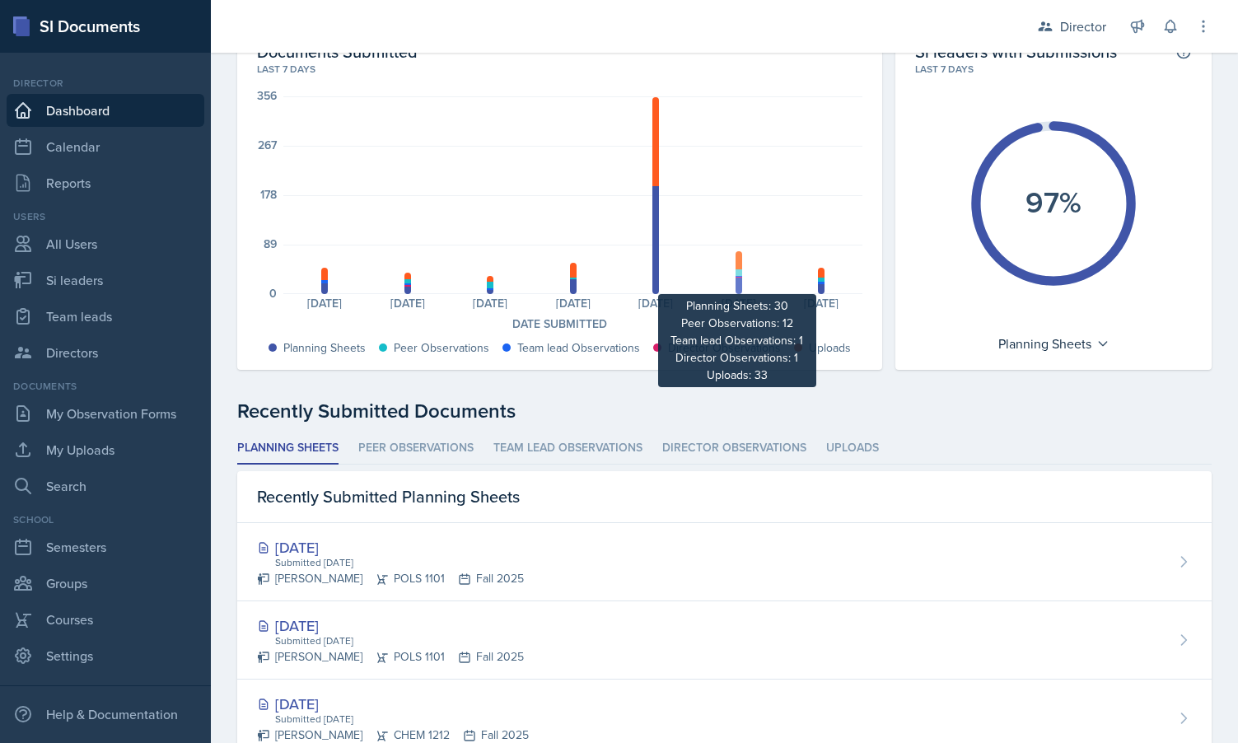
click at [736, 269] on div at bounding box center [738, 272] width 7 height 7
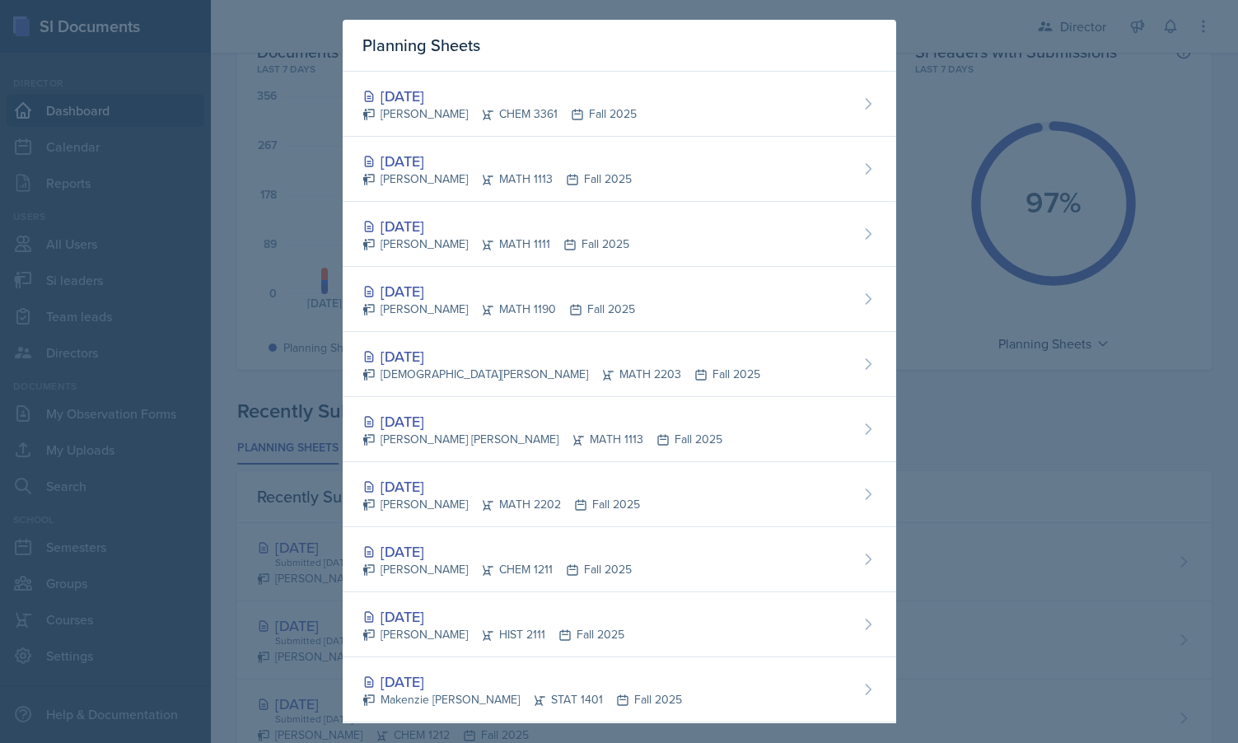
click at [1011, 375] on div at bounding box center [619, 371] width 1238 height 743
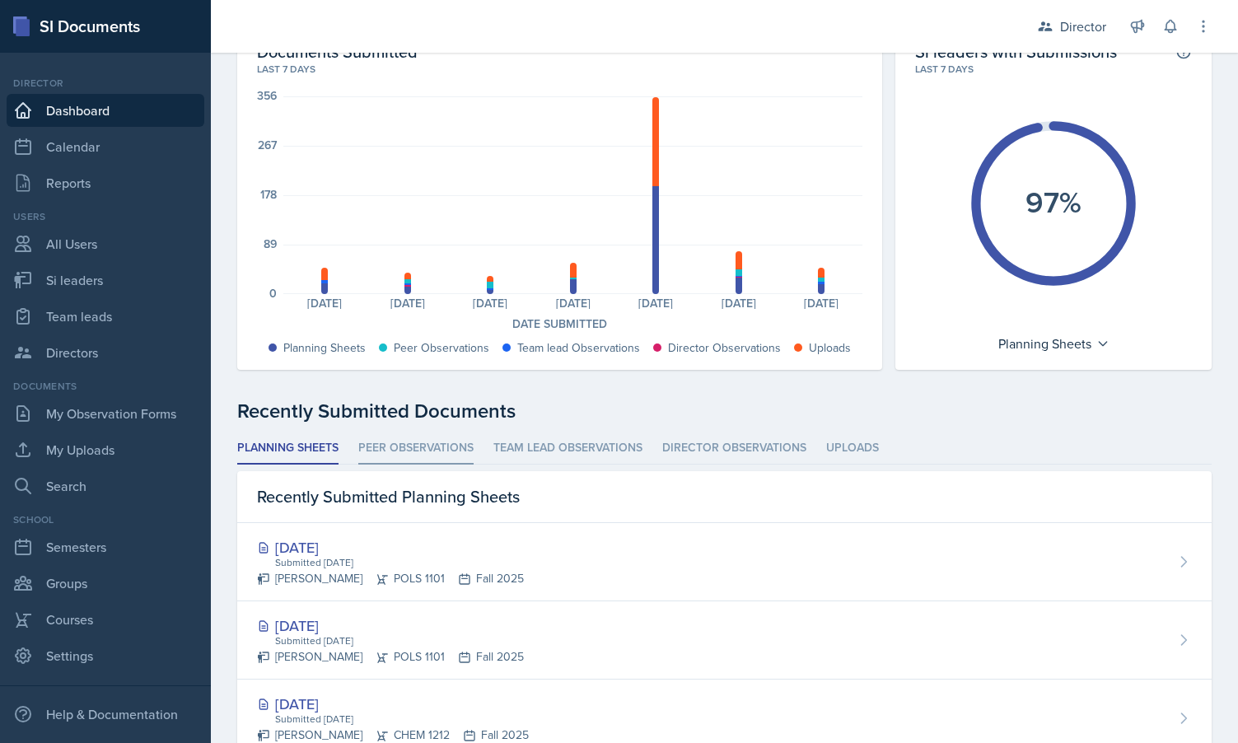
click at [439, 439] on li "Peer Observations" at bounding box center [415, 448] width 115 height 32
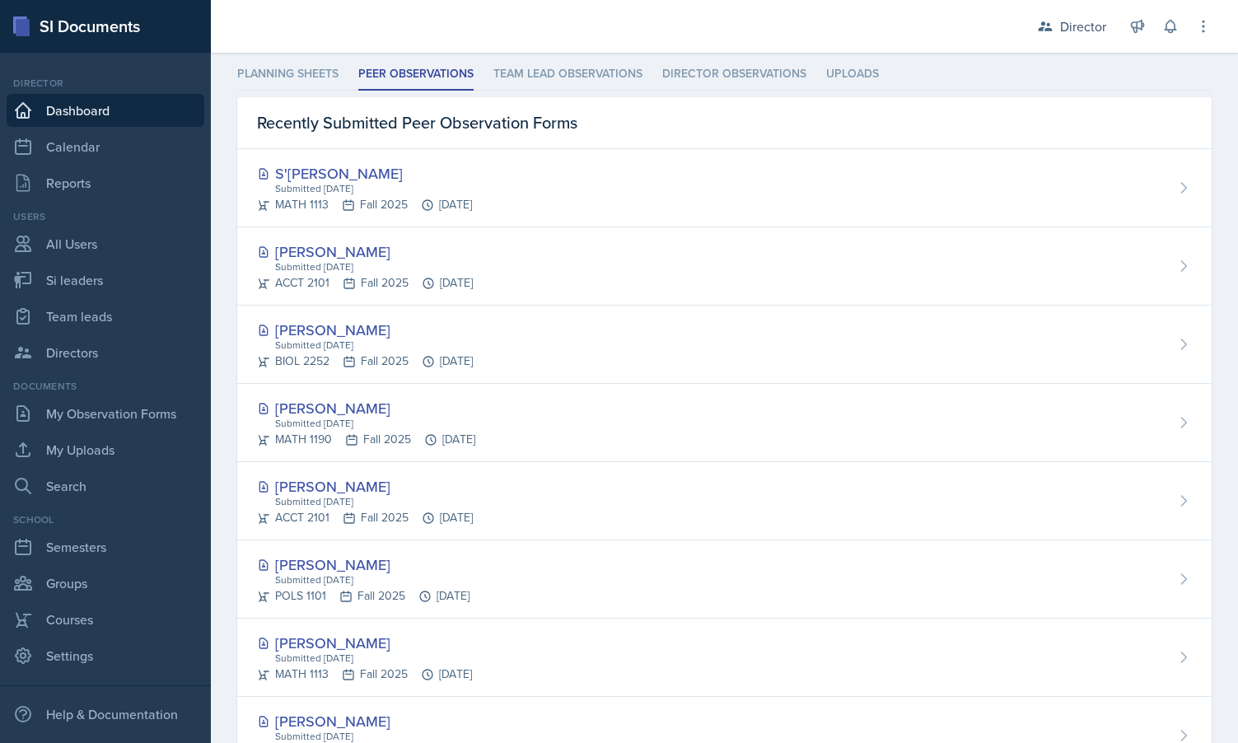
scroll to position [708, 0]
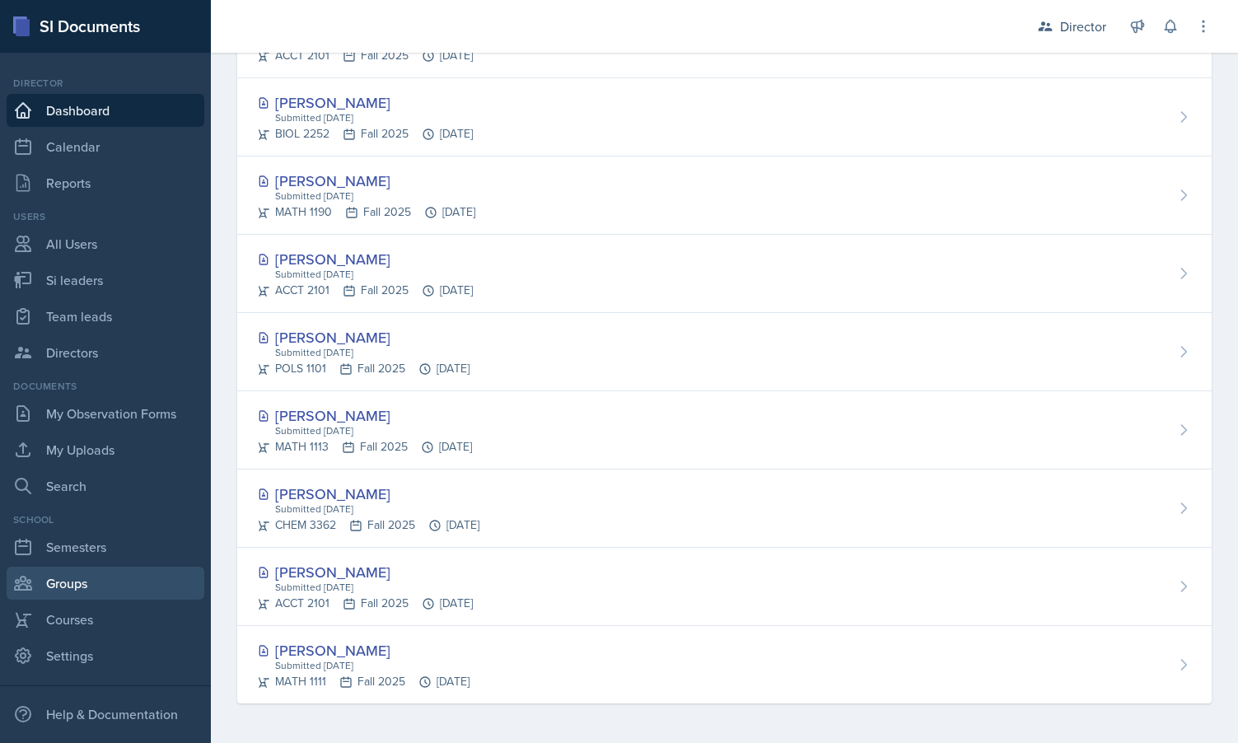
click at [104, 592] on link "Groups" at bounding box center [106, 583] width 198 height 33
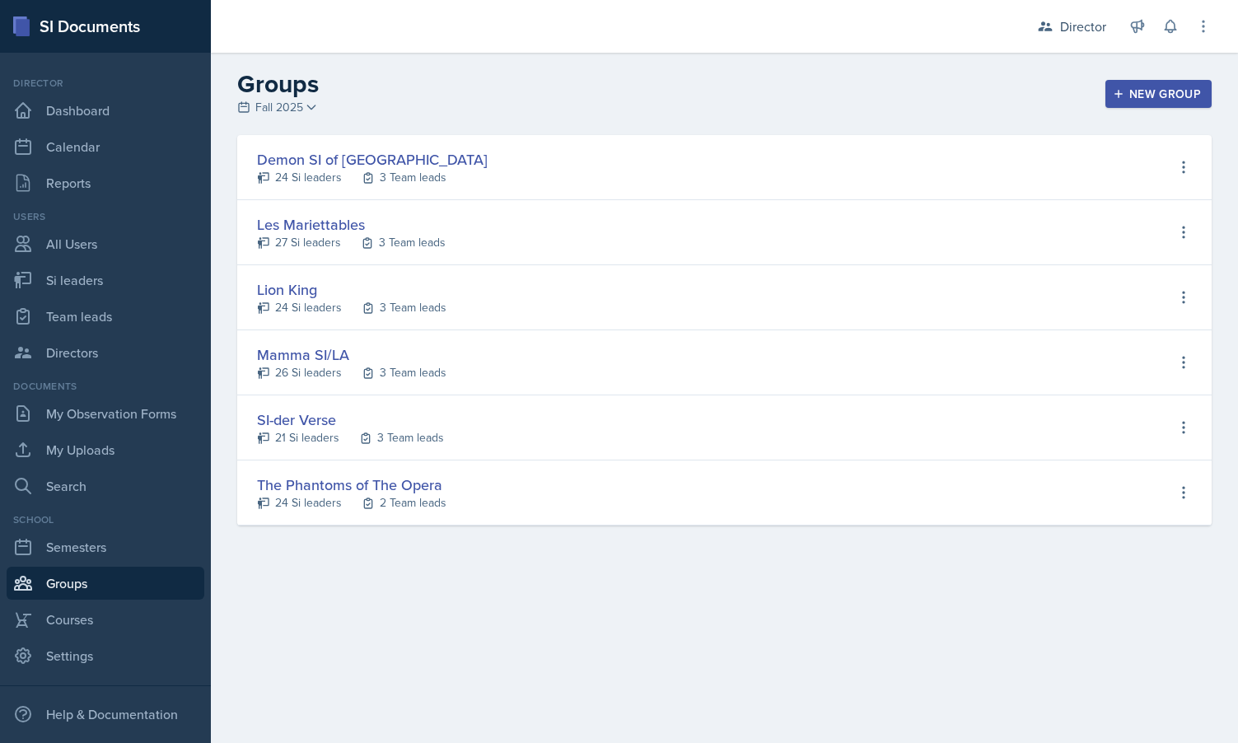
click at [331, 155] on div "Demon SI of [GEOGRAPHIC_DATA]" at bounding box center [372, 159] width 231 height 22
click at [315, 177] on div "24 Si leaders" at bounding box center [308, 177] width 67 height 17
select select "2bed604d-1099-4043-b1bc-2365e8740244"
select select "e892a4c8-123a-40ec-8aa5-ee50854cd130"
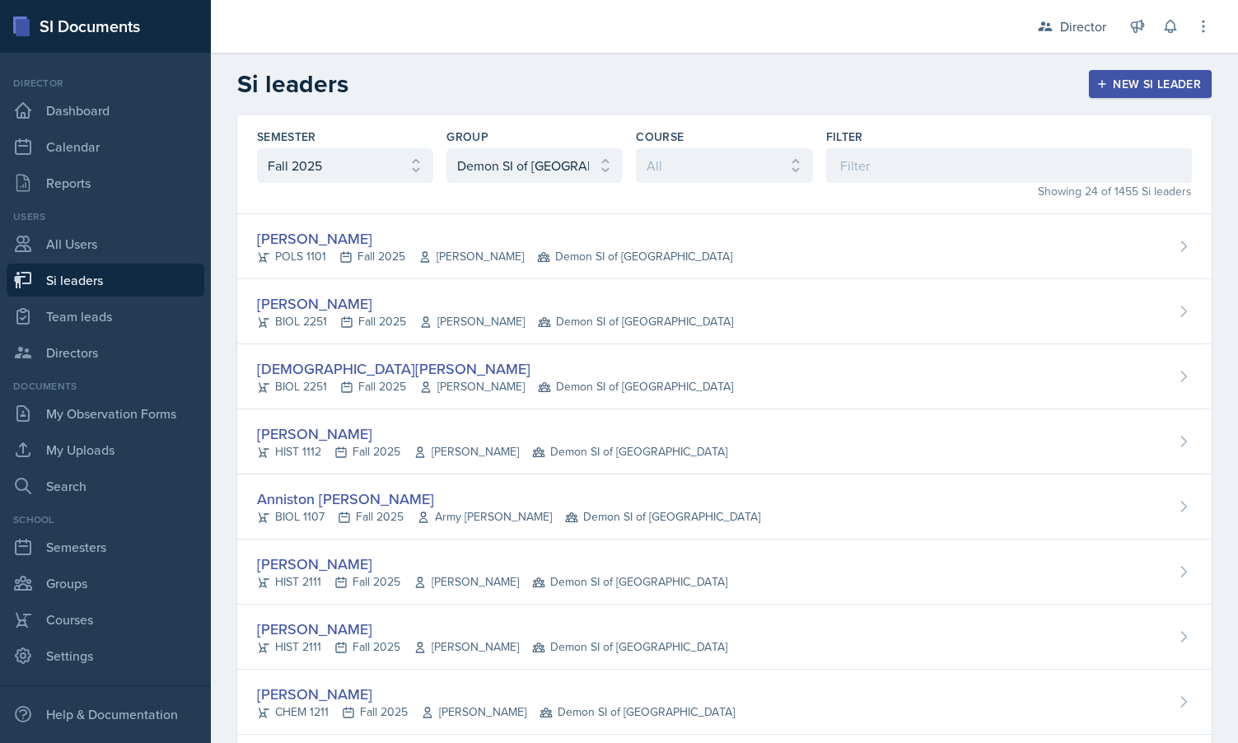
select select "2bed604d-1099-4043-b1bc-2365e8740244"
select select "e892a4c8-123a-40ec-8aa5-ee50854cd130"
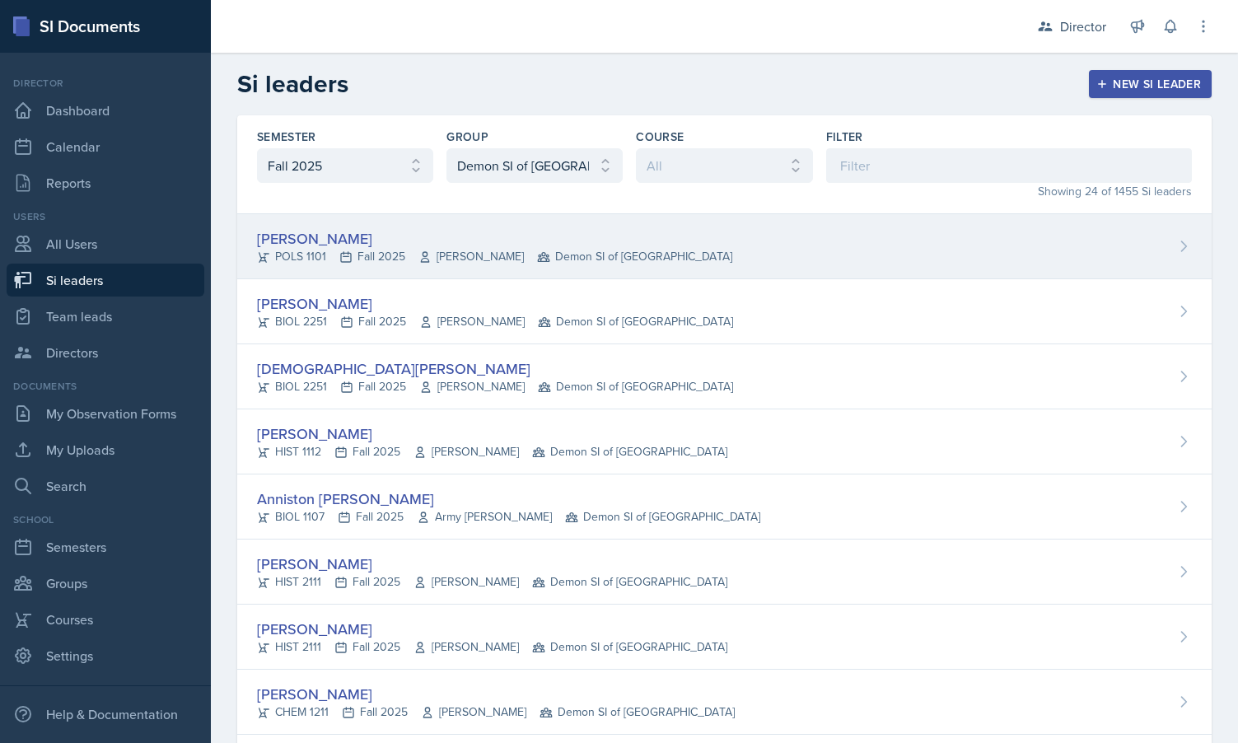
click at [324, 252] on div "POLS 1101 Fall 2025 John Moran Demon SI of Fleet Street" at bounding box center [494, 256] width 475 height 17
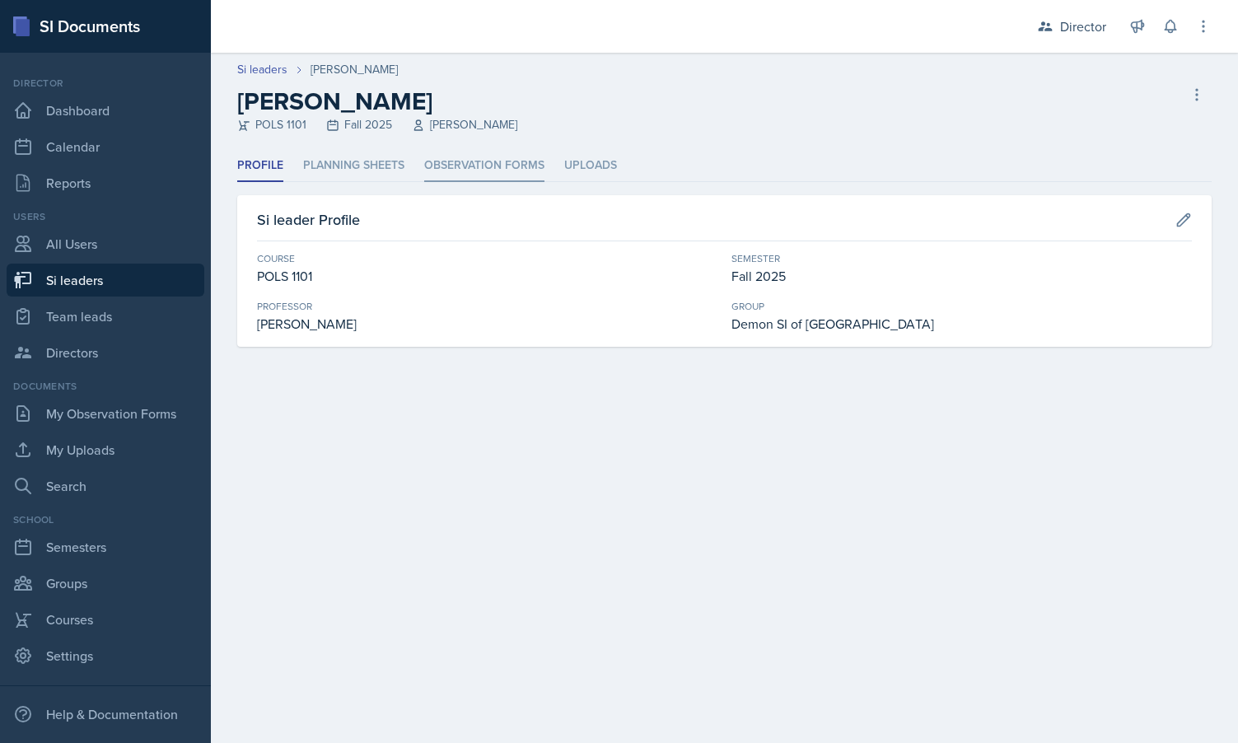
click at [469, 168] on li "Observation Forms" at bounding box center [484, 166] width 120 height 32
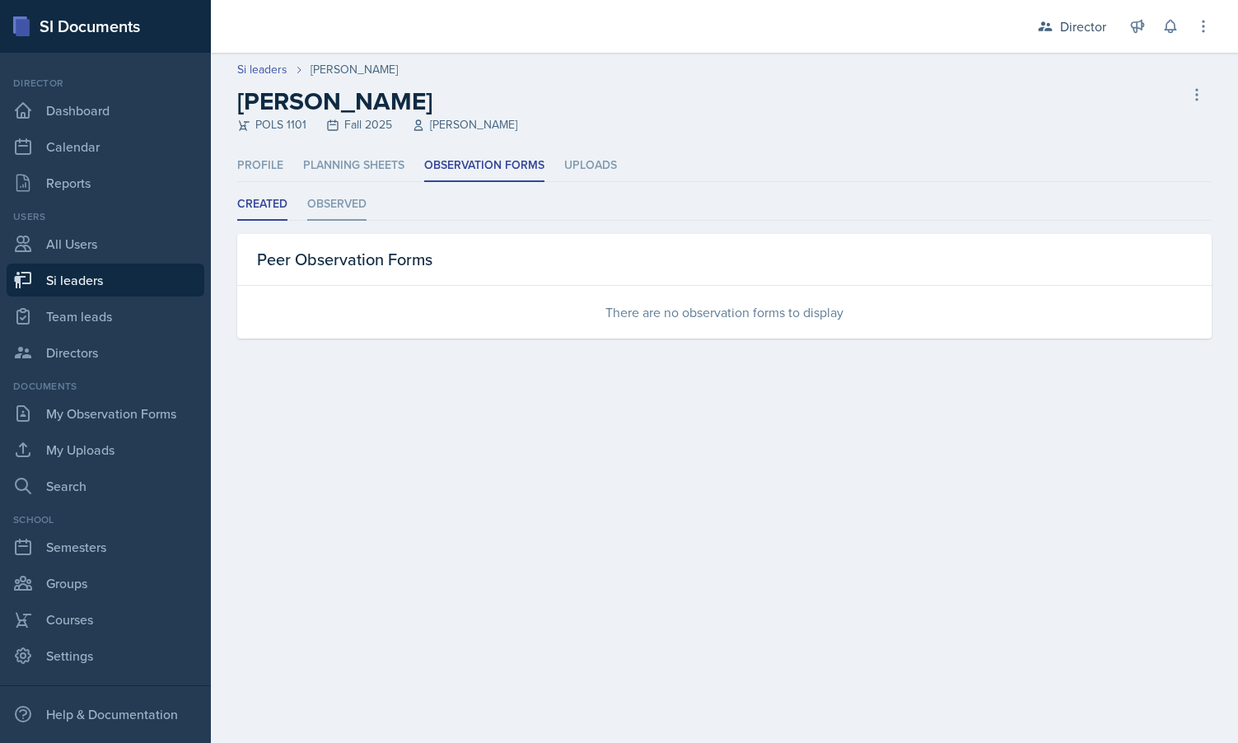
click at [347, 213] on li "Observed" at bounding box center [336, 205] width 59 height 32
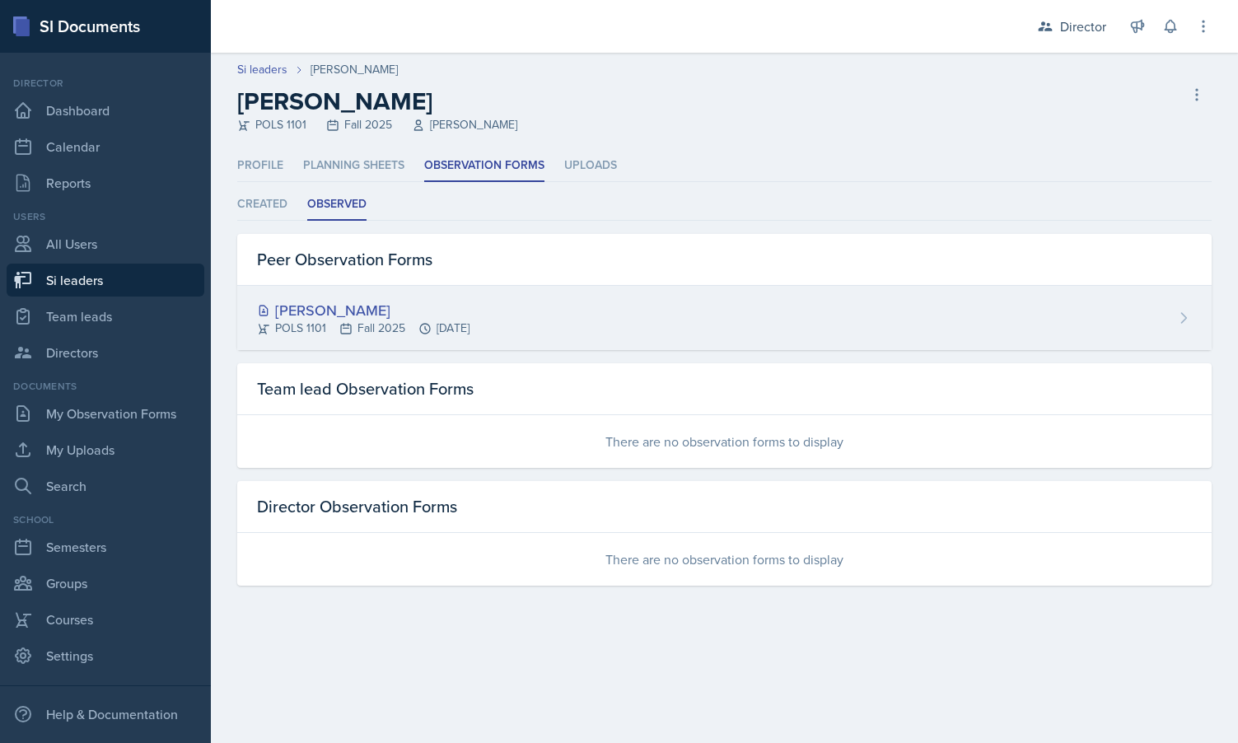
click at [305, 312] on div "[PERSON_NAME]" at bounding box center [363, 310] width 212 height 22
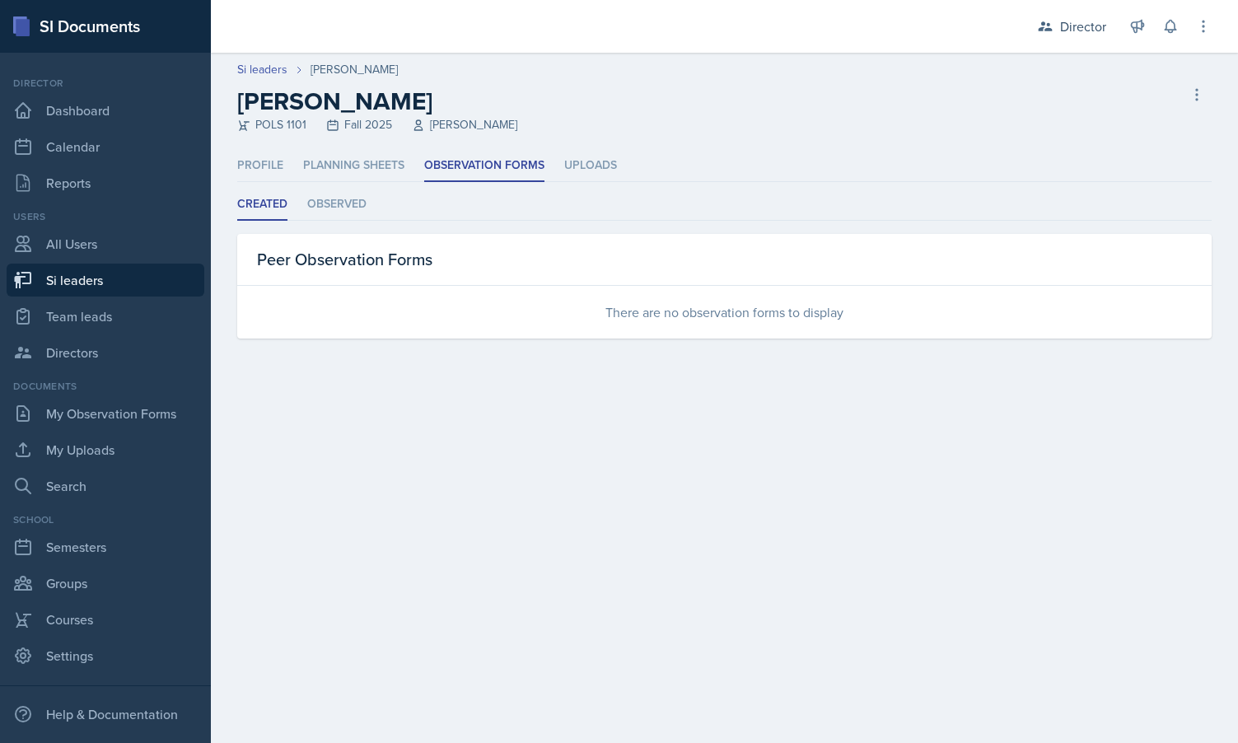
select select "2bed604d-1099-4043-b1bc-2365e8740244"
select select "e892a4c8-123a-40ec-8aa5-ee50854cd130"
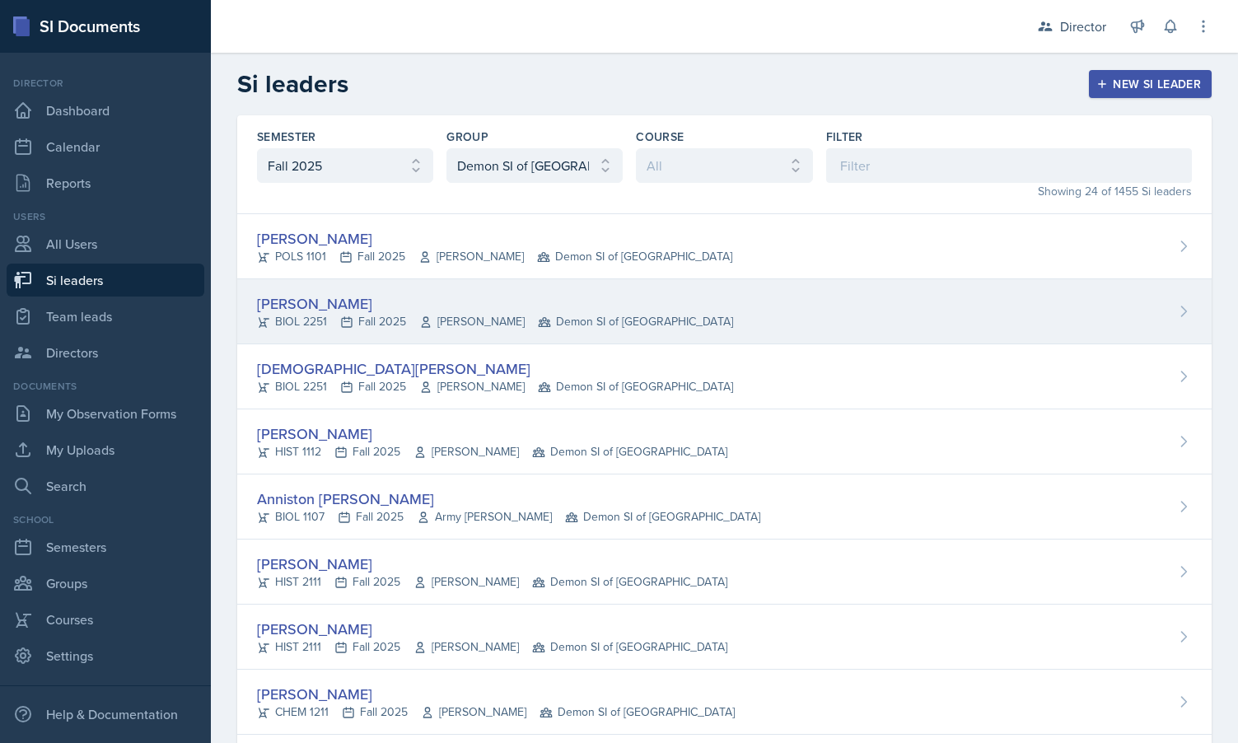
click at [328, 317] on div "BIOL 2251 Fall 2025 Amanda Crider Demon SI of Fleet Street" at bounding box center [495, 321] width 476 height 17
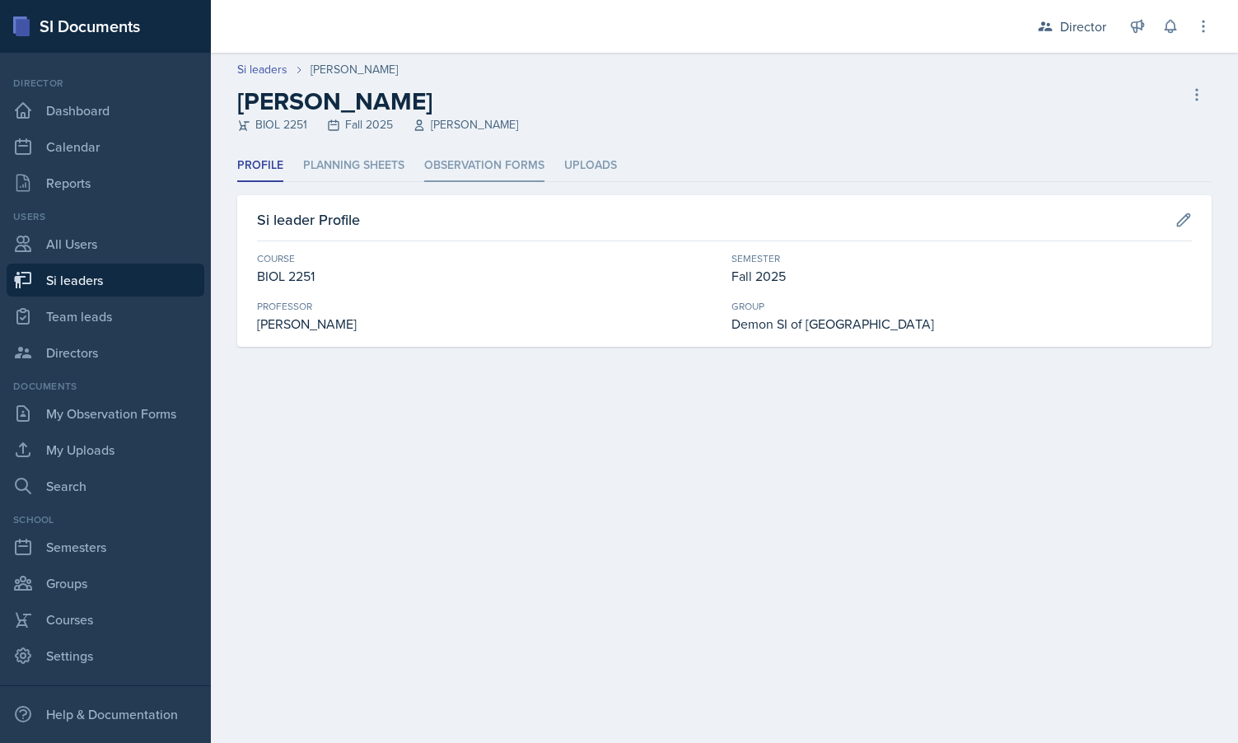
click at [455, 161] on li "Observation Forms" at bounding box center [484, 166] width 120 height 32
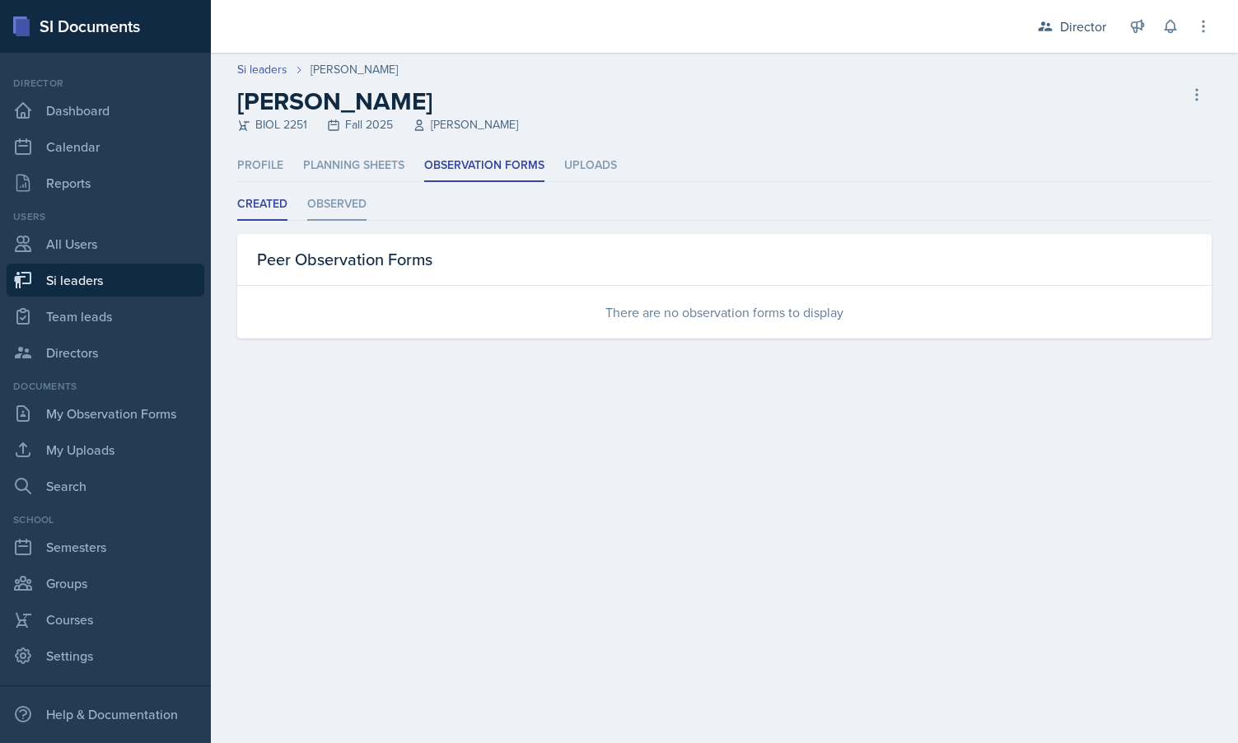
click at [342, 199] on li "Observed" at bounding box center [336, 205] width 59 height 32
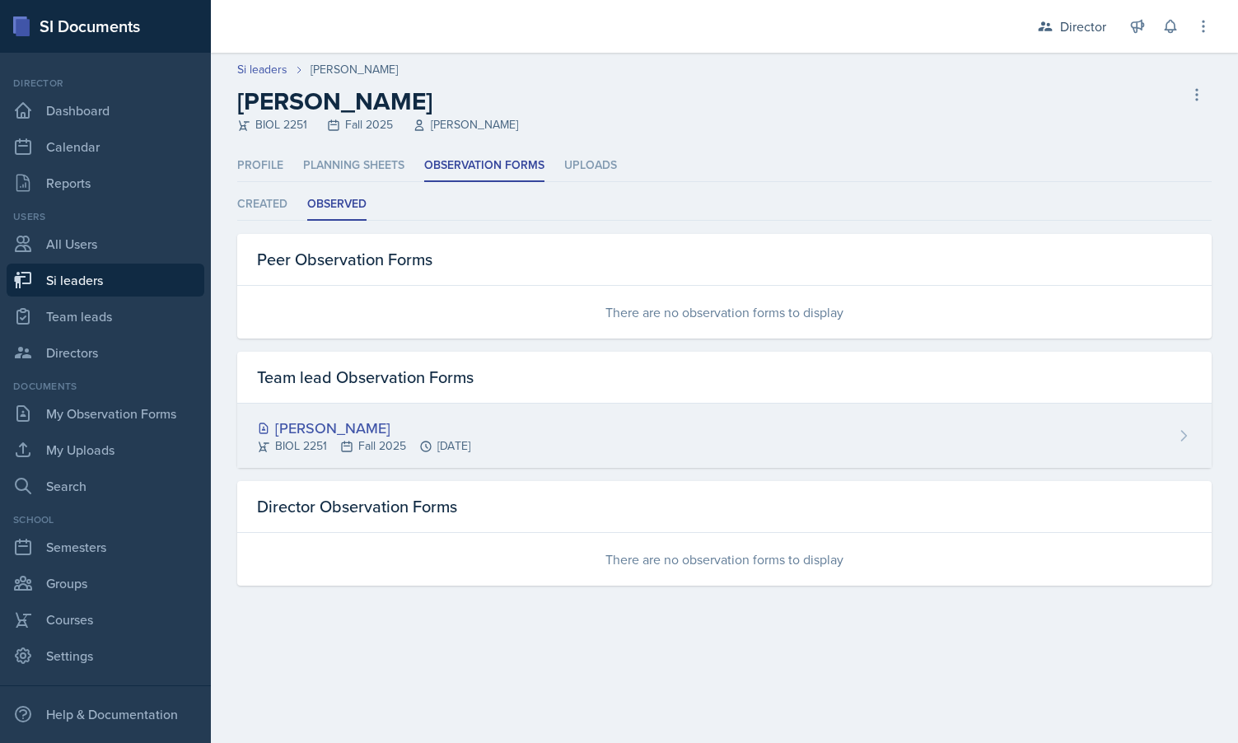
click at [318, 422] on div "[PERSON_NAME]" at bounding box center [363, 428] width 213 height 22
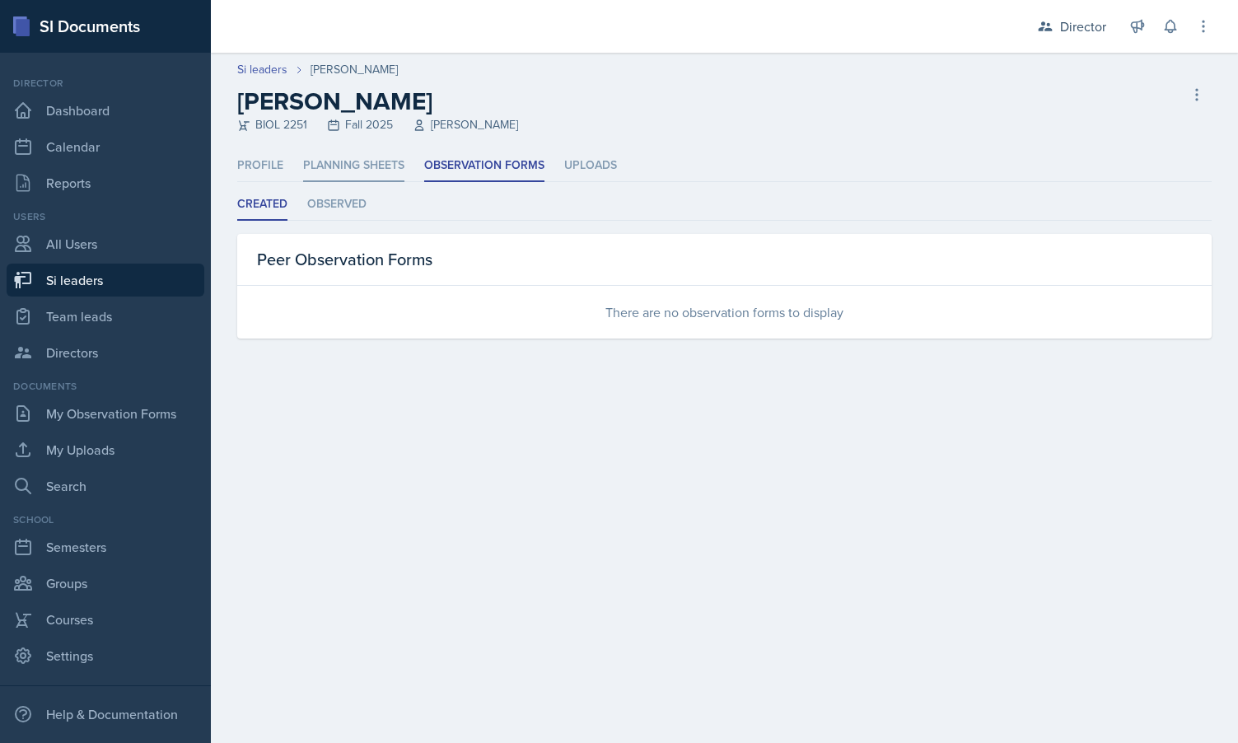
click at [335, 159] on li "Planning Sheets" at bounding box center [353, 166] width 101 height 32
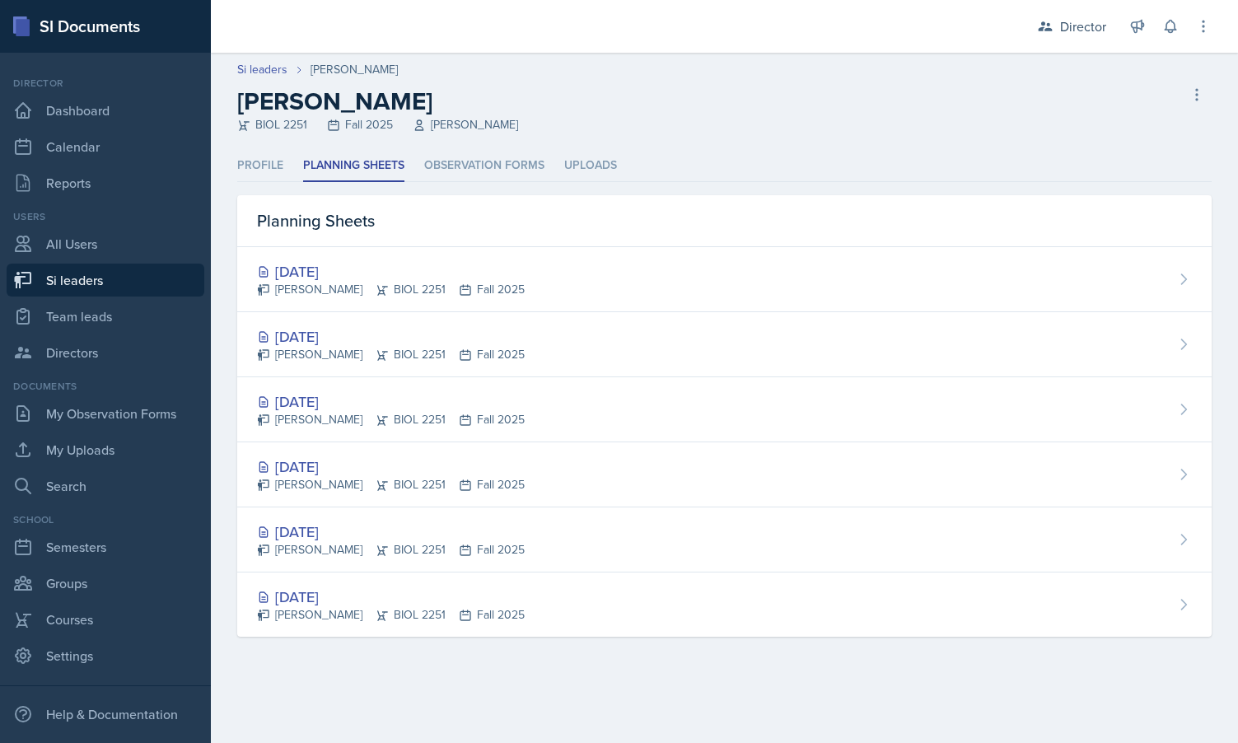
select select "2bed604d-1099-4043-b1bc-2365e8740244"
select select "e892a4c8-123a-40ec-8aa5-ee50854cd130"
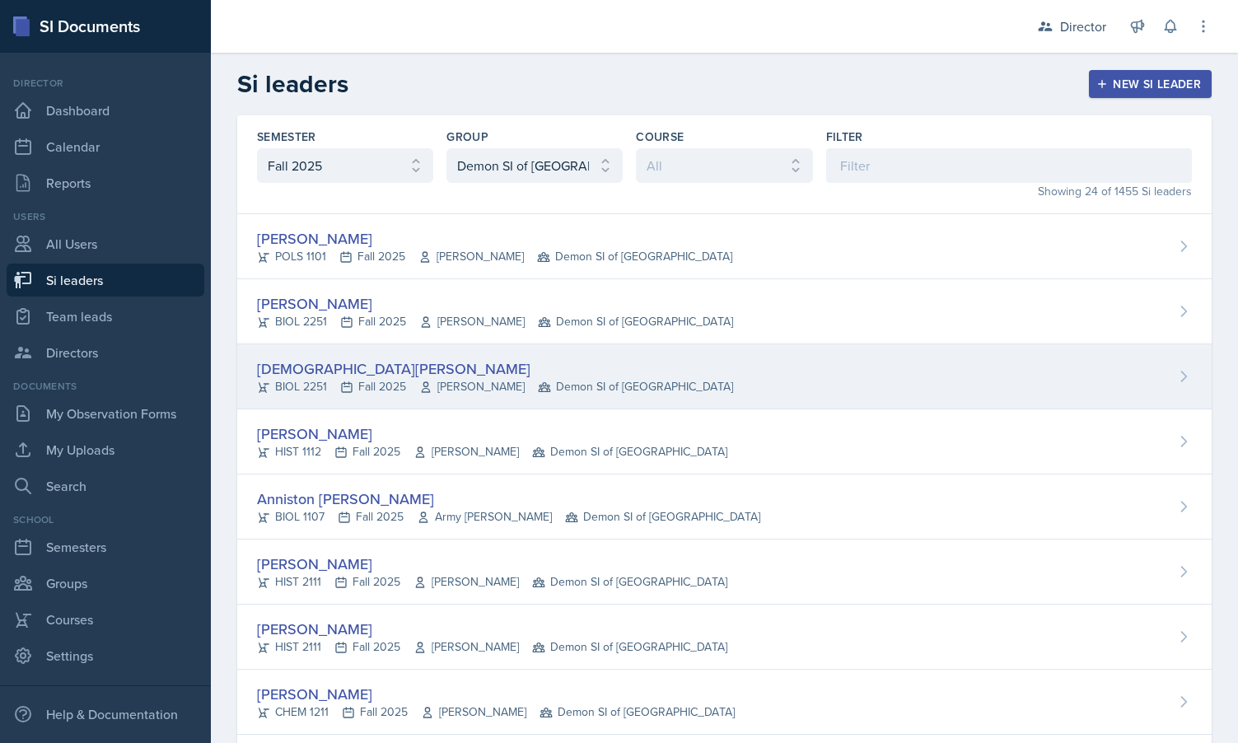
click at [275, 389] on div "BIOL 2251 Fall 2025 Muna Elhassey Demon SI of Fleet Street" at bounding box center [495, 386] width 476 height 17
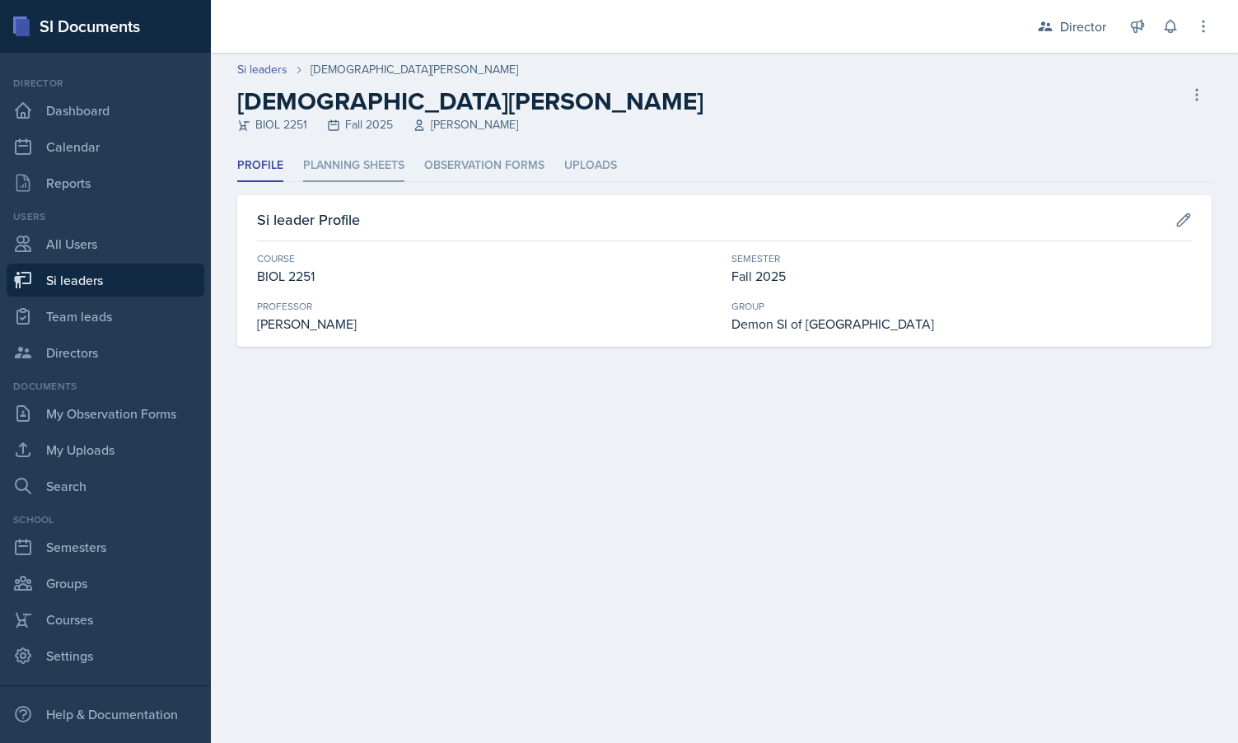
click at [380, 163] on li "Planning Sheets" at bounding box center [353, 166] width 101 height 32
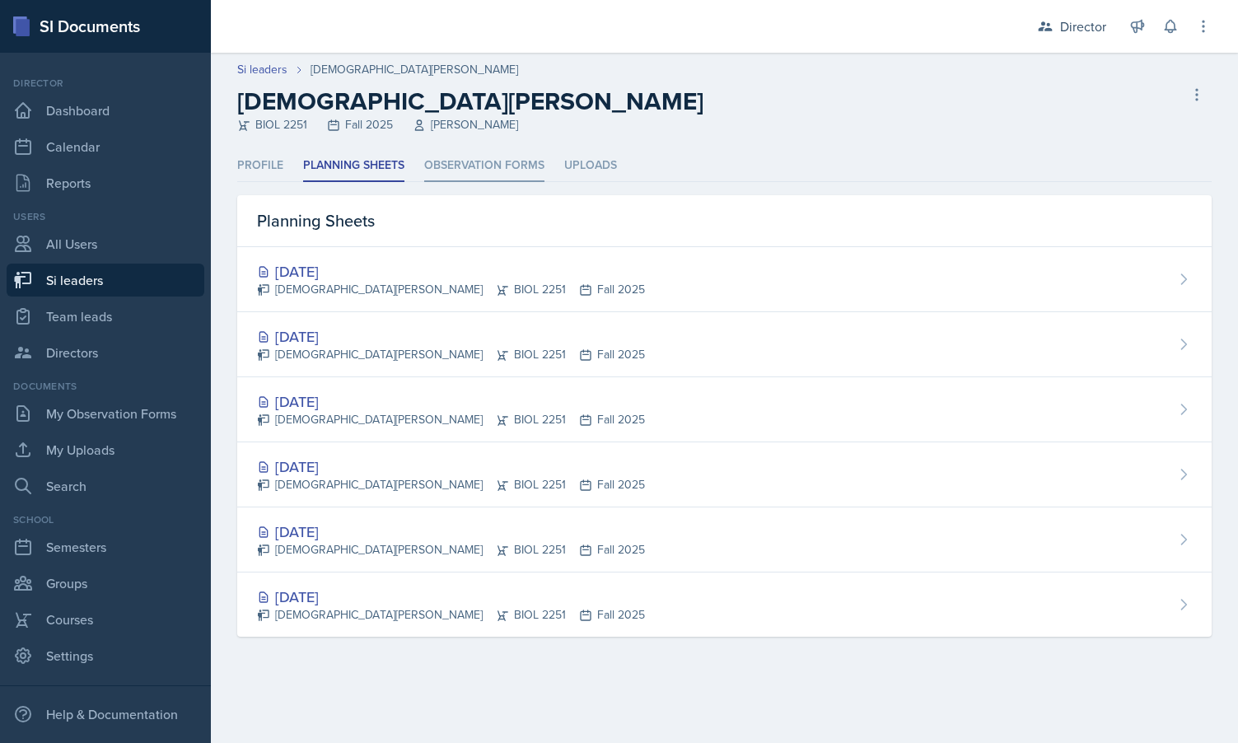
click at [459, 166] on li "Observation Forms" at bounding box center [484, 166] width 120 height 32
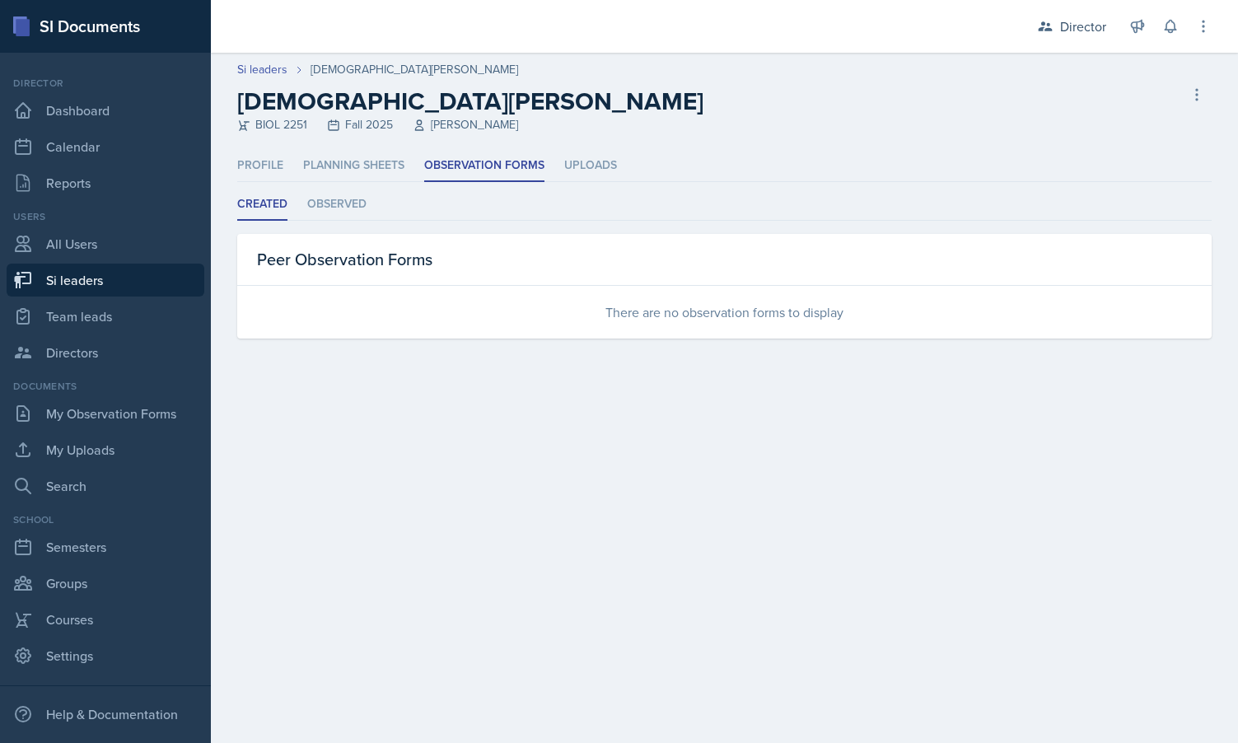
select select "2bed604d-1099-4043-b1bc-2365e8740244"
select select "e892a4c8-123a-40ec-8aa5-ee50854cd130"
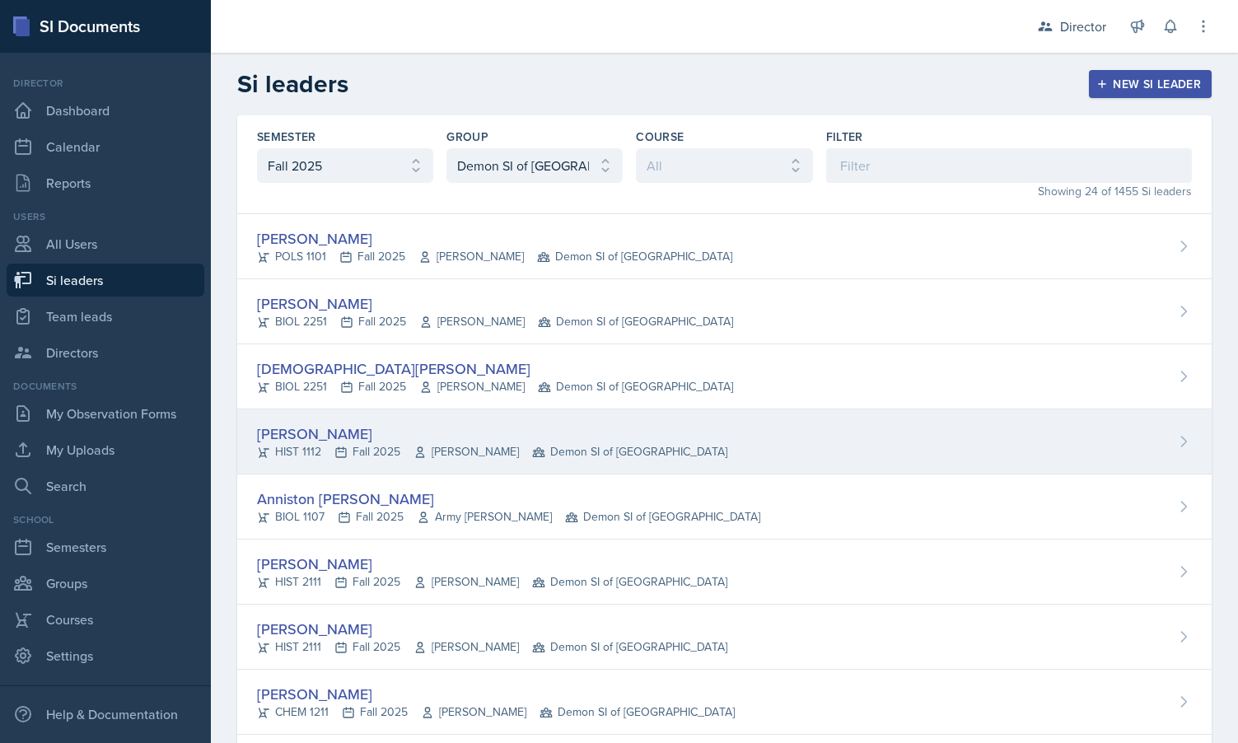
click at [330, 458] on div "HIST 1112 Fall 2025 Kent Bailey Demon SI of Fleet Street" at bounding box center [492, 451] width 470 height 17
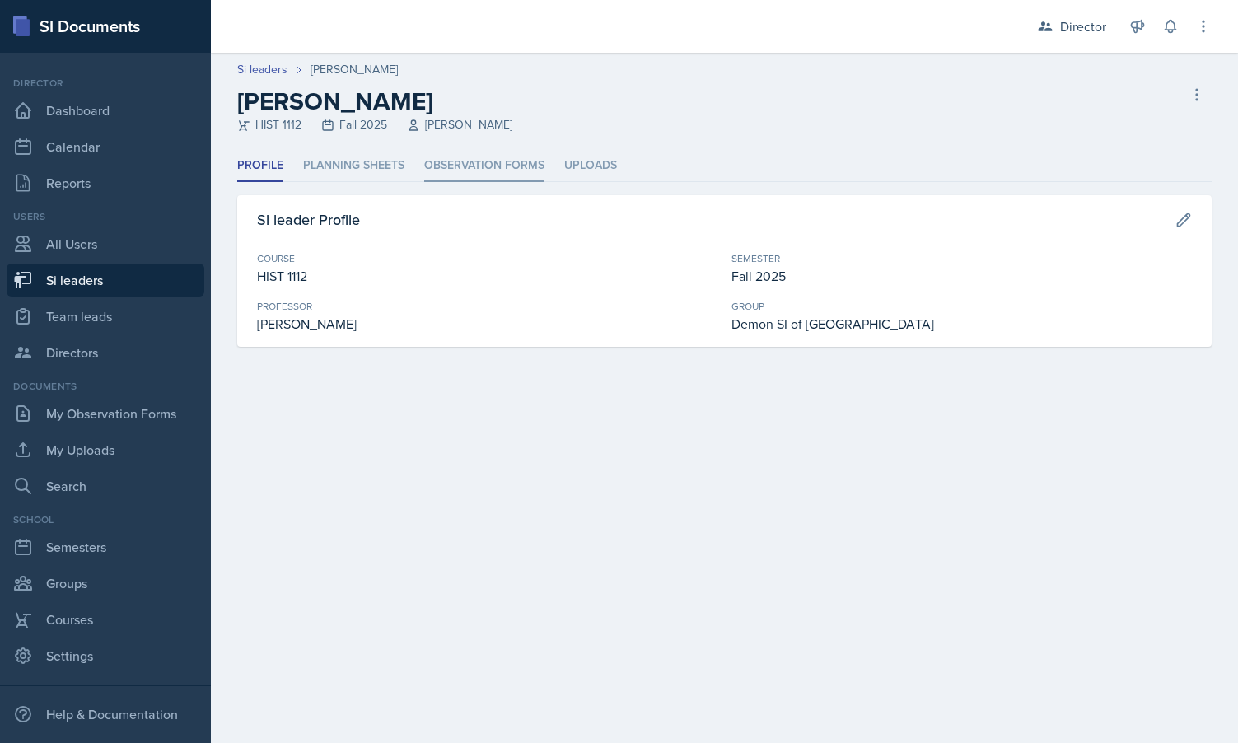
click at [463, 173] on li "Observation Forms" at bounding box center [484, 166] width 120 height 32
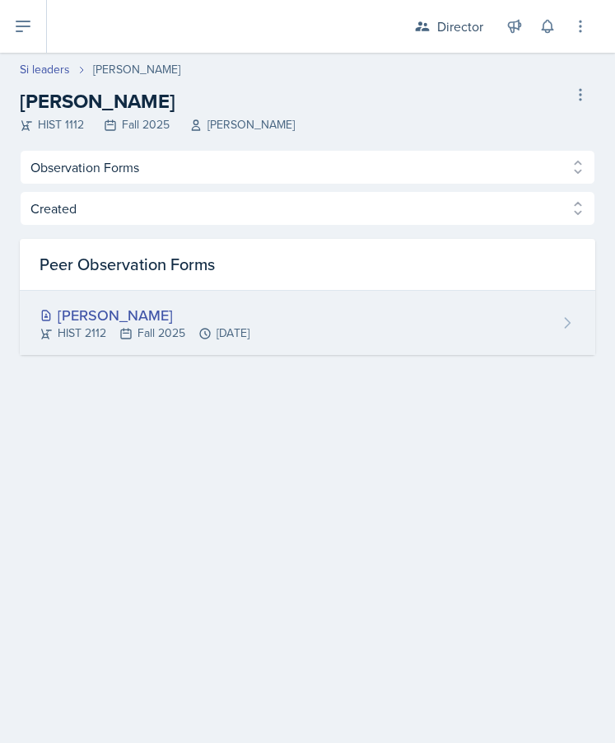
select select "2bed604d-1099-4043-b1bc-2365e8740244"
select select "e892a4c8-123a-40ec-8aa5-ee50854cd130"
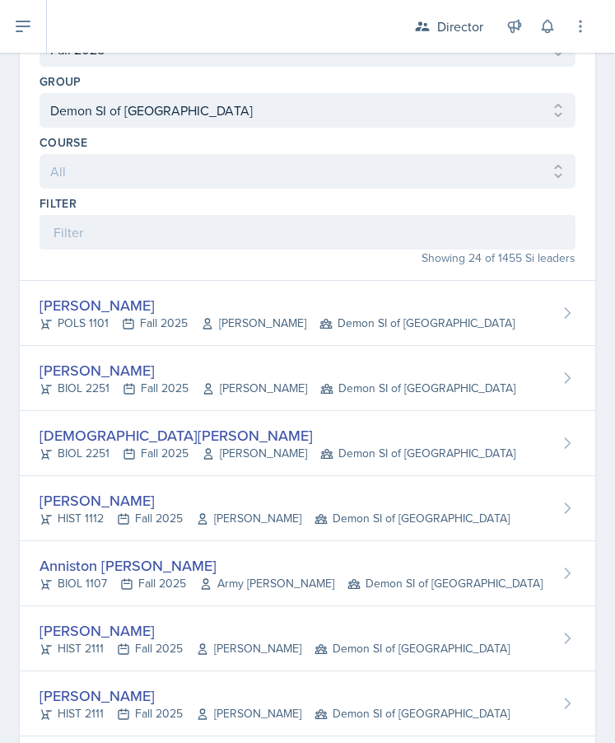
scroll to position [129, 0]
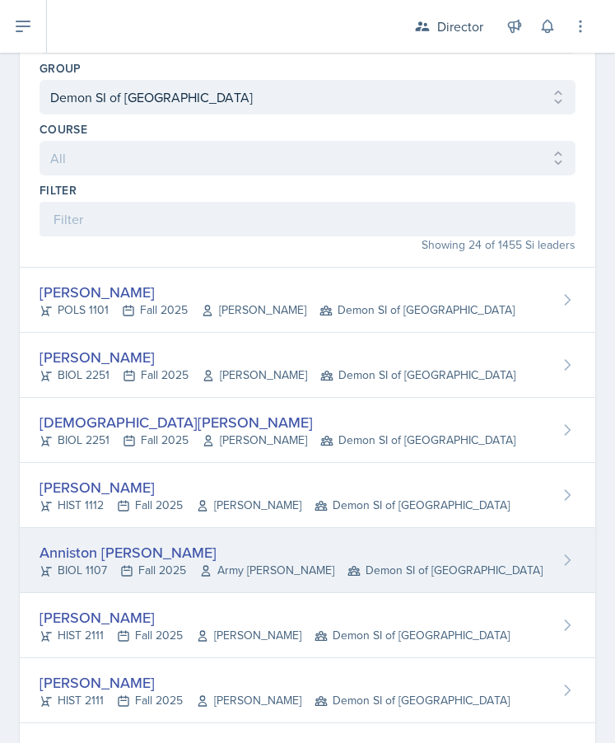
click at [109, 558] on div "Anniston Boyanton" at bounding box center [291, 552] width 503 height 22
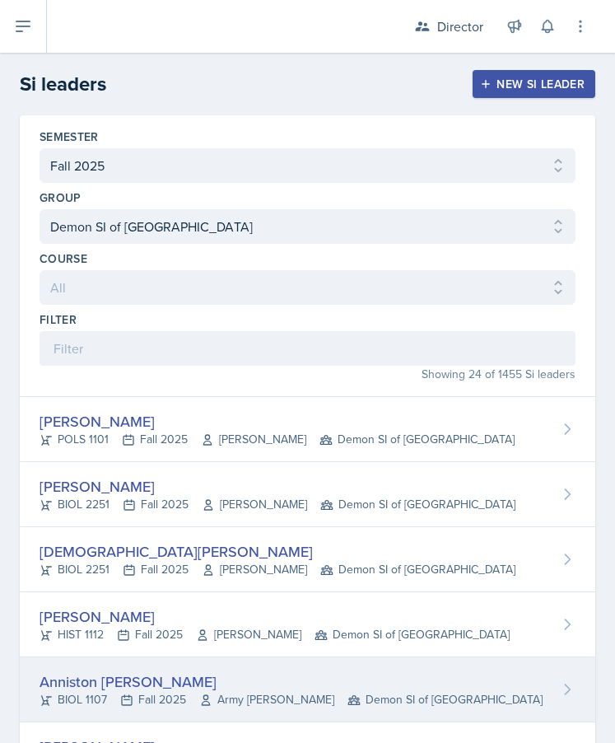
click at [109, 558] on main "Si leaders New Si leader Semester All Fall 2025 Summer 2025 Spring 2025 Fall 20…" at bounding box center [307, 398] width 615 height 690
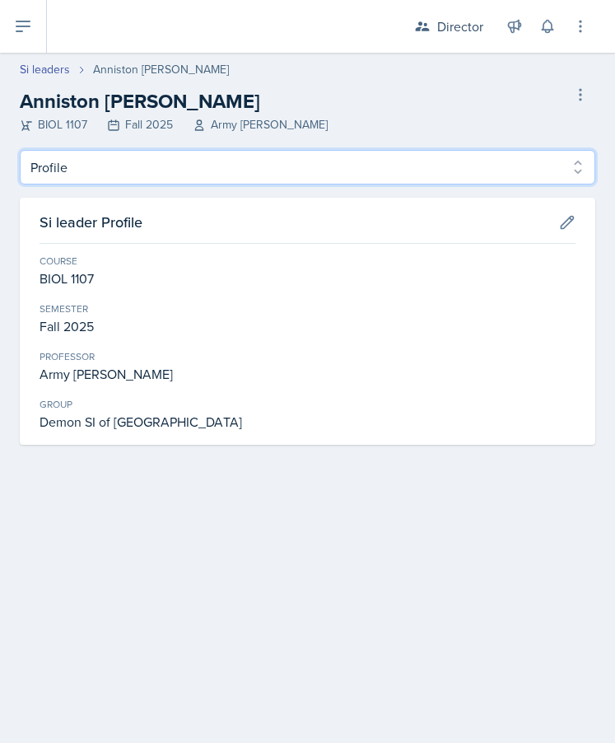
click at [157, 170] on select "Profile Planning Sheets Observation Forms Uploads" at bounding box center [308, 167] width 576 height 35
select select "Observation Forms"
click at [20, 150] on select "Profile Planning Sheets Observation Forms Uploads" at bounding box center [308, 167] width 576 height 35
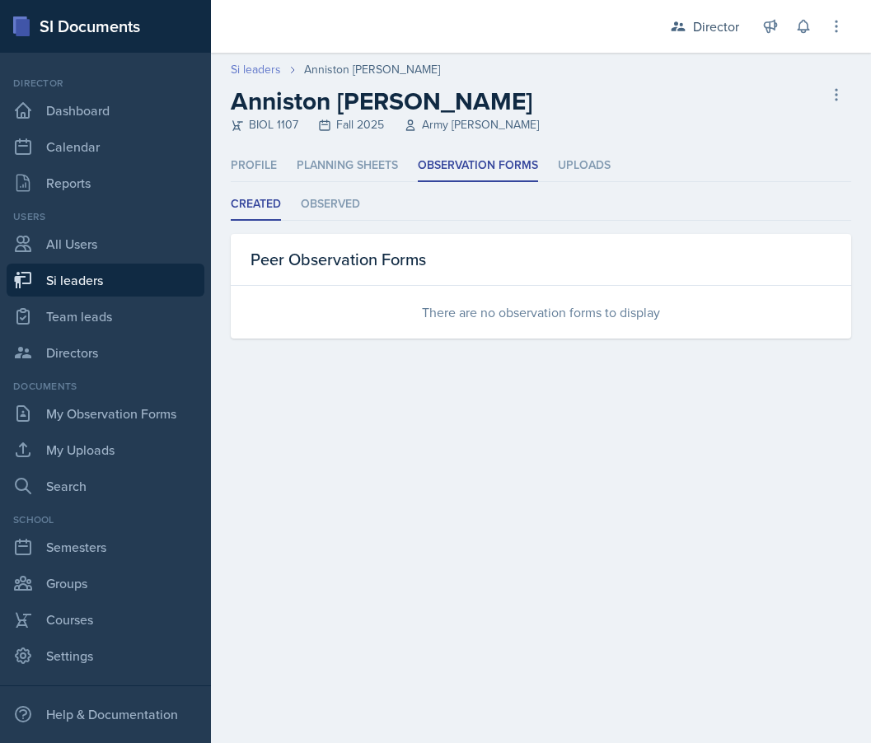
click at [265, 69] on link "Si leaders" at bounding box center [256, 69] width 50 height 17
select select "2bed604d-1099-4043-b1bc-2365e8740244"
select select "e892a4c8-123a-40ec-8aa5-ee50854cd130"
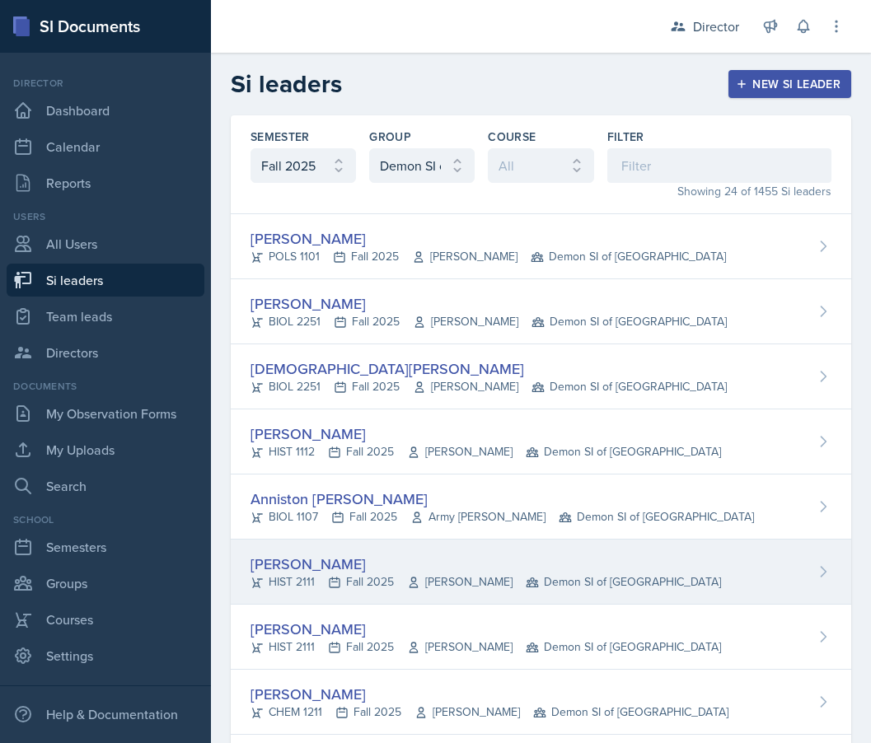
click at [325, 580] on div "HIST 2111 Fall 2025 John Laaman Demon SI of Fleet Street" at bounding box center [485, 581] width 470 height 17
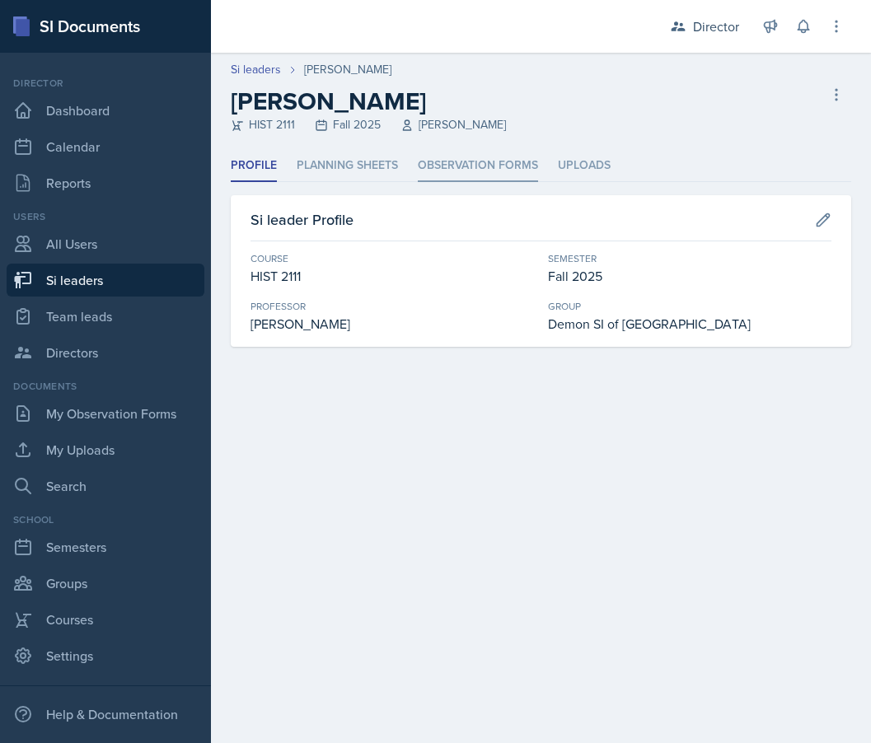
click at [452, 172] on li "Observation Forms" at bounding box center [478, 166] width 120 height 32
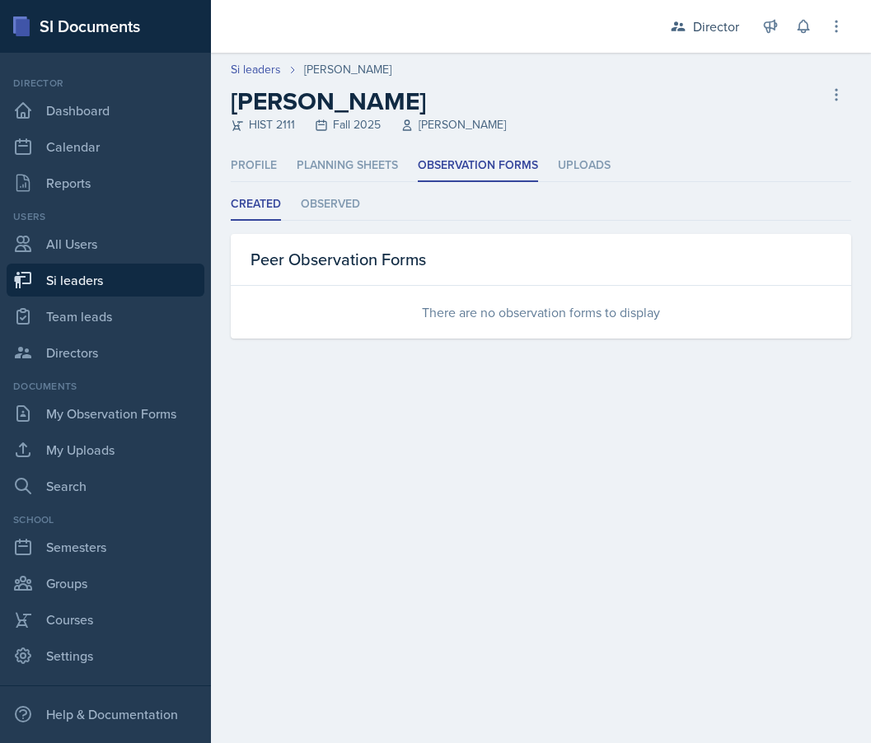
select select "2bed604d-1099-4043-b1bc-2365e8740244"
select select "e892a4c8-123a-40ec-8aa5-ee50854cd130"
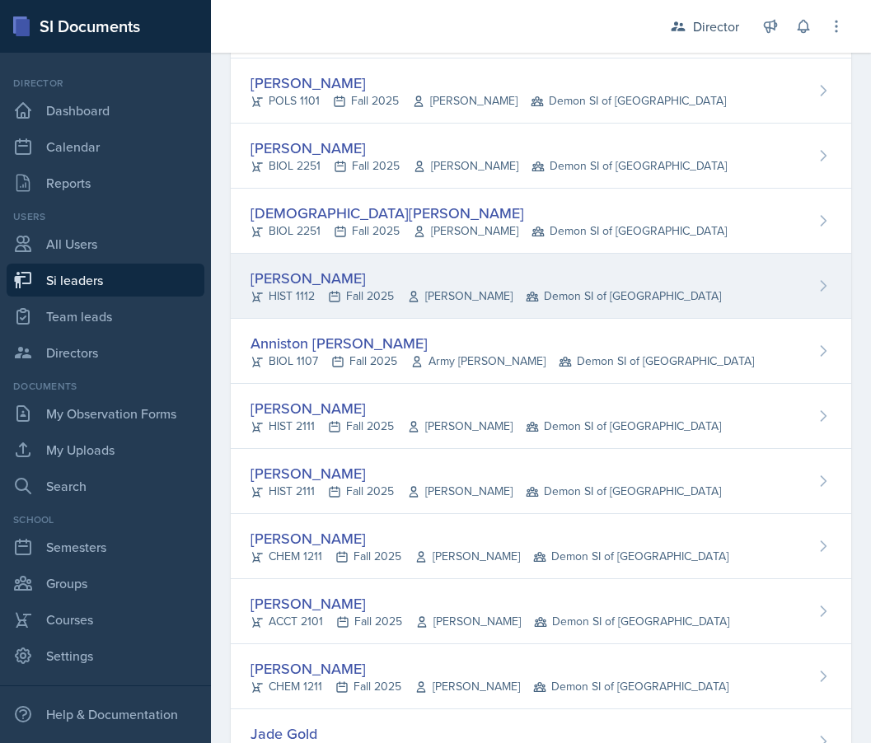
scroll to position [161, 0]
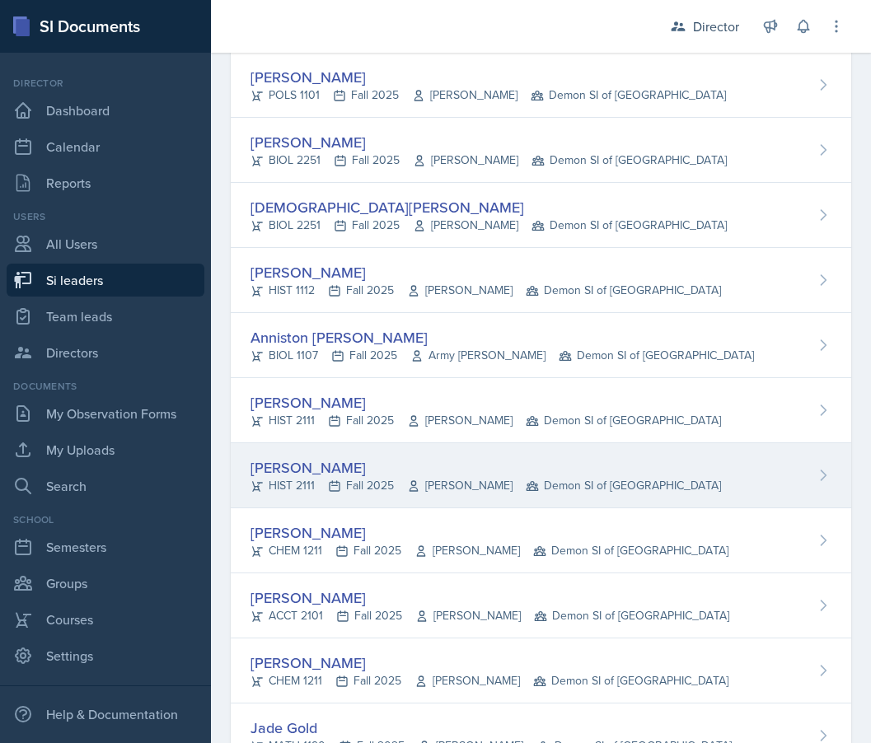
click at [321, 464] on div "Kate Brainerd" at bounding box center [485, 467] width 470 height 22
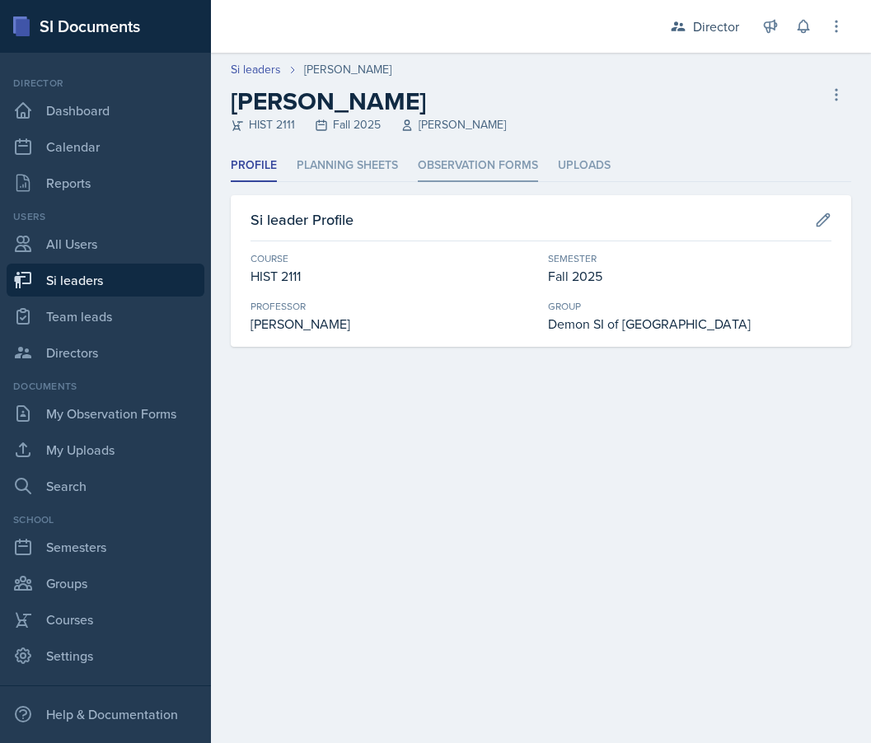
click at [444, 165] on li "Observation Forms" at bounding box center [478, 166] width 120 height 32
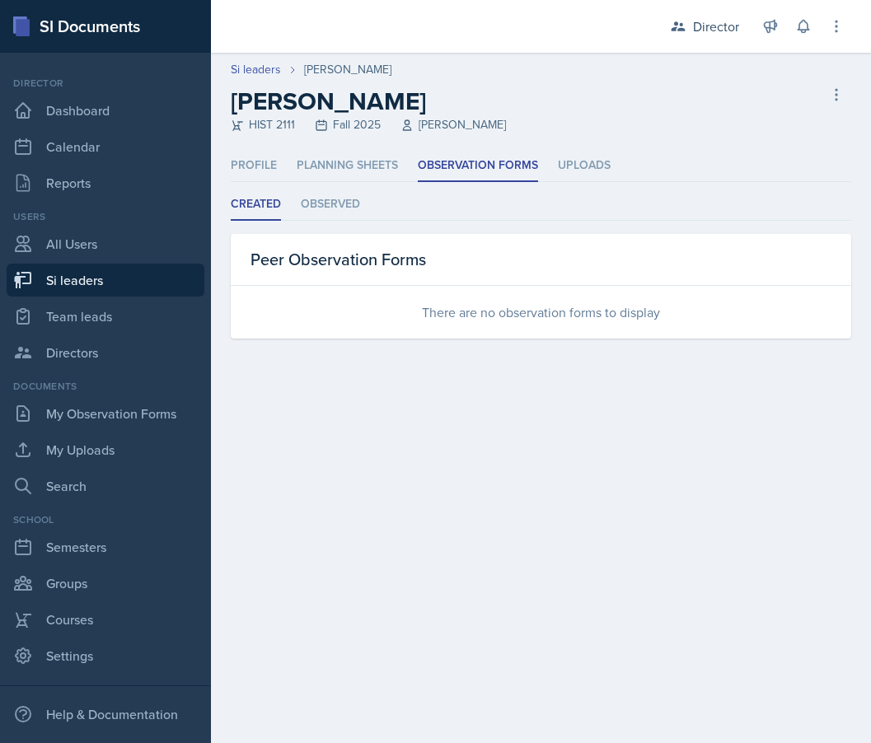
select select "2bed604d-1099-4043-b1bc-2365e8740244"
select select "e892a4c8-123a-40ec-8aa5-ee50854cd130"
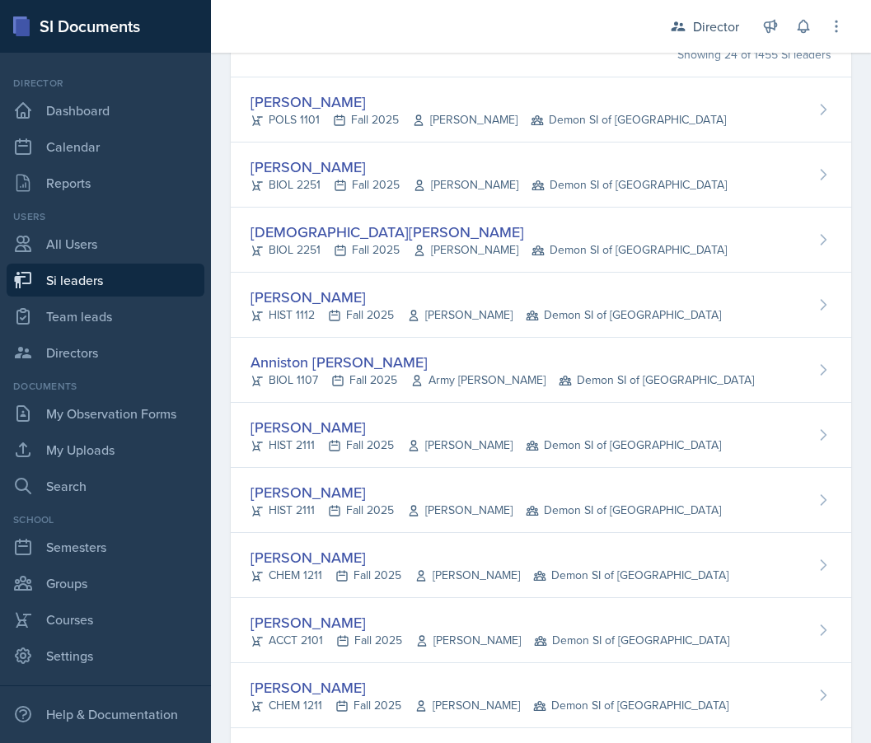
scroll to position [166, 0]
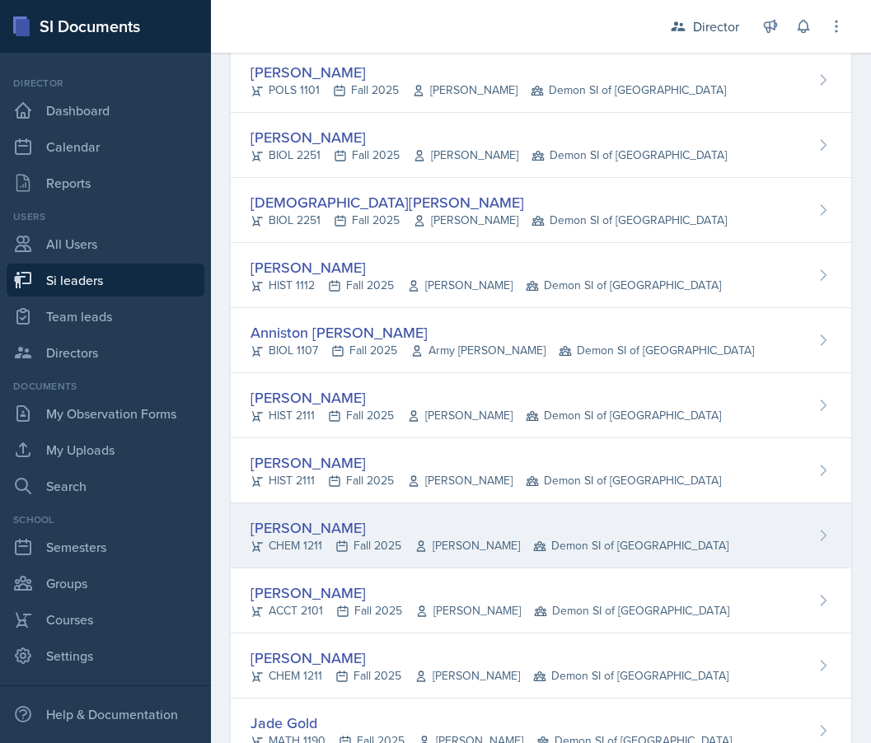
click at [329, 537] on div "CHEM 1211 Fall 2025 Christopher Sumner Demon SI of Fleet Street" at bounding box center [489, 545] width 478 height 17
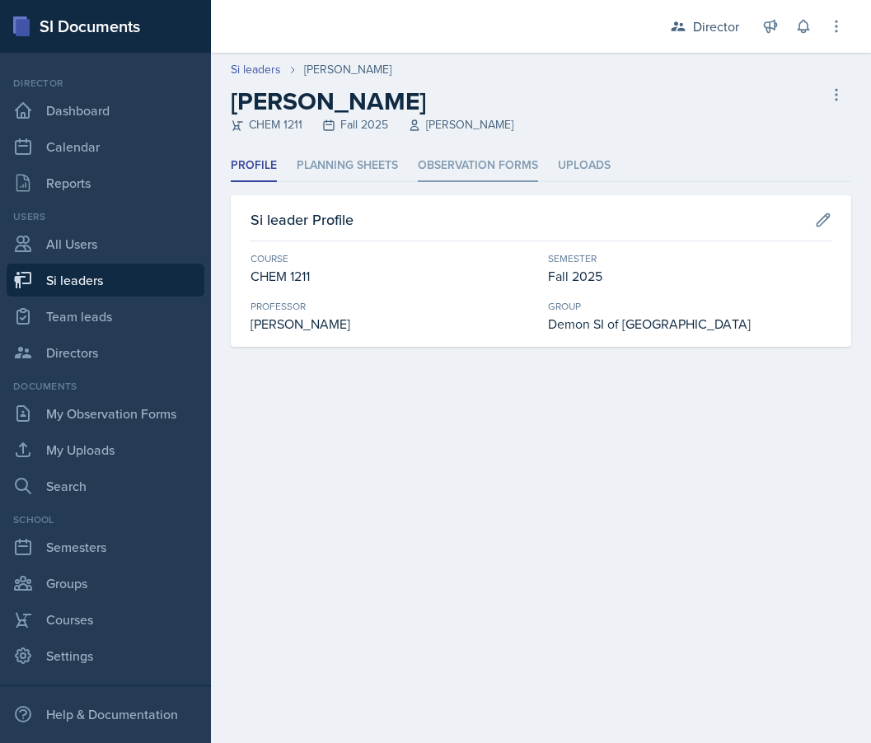
click at [449, 166] on li "Observation Forms" at bounding box center [478, 166] width 120 height 32
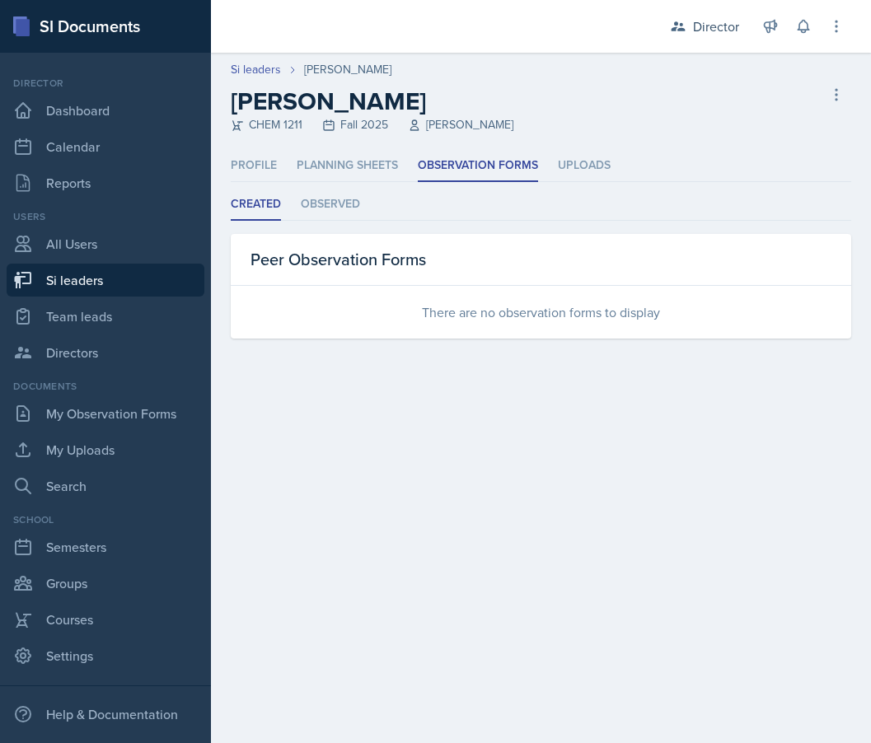
select select "2bed604d-1099-4043-b1bc-2365e8740244"
select select "e892a4c8-123a-40ec-8aa5-ee50854cd130"
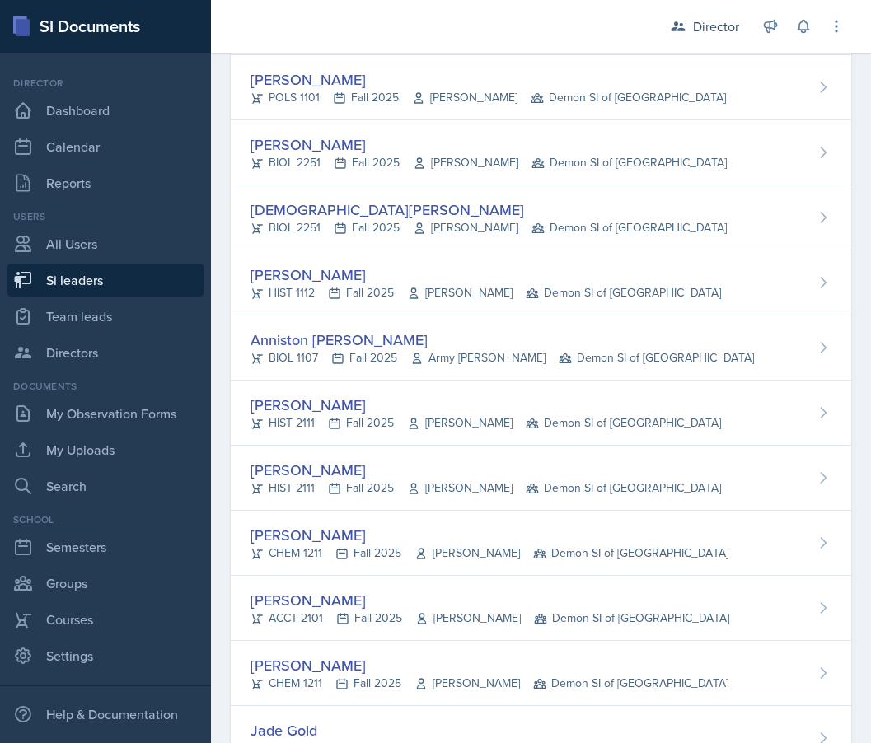
scroll to position [199, 0]
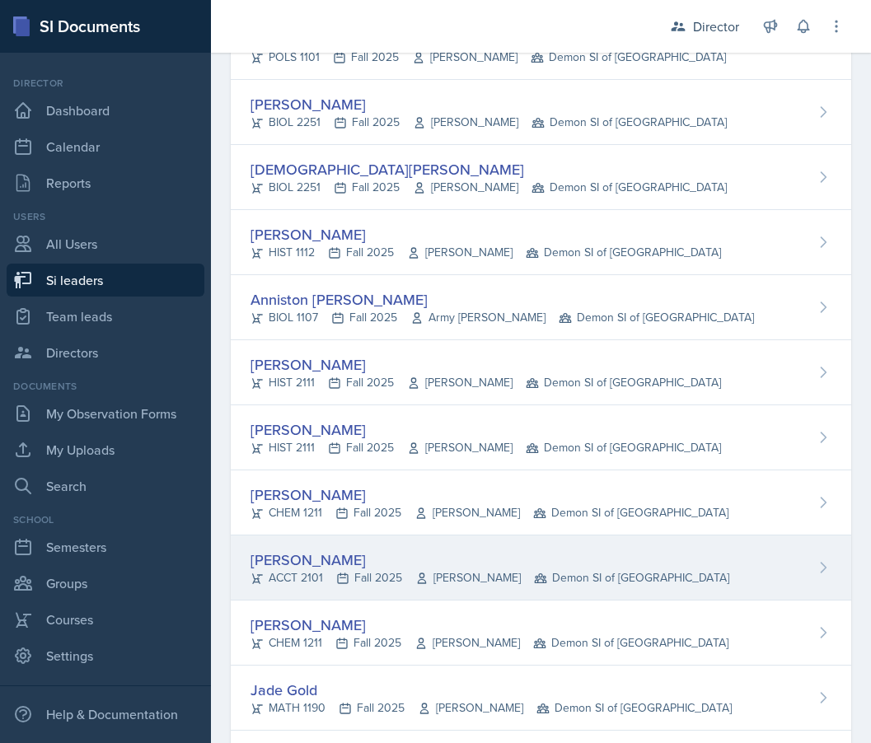
click at [385, 546] on div "Franky Gao ACCT 2101 Fall 2025 Kelly Ha Demon SI of Fleet Street" at bounding box center [541, 567] width 620 height 65
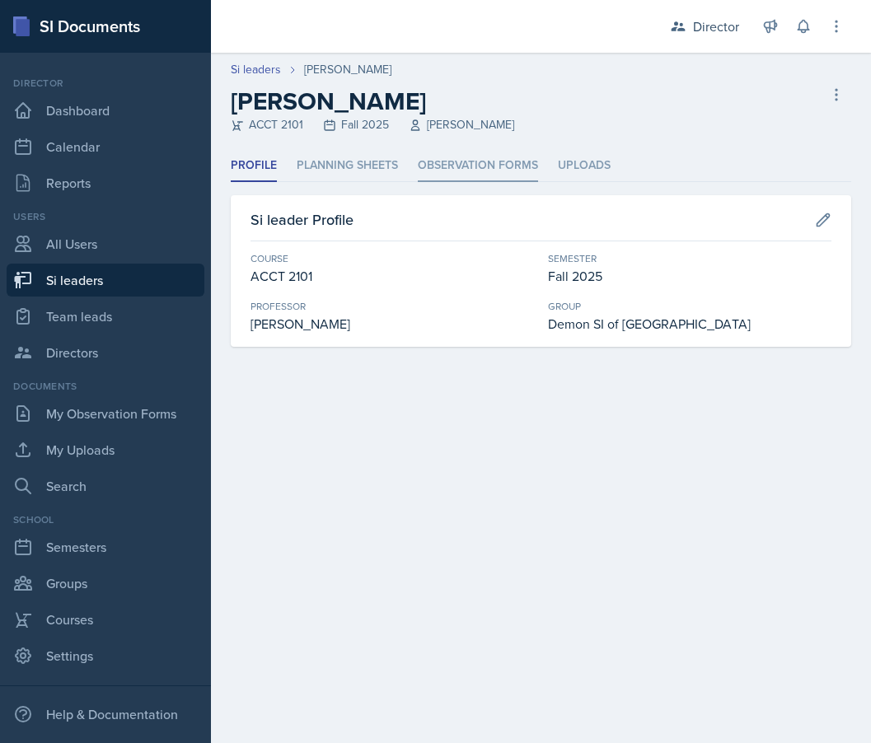
click at [462, 174] on li "Observation Forms" at bounding box center [478, 166] width 120 height 32
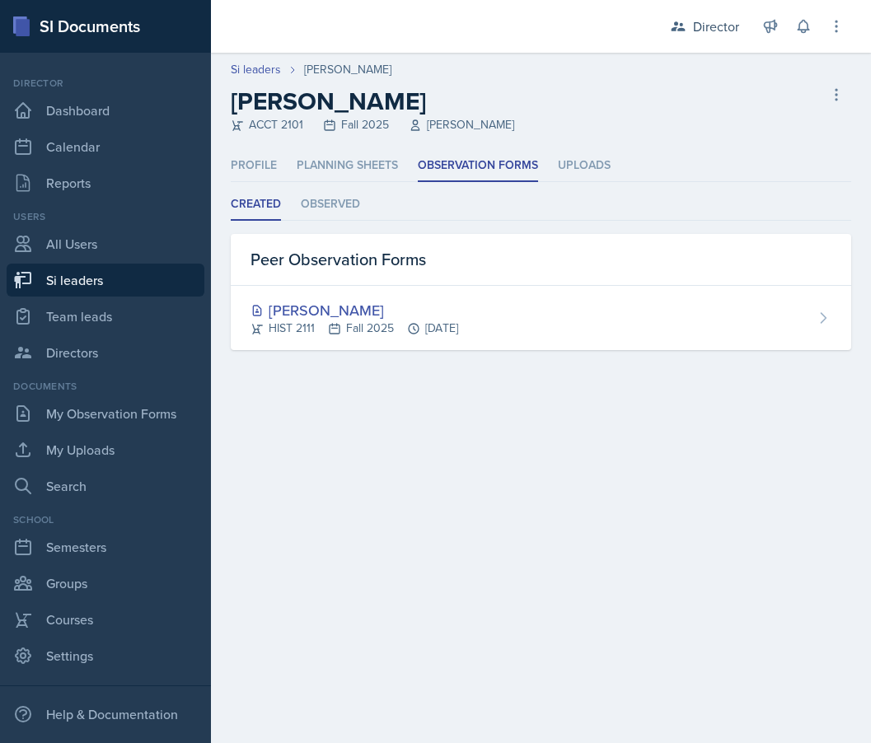
select select "2bed604d-1099-4043-b1bc-2365e8740244"
select select "e892a4c8-123a-40ec-8aa5-ee50854cd130"
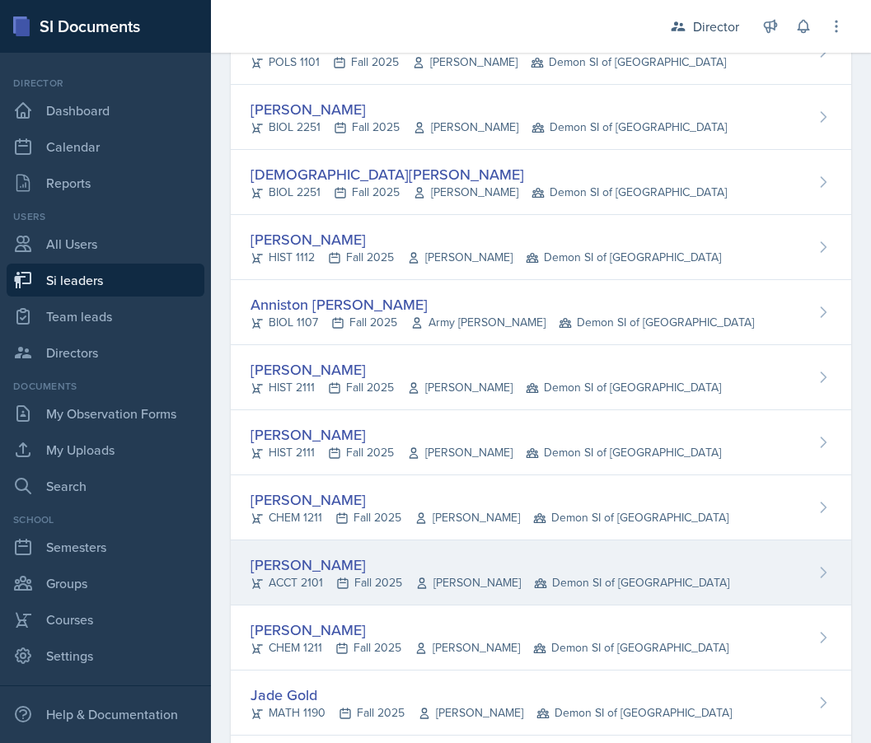
scroll to position [208, 0]
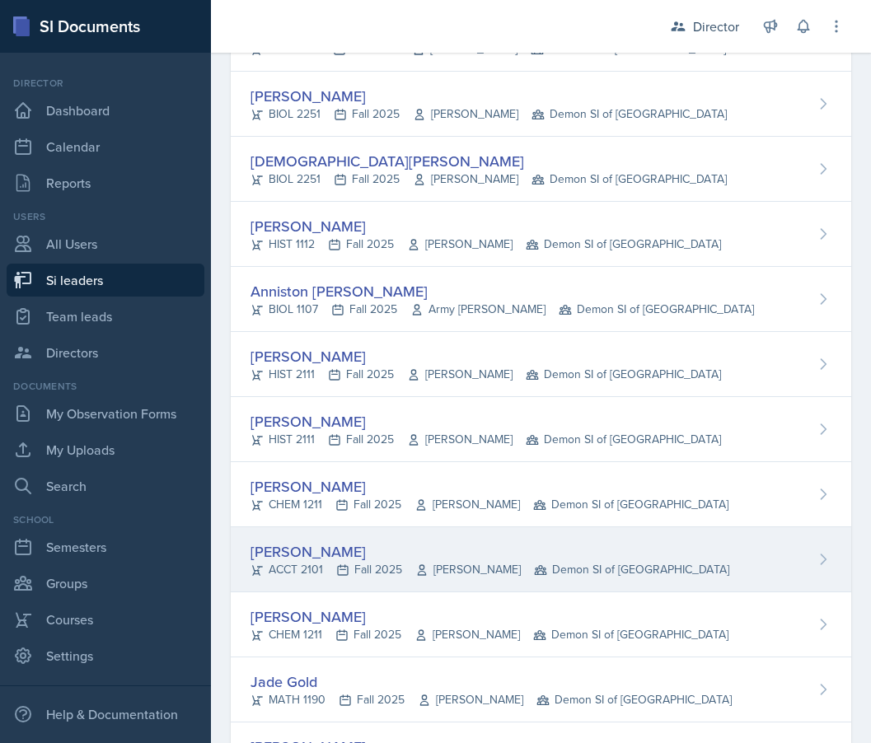
click at [455, 553] on div "Franky Gao" at bounding box center [489, 551] width 478 height 22
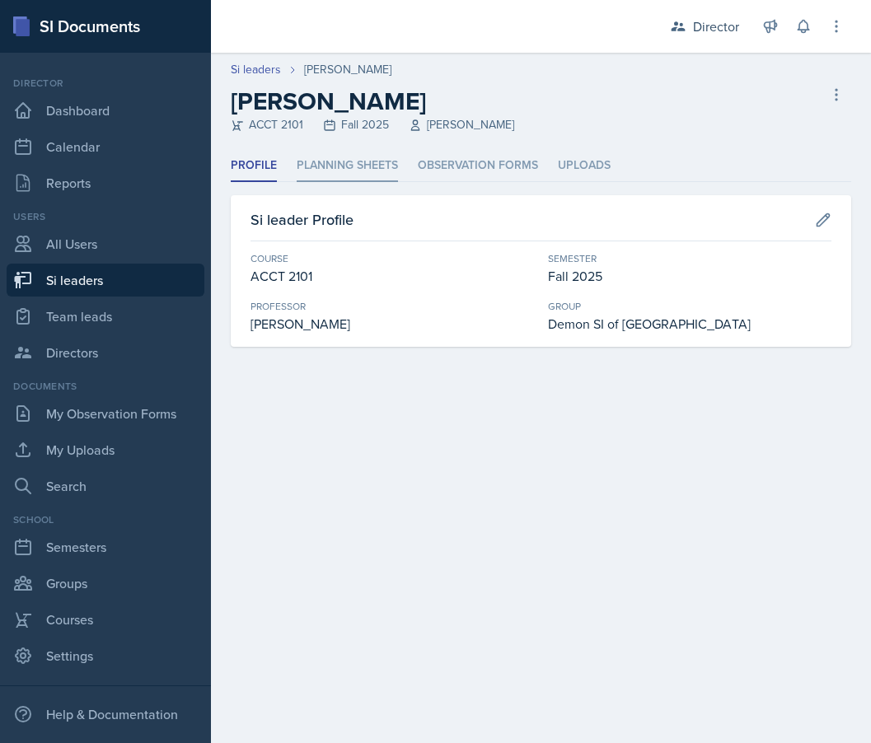
click at [376, 157] on li "Planning Sheets" at bounding box center [346, 166] width 101 height 32
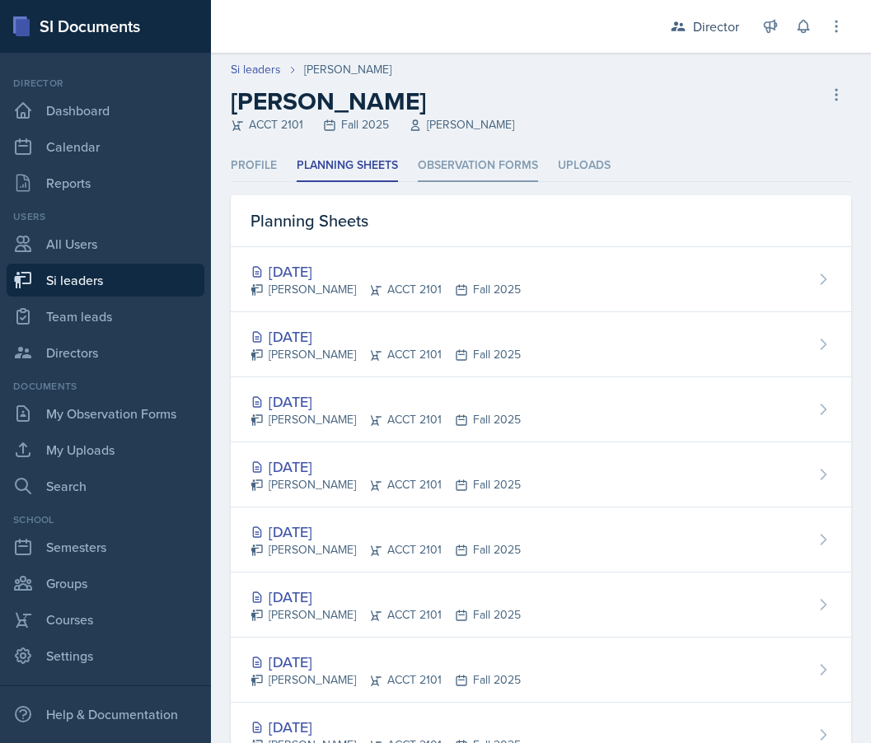
click at [446, 162] on li "Observation Forms" at bounding box center [478, 166] width 120 height 32
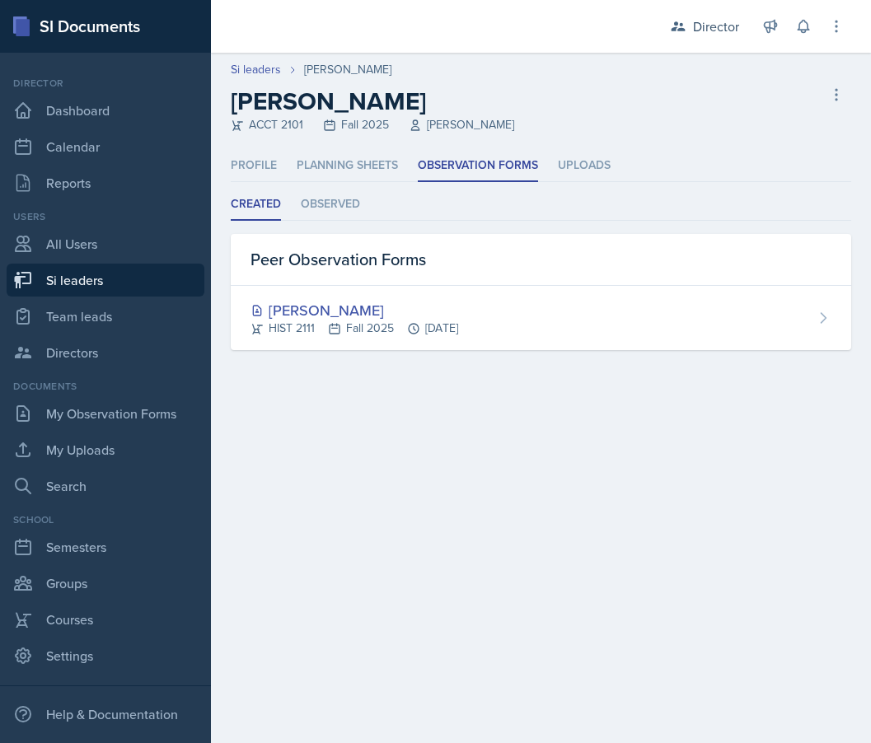
select select "2bed604d-1099-4043-b1bc-2365e8740244"
select select "e892a4c8-123a-40ec-8aa5-ee50854cd130"
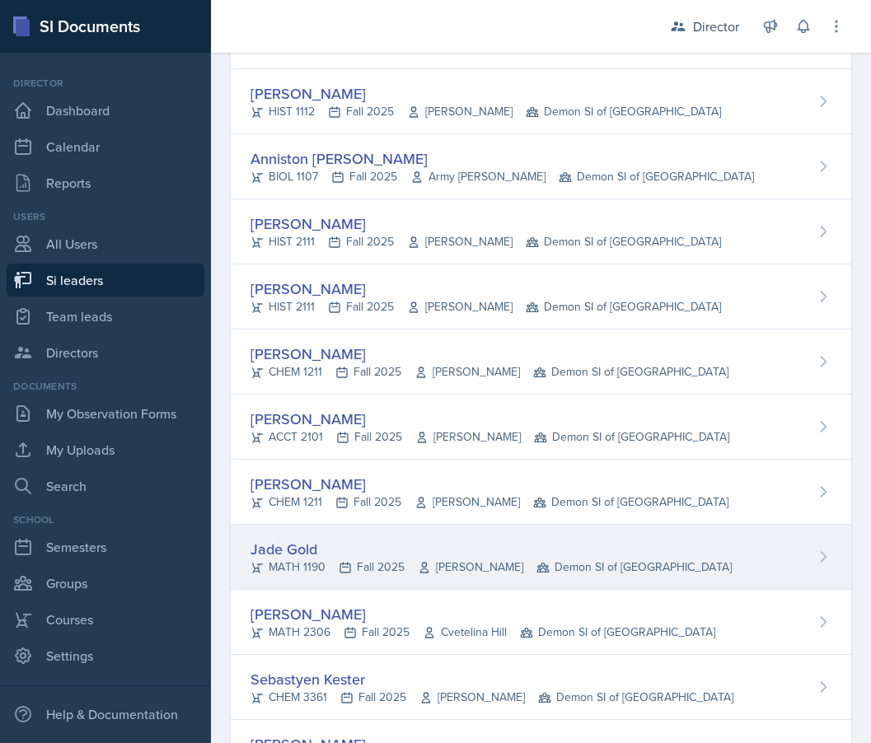
scroll to position [348, 0]
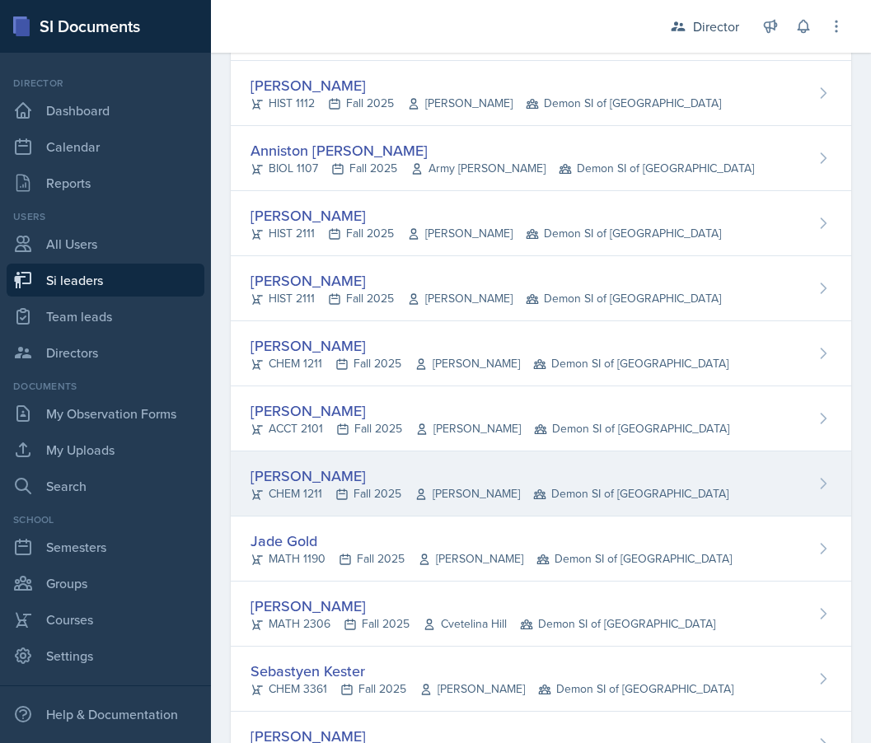
click at [306, 493] on div "CHEM 1211 Fall 2025 Mario Monge Demon SI of Fleet Street" at bounding box center [489, 493] width 478 height 17
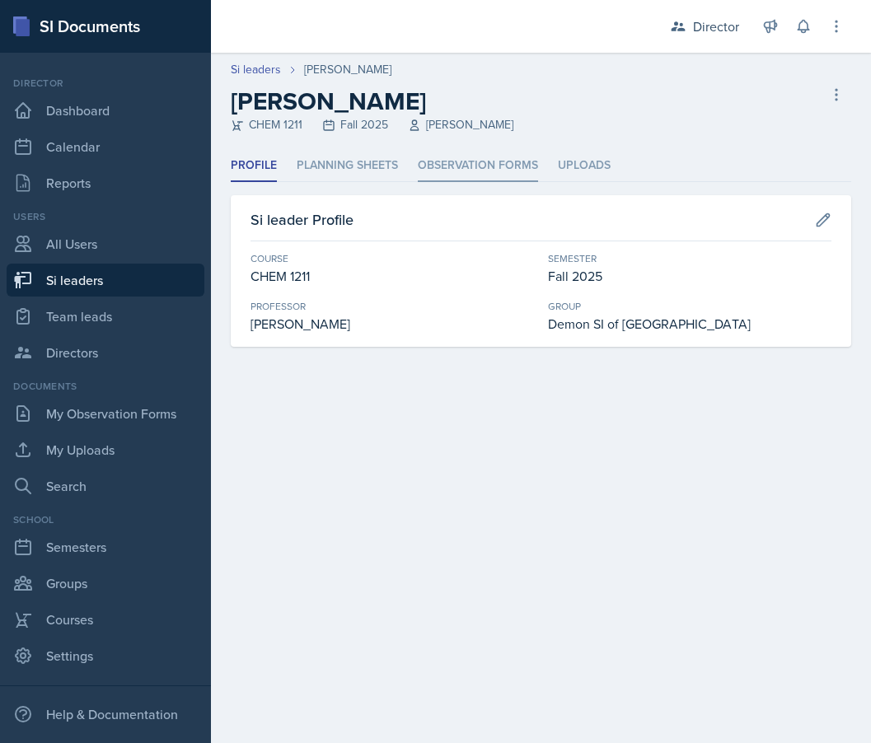
click at [475, 158] on li "Observation Forms" at bounding box center [478, 166] width 120 height 32
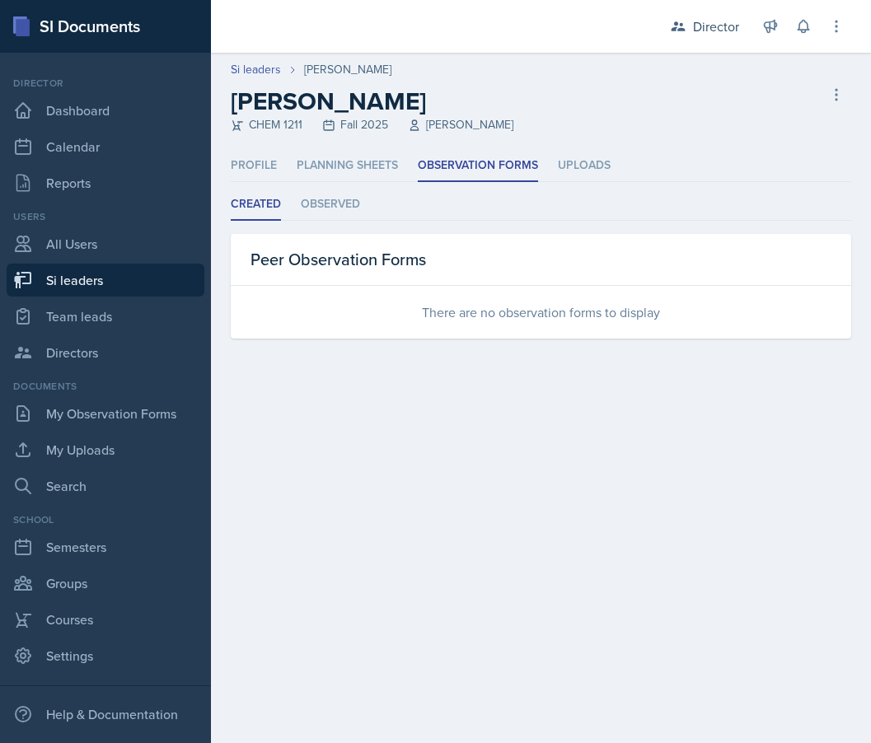
select select "2bed604d-1099-4043-b1bc-2365e8740244"
select select "e892a4c8-123a-40ec-8aa5-ee50854cd130"
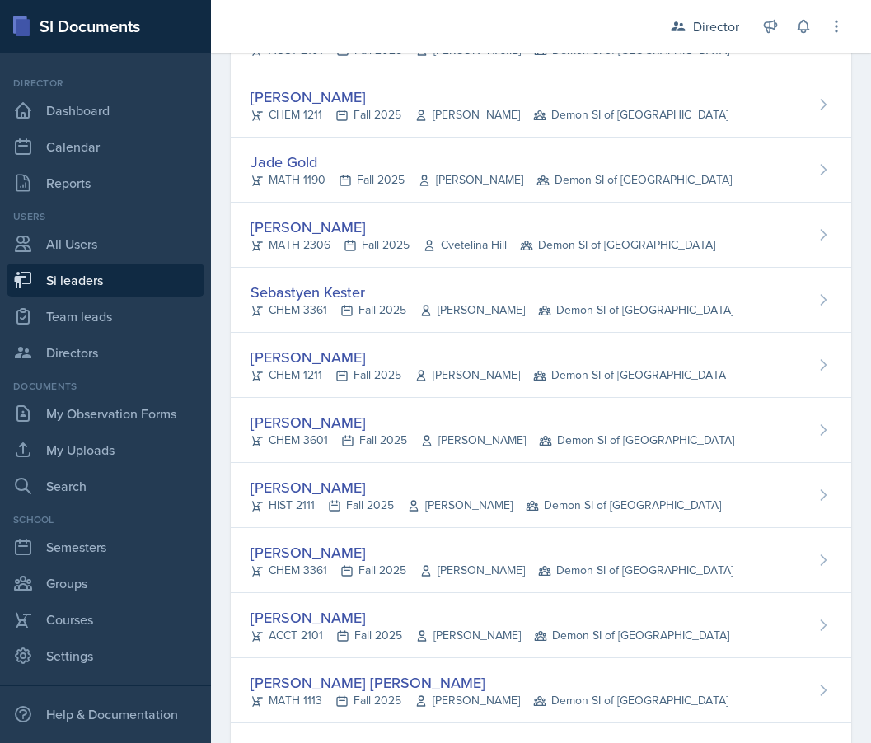
scroll to position [741, 0]
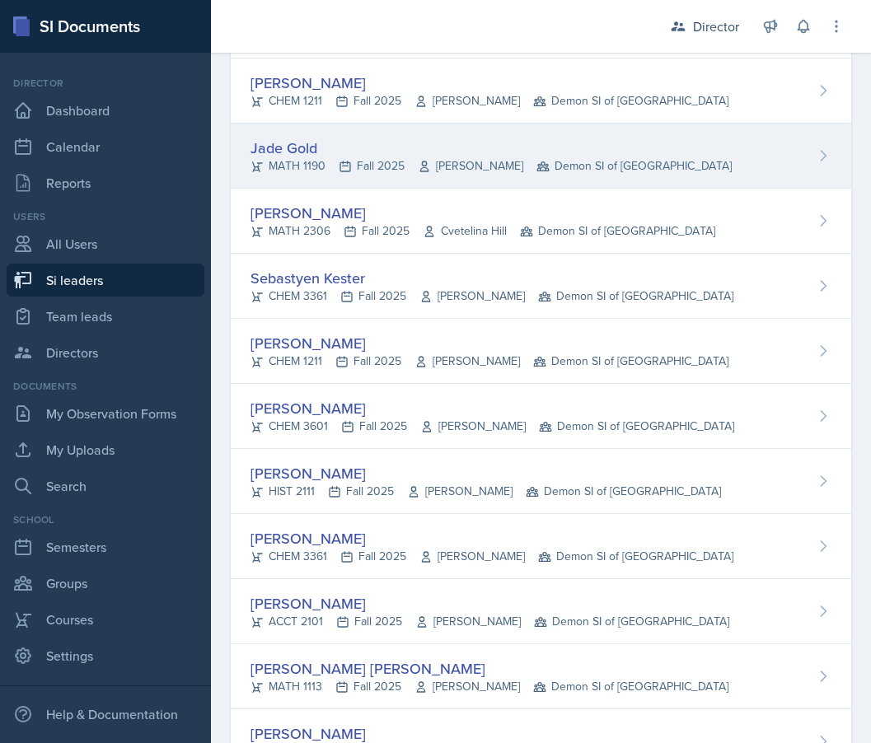
click at [300, 144] on div "Jade Gold" at bounding box center [490, 148] width 481 height 22
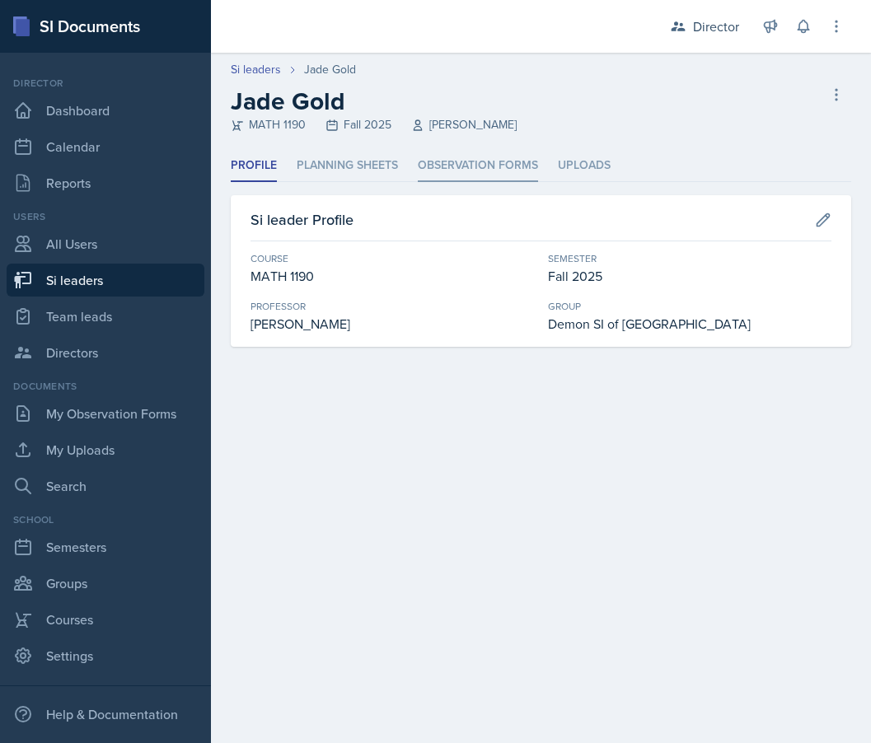
click at [440, 158] on li "Observation Forms" at bounding box center [478, 166] width 120 height 32
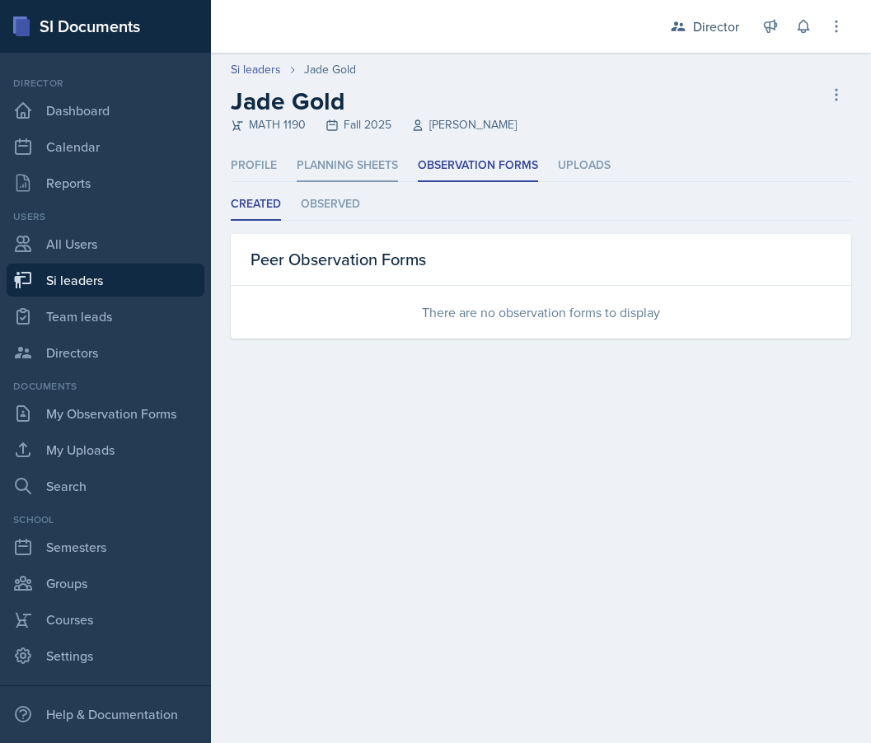
click at [356, 168] on li "Planning Sheets" at bounding box center [346, 166] width 101 height 32
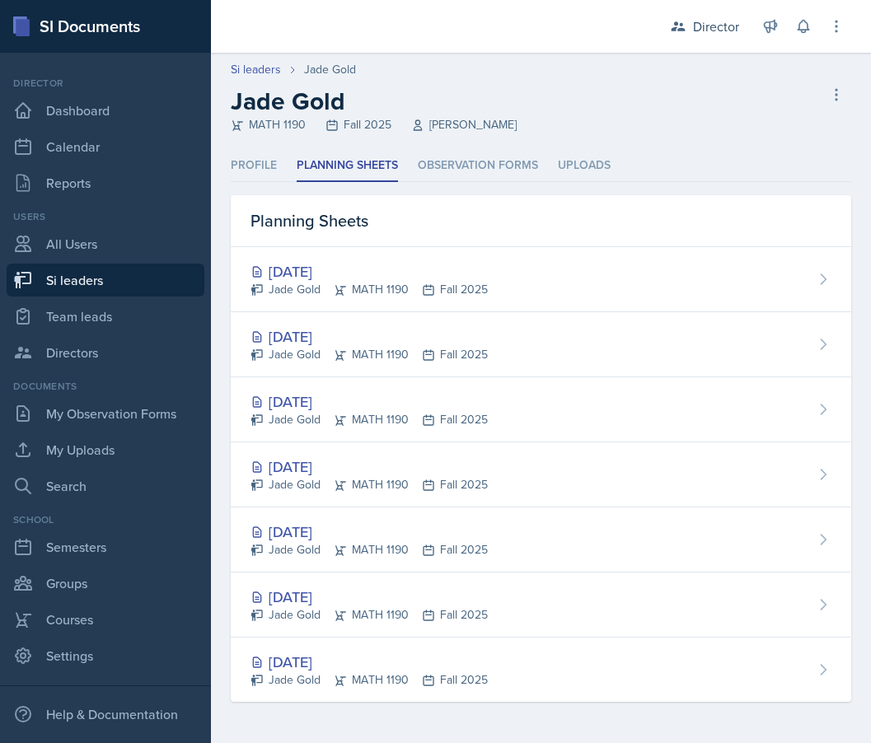
click at [483, 146] on header "Si leaders Jade Gold Jade Gold MATH 1190 Fall 2025 Ben Sloop Delete Si leader" at bounding box center [541, 101] width 660 height 97
click at [482, 163] on li "Observation Forms" at bounding box center [478, 166] width 120 height 32
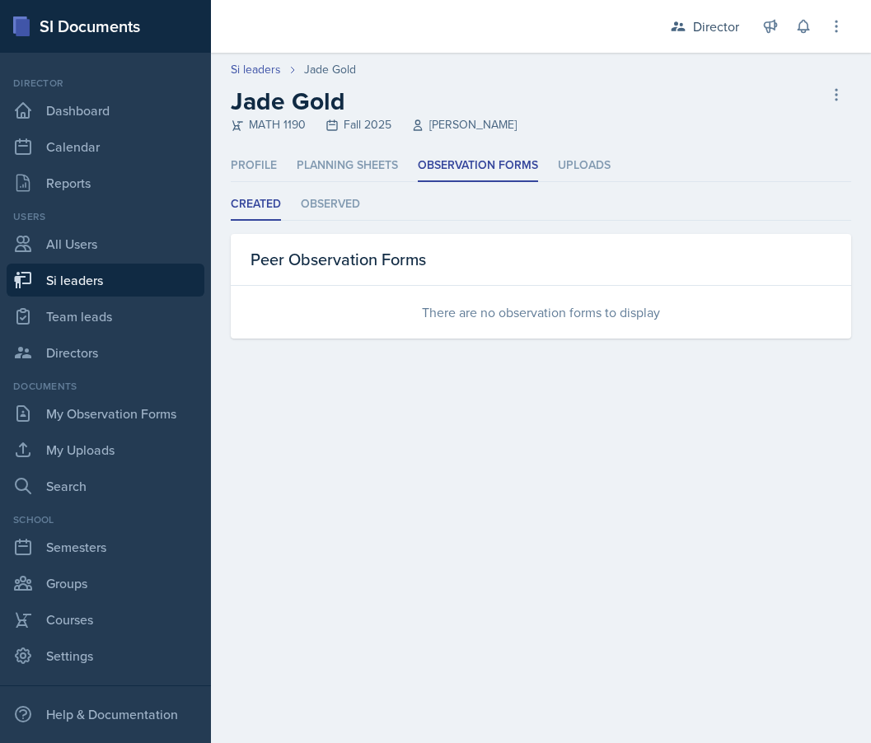
select select "2bed604d-1099-4043-b1bc-2365e8740244"
select select "e892a4c8-123a-40ec-8aa5-ee50854cd130"
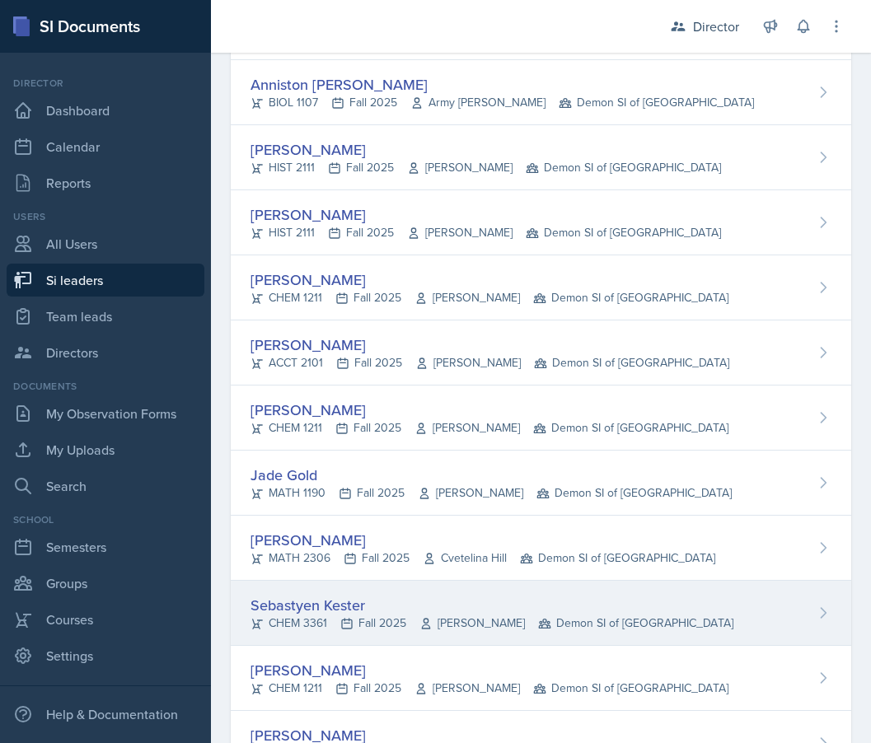
scroll to position [415, 0]
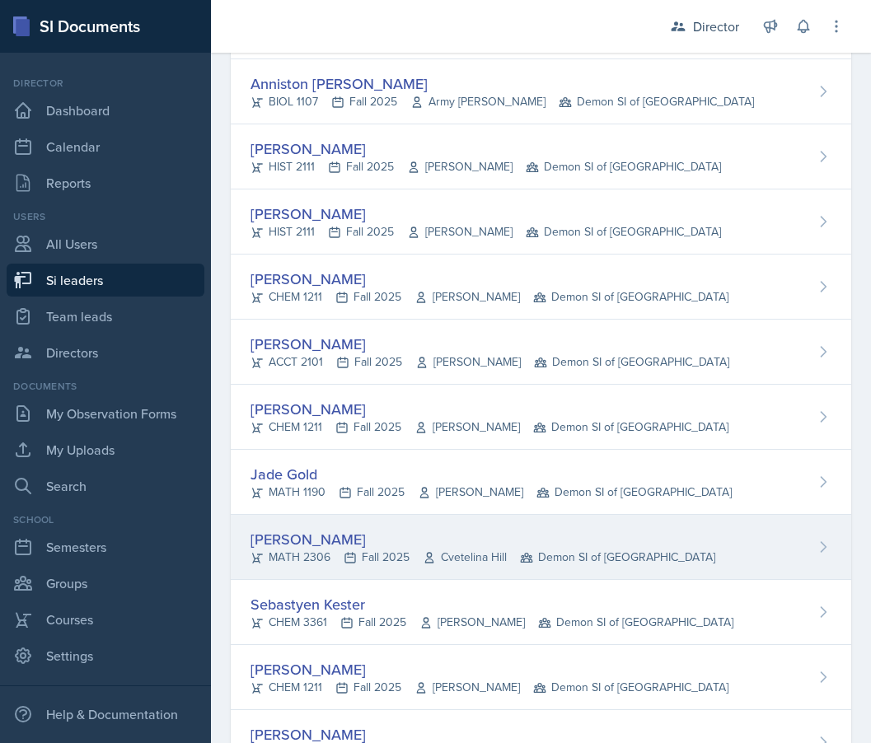
click at [343, 537] on div "Julian Jahde" at bounding box center [482, 539] width 464 height 22
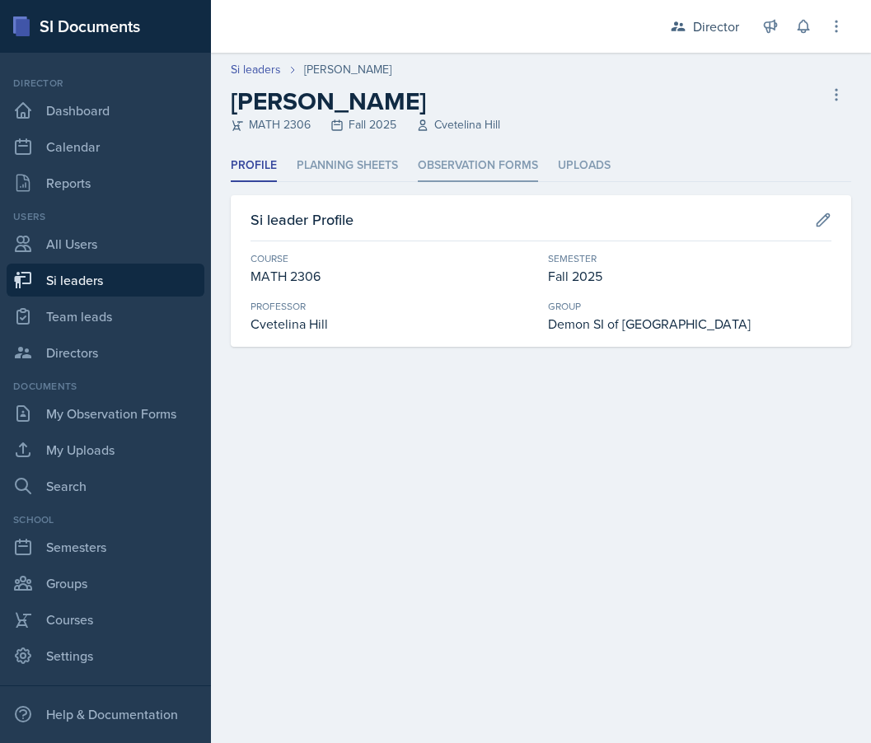
click at [478, 161] on li "Observation Forms" at bounding box center [478, 166] width 120 height 32
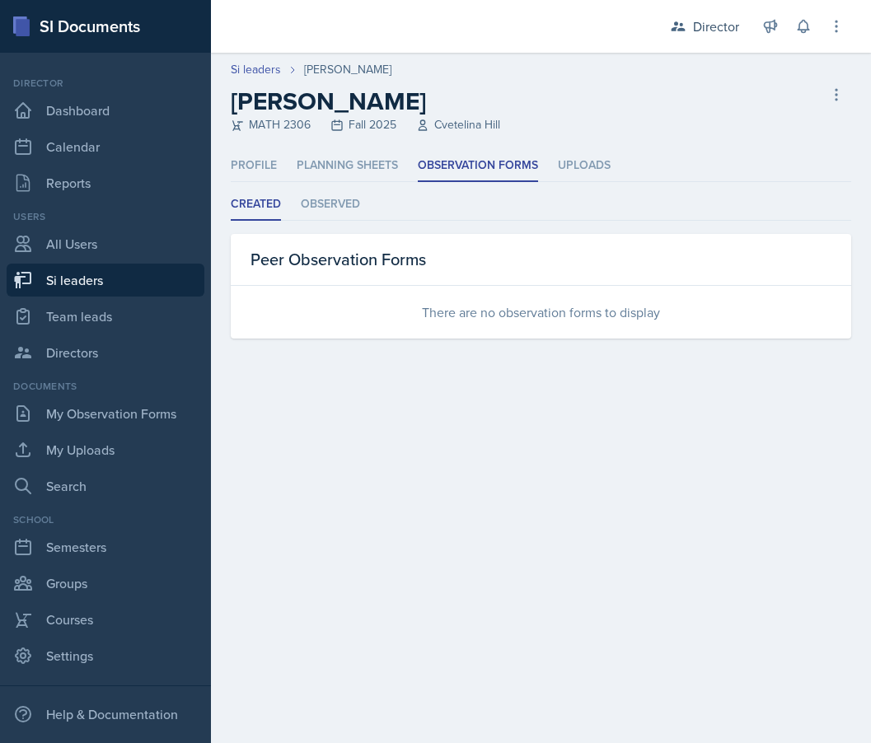
select select "2bed604d-1099-4043-b1bc-2365e8740244"
select select "e892a4c8-123a-40ec-8aa5-ee50854cd130"
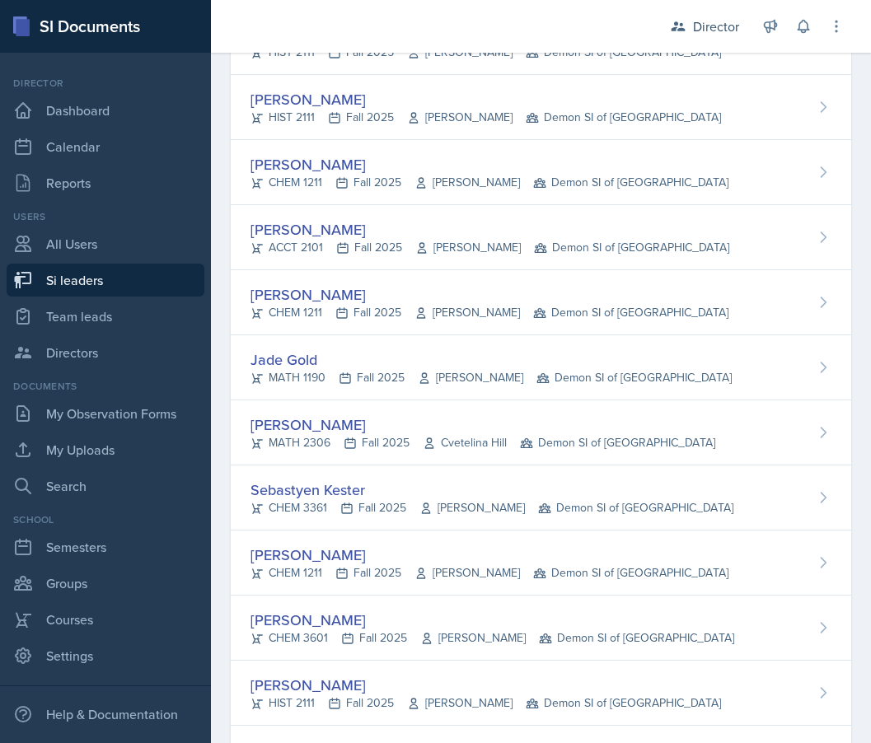
scroll to position [536, 0]
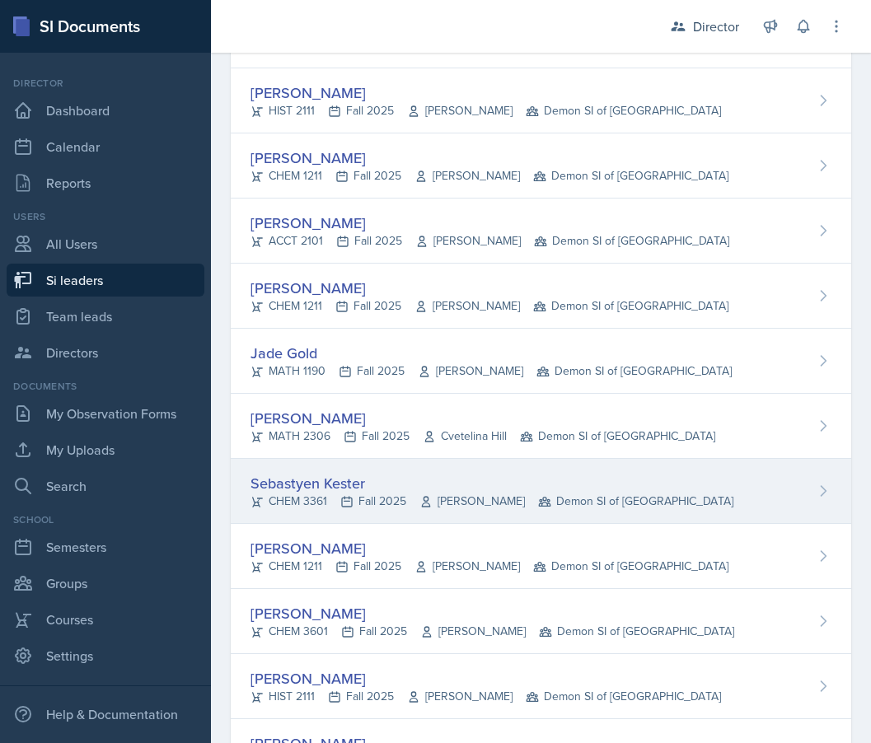
click at [421, 480] on div "Sebastyen Kester" at bounding box center [491, 483] width 483 height 22
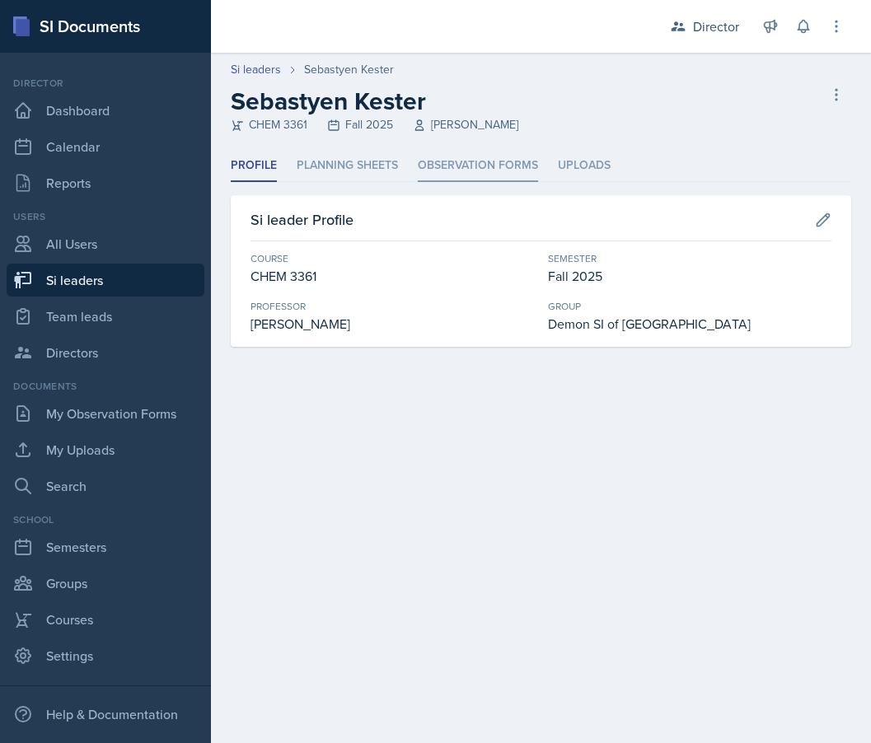
click at [419, 168] on li "Observation Forms" at bounding box center [478, 166] width 120 height 32
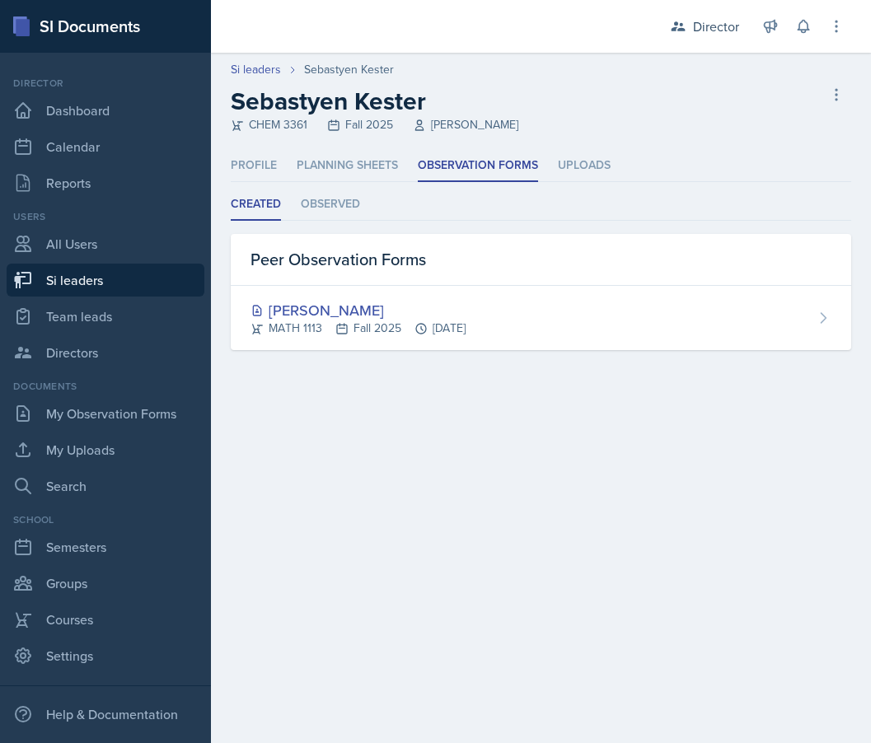
select select "2bed604d-1099-4043-b1bc-2365e8740244"
select select "e892a4c8-123a-40ec-8aa5-ee50854cd130"
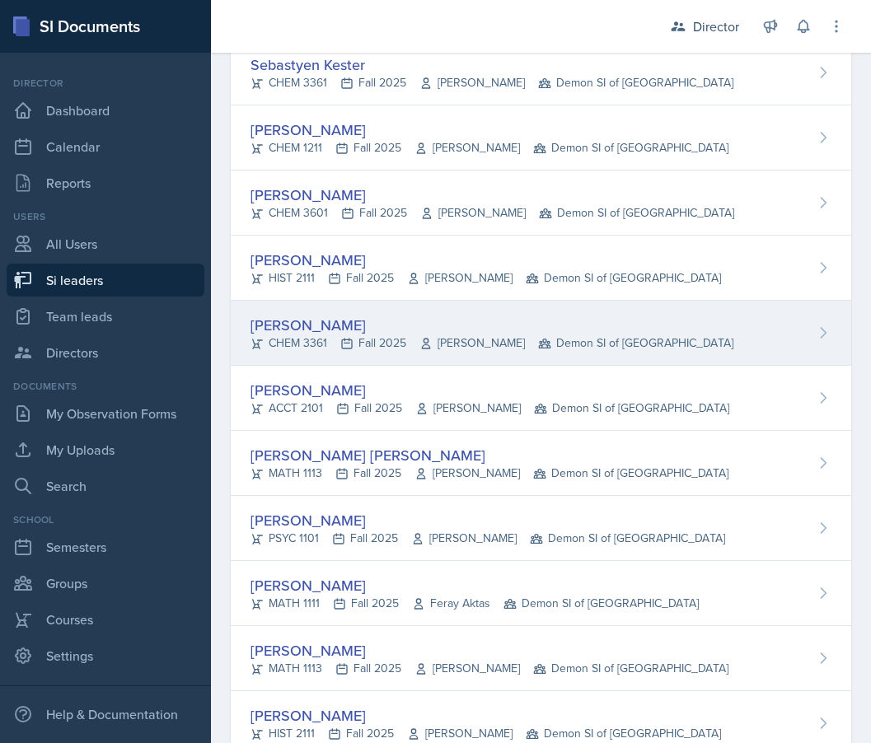
scroll to position [972, 0]
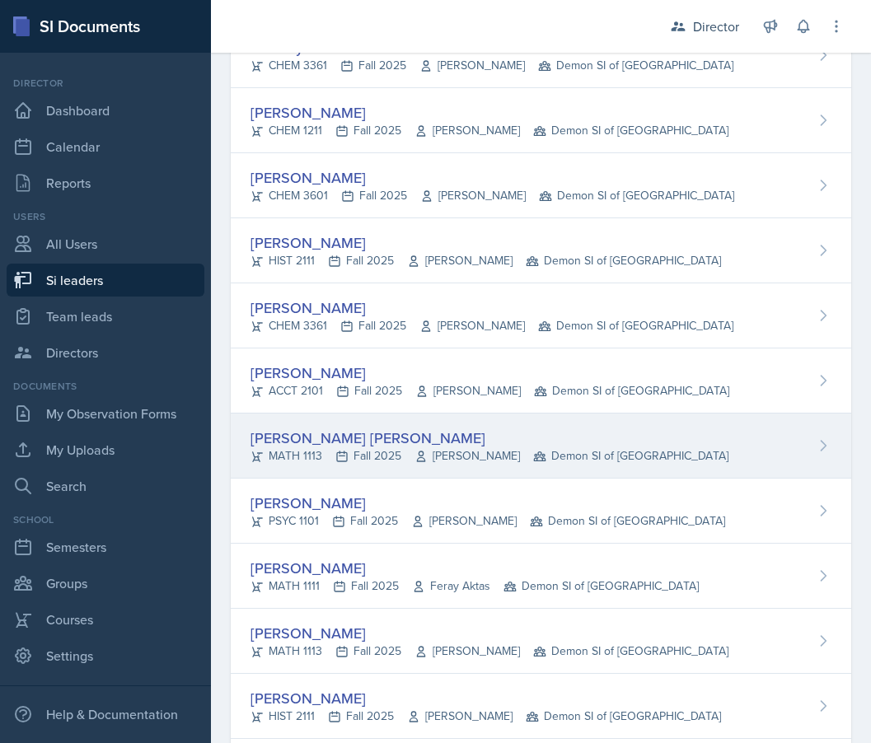
click at [419, 440] on div "Gabriela Rosario Santisteban Navarro" at bounding box center [489, 438] width 478 height 22
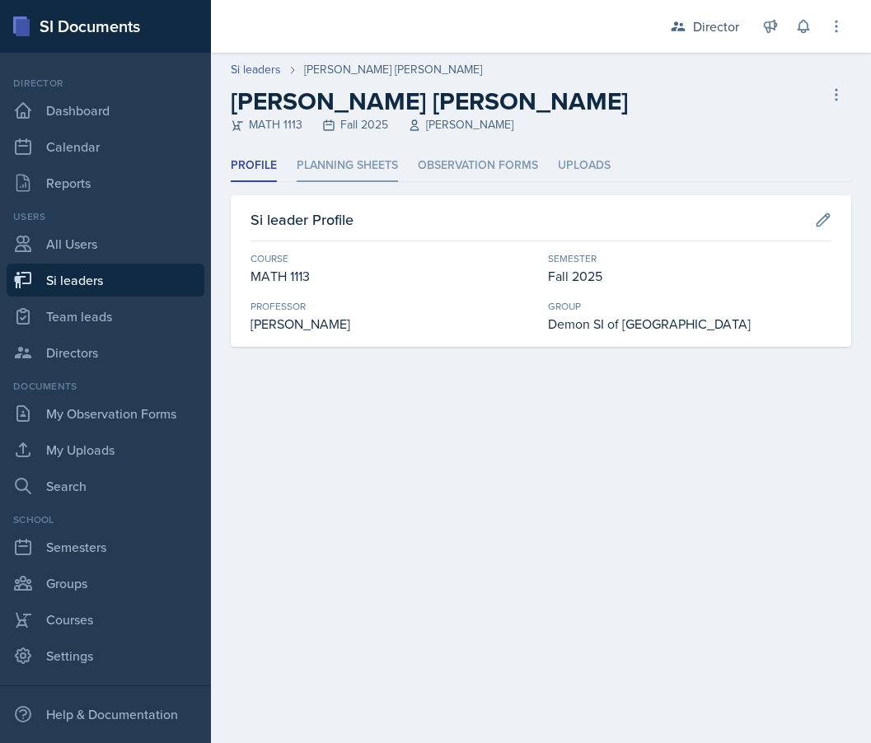
click at [354, 169] on li "Planning Sheets" at bounding box center [346, 166] width 101 height 32
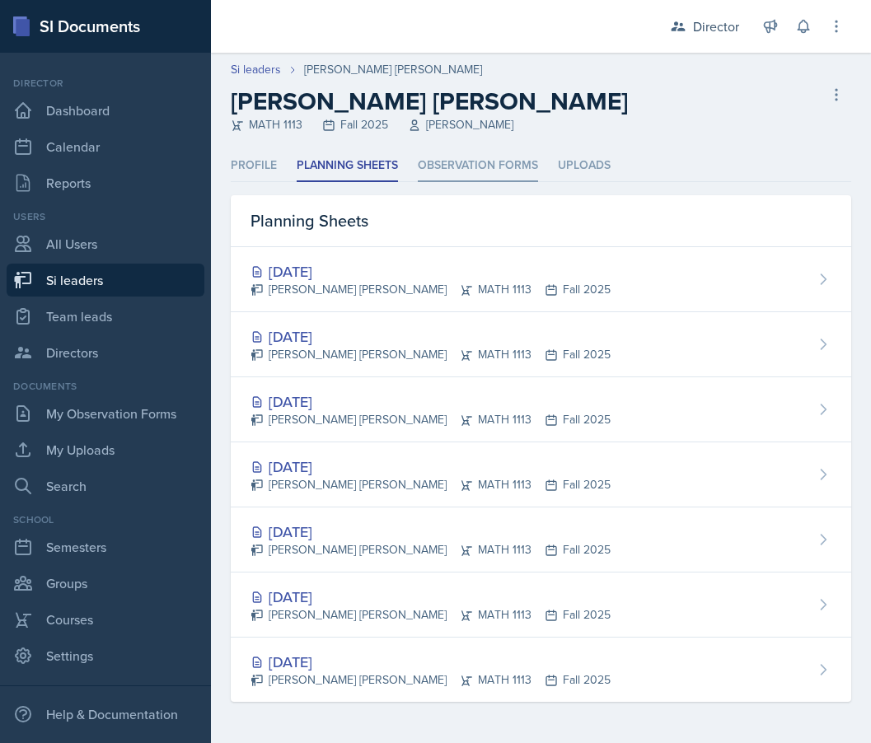
click at [474, 173] on li "Observation Forms" at bounding box center [478, 166] width 120 height 32
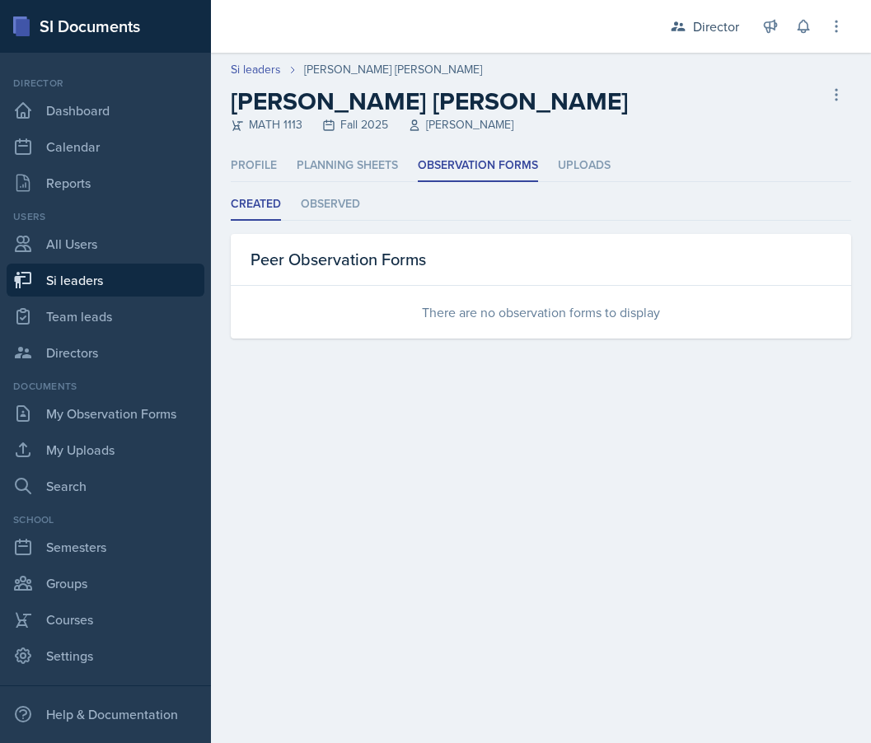
select select "2bed604d-1099-4043-b1bc-2365e8740244"
select select "e892a4c8-123a-40ec-8aa5-ee50854cd130"
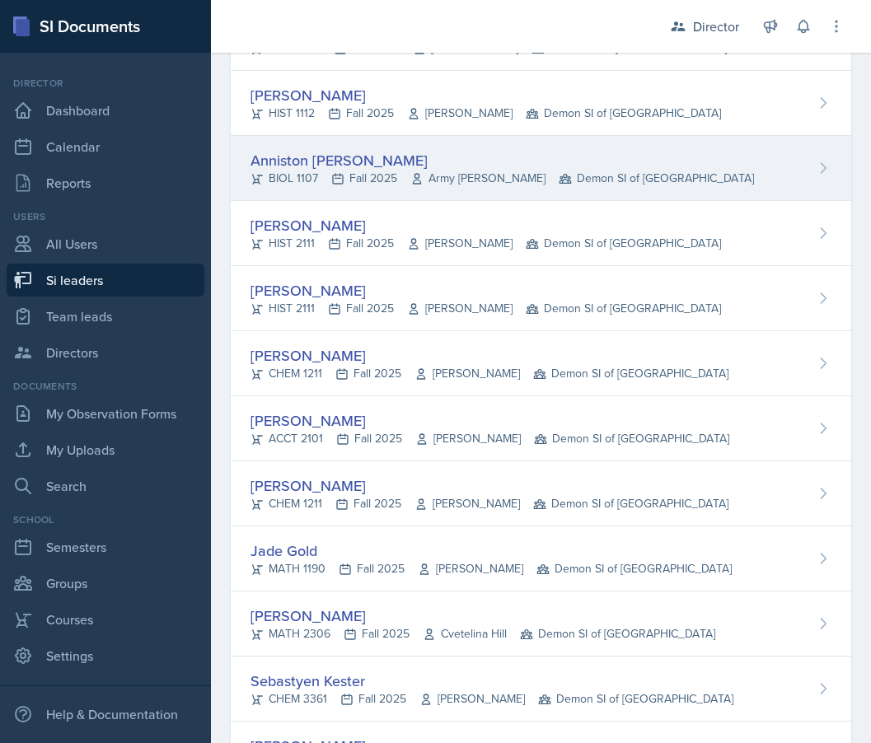
scroll to position [1072, 0]
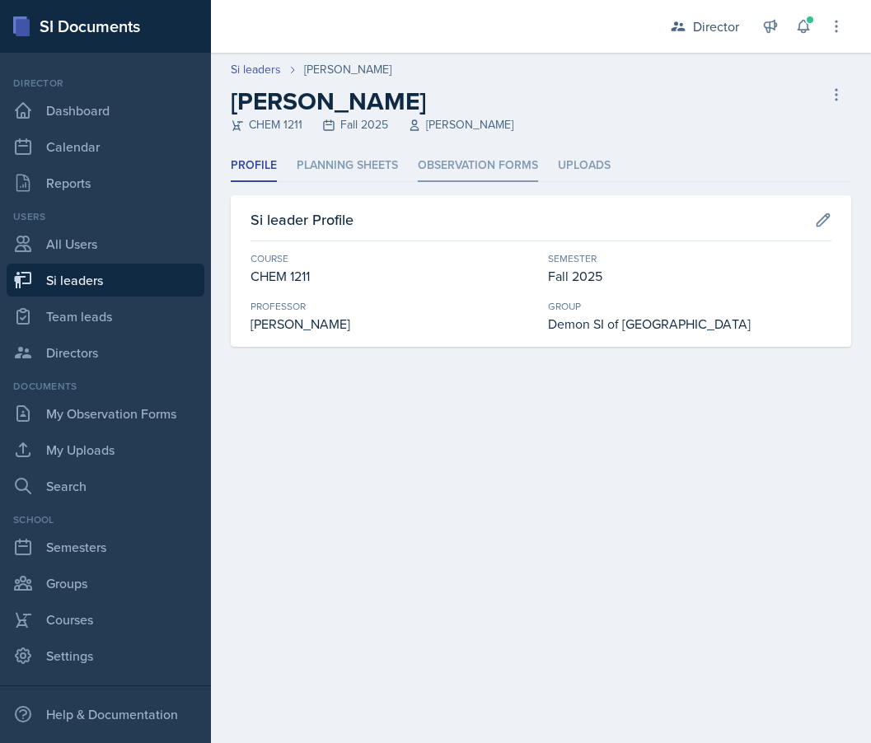
click at [476, 168] on li "Observation Forms" at bounding box center [478, 166] width 120 height 32
click at [433, 166] on li "Observation Forms" at bounding box center [478, 166] width 120 height 32
click at [379, 159] on li "Planning Sheets" at bounding box center [346, 166] width 101 height 32
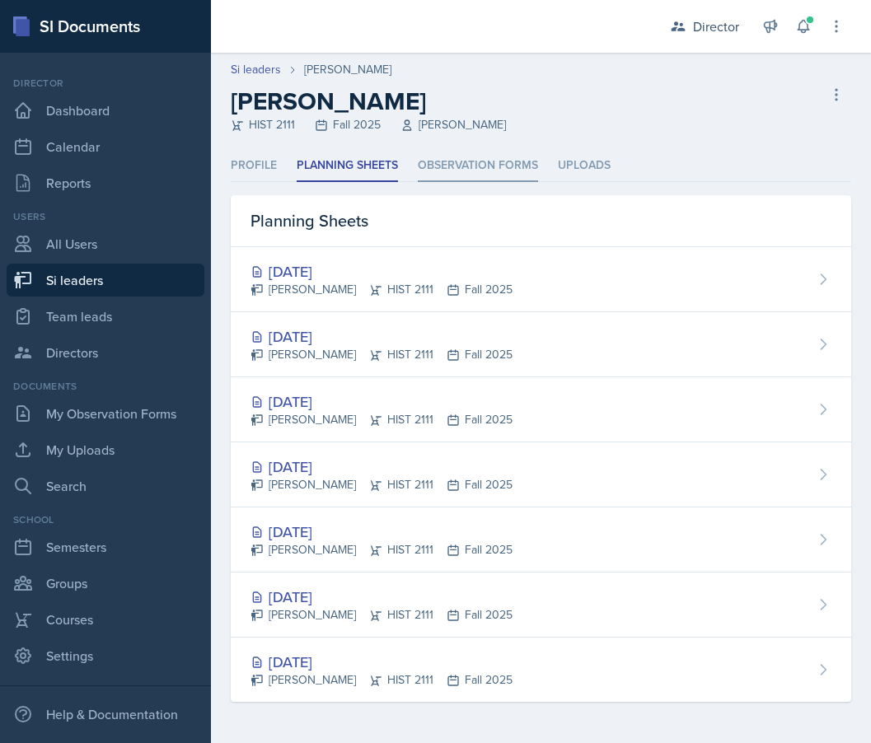
click at [455, 159] on li "Observation Forms" at bounding box center [478, 166] width 120 height 32
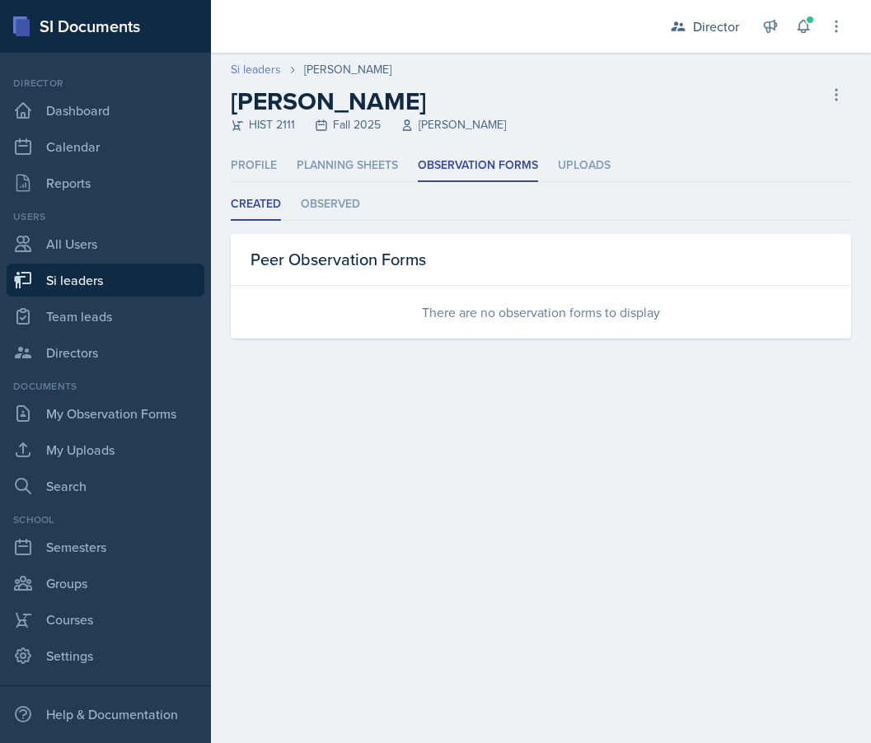
click at [273, 77] on link "Si leaders" at bounding box center [256, 69] width 50 height 17
select select "2bed604d-1099-4043-b1bc-2365e8740244"
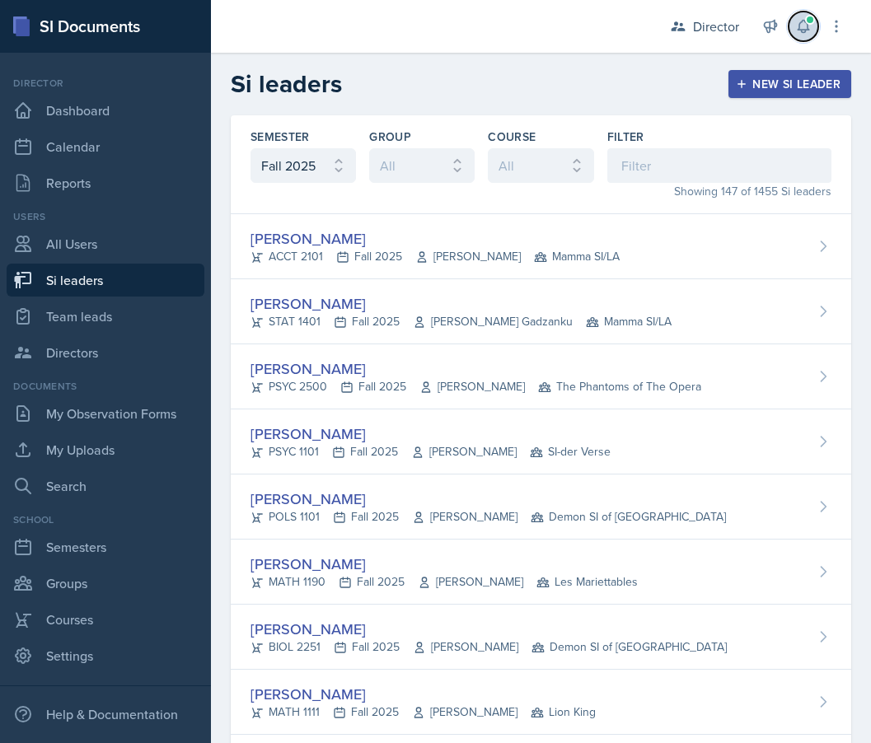
click at [805, 30] on icon at bounding box center [802, 27] width 11 height 12
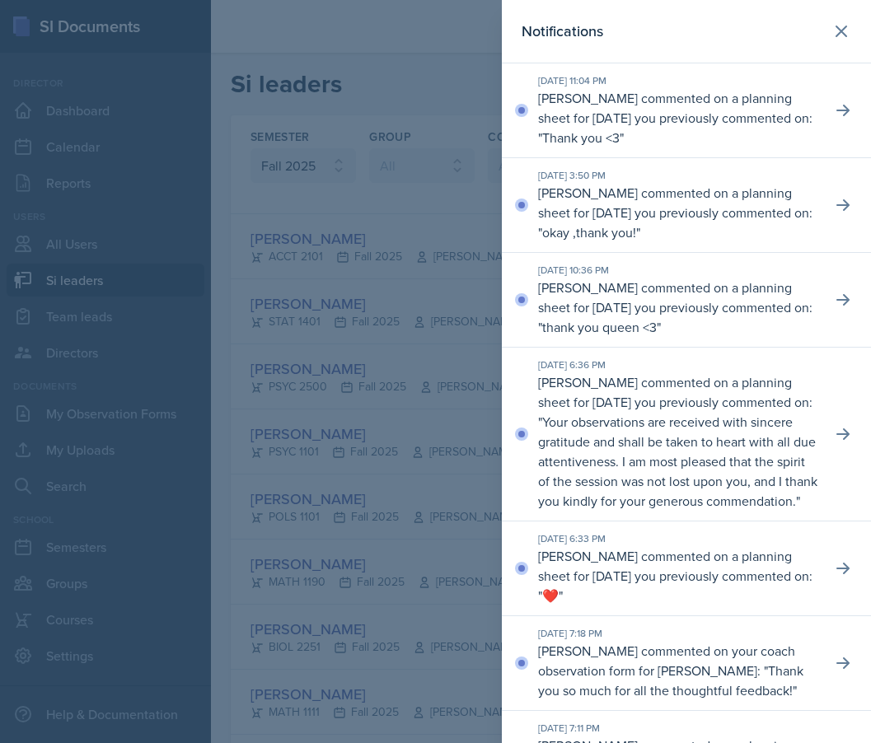
click at [383, 245] on div at bounding box center [435, 371] width 871 height 743
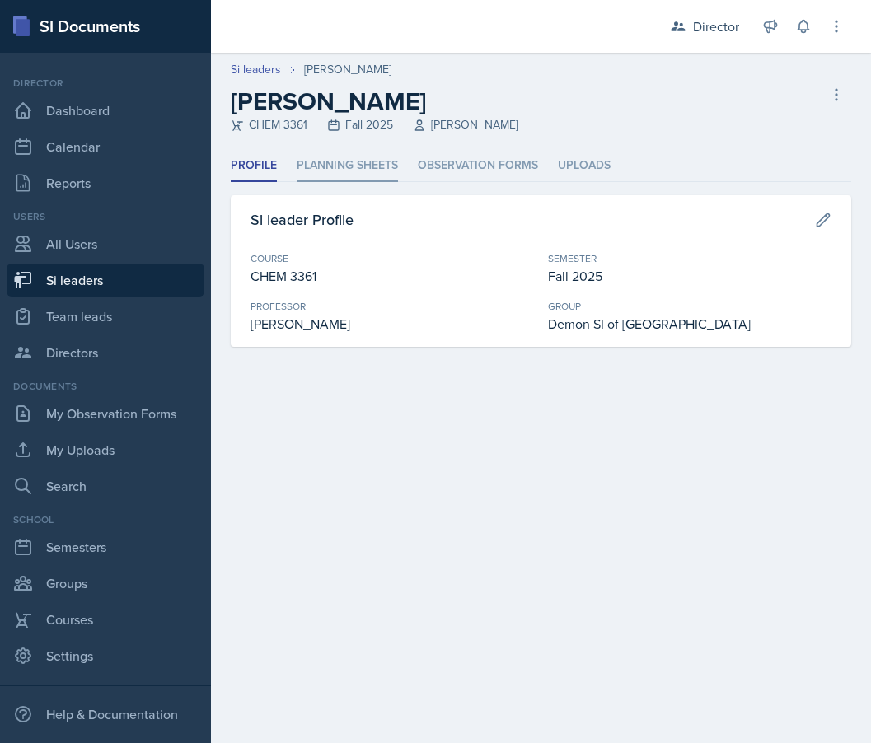
click at [366, 162] on li "Planning Sheets" at bounding box center [346, 166] width 101 height 32
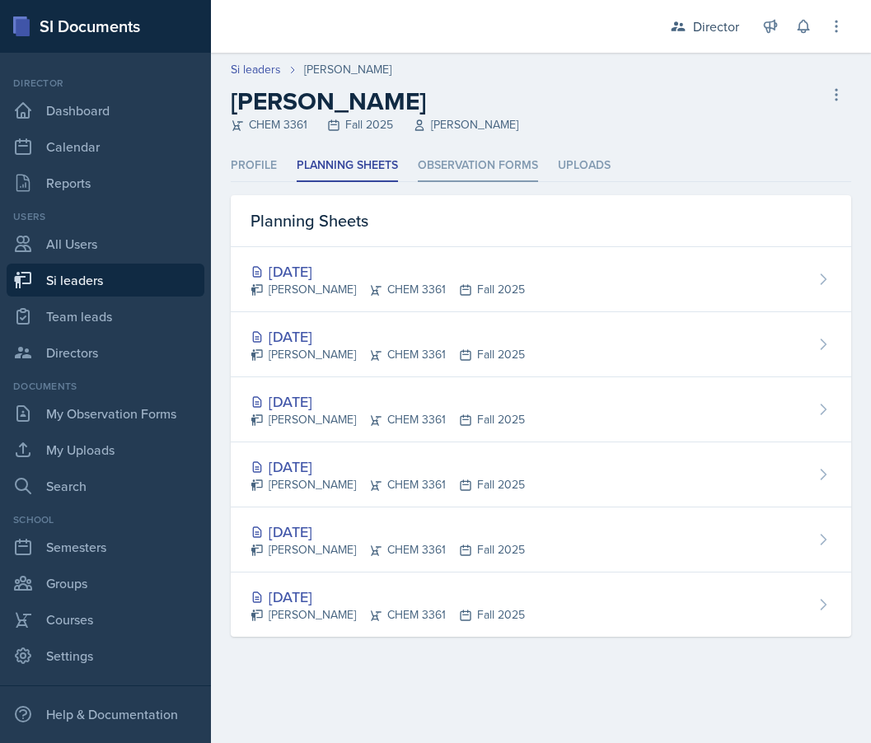
click at [489, 177] on li "Observation Forms" at bounding box center [478, 166] width 120 height 32
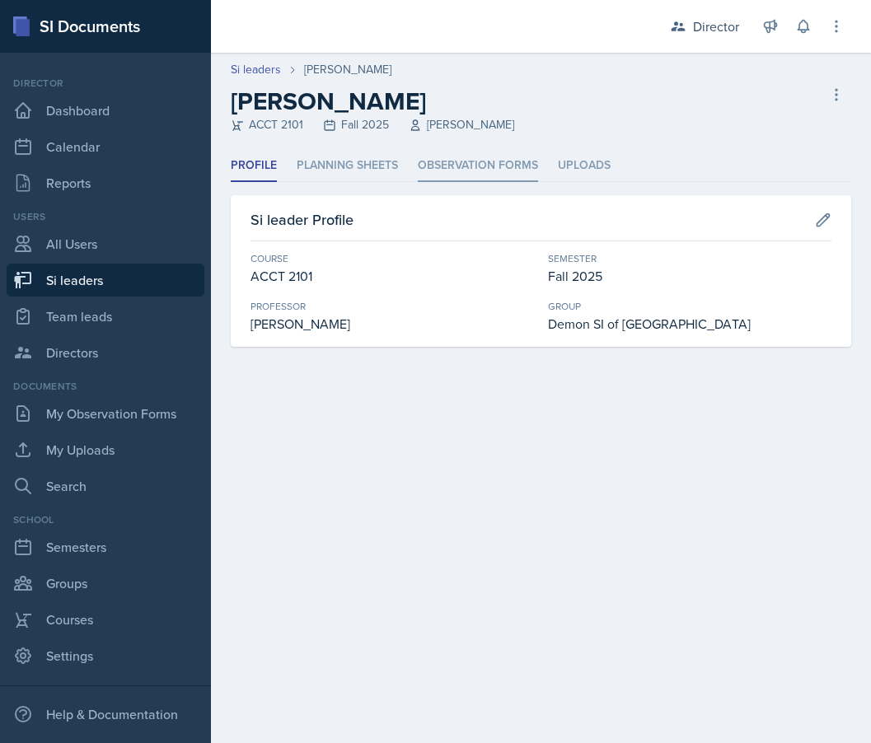
click at [469, 166] on li "Observation Forms" at bounding box center [478, 166] width 120 height 32
click at [449, 161] on li "Observation Forms" at bounding box center [478, 166] width 120 height 32
click at [457, 164] on li "Observation Forms" at bounding box center [478, 166] width 120 height 32
click at [438, 171] on li "Observation Forms" at bounding box center [478, 166] width 120 height 32
click at [479, 162] on li "Observation Forms" at bounding box center [478, 166] width 120 height 32
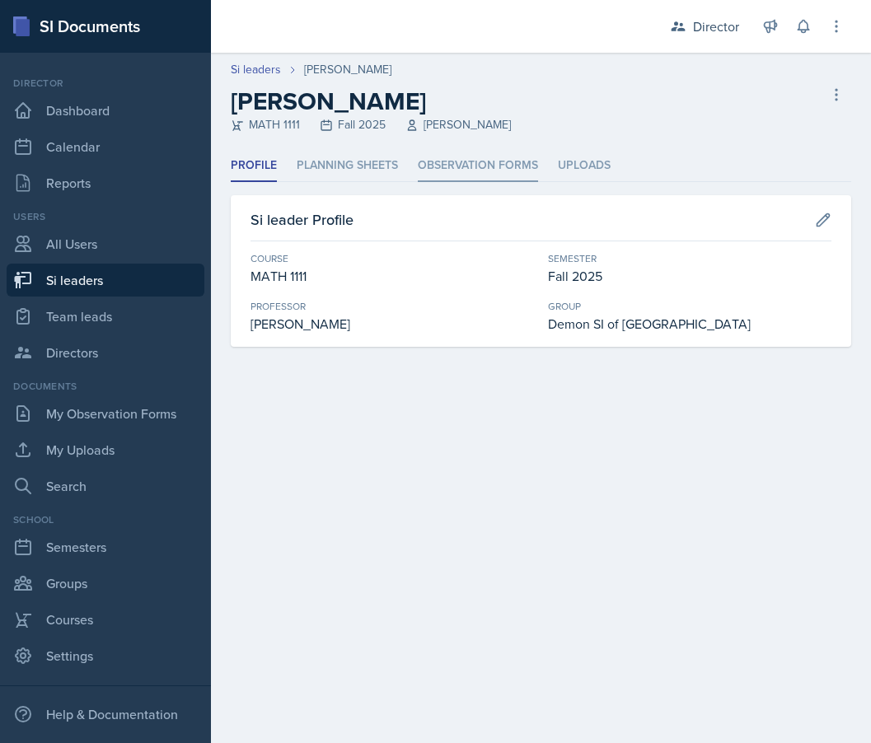
click at [446, 163] on li "Observation Forms" at bounding box center [478, 166] width 120 height 32
